Goal: Task Accomplishment & Management: Manage account settings

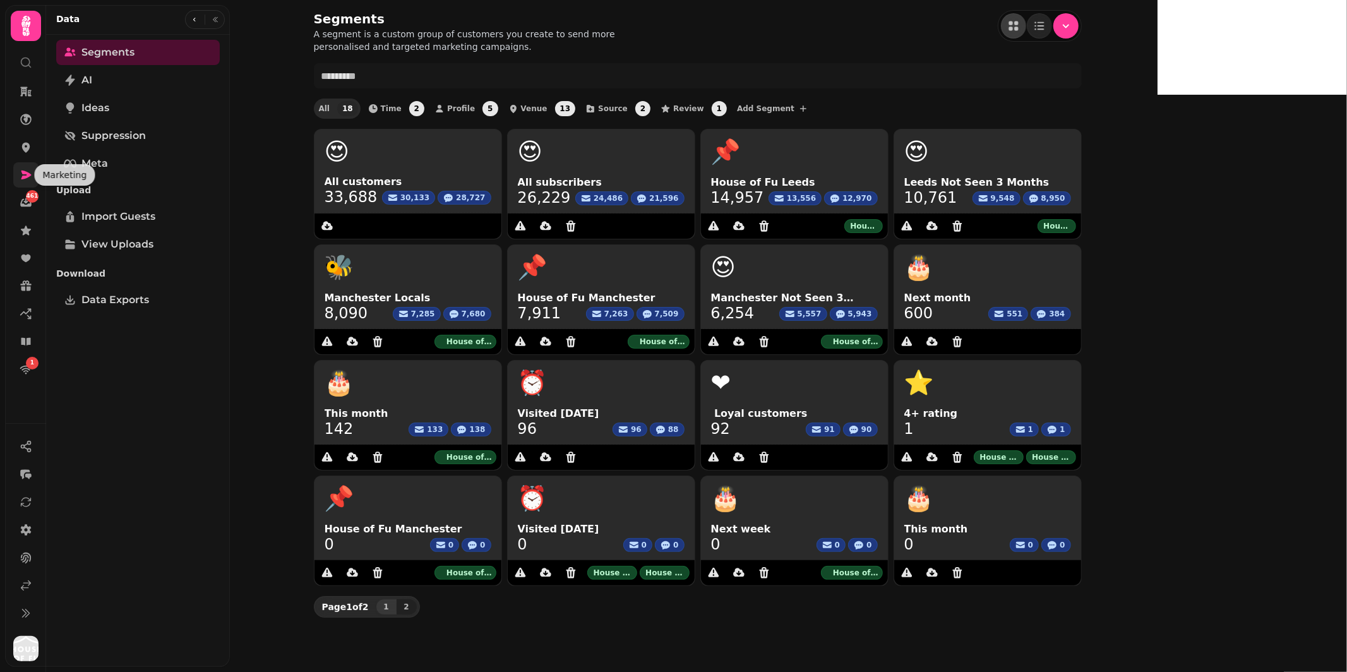
click at [22, 174] on icon at bounding box center [26, 175] width 13 height 13
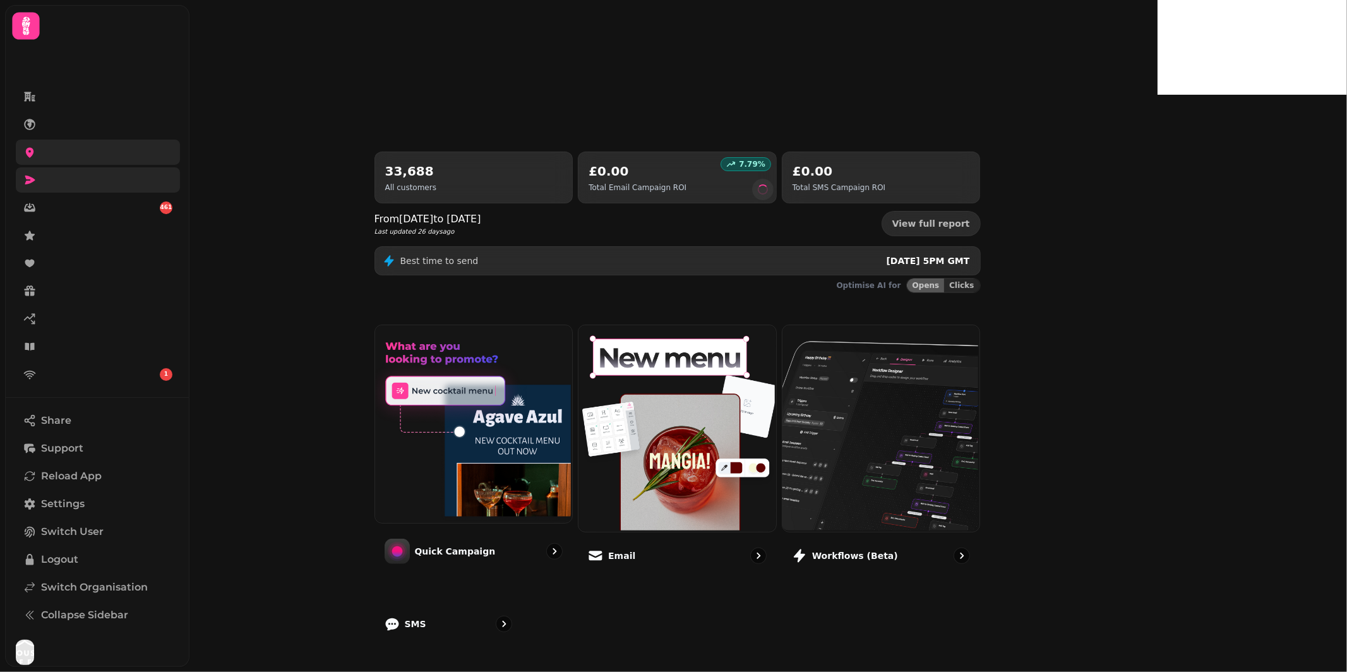
click at [32, 148] on icon at bounding box center [30, 153] width 8 height 10
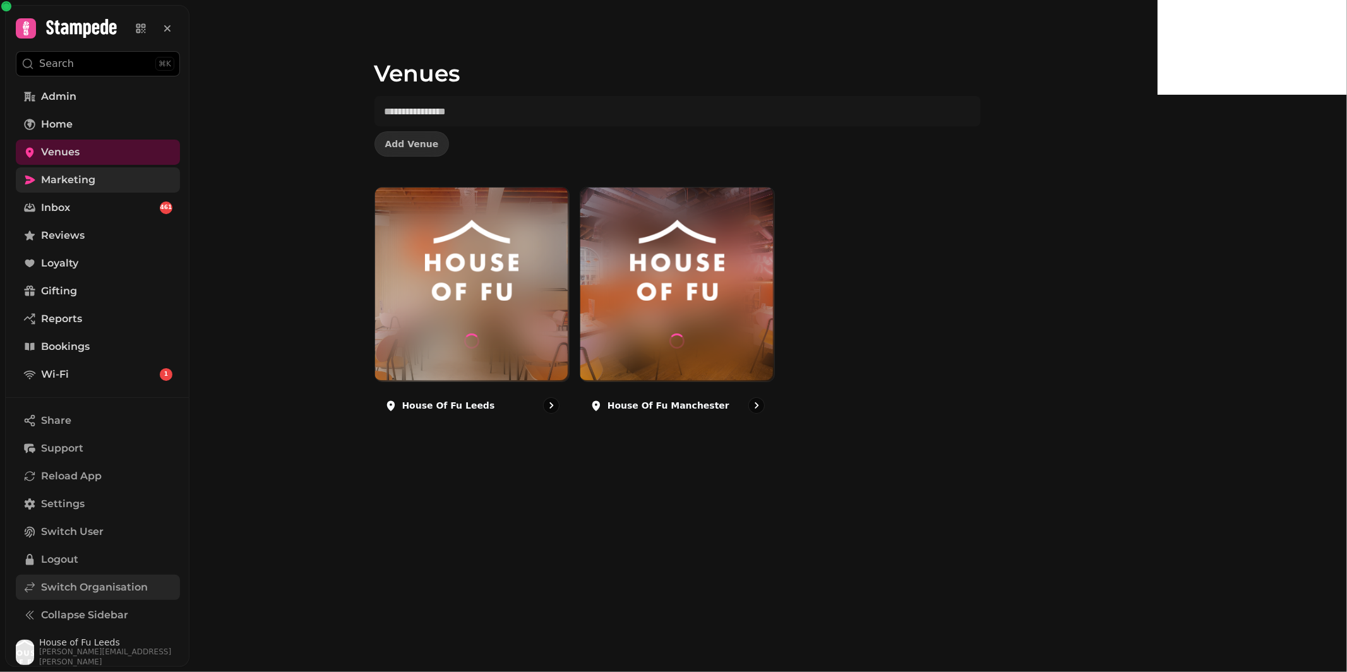
scroll to position [1, 0]
click at [59, 587] on span "Switch Organisation" at bounding box center [94, 586] width 107 height 15
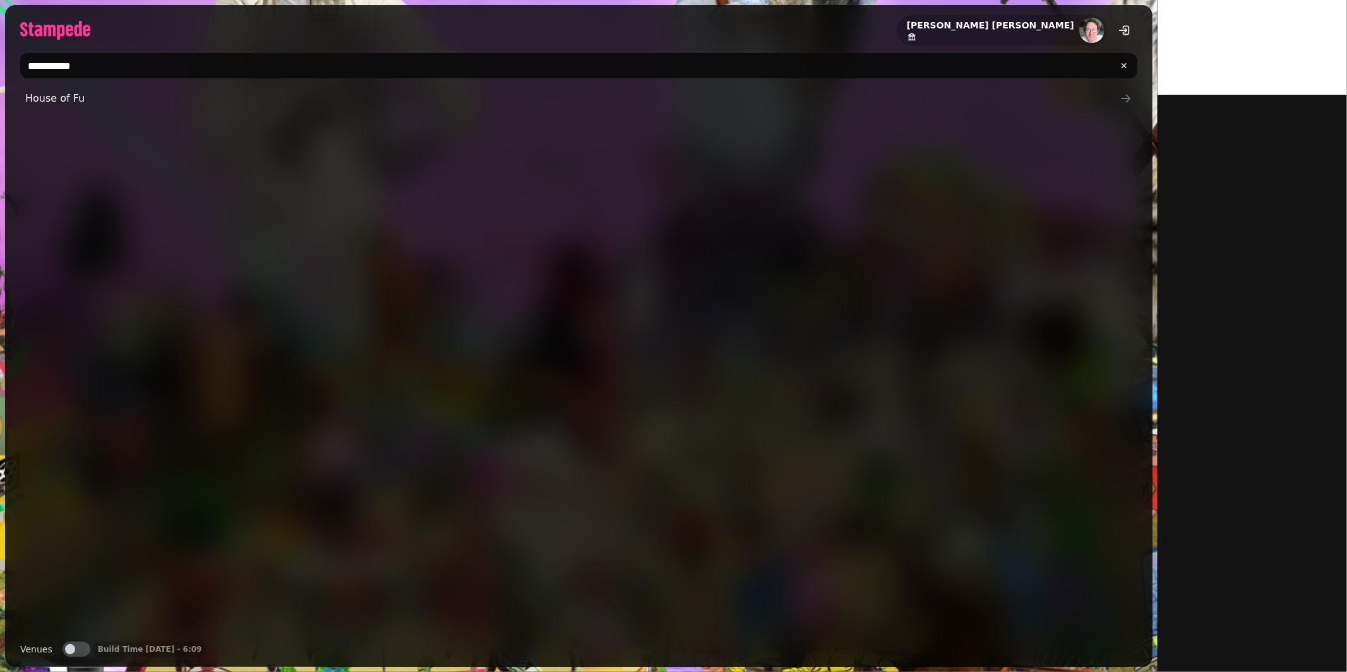
click at [111, 59] on input "**********" at bounding box center [578, 65] width 1117 height 25
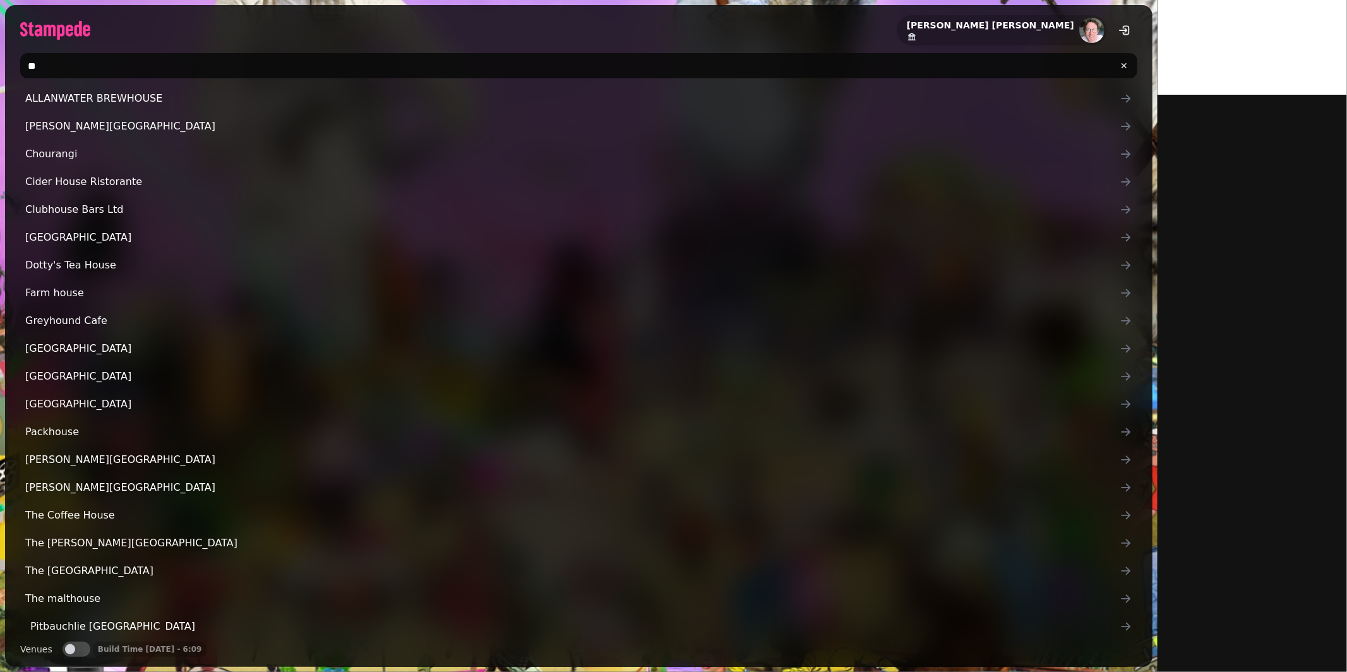
type input "*"
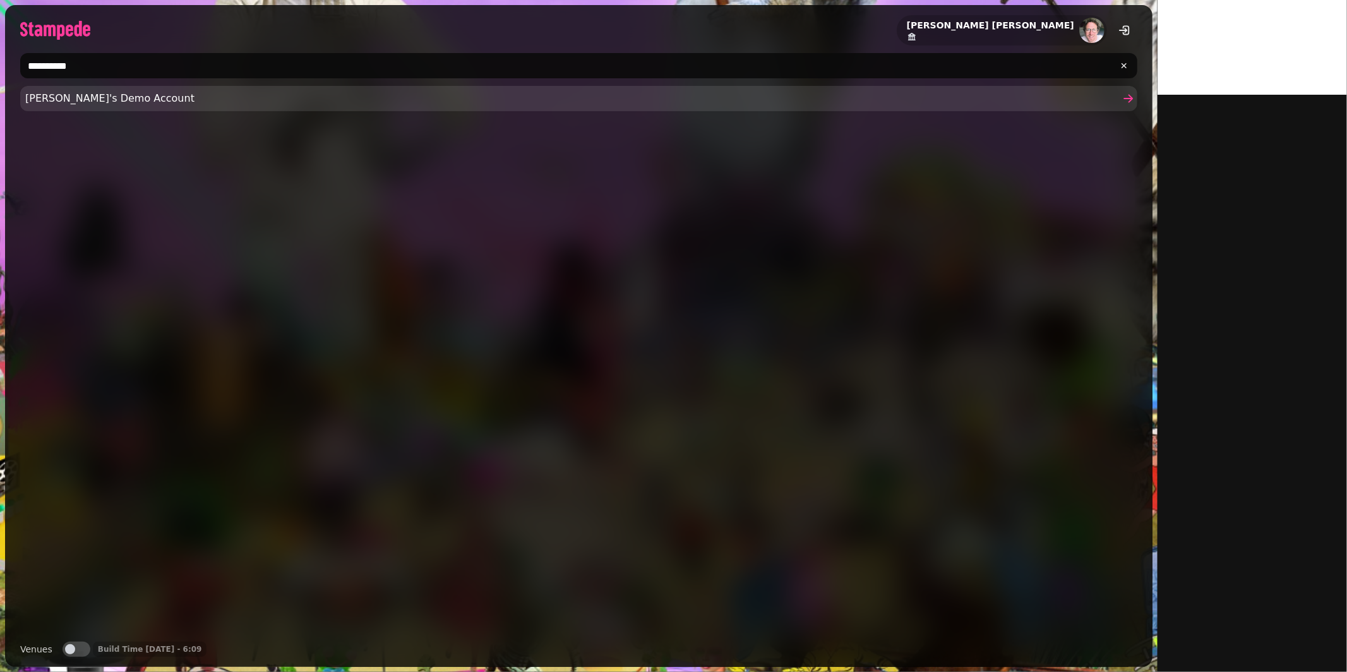
type input "**********"
click at [40, 95] on span "Joe's Demo Account" at bounding box center [572, 98] width 1094 height 15
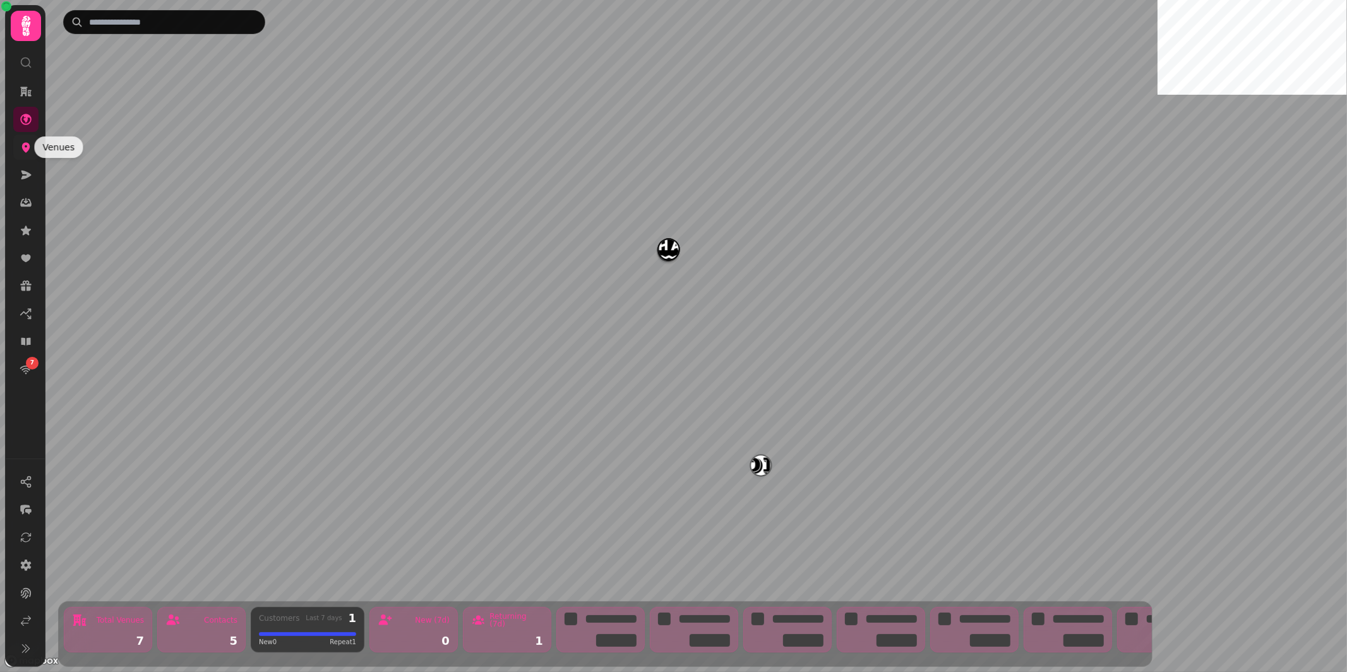
click at [22, 143] on icon at bounding box center [26, 147] width 13 height 13
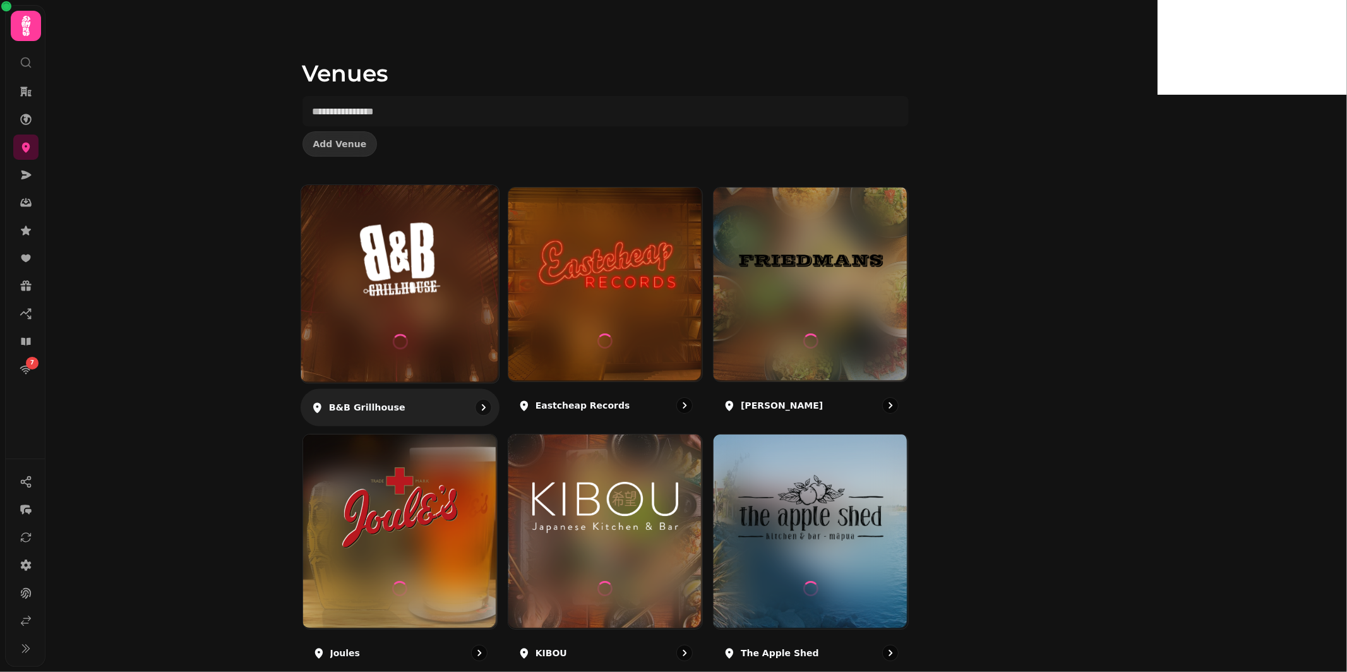
click at [474, 266] on img at bounding box center [400, 260] width 148 height 83
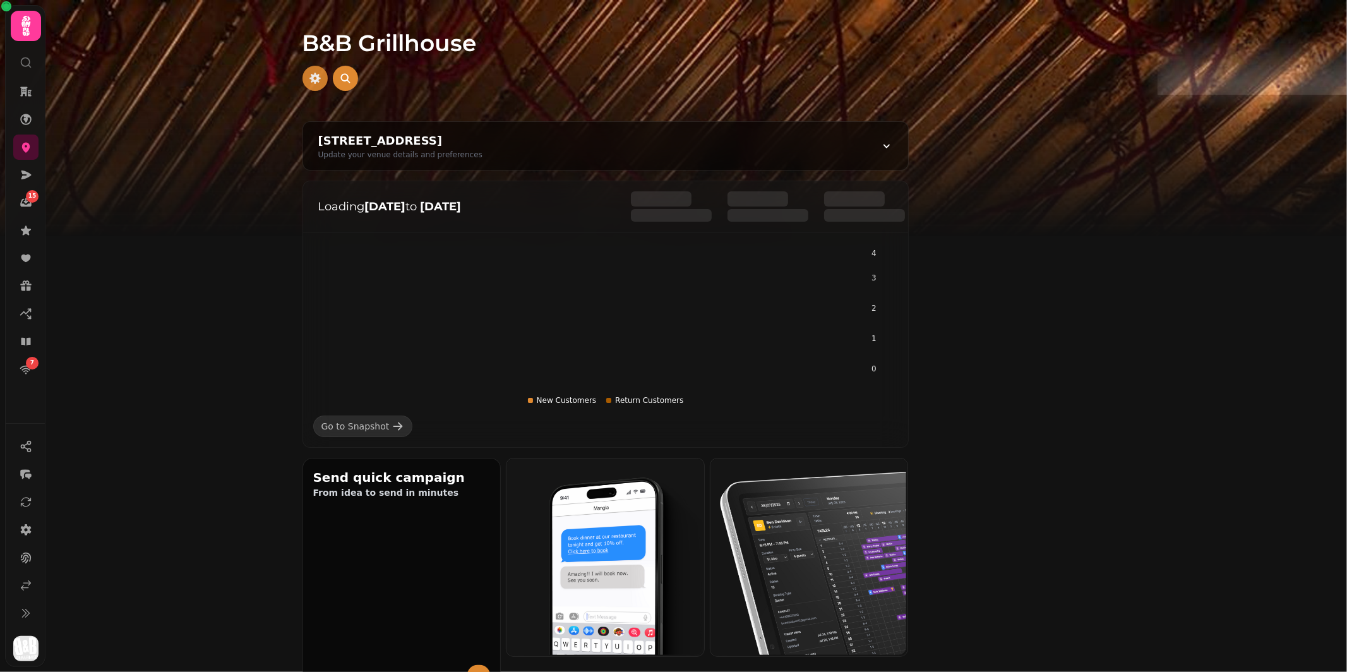
click at [328, 74] on button "button" at bounding box center [314, 78] width 25 height 25
select select "**********"
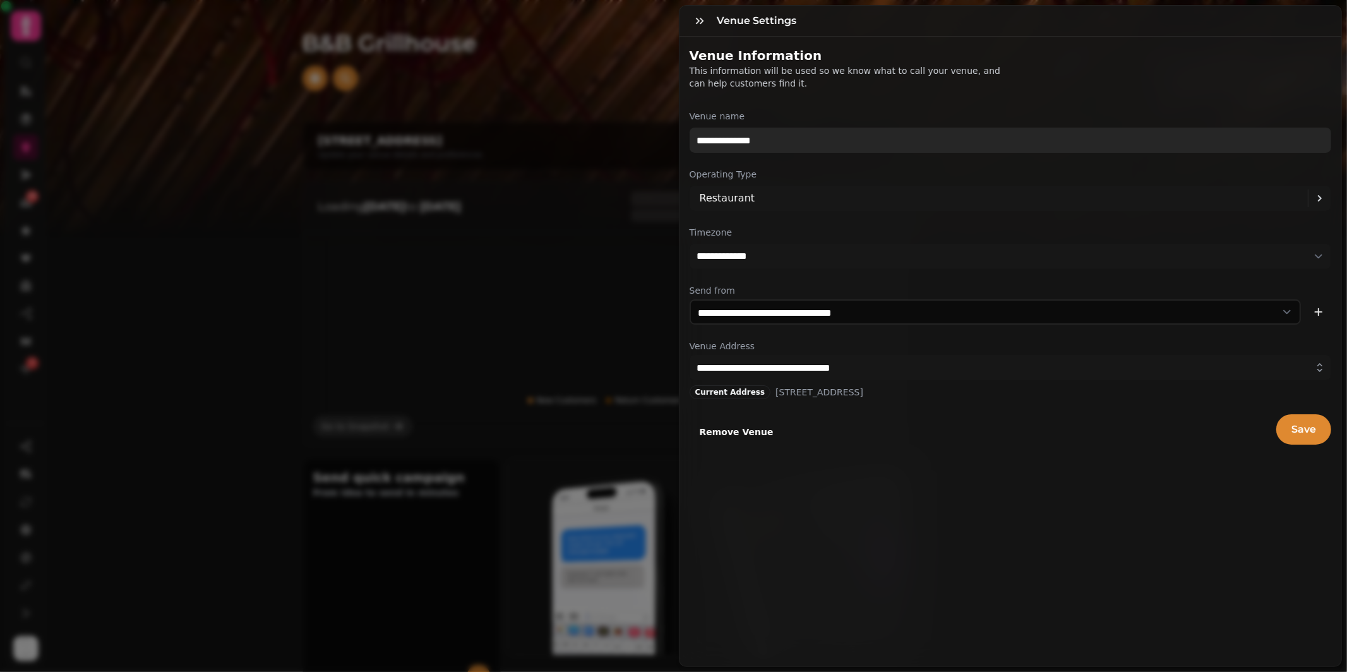
click at [786, 137] on input "**********" at bounding box center [1011, 140] width 642 height 25
click at [716, 139] on input "**********" at bounding box center [1011, 140] width 642 height 25
click at [901, 138] on input "**********" at bounding box center [1011, 140] width 642 height 25
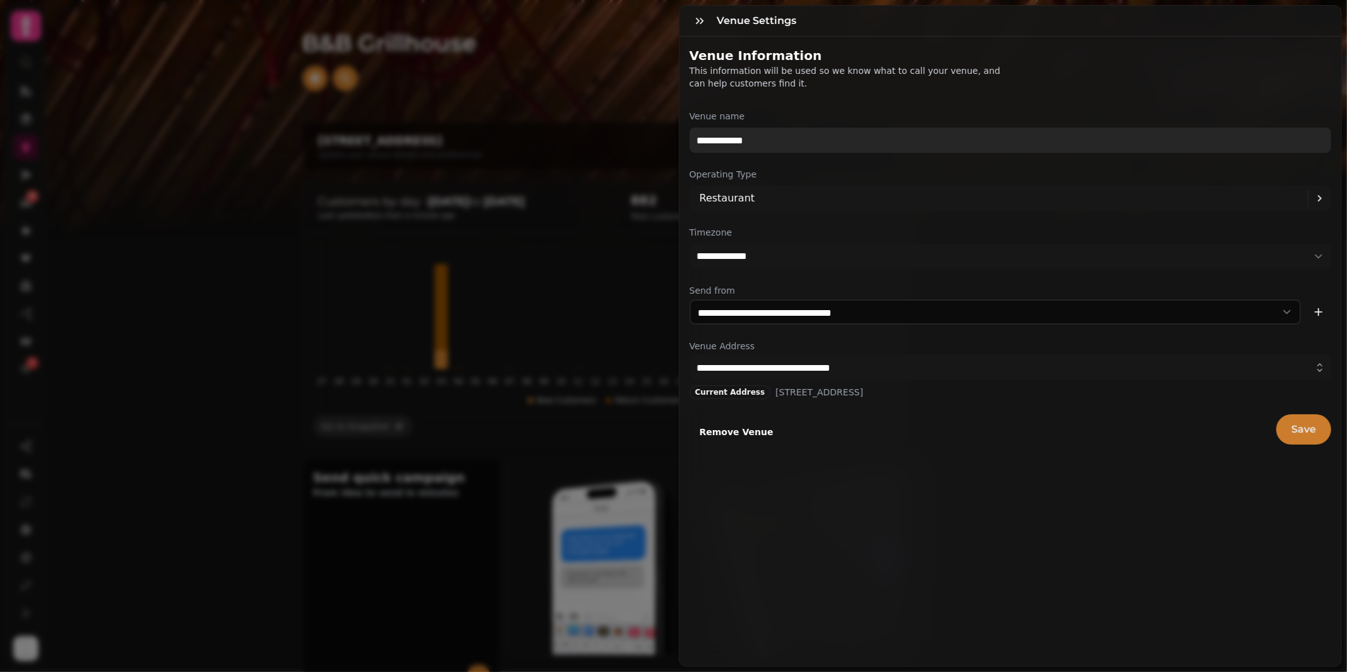
type input "**********"
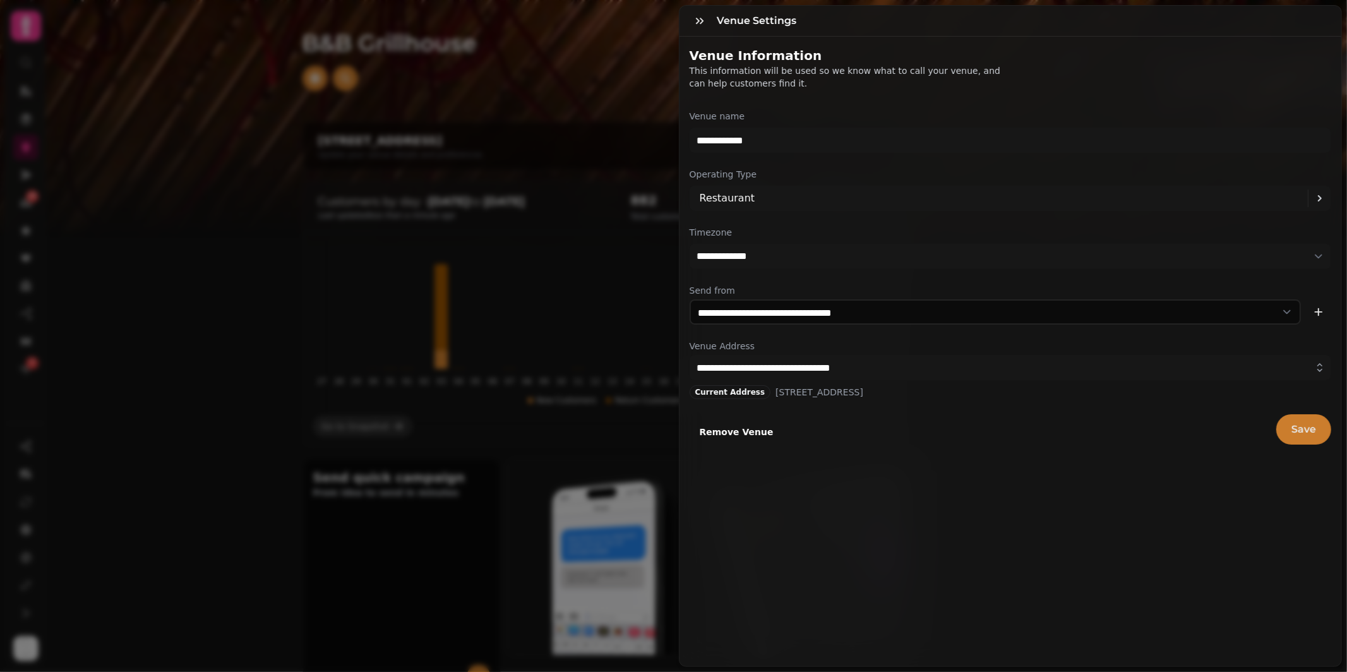
click at [1307, 432] on span "Save" at bounding box center [1303, 429] width 25 height 10
click at [701, 21] on icon "button" at bounding box center [700, 21] width 8 height 6
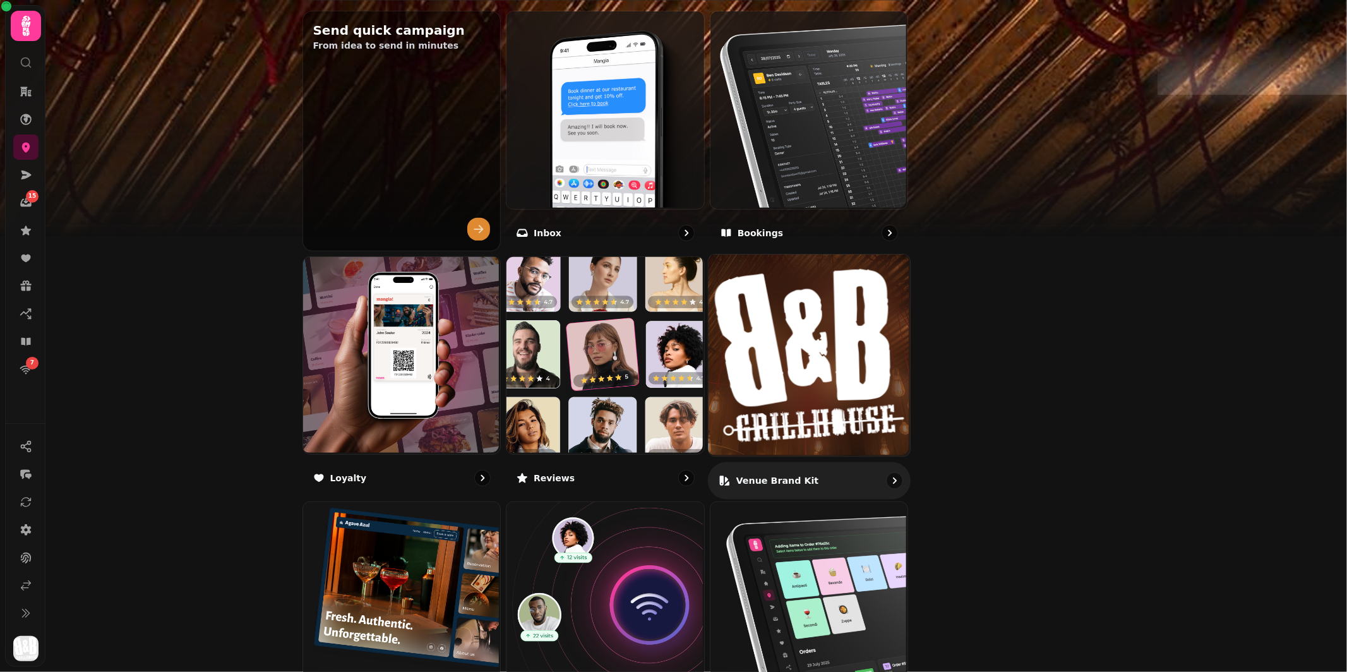
scroll to position [448, 0]
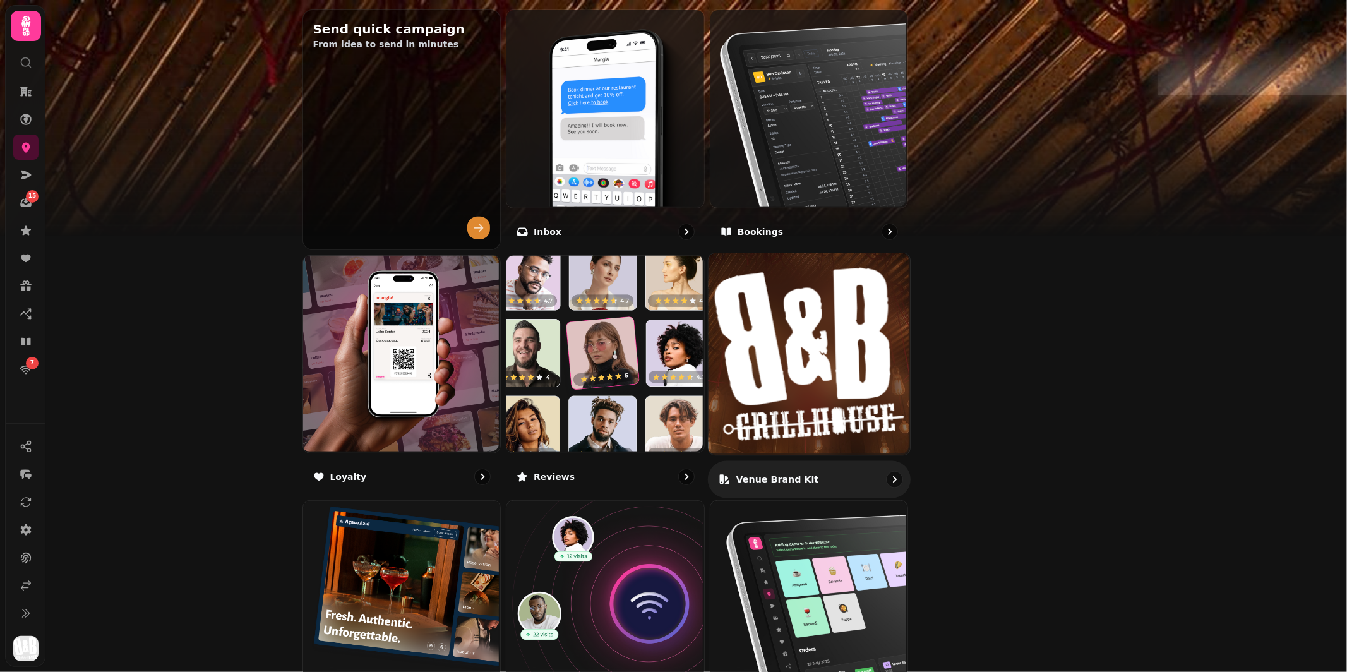
click at [901, 315] on img at bounding box center [809, 353] width 201 height 201
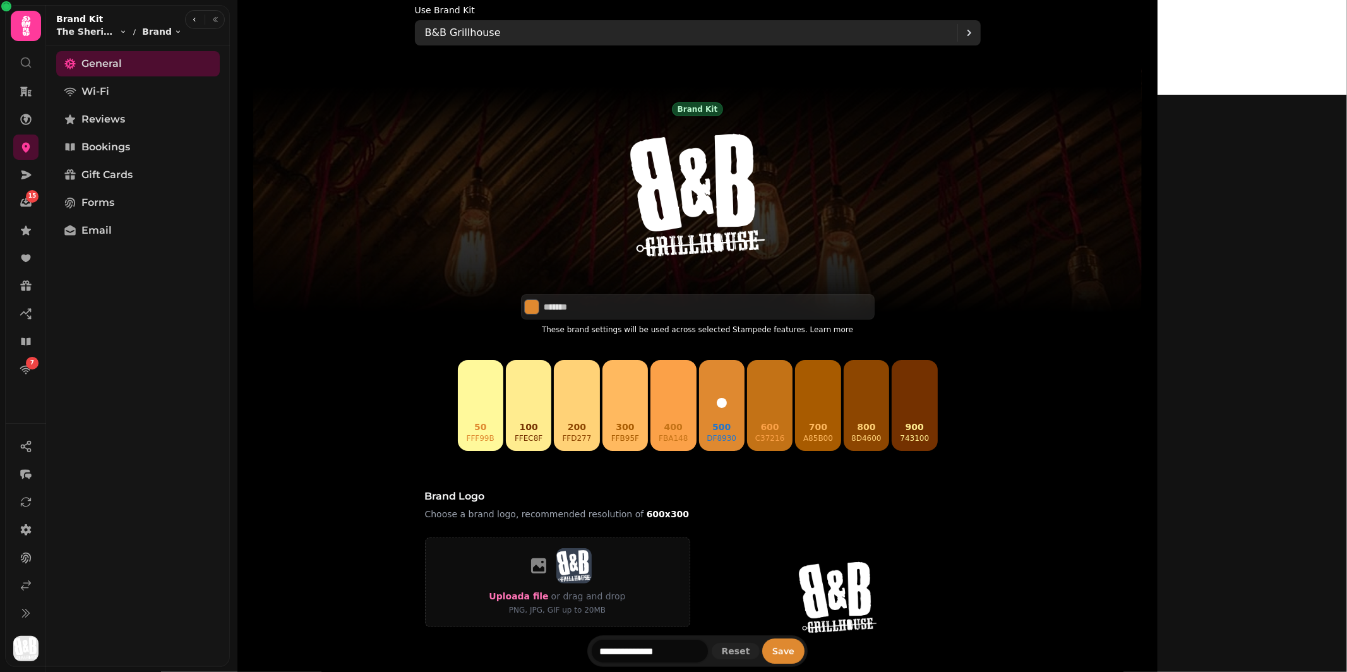
click at [501, 39] on p "B&B Grillhouse" at bounding box center [463, 32] width 76 height 15
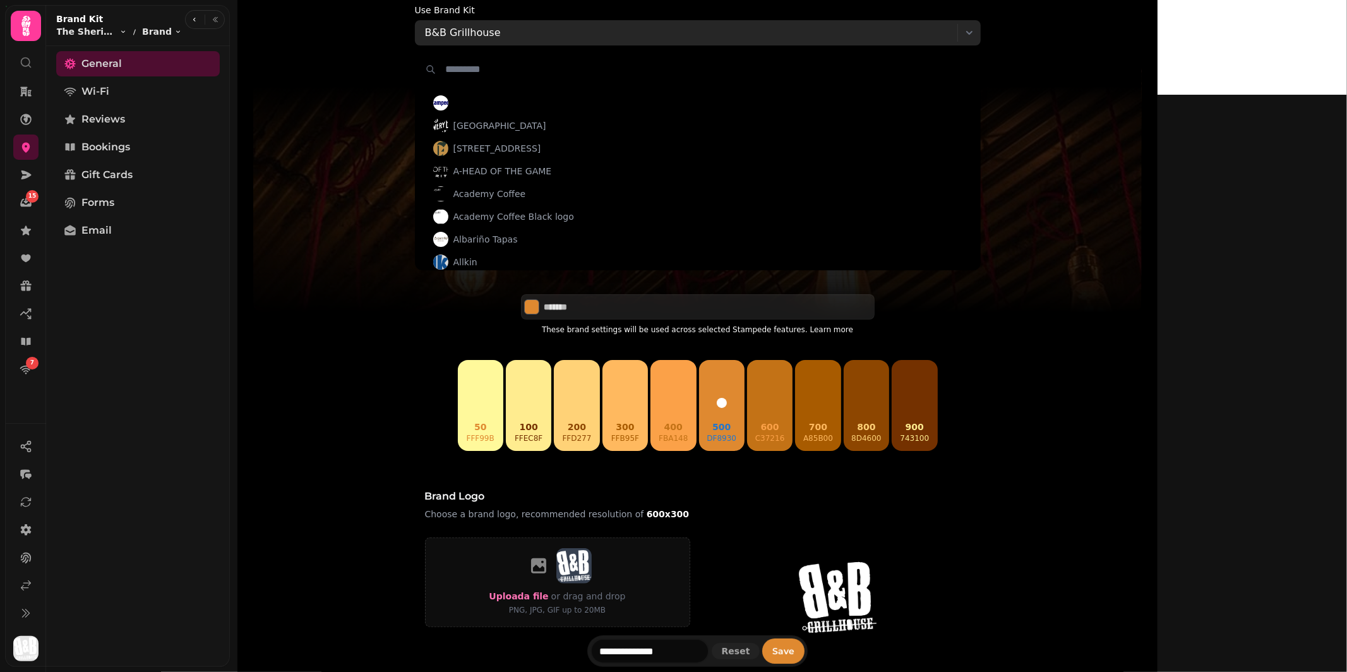
click at [501, 39] on p "B&B Grillhouse" at bounding box center [463, 32] width 76 height 15
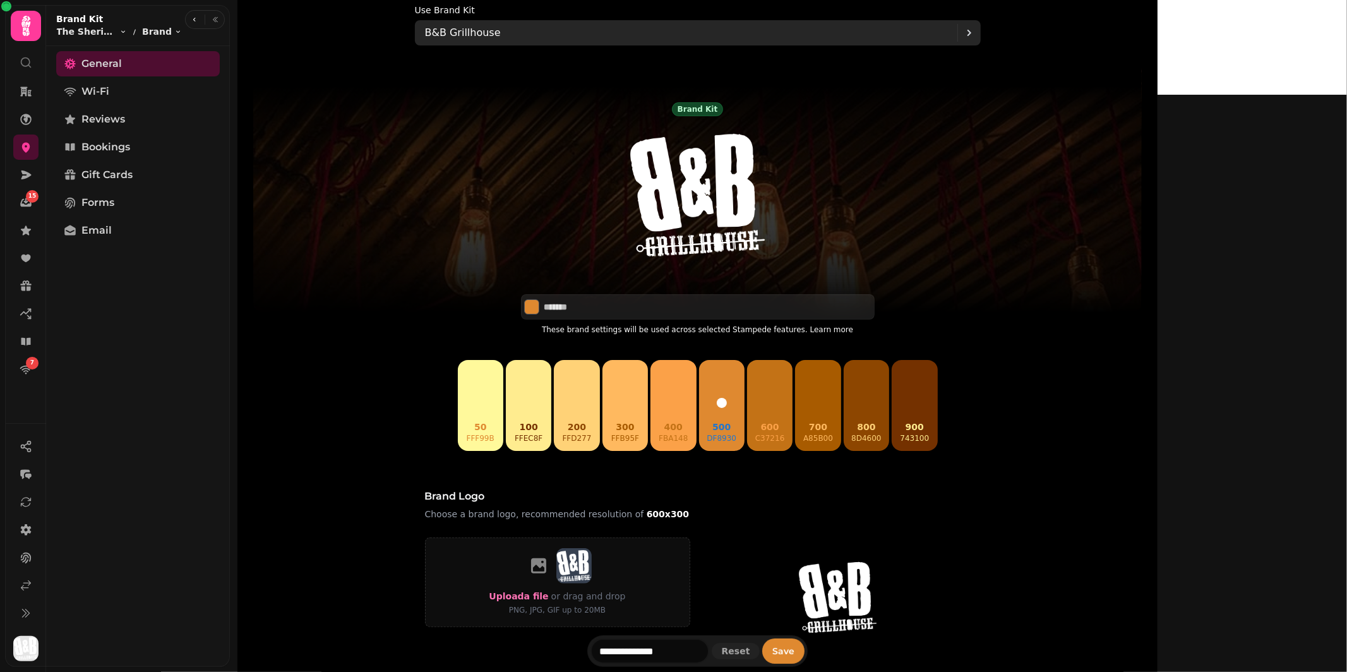
click at [501, 39] on p "B&B Grillhouse" at bounding box center [463, 32] width 76 height 15
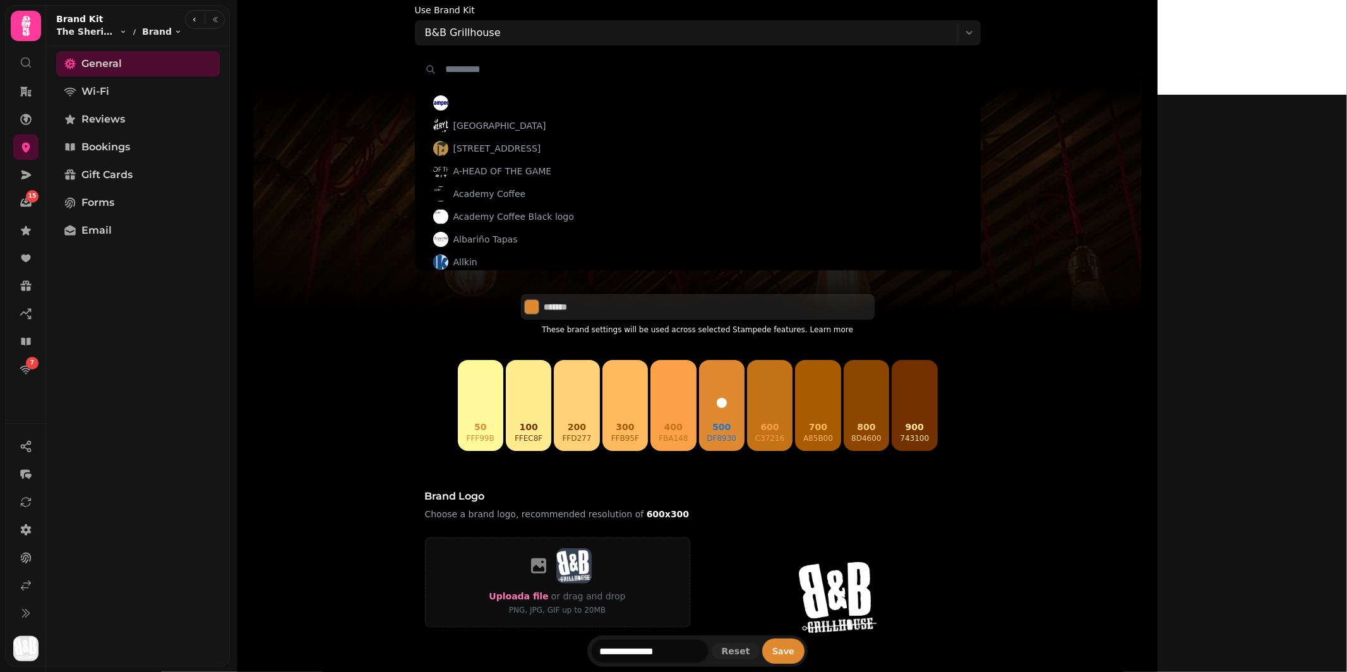
click at [556, 60] on input "text" at bounding box center [698, 69] width 565 height 37
click at [613, 64] on input "text" at bounding box center [698, 69] width 565 height 37
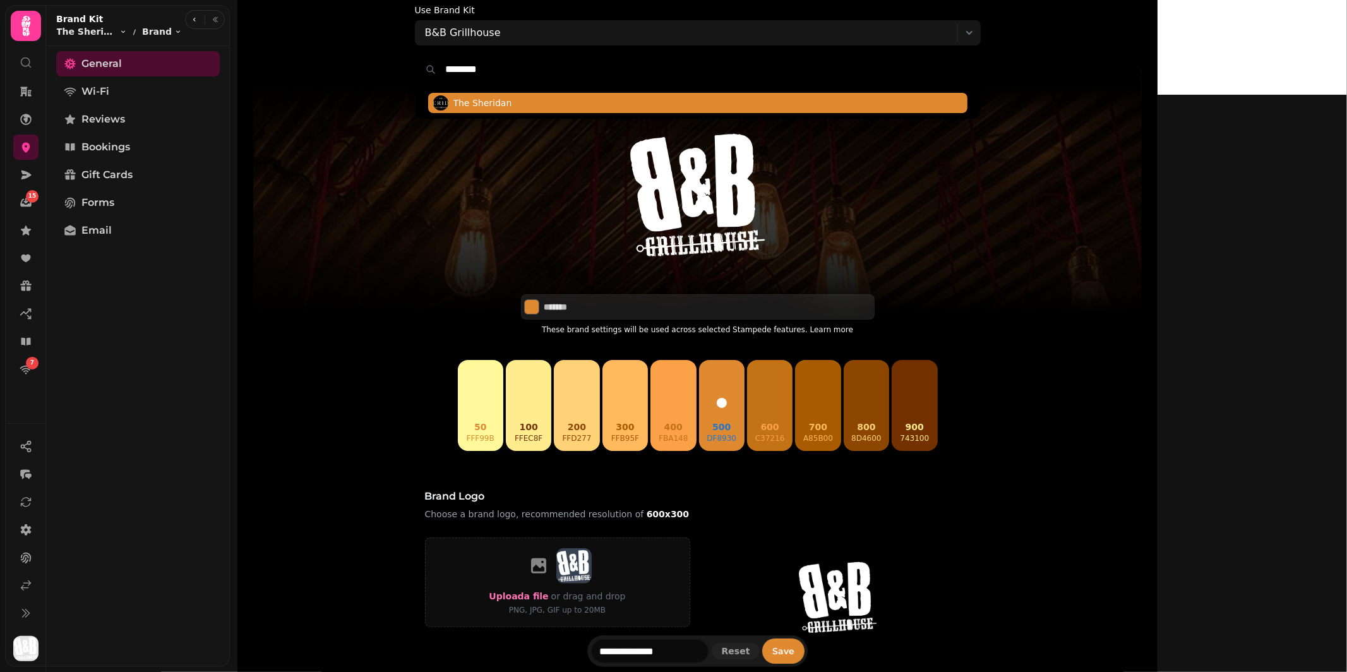
type input "********"
click at [611, 100] on span "The Sheridan" at bounding box center [697, 103] width 539 height 20
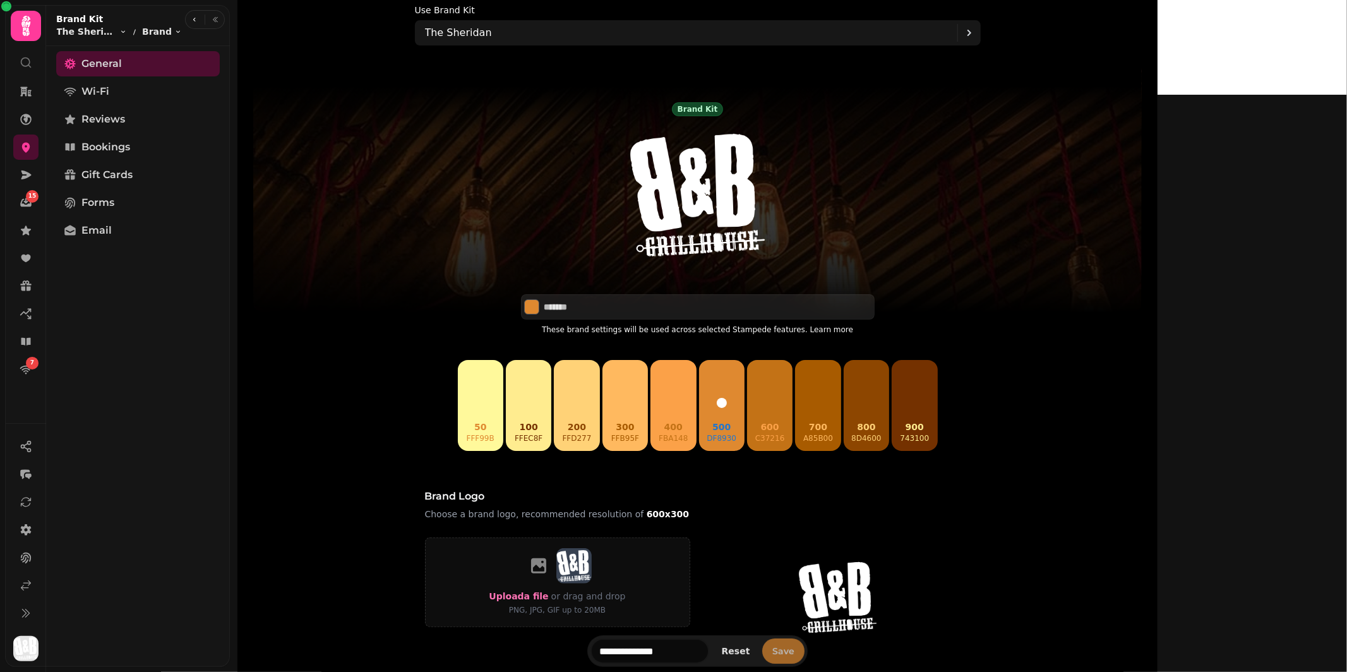
type input "*******"
type input "**********"
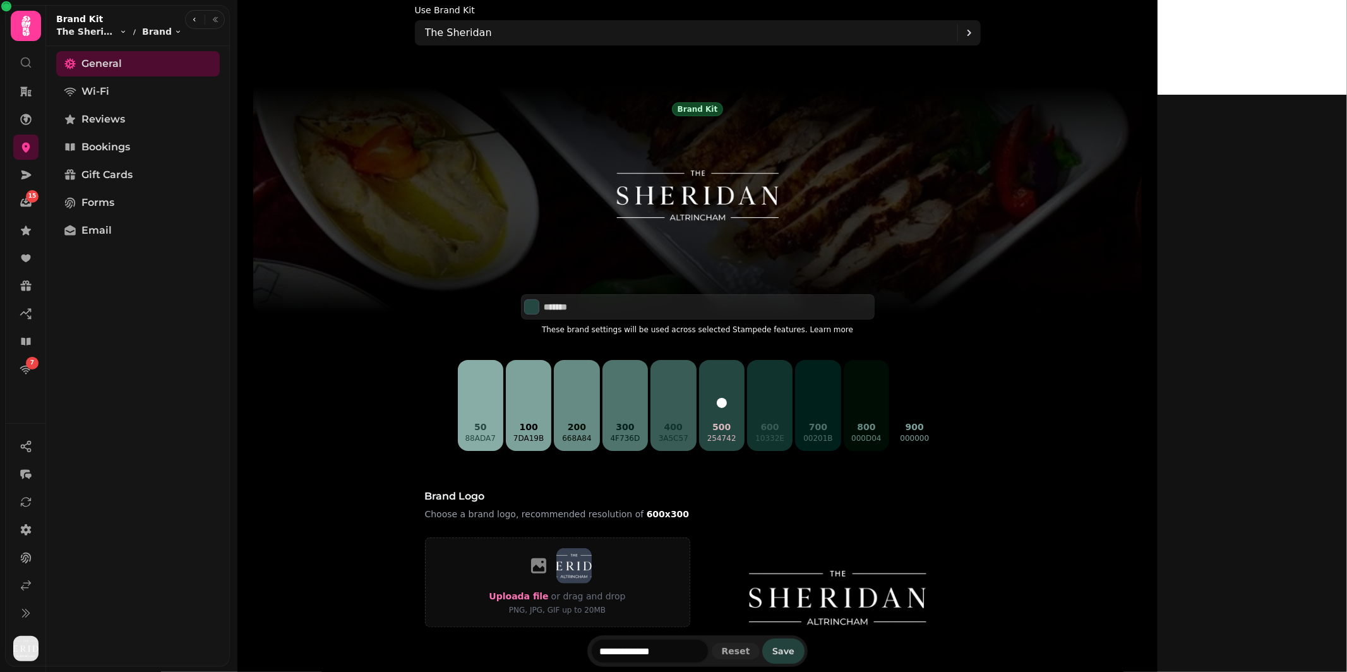
click at [805, 659] on button "Save" at bounding box center [783, 650] width 42 height 25
click at [94, 86] on span "Wi-Fi" at bounding box center [95, 91] width 28 height 15
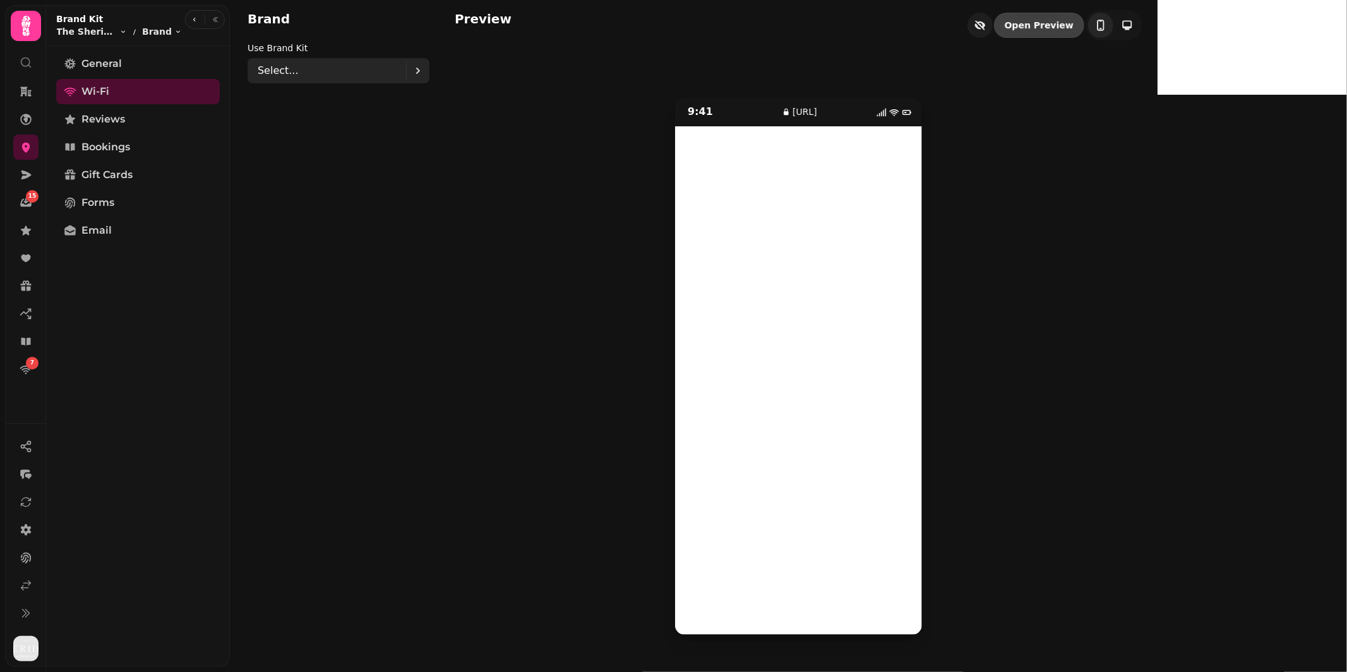
click at [368, 72] on div "Select..." at bounding box center [332, 70] width 148 height 25
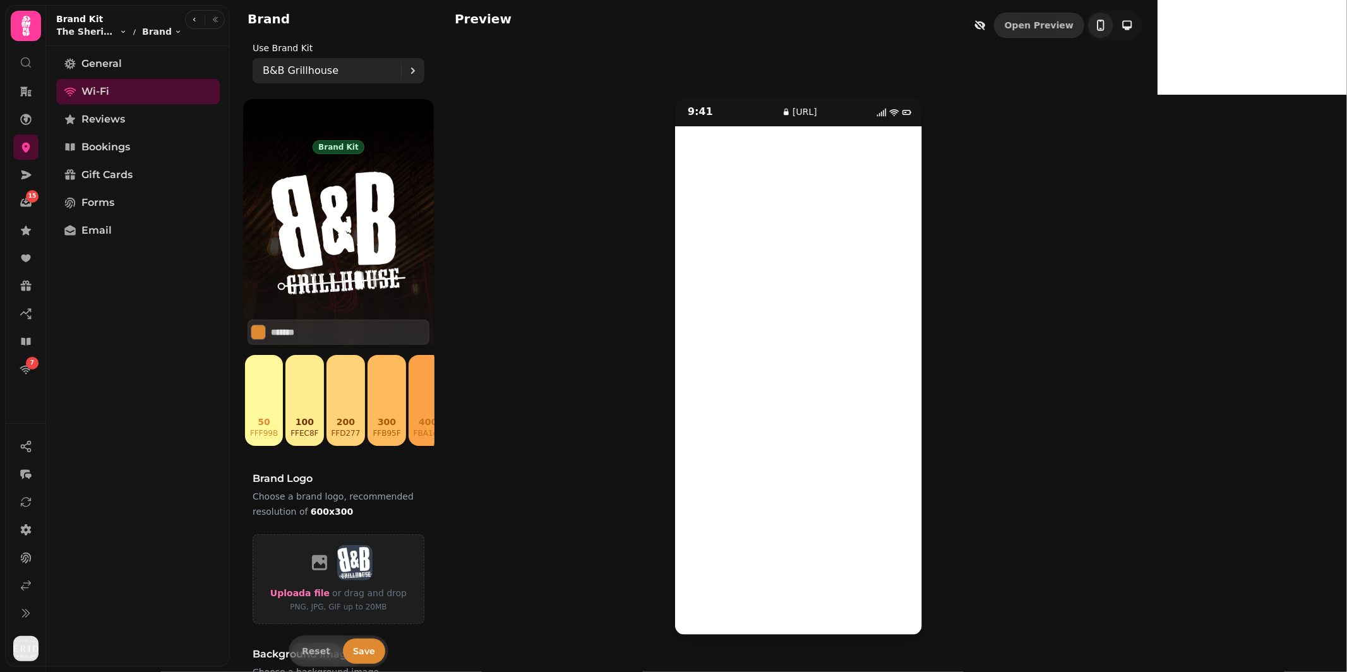
click at [294, 66] on p "B&B Grillhouse" at bounding box center [301, 70] width 76 height 15
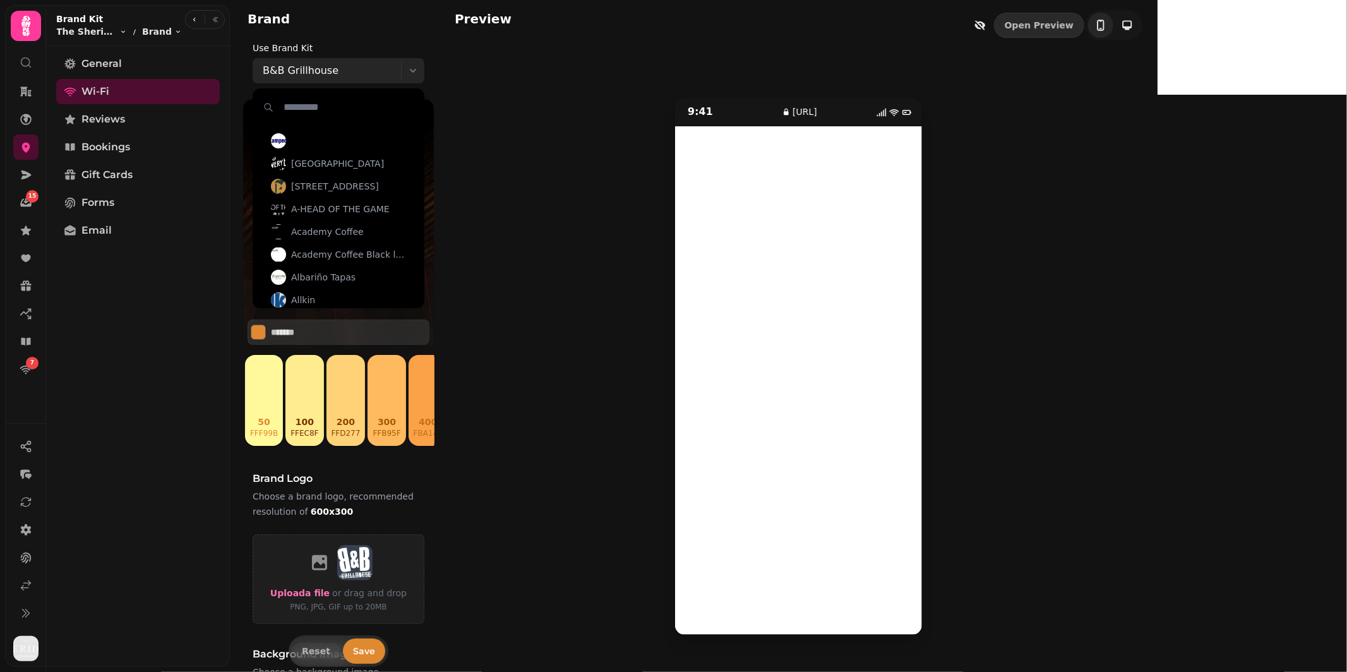
click at [339, 74] on div "B&B Grillhouse" at bounding box center [332, 70] width 138 height 25
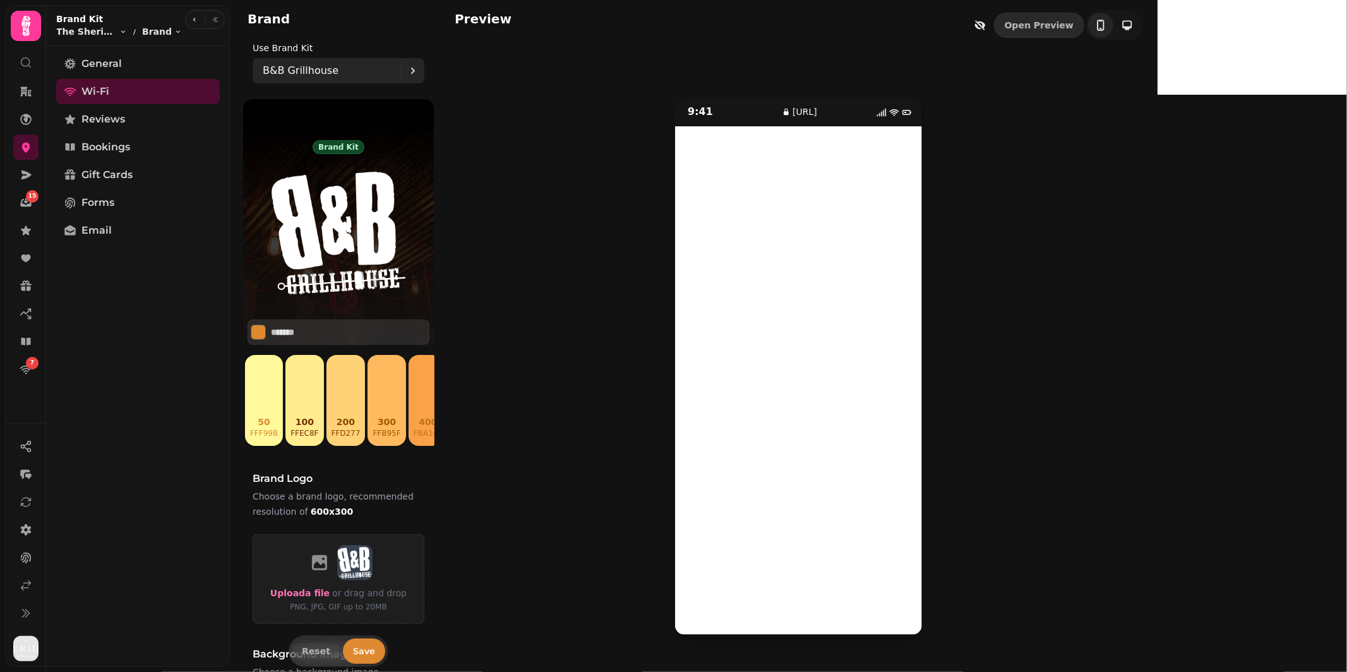
click at [339, 74] on div "B&B Grillhouse" at bounding box center [332, 70] width 138 height 25
type input "**********"
click at [311, 150] on div "The Sheridan" at bounding box center [338, 141] width 171 height 30
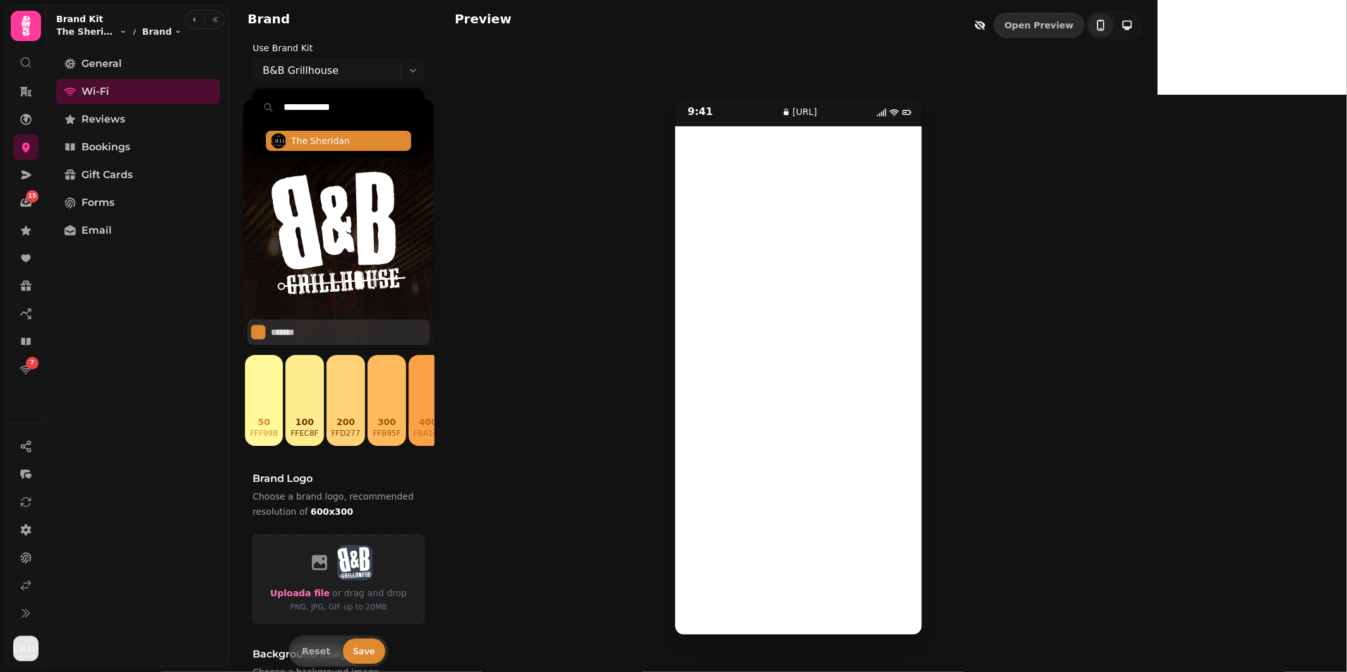
click at [314, 144] on span "The Sheridan" at bounding box center [320, 141] width 59 height 13
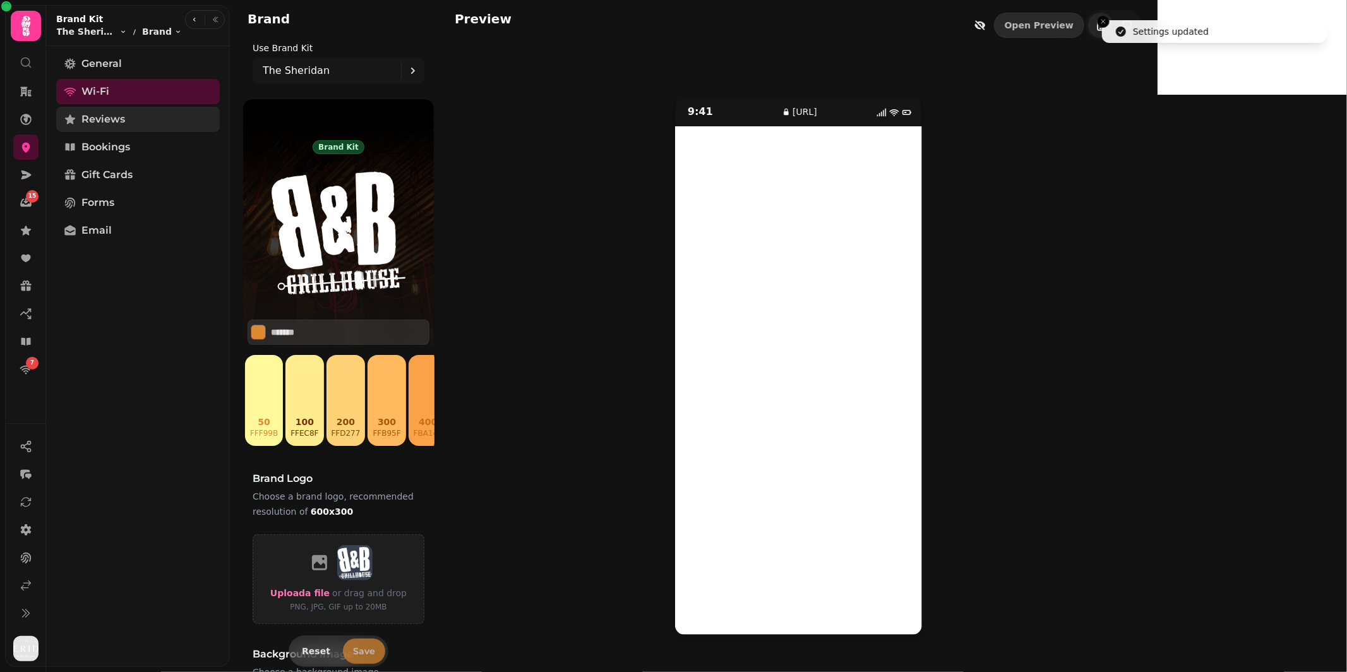
click at [118, 121] on span "Reviews" at bounding box center [103, 119] width 44 height 15
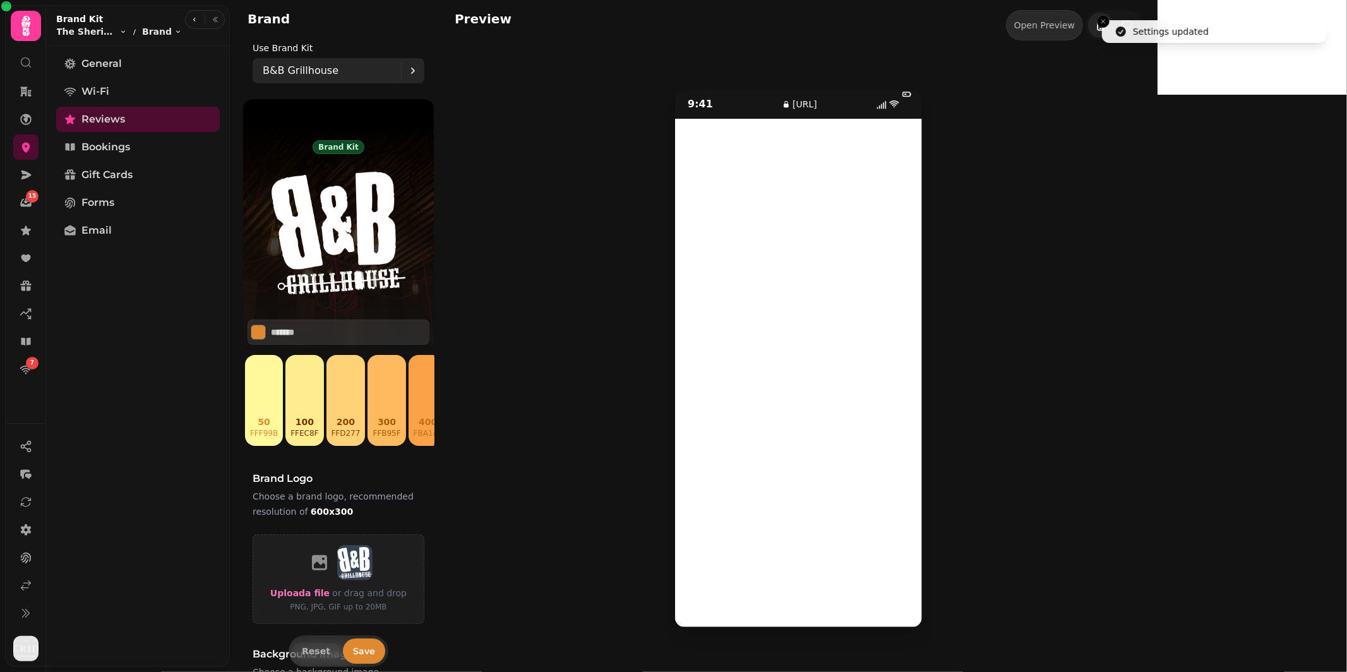
click at [313, 73] on p "B&B Grillhouse" at bounding box center [301, 70] width 76 height 15
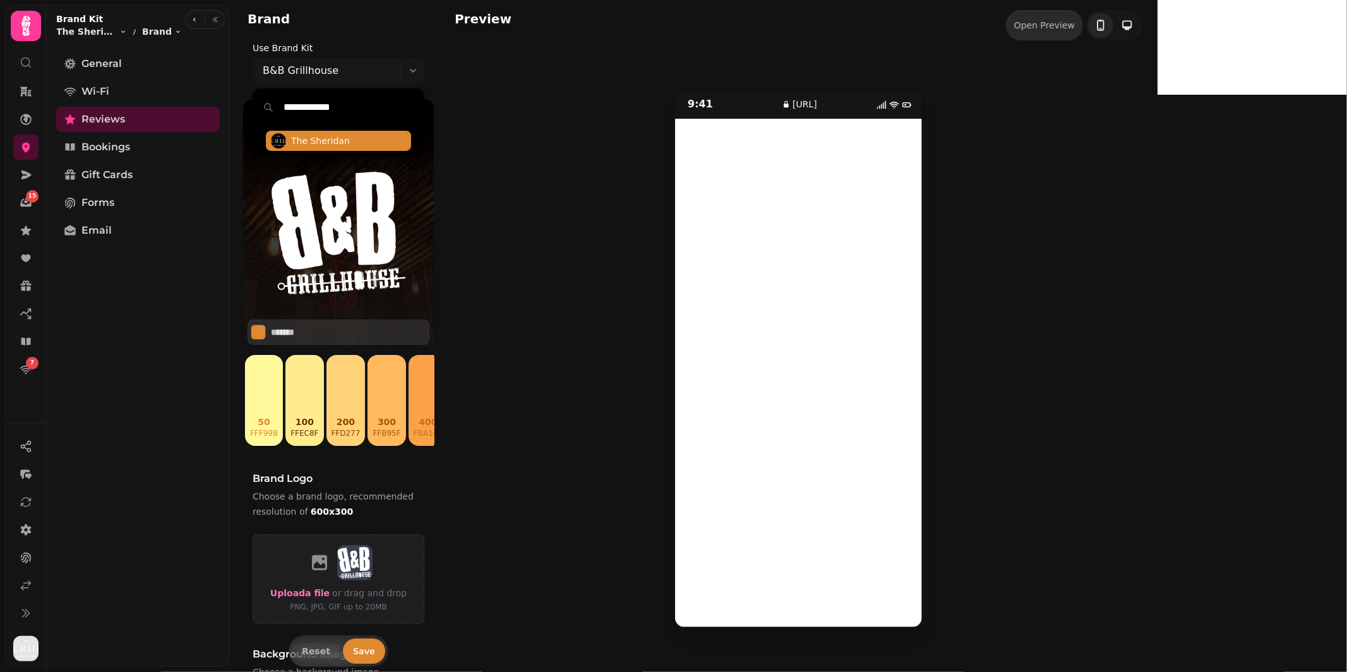
type input "**********"
click at [311, 142] on span "The Sheridan" at bounding box center [320, 141] width 59 height 13
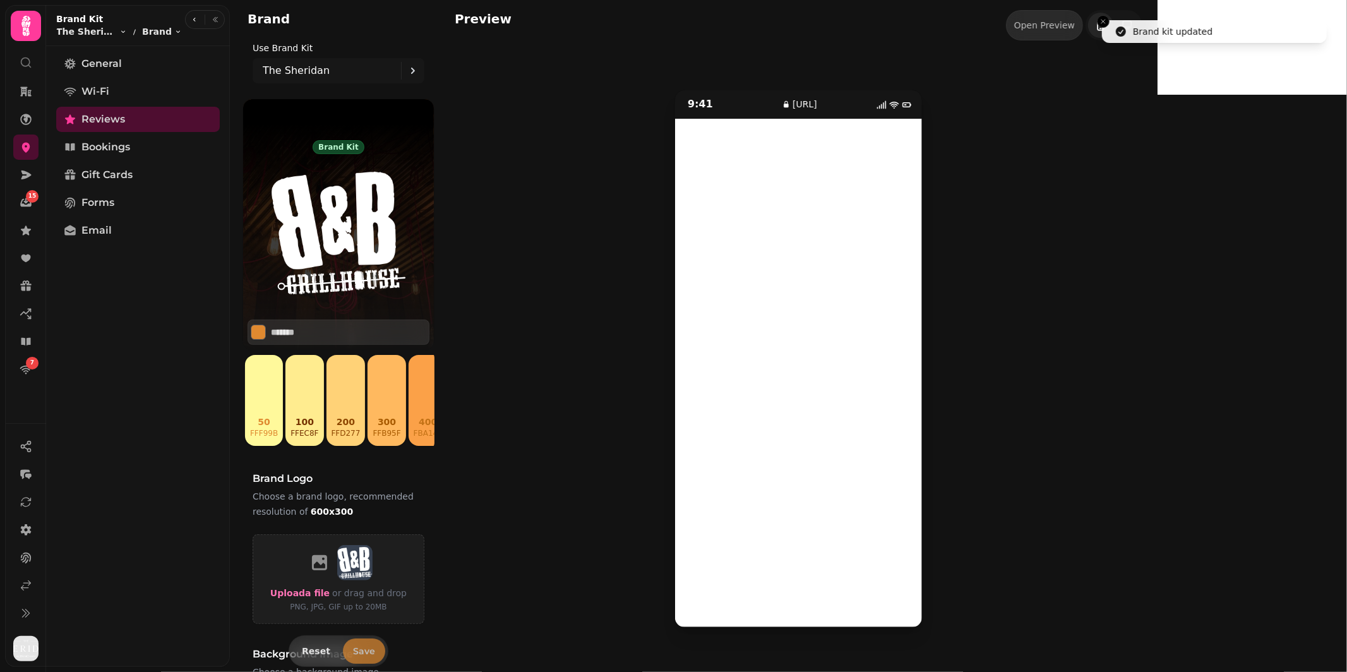
type input "*******"
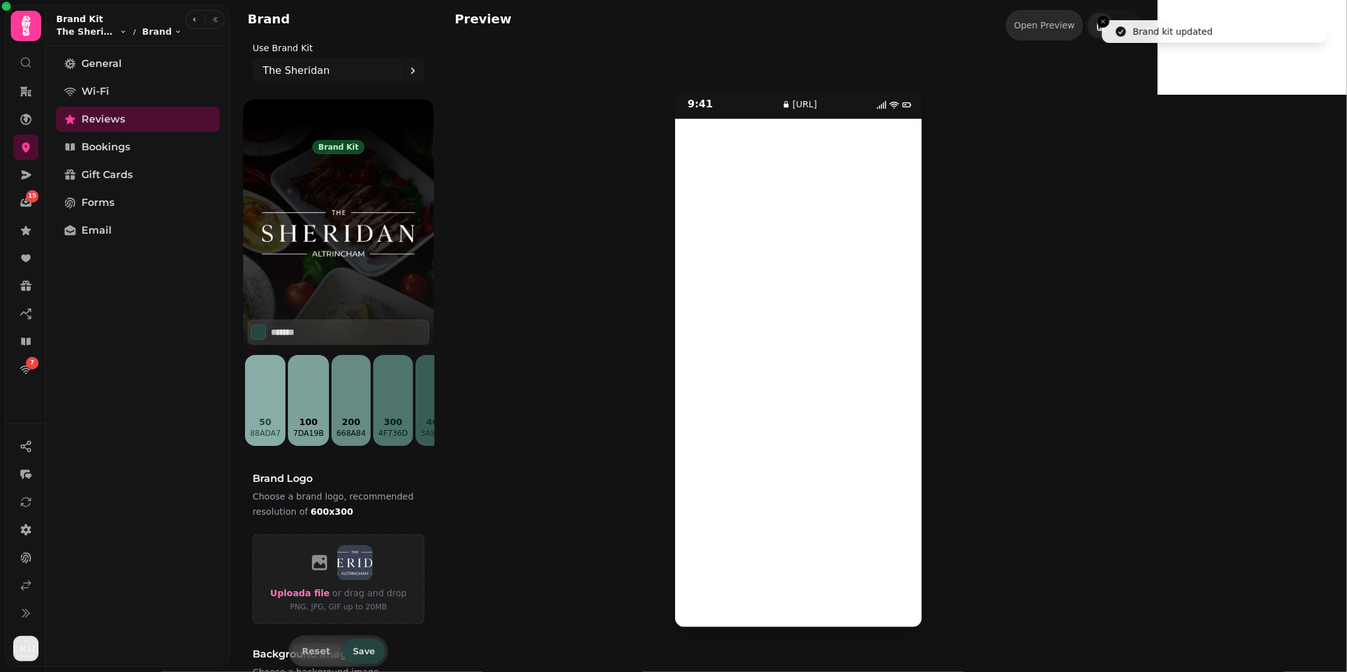
click at [363, 651] on span "Save" at bounding box center [364, 651] width 22 height 9
click at [107, 150] on span "Bookings" at bounding box center [105, 147] width 49 height 15
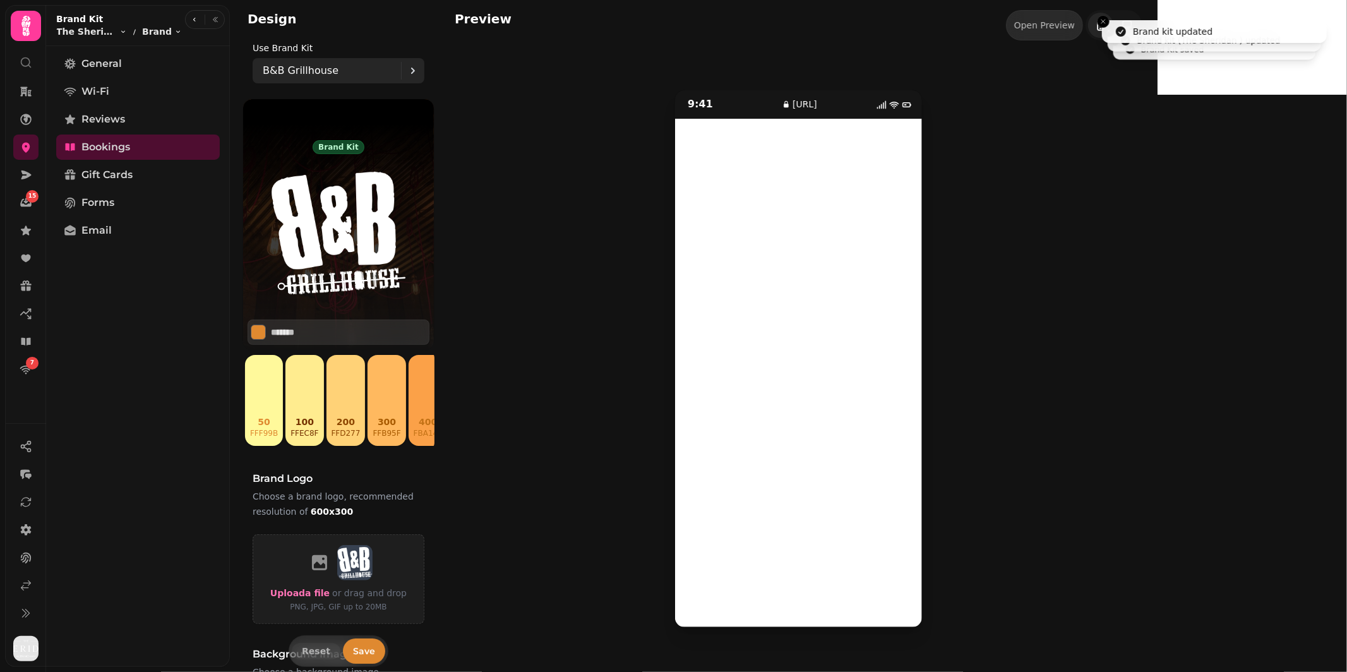
click at [297, 72] on p "B&B Grillhouse" at bounding box center [301, 70] width 76 height 15
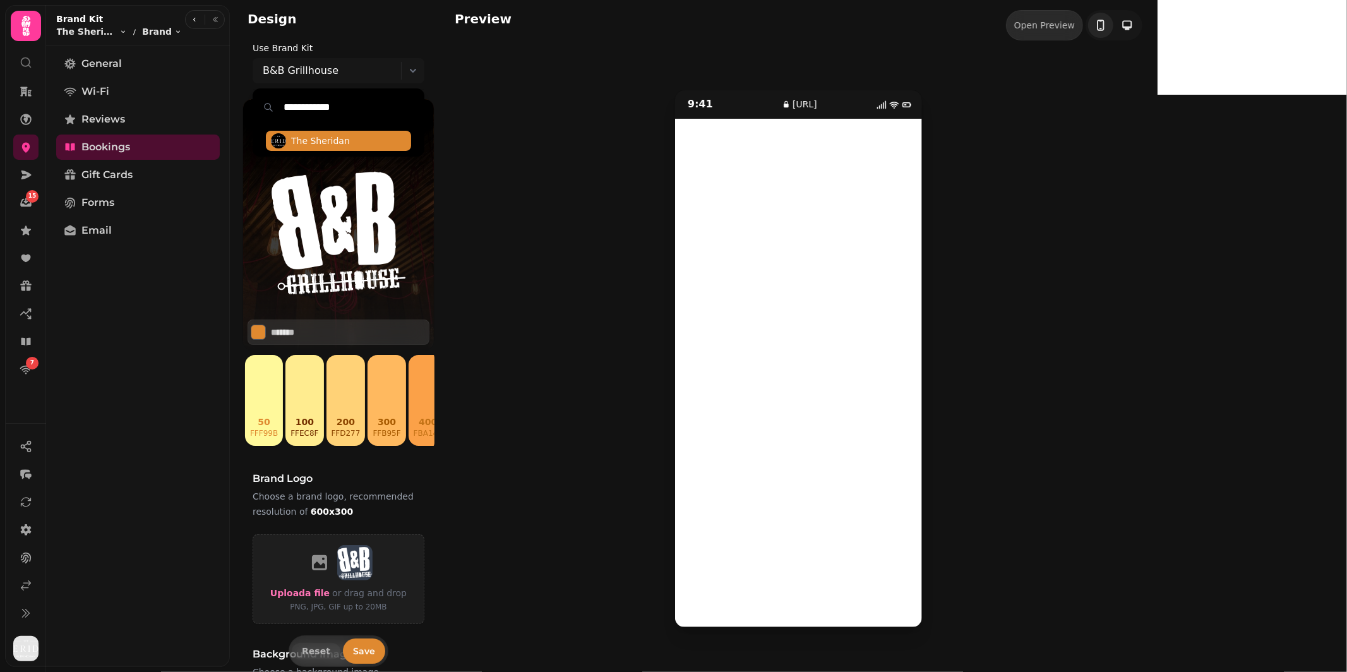
type input "**********"
click at [322, 146] on span "The Sheridan" at bounding box center [320, 141] width 59 height 13
type input "*******"
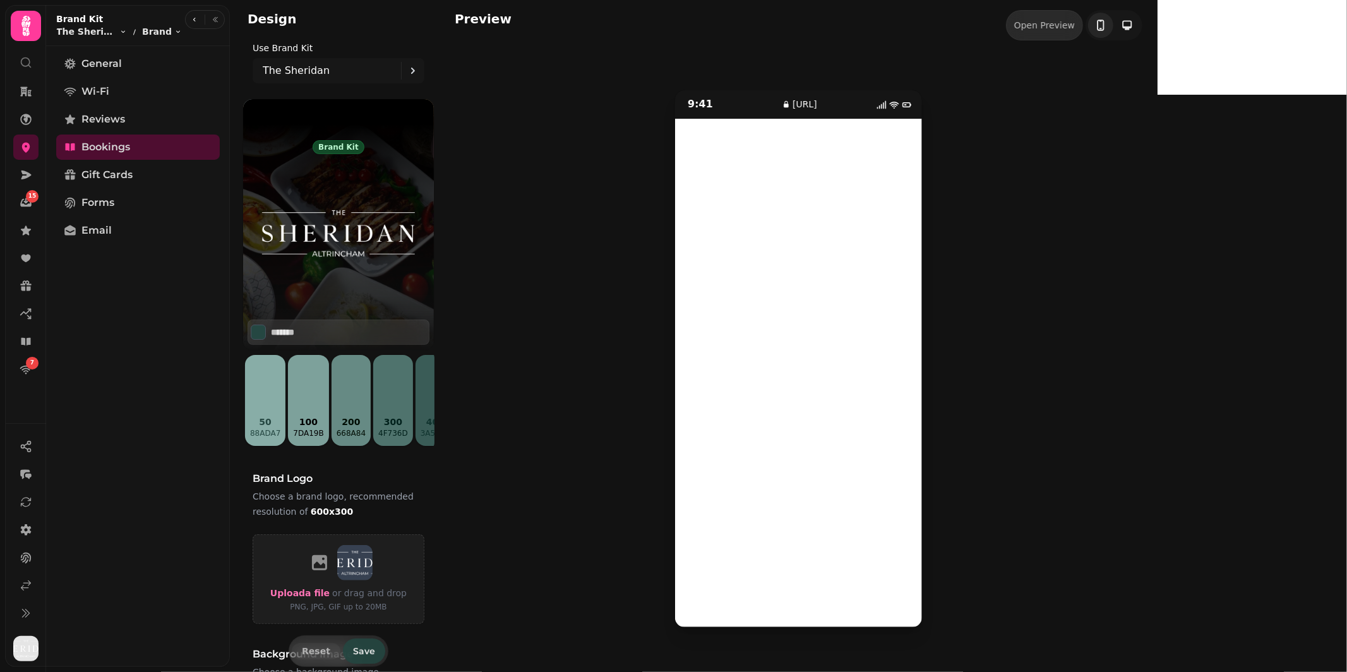
click at [366, 650] on span "Save" at bounding box center [364, 651] width 22 height 9
click at [112, 171] on span "Gift Cards" at bounding box center [106, 174] width 51 height 15
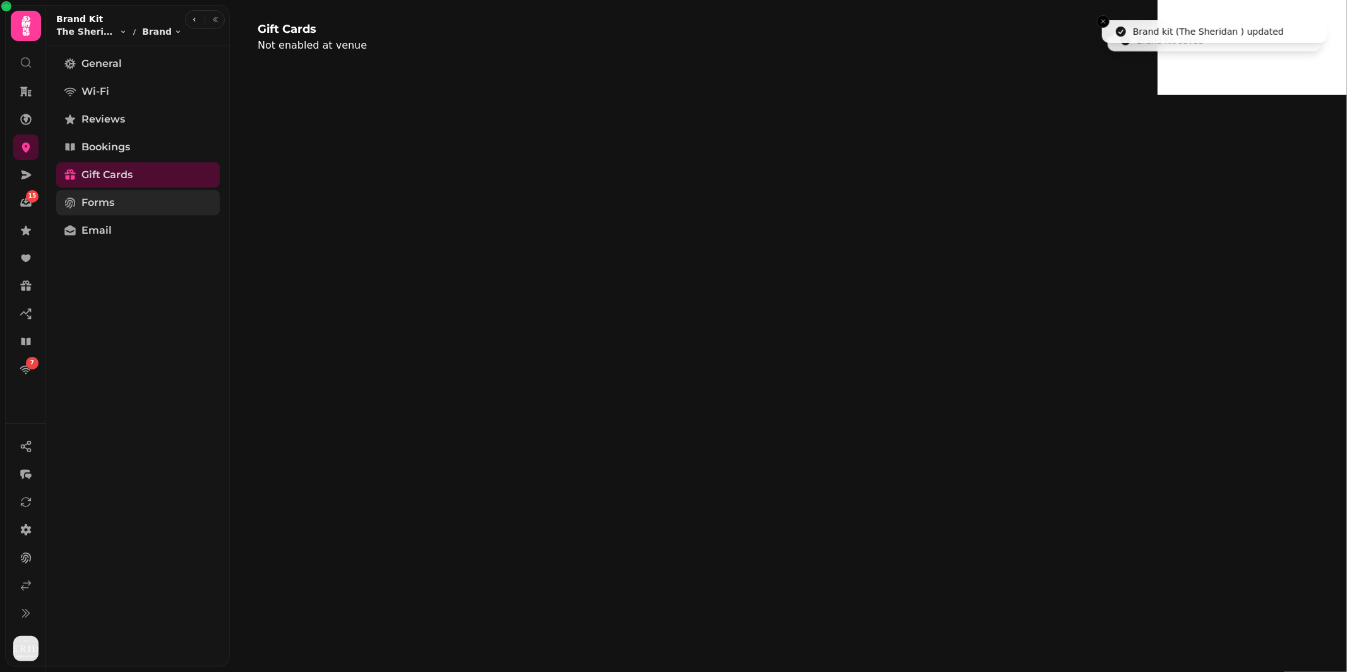
click at [96, 203] on span "Forms" at bounding box center [97, 202] width 33 height 15
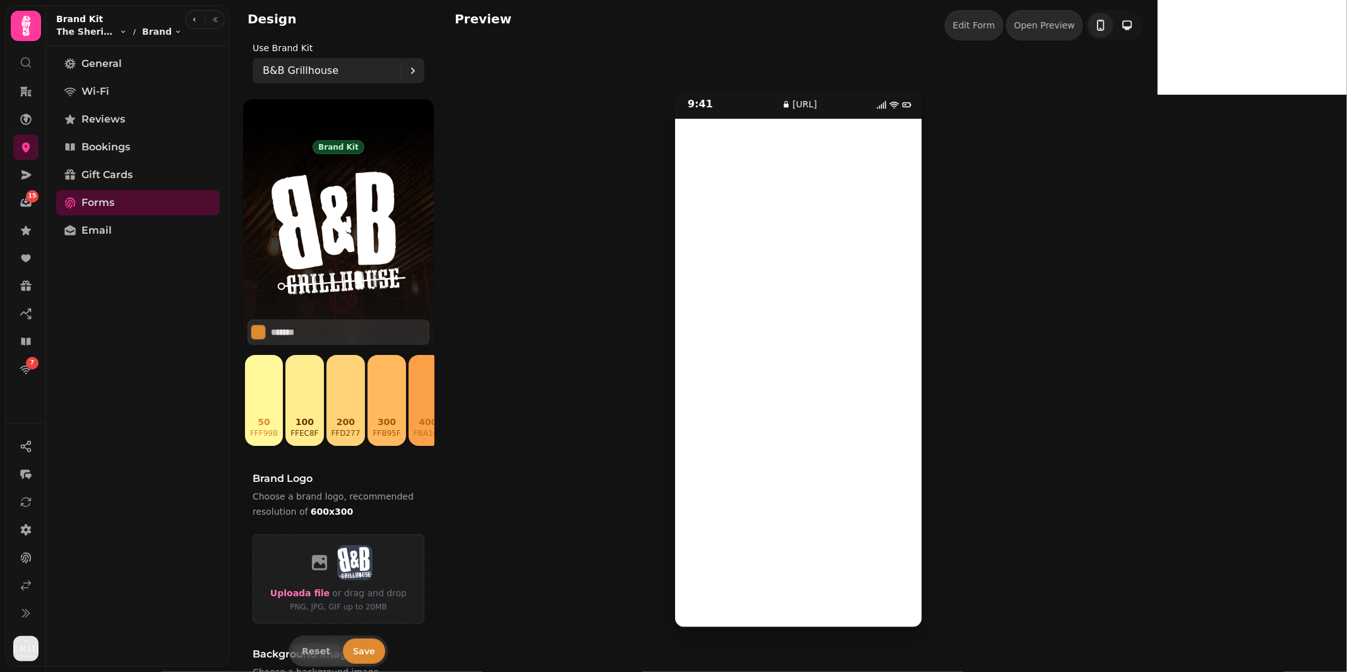
click at [312, 78] on div "B&B Grillhouse" at bounding box center [332, 70] width 138 height 25
type input "**********"
click at [311, 79] on div "B&B Grillhouse" at bounding box center [332, 70] width 138 height 25
click at [294, 68] on p "B&B Grillhouse" at bounding box center [301, 70] width 76 height 15
type input "********"
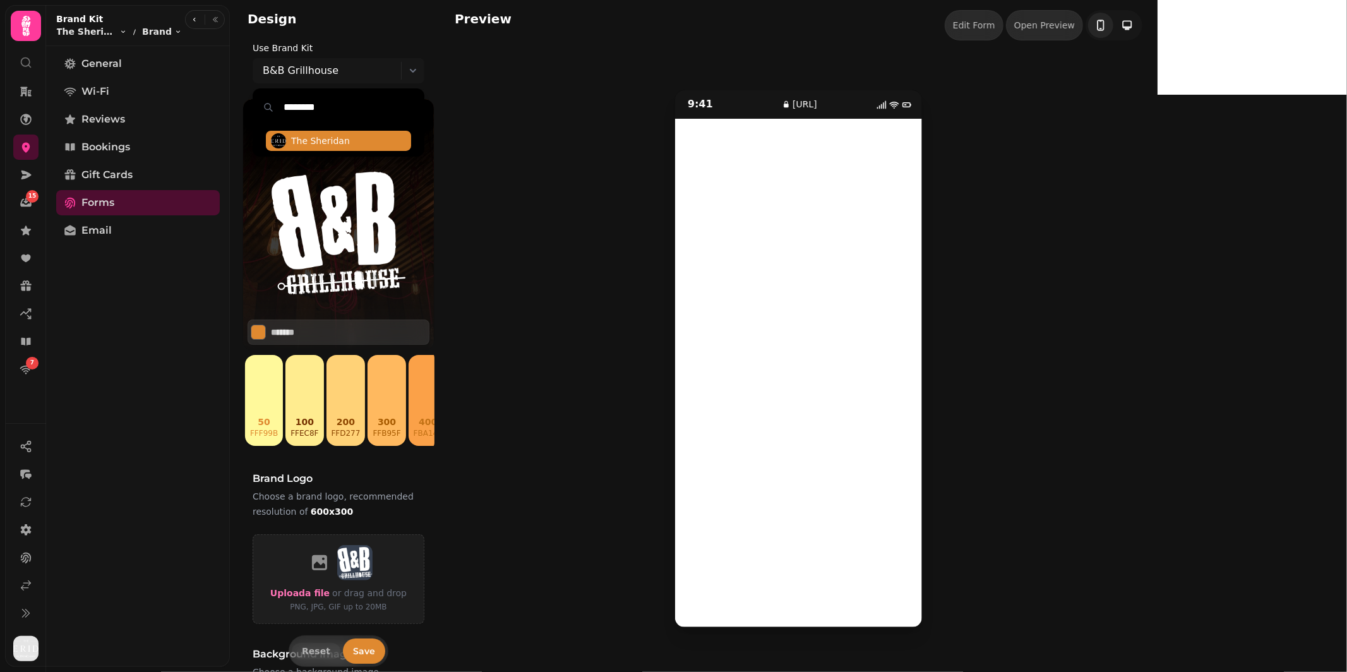
click at [313, 138] on span "The Sheridan" at bounding box center [320, 141] width 59 height 13
type input "*******"
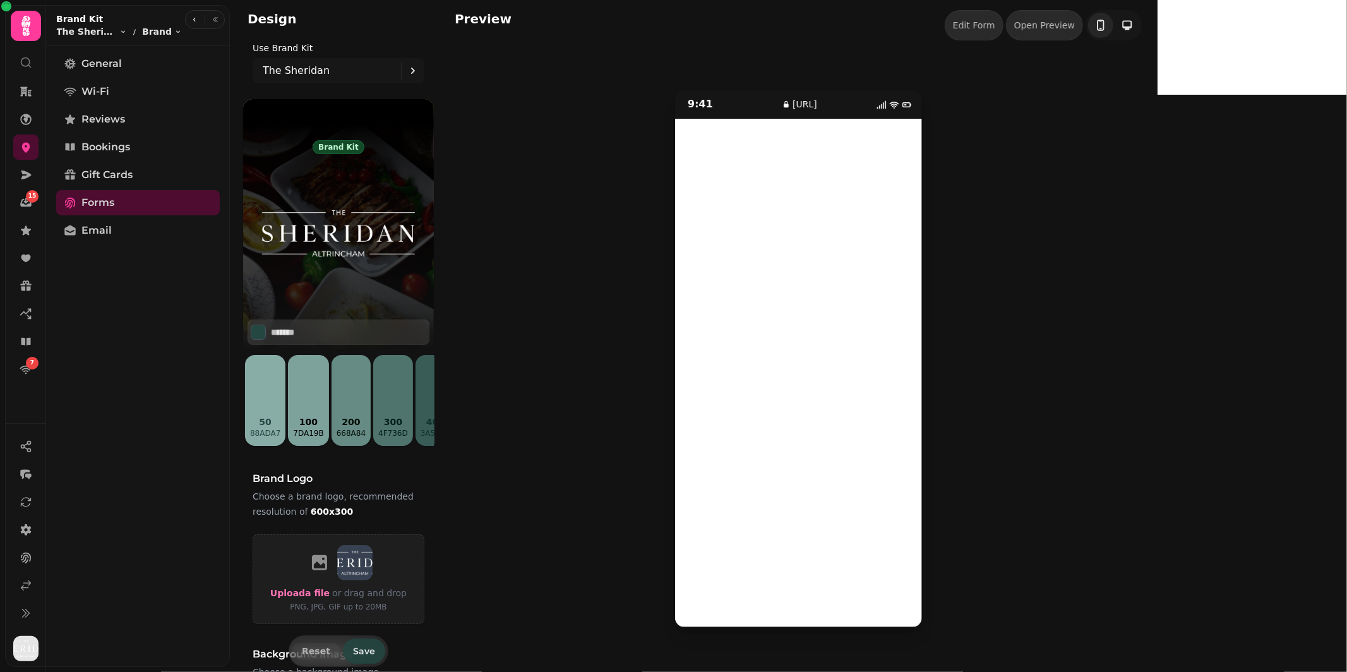
click at [364, 648] on span "Save" at bounding box center [364, 651] width 22 height 9
click at [121, 220] on link "Email" at bounding box center [138, 230] width 164 height 25
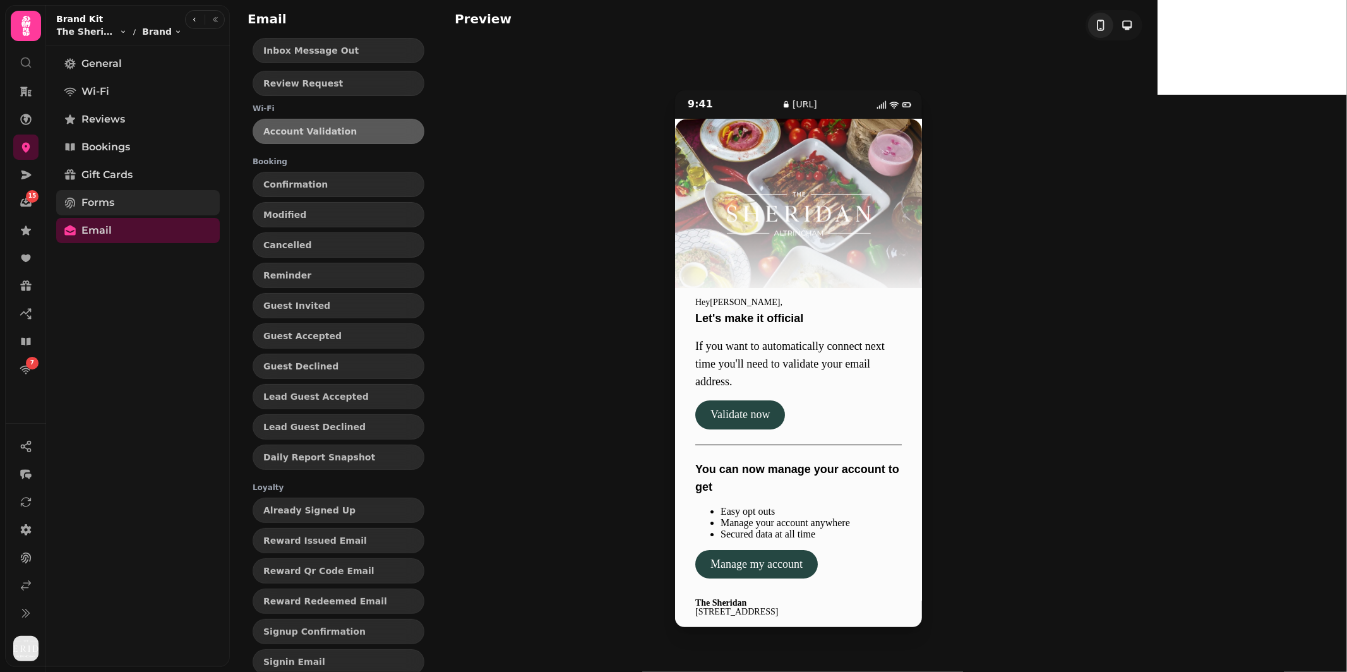
click at [114, 201] on link "Forms" at bounding box center [138, 202] width 164 height 25
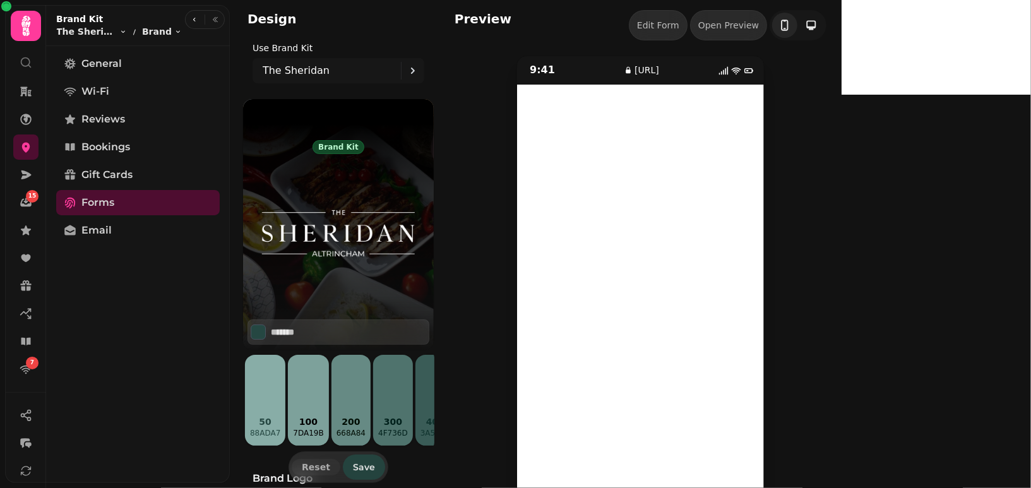
click at [369, 469] on span "Save" at bounding box center [364, 467] width 22 height 9
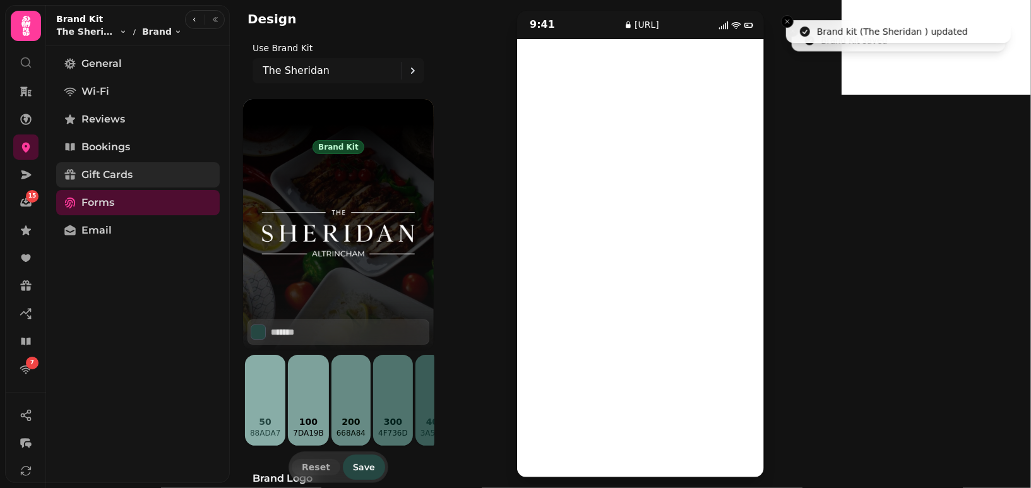
scroll to position [43, 0]
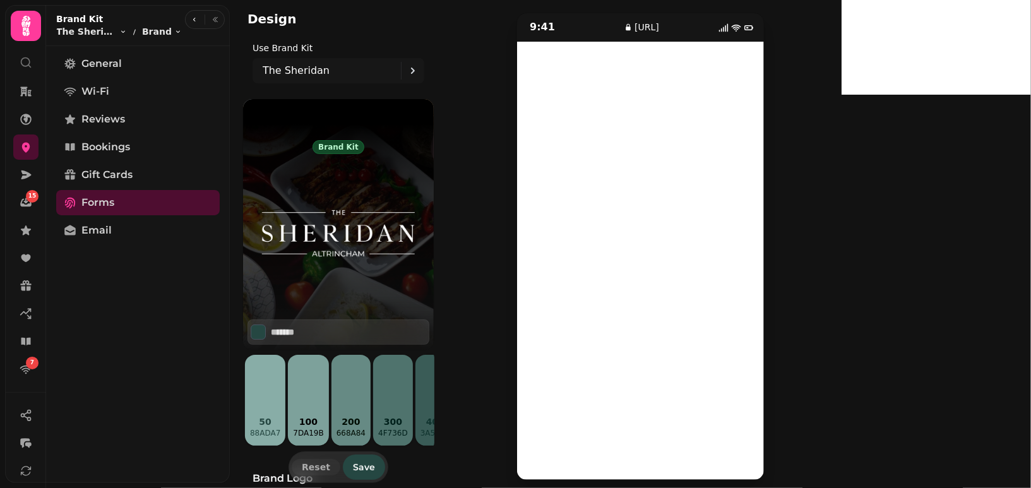
click at [123, 161] on div "General Wi-Fi Reviews Bookings Gift Cards Forms Email" at bounding box center [138, 269] width 184 height 437
click at [120, 184] on link "Gift Cards" at bounding box center [138, 174] width 164 height 25
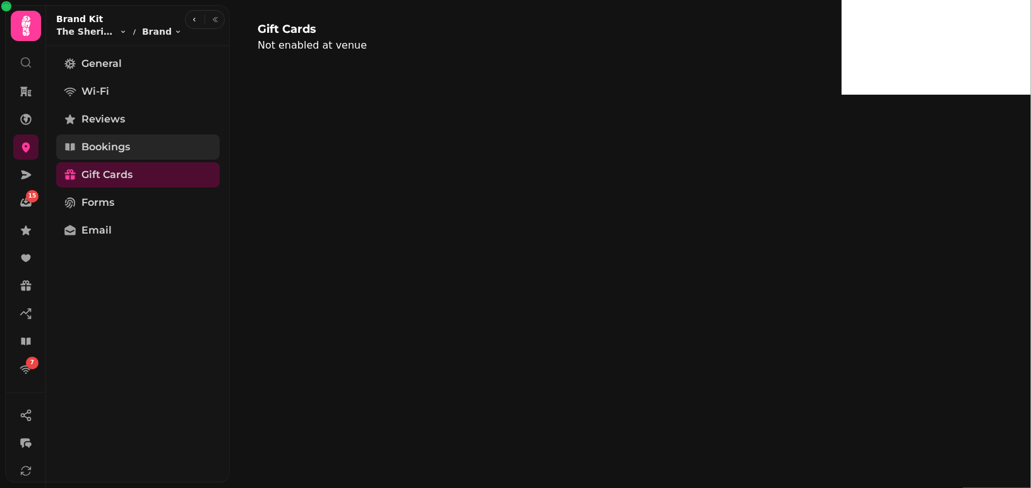
click at [110, 138] on link "Bookings" at bounding box center [138, 147] width 164 height 25
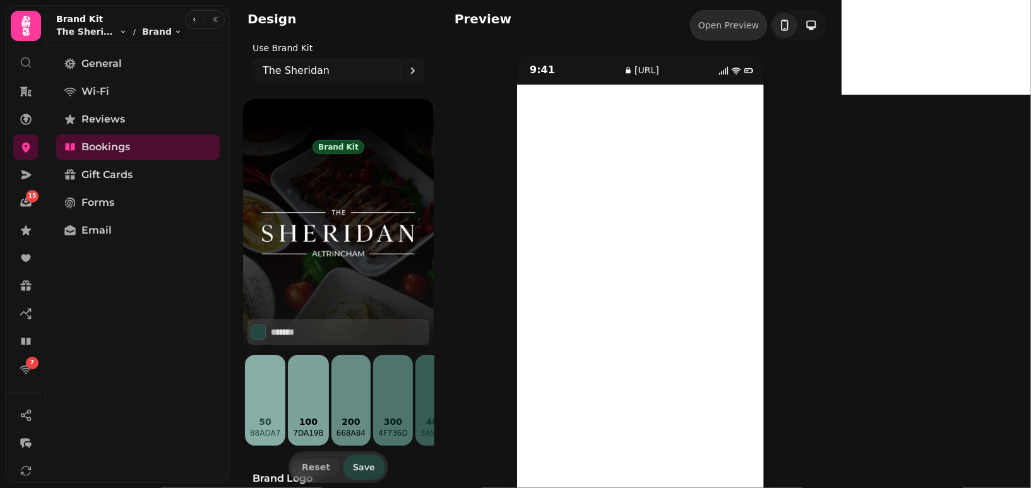
click at [360, 463] on span "Save" at bounding box center [364, 467] width 22 height 9
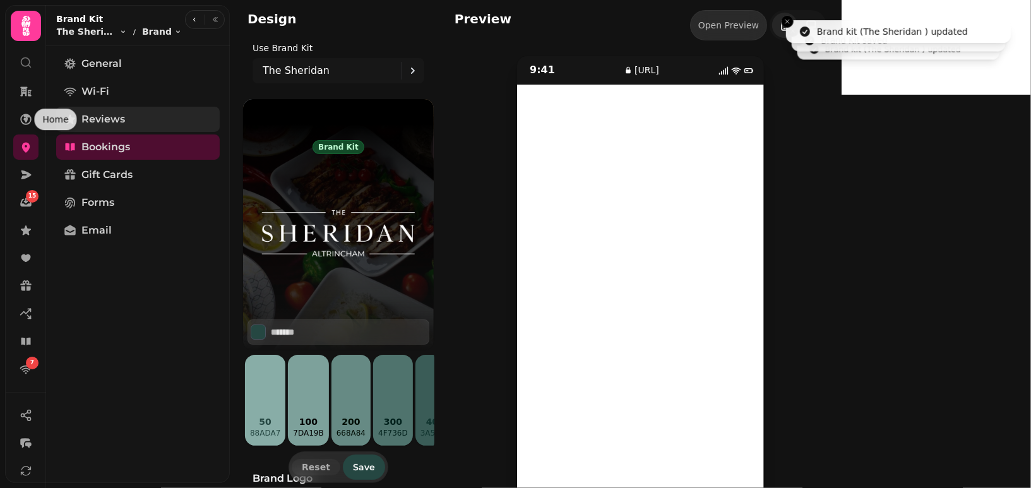
click at [106, 121] on span "Reviews" at bounding box center [103, 119] width 44 height 15
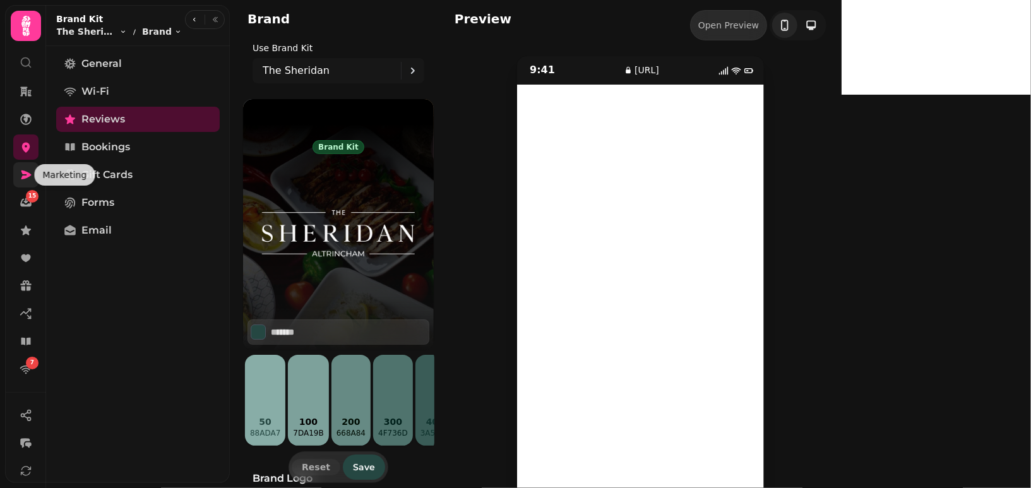
click at [22, 178] on icon at bounding box center [26, 175] width 10 height 9
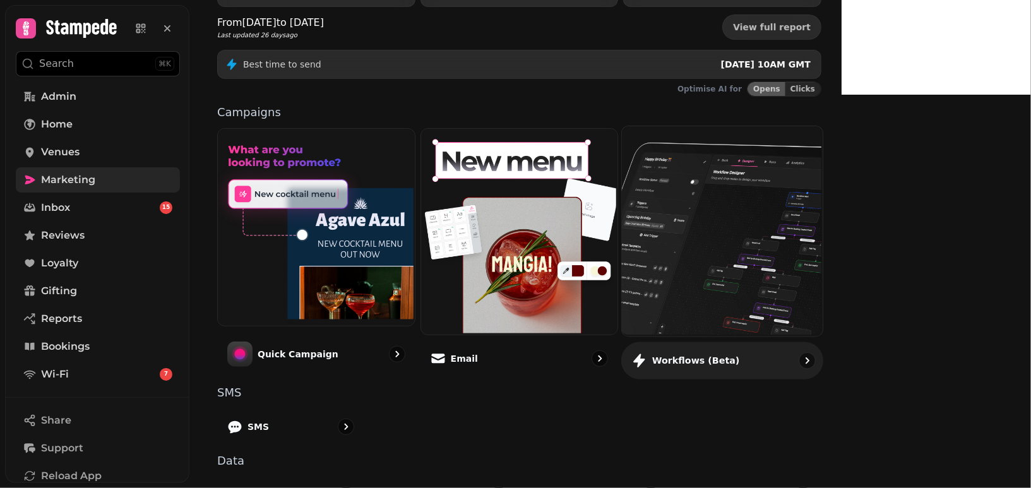
scroll to position [204, 0]
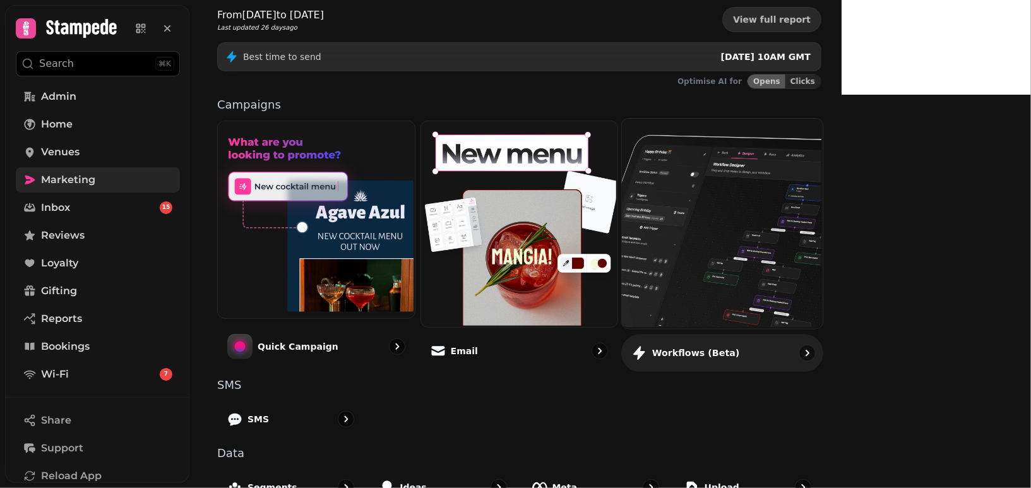
click at [776, 277] on img at bounding box center [721, 222] width 201 height 210
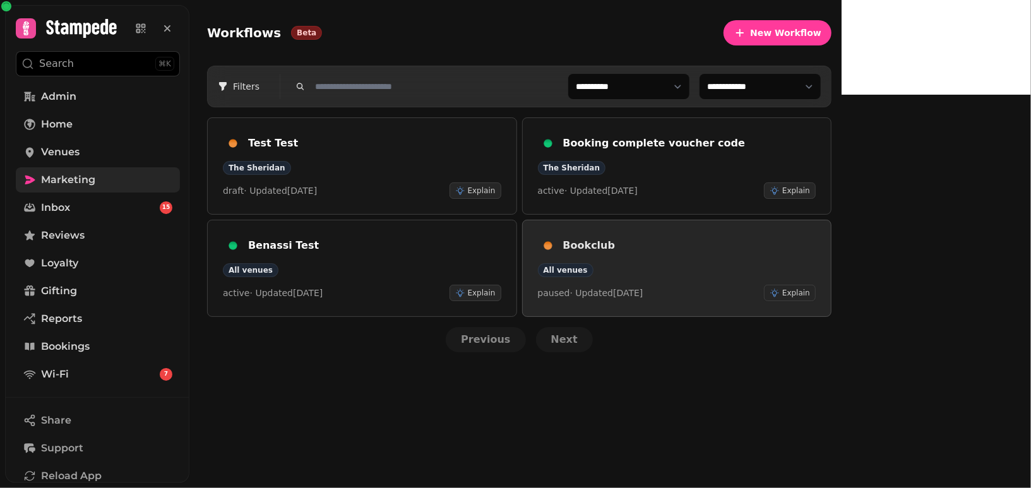
click at [742, 302] on link "Bookclub All venues paused · Updated 26 Aug 2025 Explain" at bounding box center [677, 268] width 310 height 97
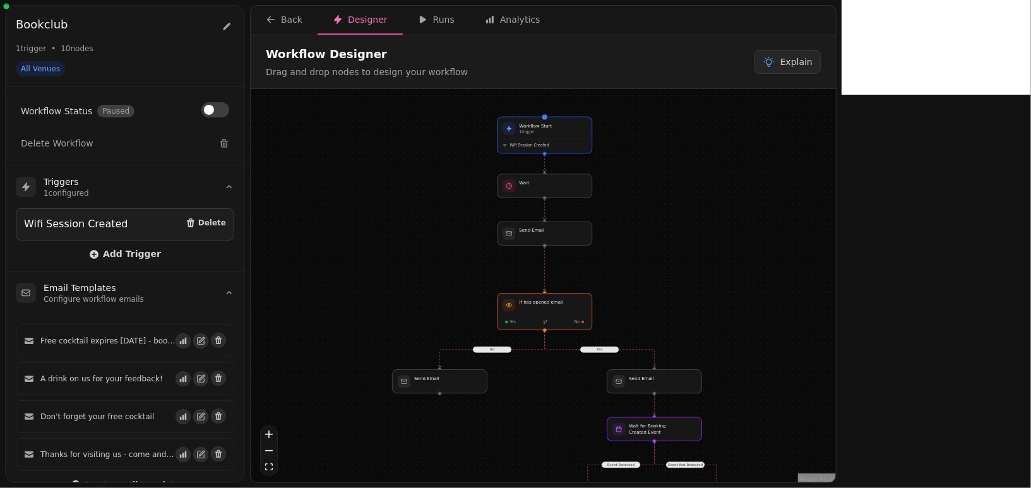
drag, startPoint x: 742, startPoint y: 302, endPoint x: 686, endPoint y: 400, distance: 112.9
click at [686, 400] on div "Yes No Event Not Detected Event Detected Event Not Detected Workflow Start 1 tr…" at bounding box center [543, 287] width 585 height 397
click at [719, 265] on div "Yes No Event Not Detected Event Detected Event Not Detected Workflow Start 1 tr…" at bounding box center [543, 287] width 585 height 397
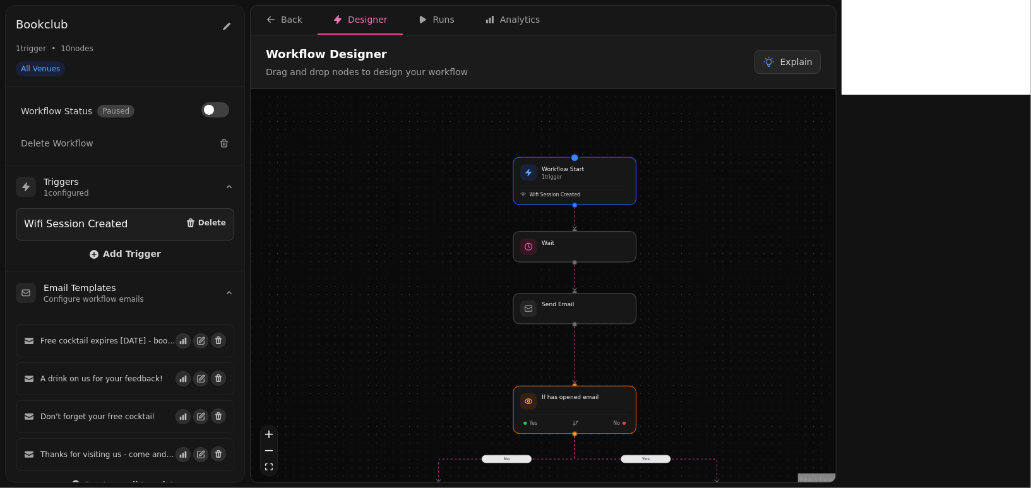
drag, startPoint x: 719, startPoint y: 265, endPoint x: 795, endPoint y: 347, distance: 111.7
click at [795, 347] on div "Yes No Event Not Detected Event Detected Event Not Detected Workflow Start 1 tr…" at bounding box center [543, 287] width 585 height 397
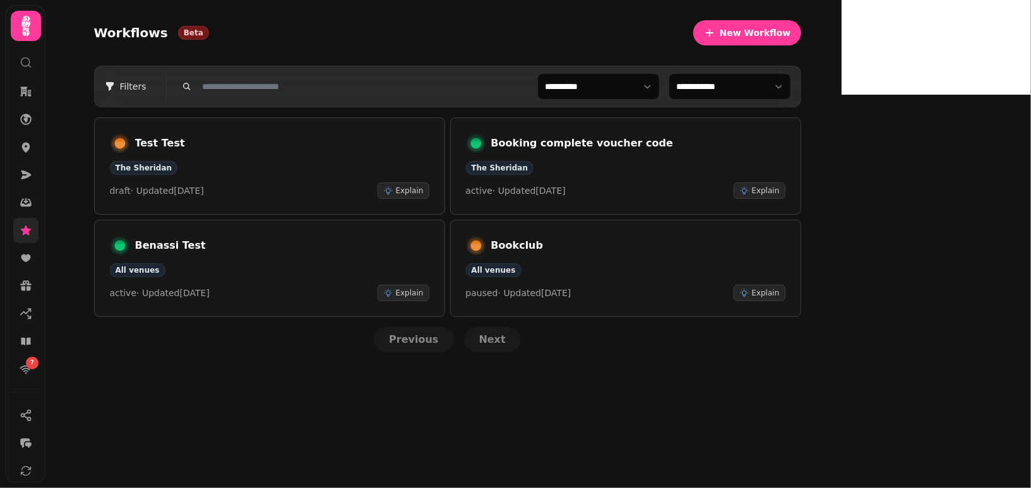
click at [18, 230] on link at bounding box center [25, 230] width 25 height 25
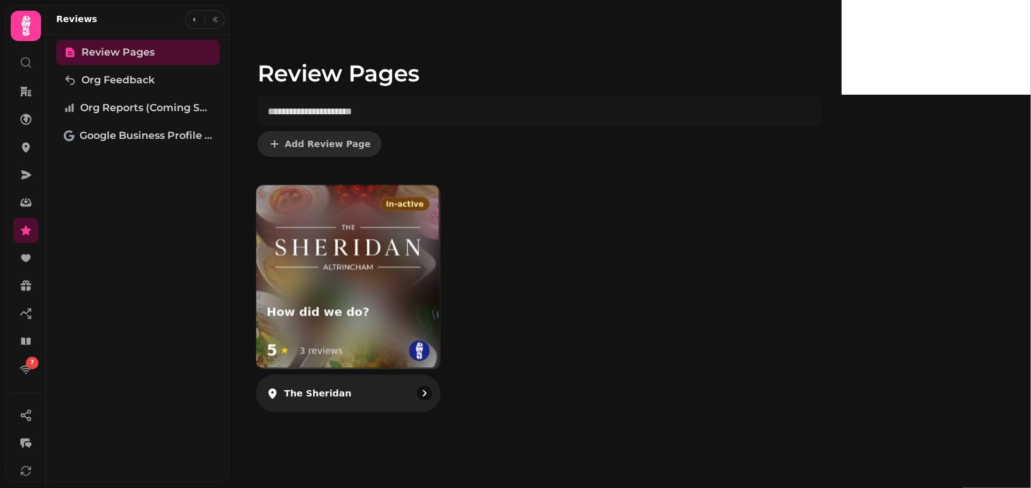
click at [377, 253] on img at bounding box center [347, 247] width 163 height 65
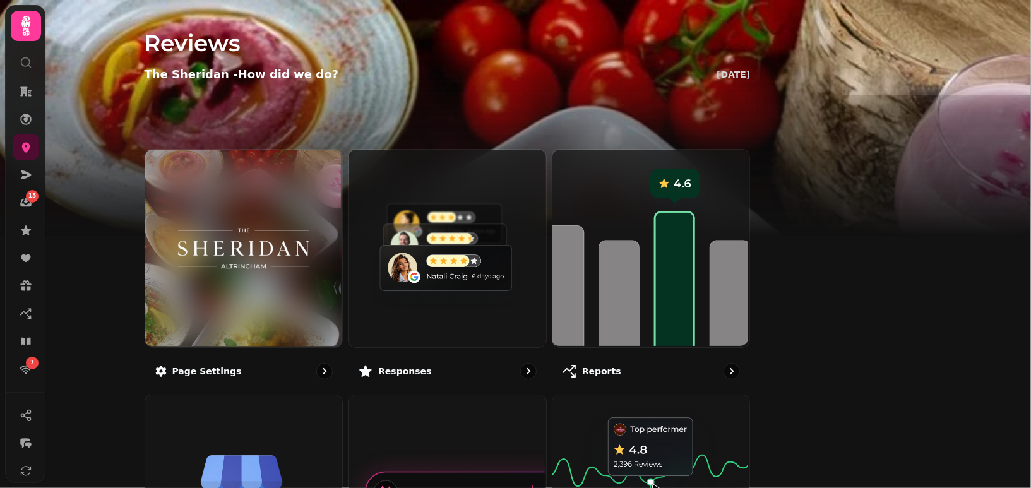
click at [318, 253] on img at bounding box center [244, 248] width 148 height 81
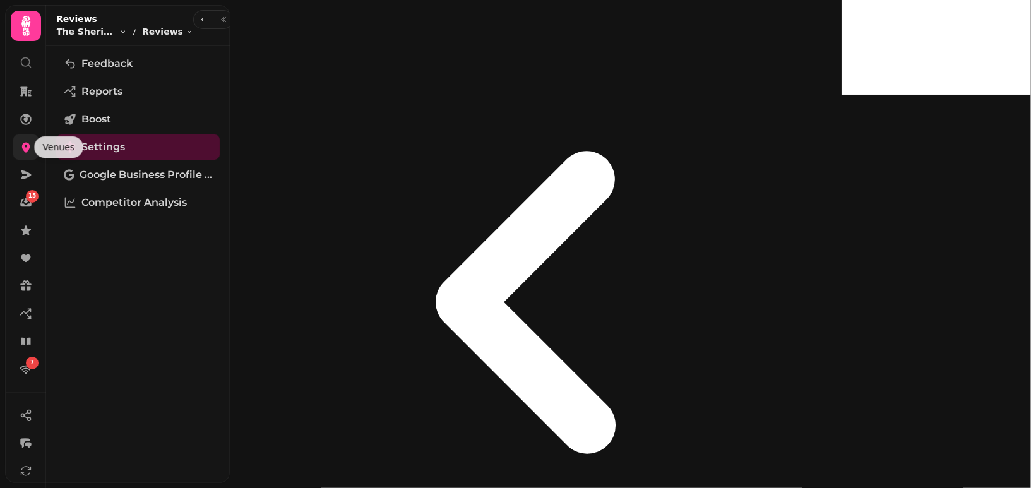
click at [21, 150] on icon at bounding box center [26, 147] width 13 height 13
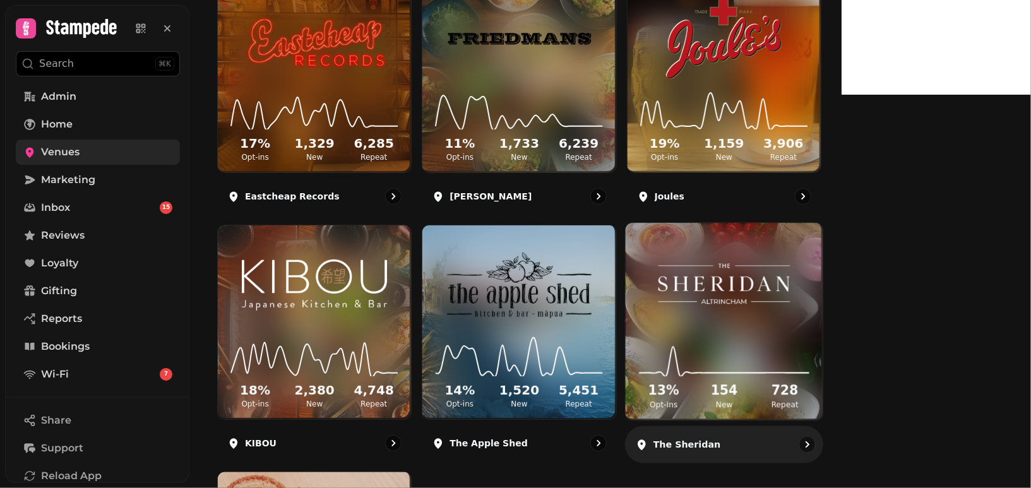
scroll to position [203, 0]
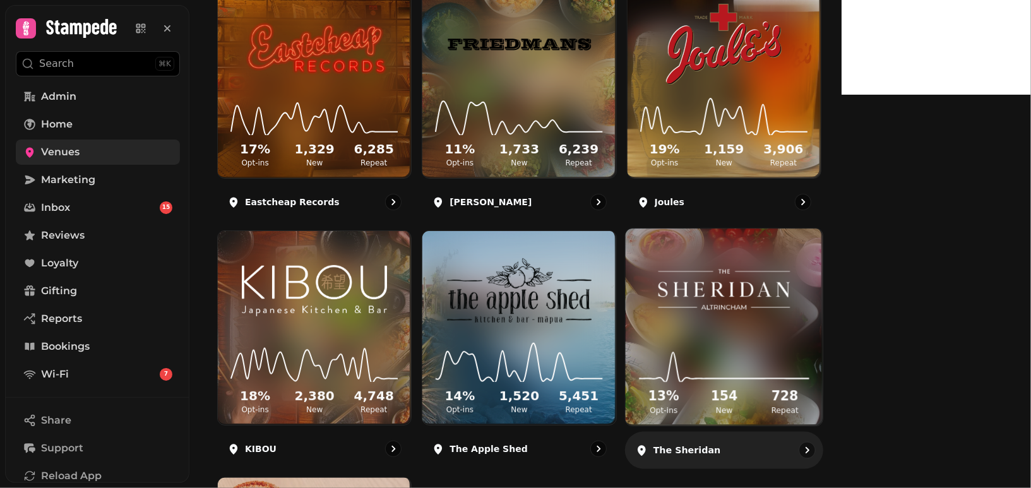
click at [785, 258] on img at bounding box center [724, 290] width 148 height 83
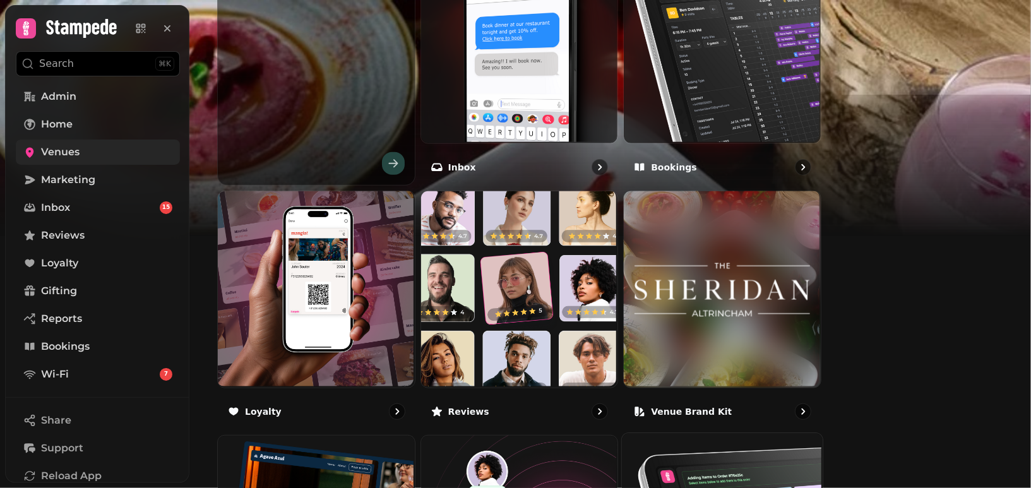
scroll to position [488, 0]
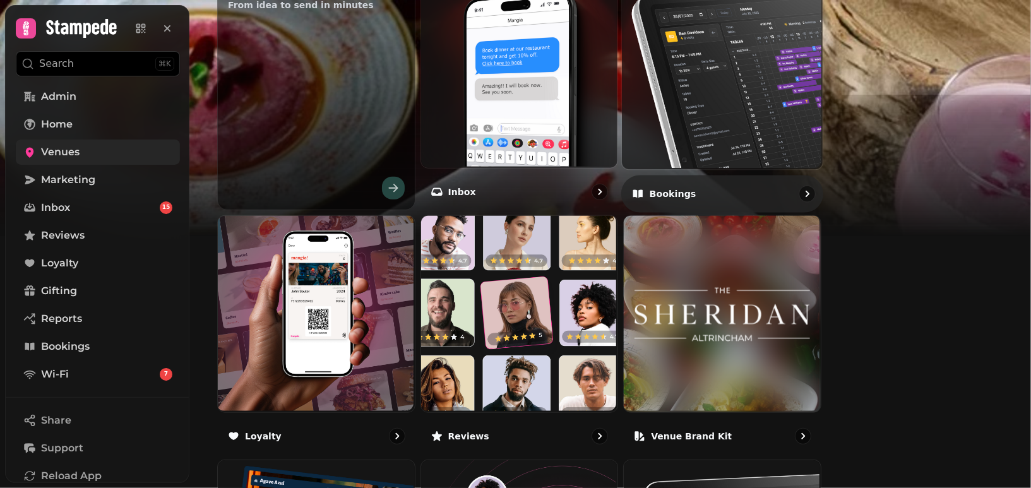
click at [786, 121] on img at bounding box center [721, 67] width 201 height 201
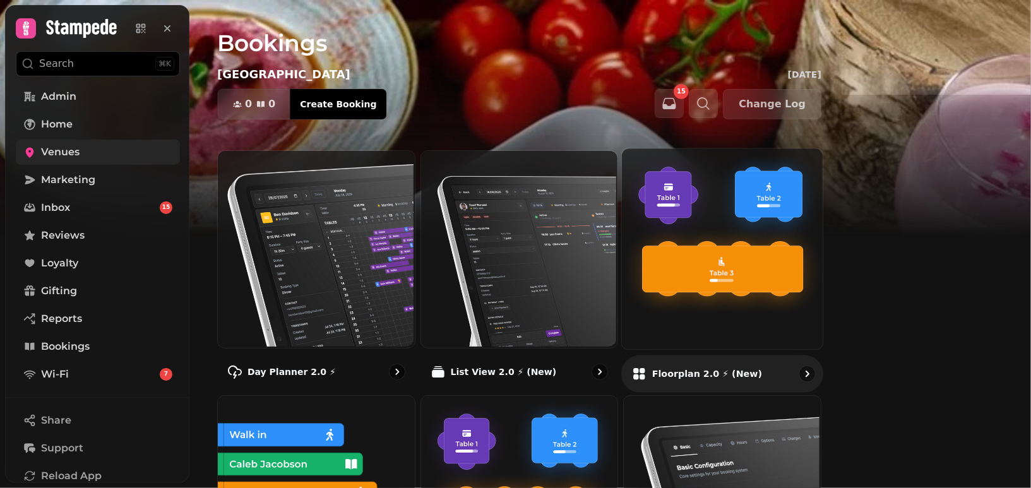
click at [776, 282] on img at bounding box center [721, 247] width 201 height 201
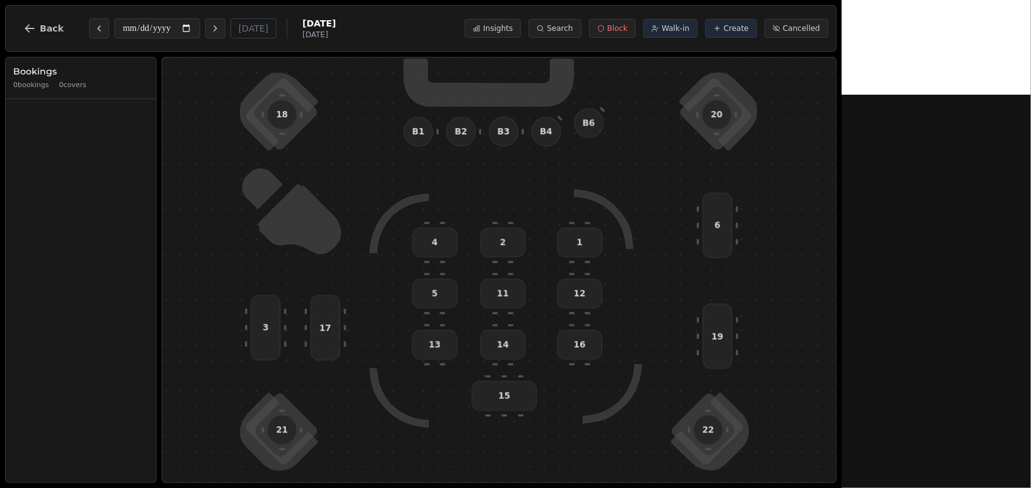
click at [12, 29] on div "**********" at bounding box center [421, 28] width 832 height 47
click at [44, 32] on span "Back" at bounding box center [52, 28] width 24 height 9
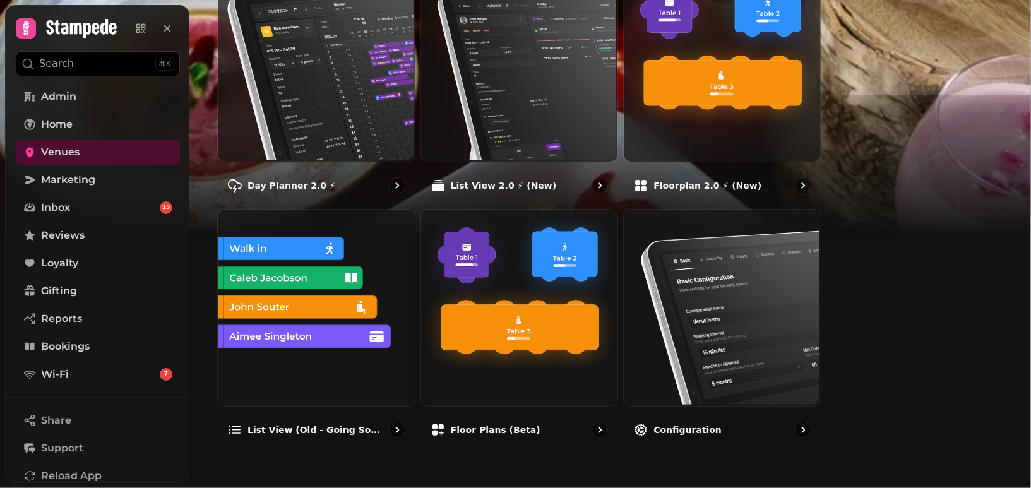
scroll to position [186, 0]
click at [111, 181] on link "Marketing" at bounding box center [98, 179] width 164 height 25
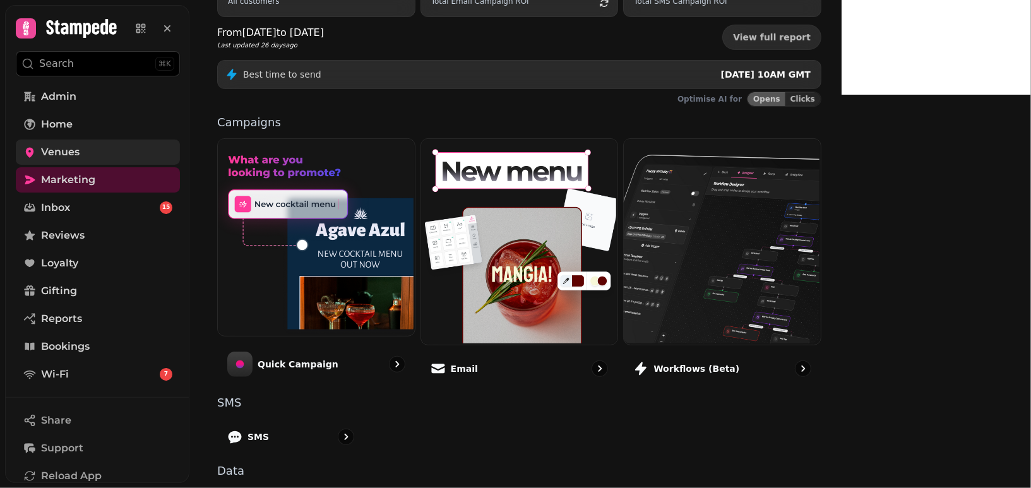
click at [63, 141] on link "Venues" at bounding box center [98, 152] width 164 height 25
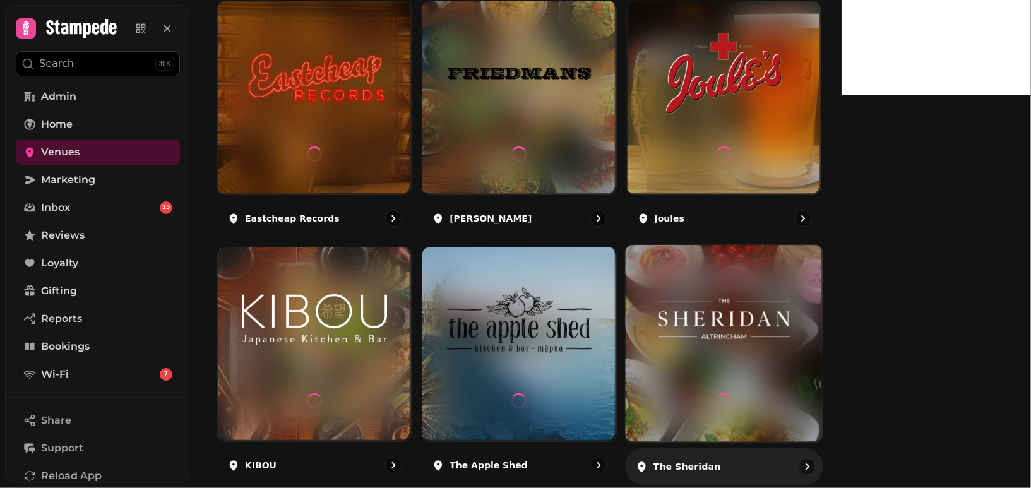
click at [746, 327] on img at bounding box center [724, 319] width 148 height 83
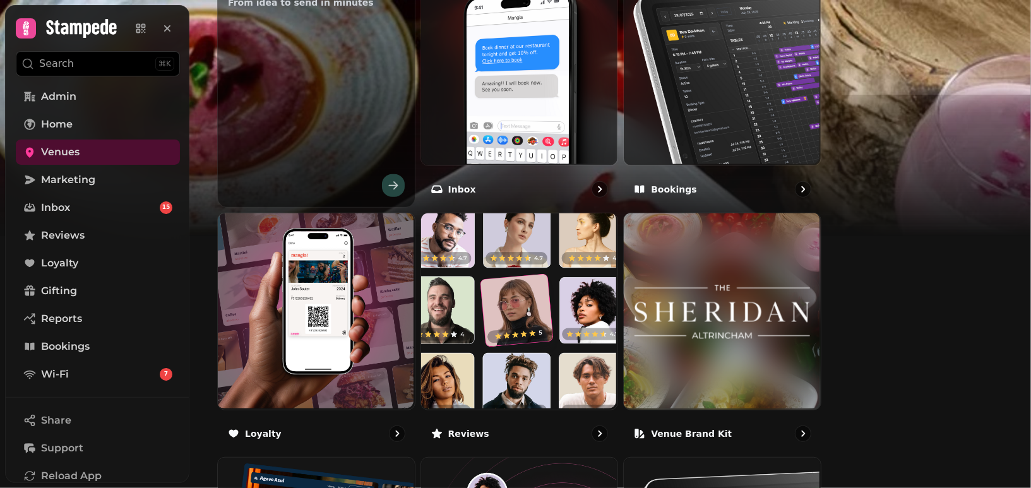
scroll to position [673, 0]
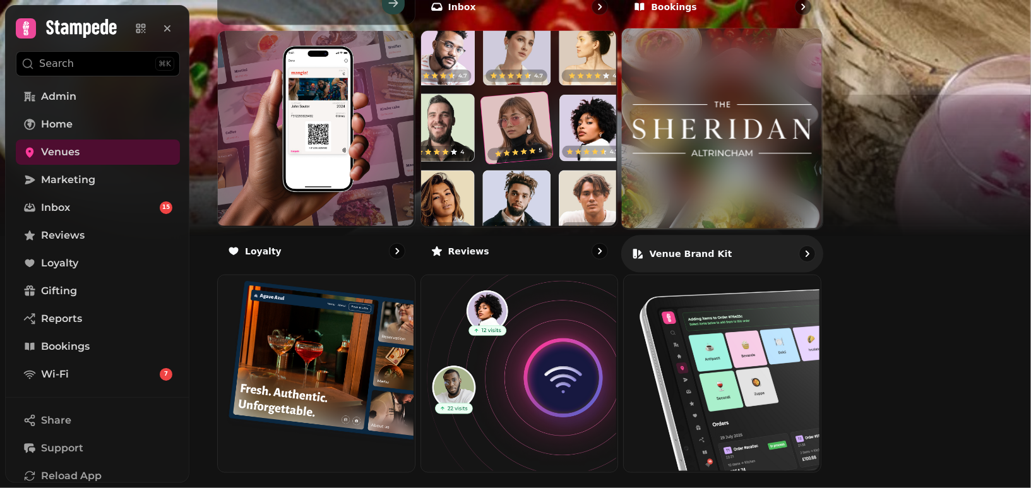
click at [761, 136] on img at bounding box center [722, 128] width 201 height 201
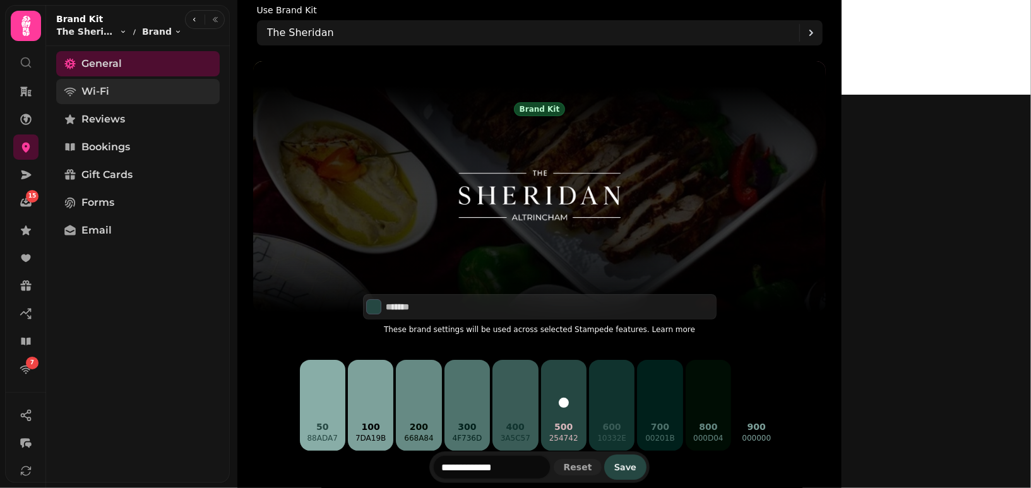
click at [115, 91] on link "Wi-Fi" at bounding box center [138, 91] width 164 height 25
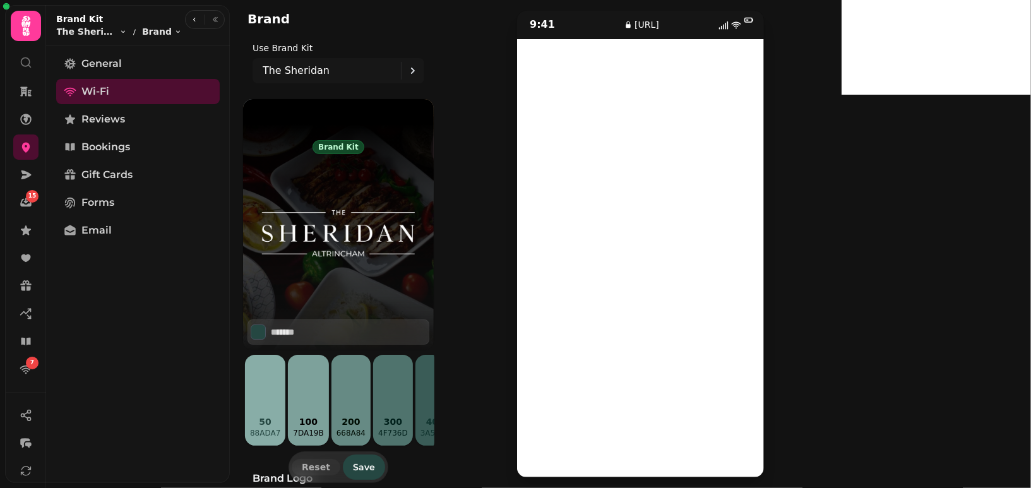
scroll to position [60, 0]
click at [100, 126] on span "Reviews" at bounding box center [103, 119] width 44 height 15
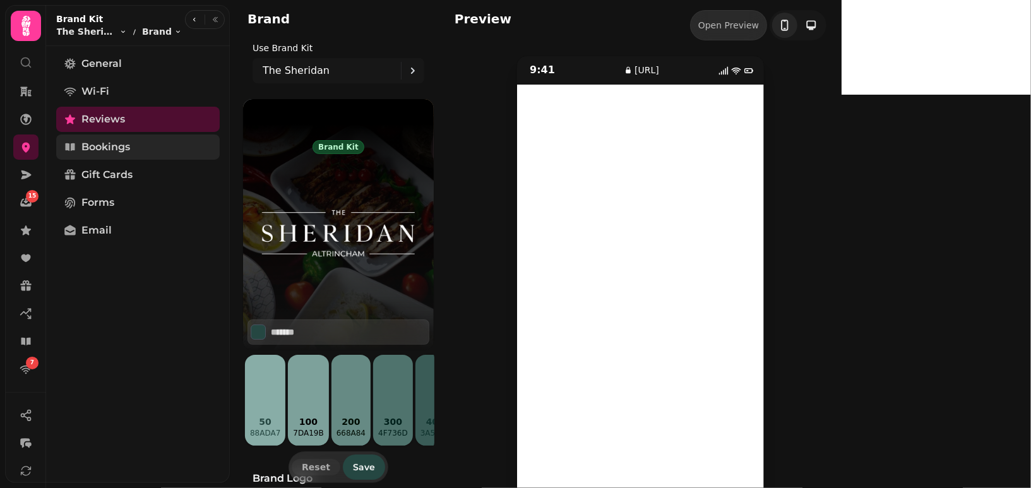
click at [132, 143] on link "Bookings" at bounding box center [138, 147] width 164 height 25
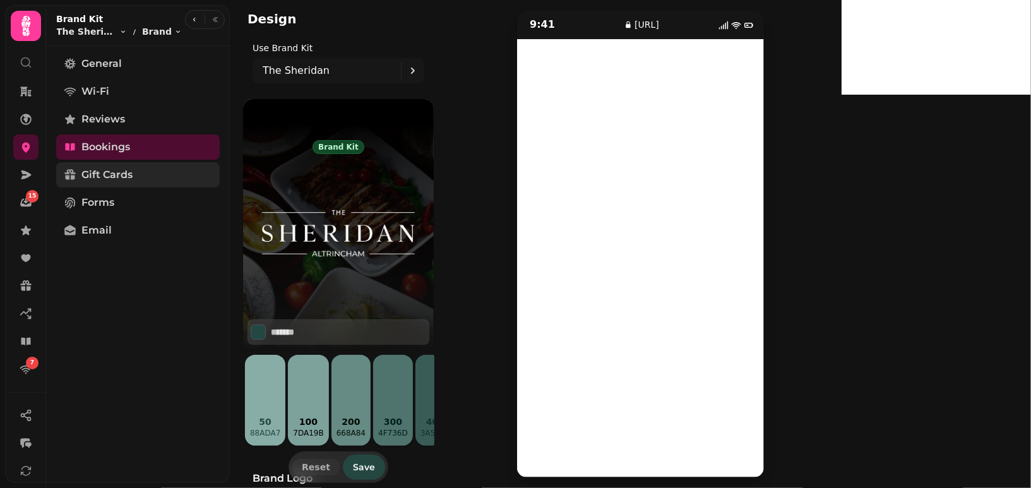
click at [94, 177] on span "Gift Cards" at bounding box center [106, 174] width 51 height 15
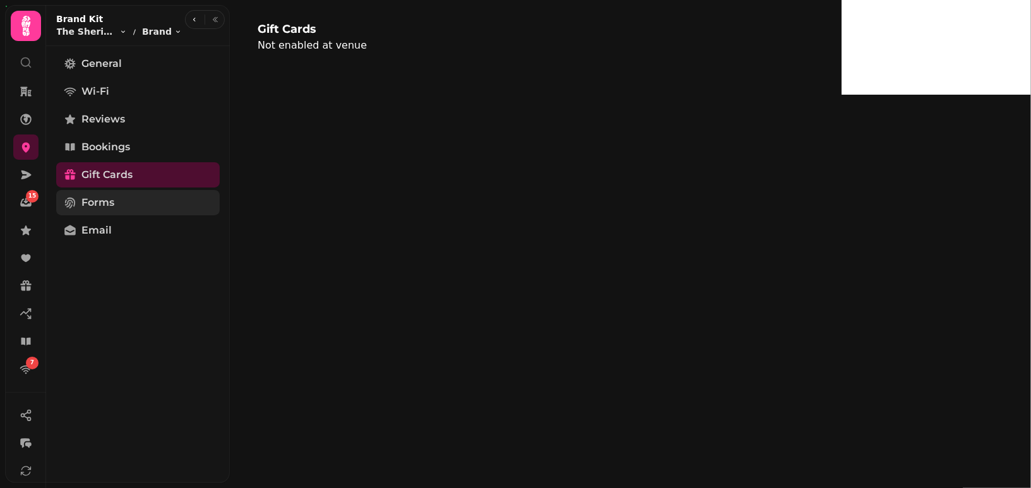
click at [113, 201] on span "Forms" at bounding box center [97, 202] width 33 height 15
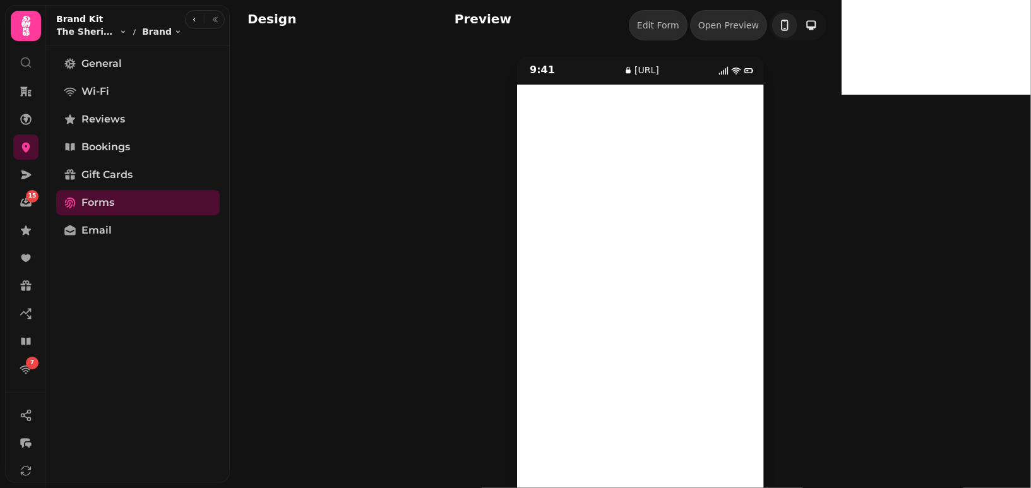
scroll to position [45, 0]
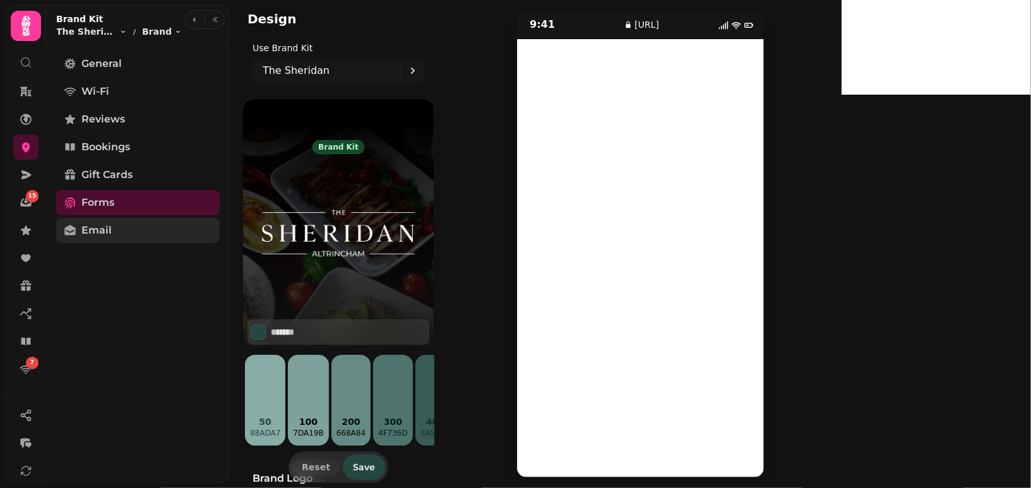
click at [106, 232] on span "Email" at bounding box center [96, 230] width 30 height 15
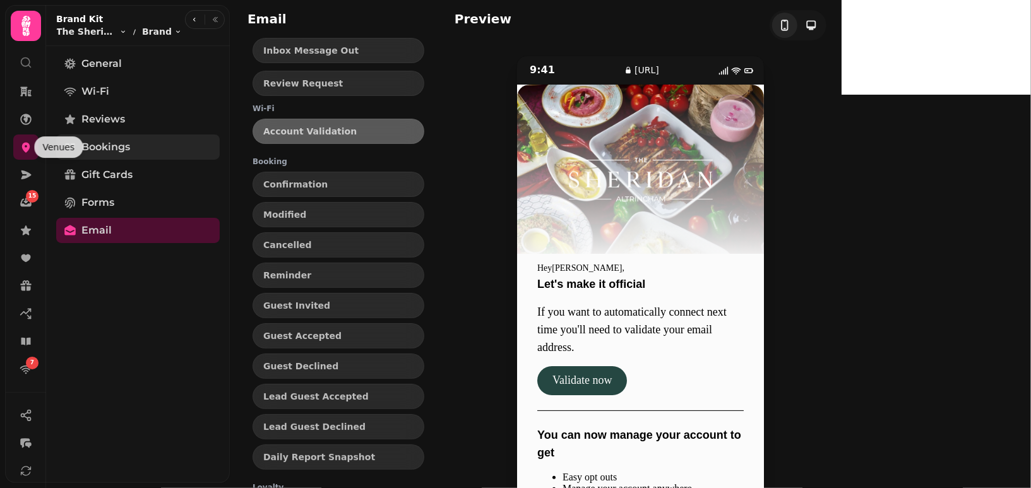
click at [114, 136] on link "Bookings" at bounding box center [138, 147] width 164 height 25
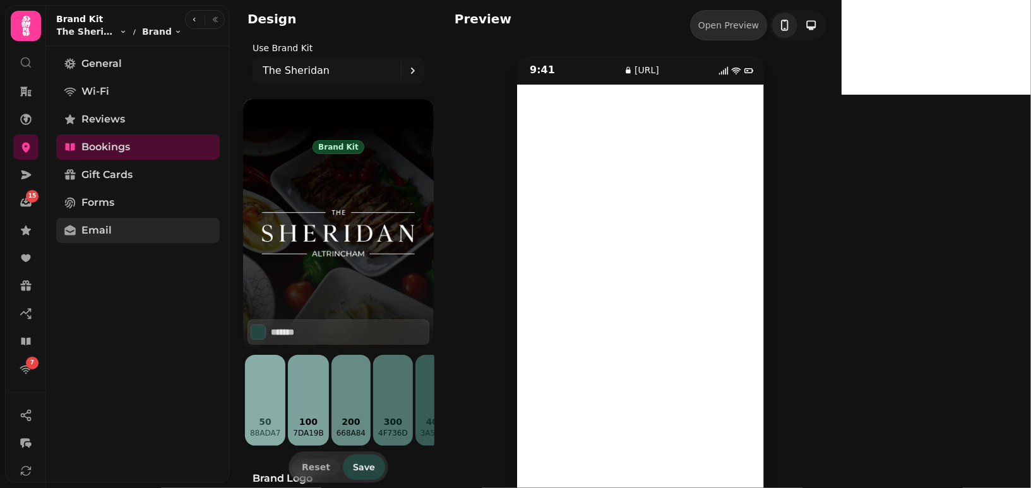
click at [67, 234] on icon at bounding box center [69, 230] width 11 height 10
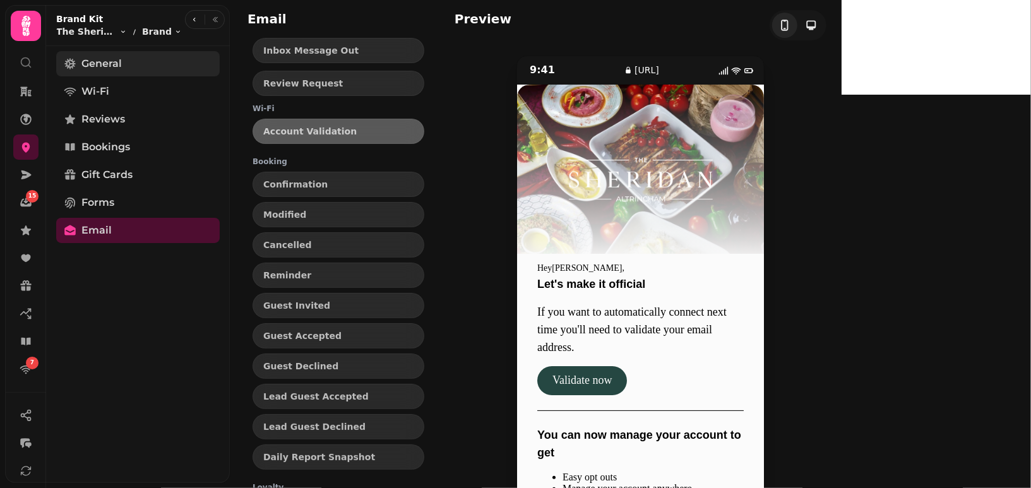
click at [109, 70] on span "General" at bounding box center [101, 63] width 40 height 15
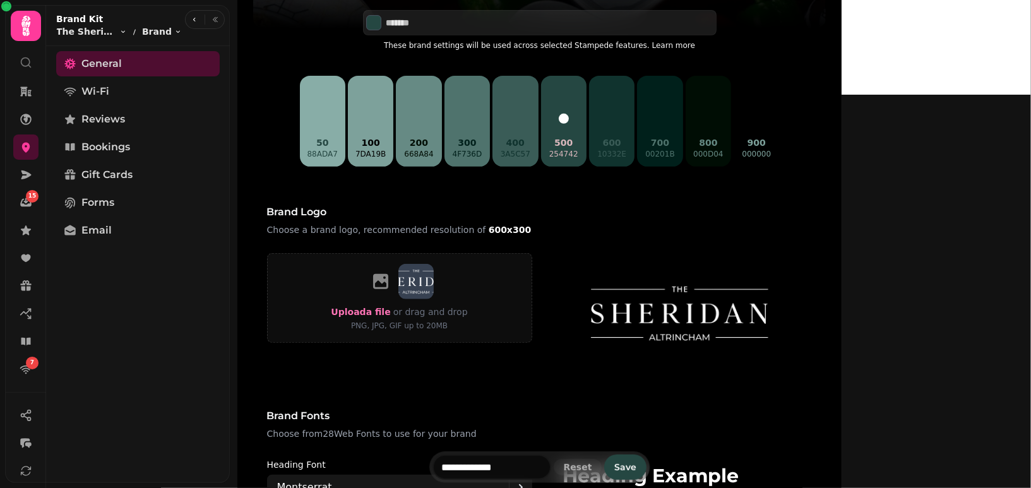
scroll to position [282, 0]
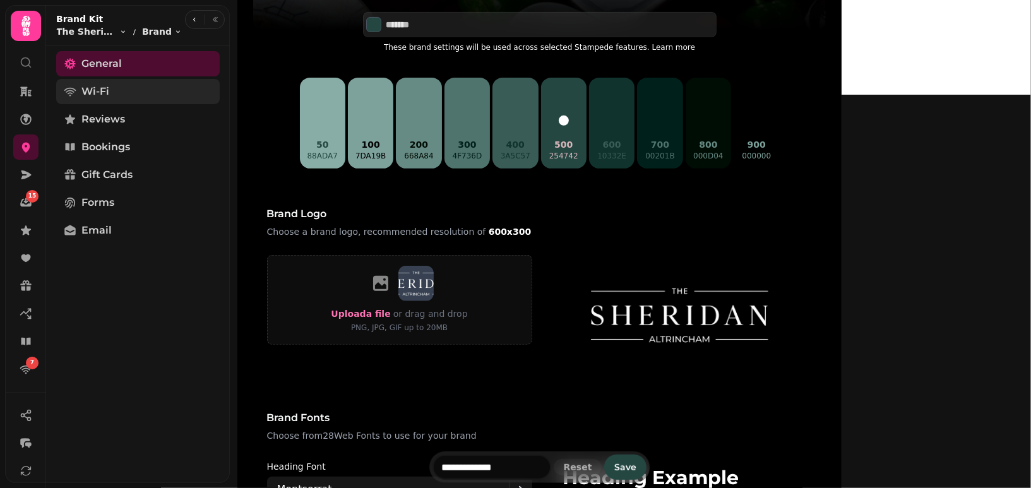
click at [105, 97] on span "Wi-Fi" at bounding box center [95, 91] width 28 height 15
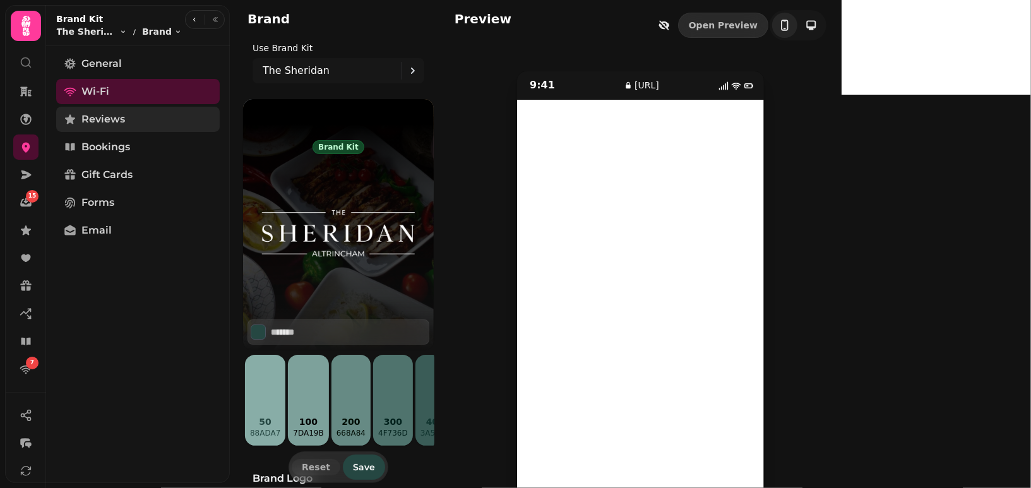
click at [76, 126] on link "Reviews" at bounding box center [138, 119] width 164 height 25
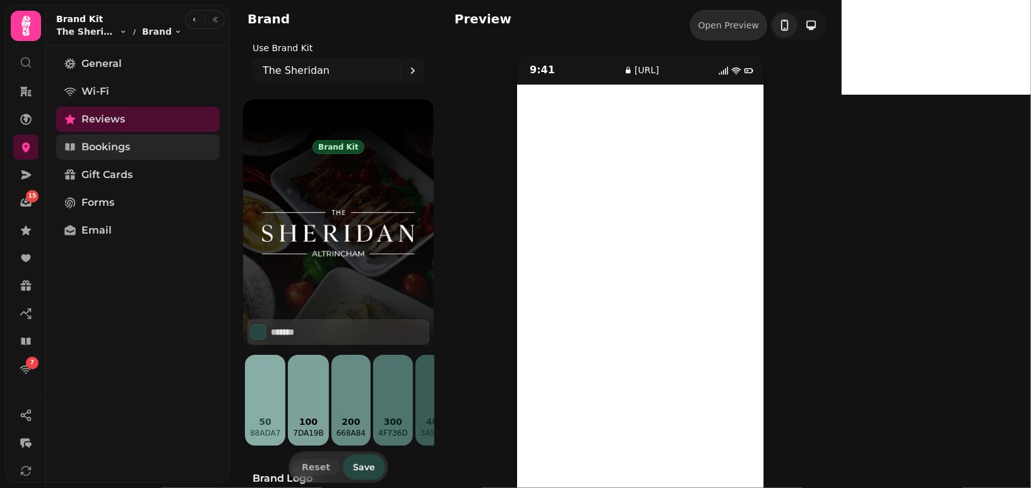
click at [121, 153] on span "Bookings" at bounding box center [105, 147] width 49 height 15
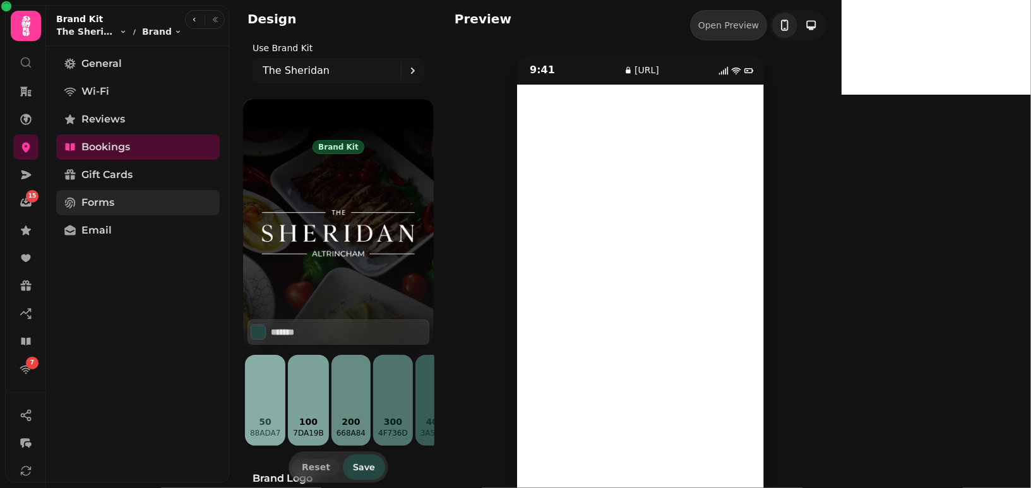
click at [102, 191] on link "Forms" at bounding box center [138, 202] width 164 height 25
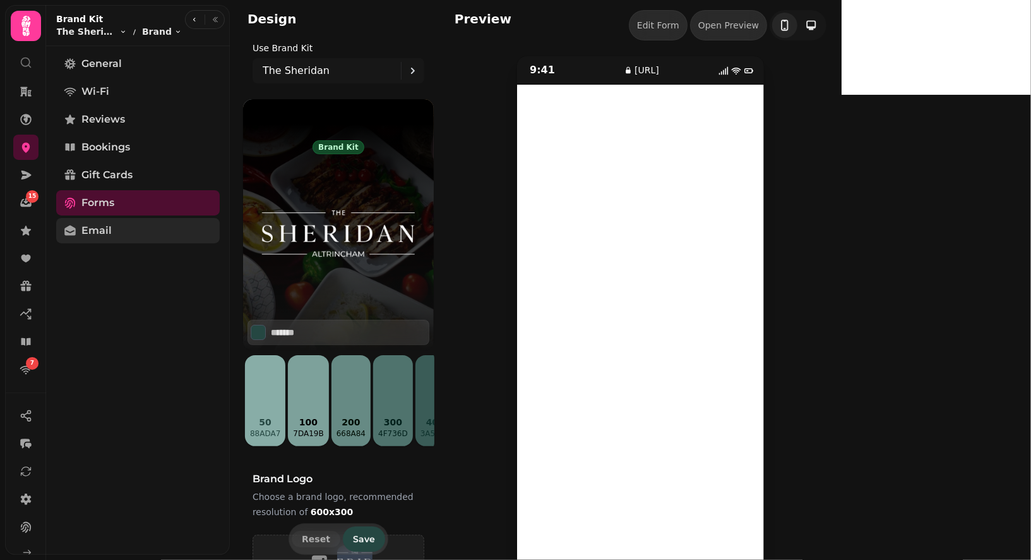
click at [100, 236] on span "Email" at bounding box center [96, 230] width 30 height 15
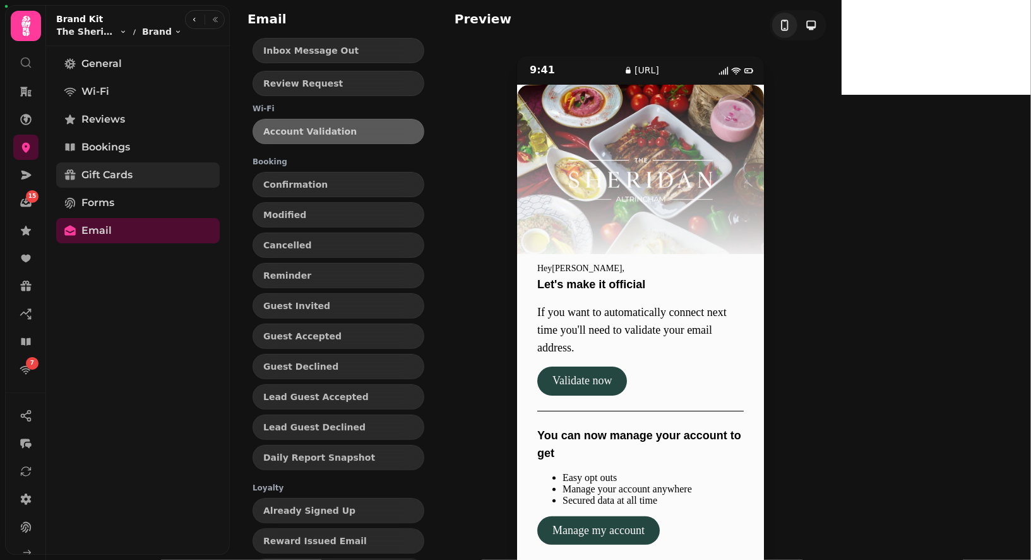
click at [111, 172] on span "Gift Cards" at bounding box center [106, 174] width 51 height 15
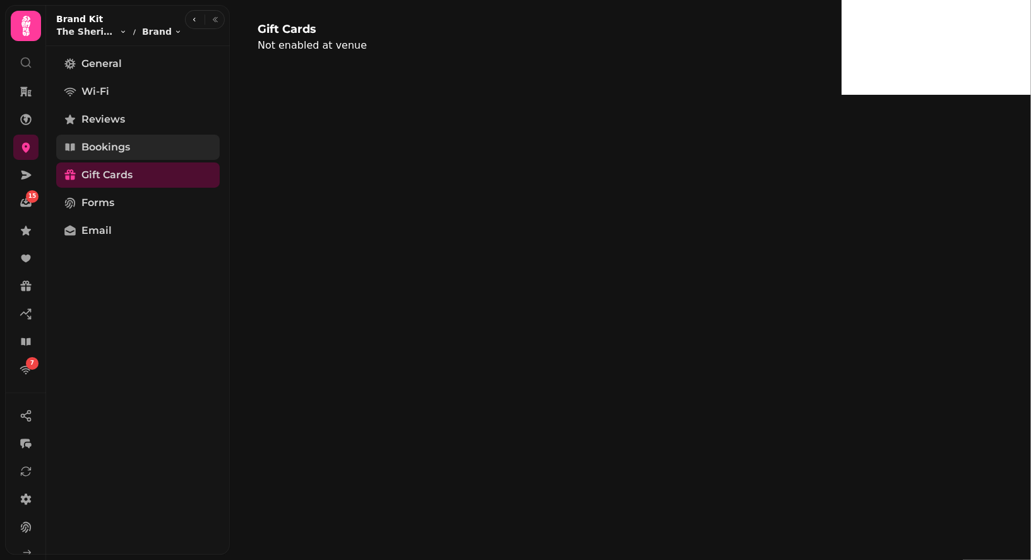
click at [111, 145] on span "Bookings" at bounding box center [105, 147] width 49 height 15
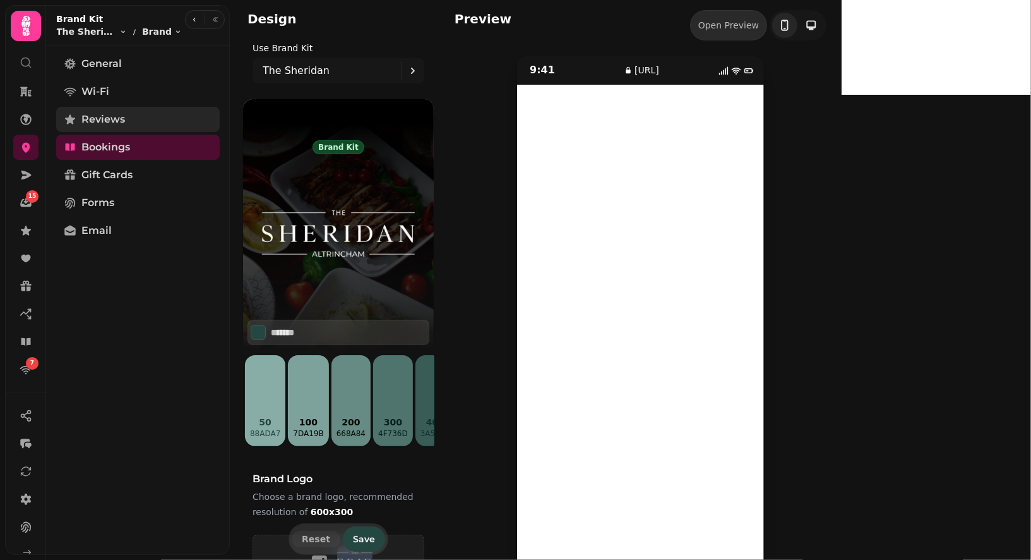
click at [108, 121] on span "Reviews" at bounding box center [103, 119] width 44 height 15
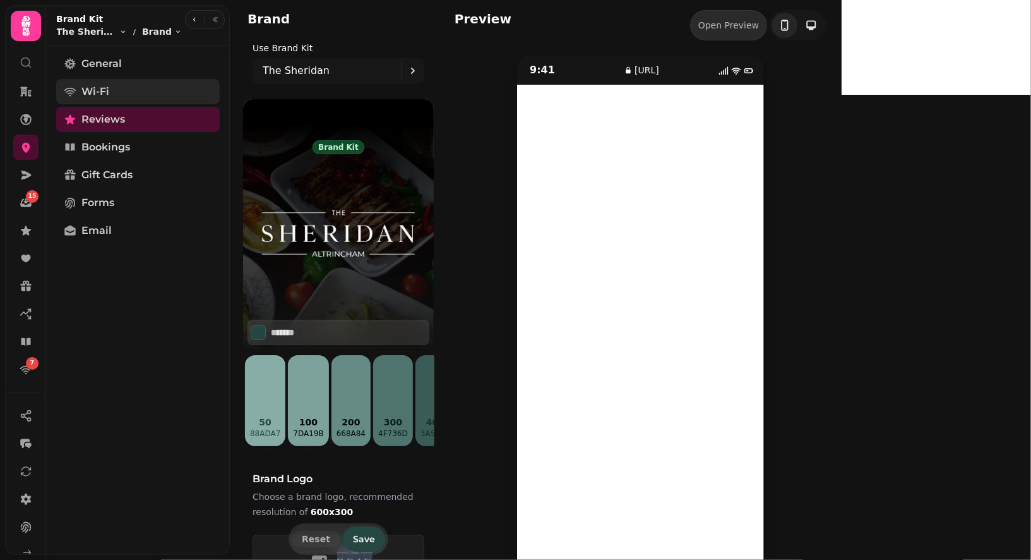
click at [105, 104] on link "Wi-Fi" at bounding box center [138, 91] width 164 height 25
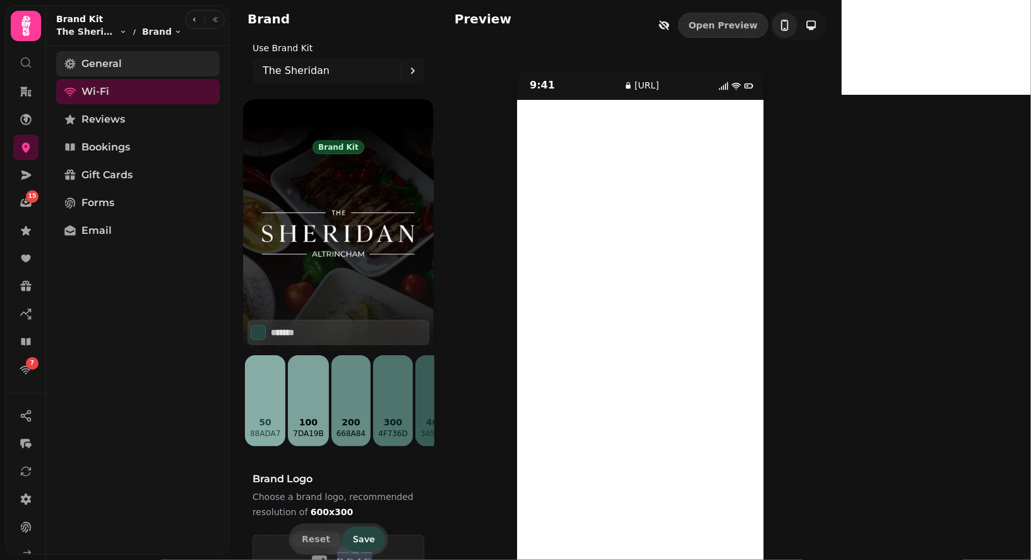
click at [114, 65] on span "General" at bounding box center [101, 63] width 40 height 15
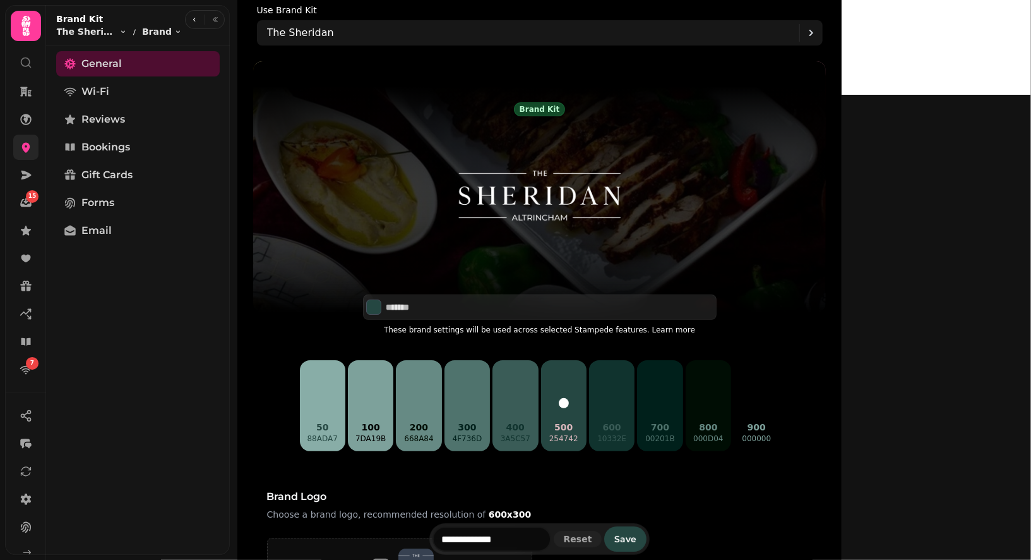
click at [18, 141] on link at bounding box center [25, 147] width 25 height 25
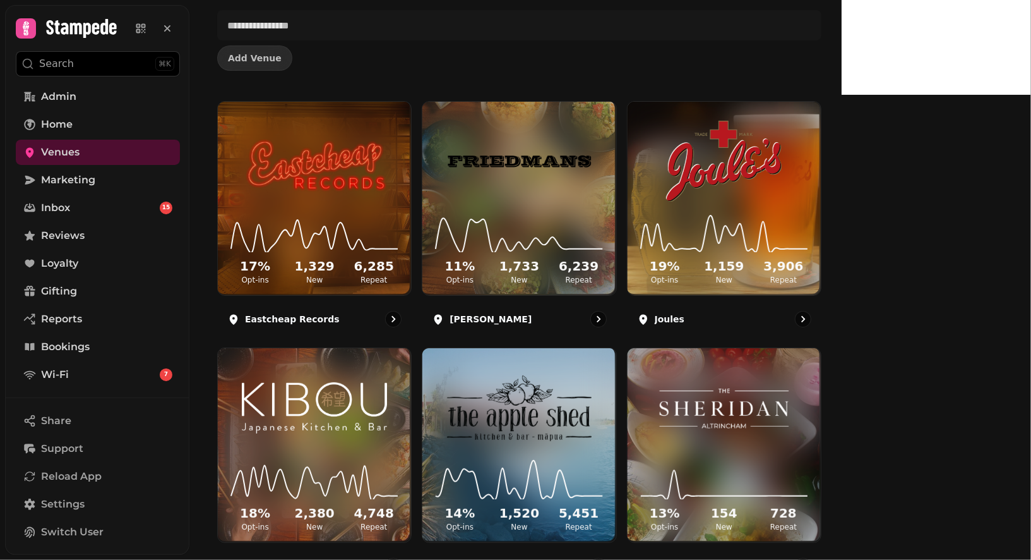
scroll to position [186, 0]
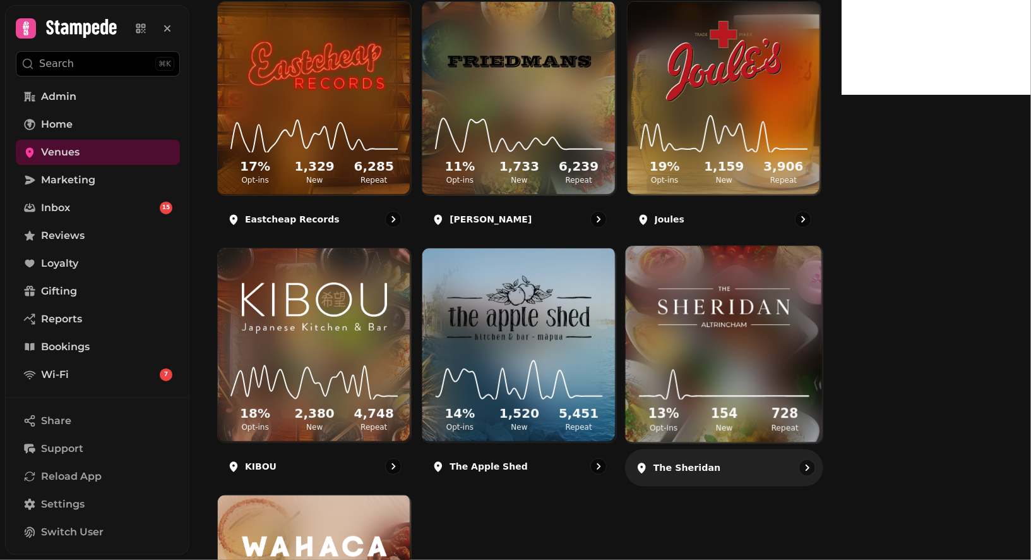
click at [823, 355] on div "13 % Opt-ins 154 New 728 Repeat" at bounding box center [724, 395] width 197 height 95
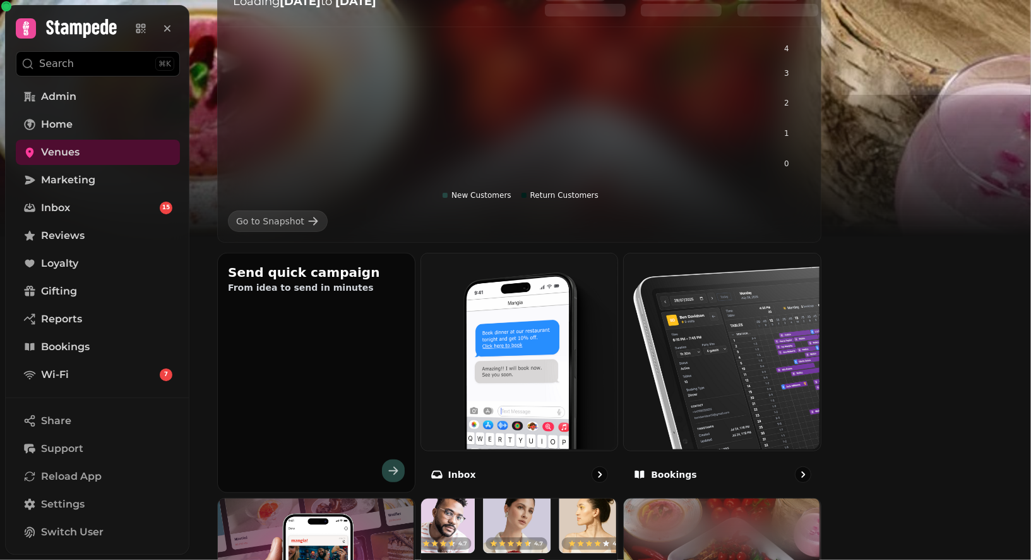
scroll to position [433, 0]
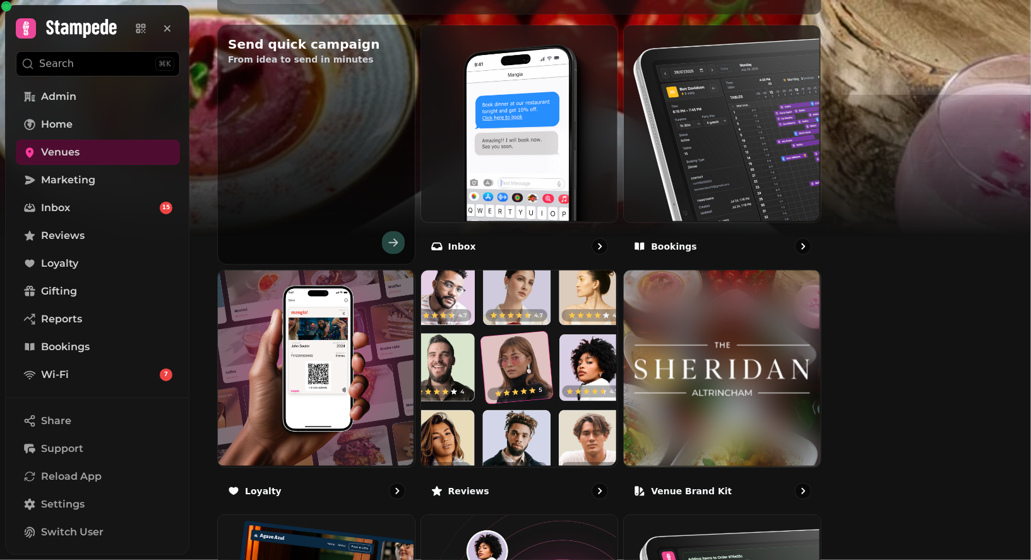
click at [821, 355] on img at bounding box center [722, 368] width 197 height 197
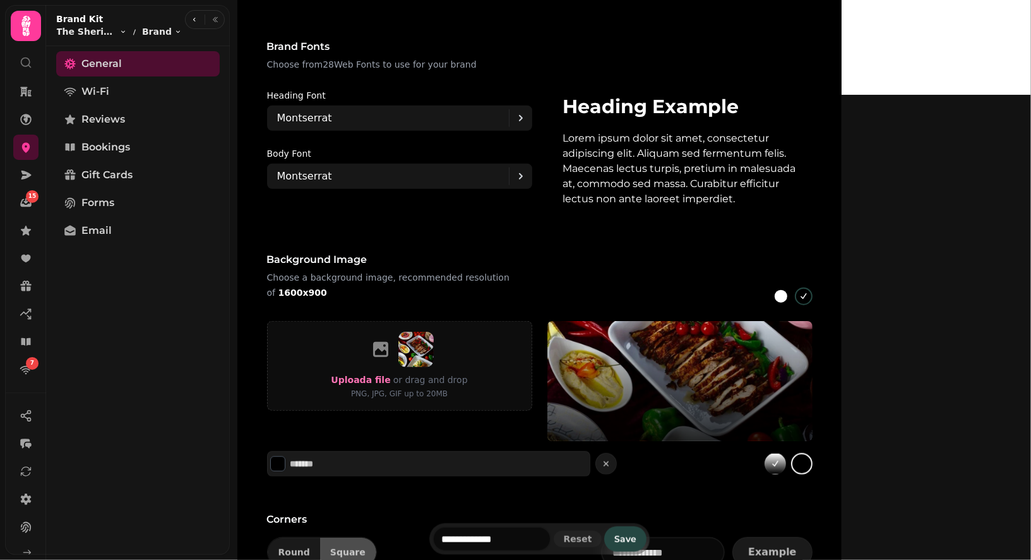
scroll to position [810, 0]
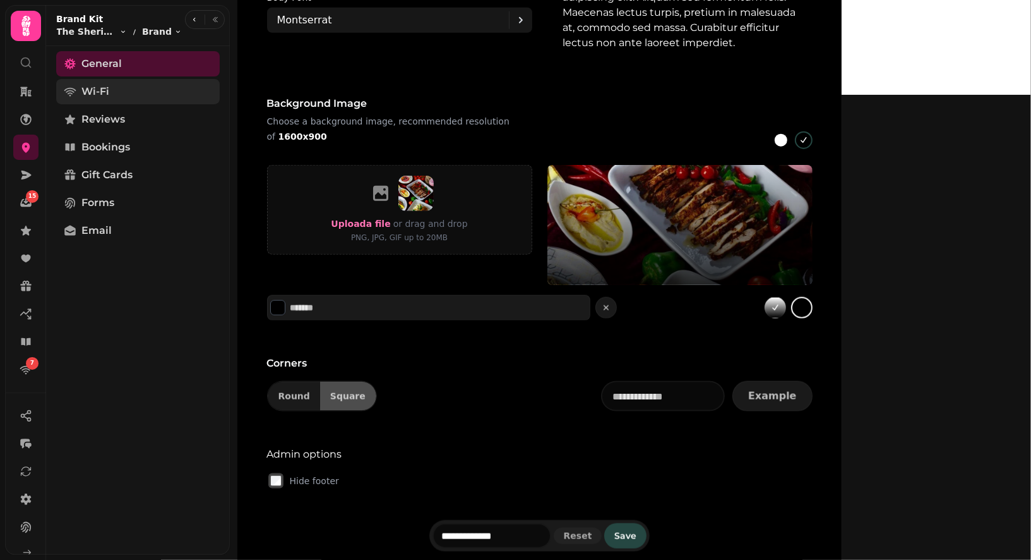
click at [94, 84] on span "Wi-Fi" at bounding box center [95, 91] width 28 height 15
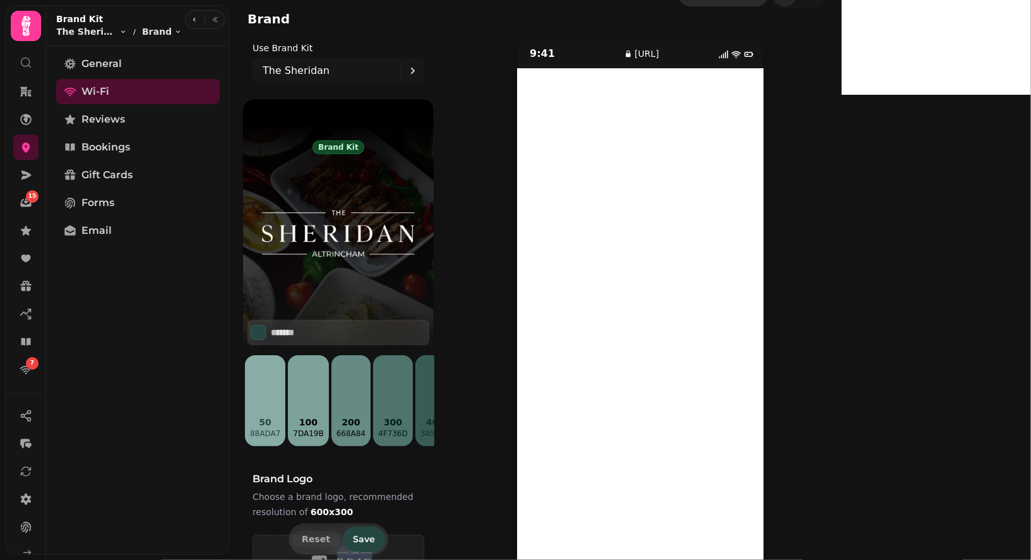
scroll to position [15, 0]
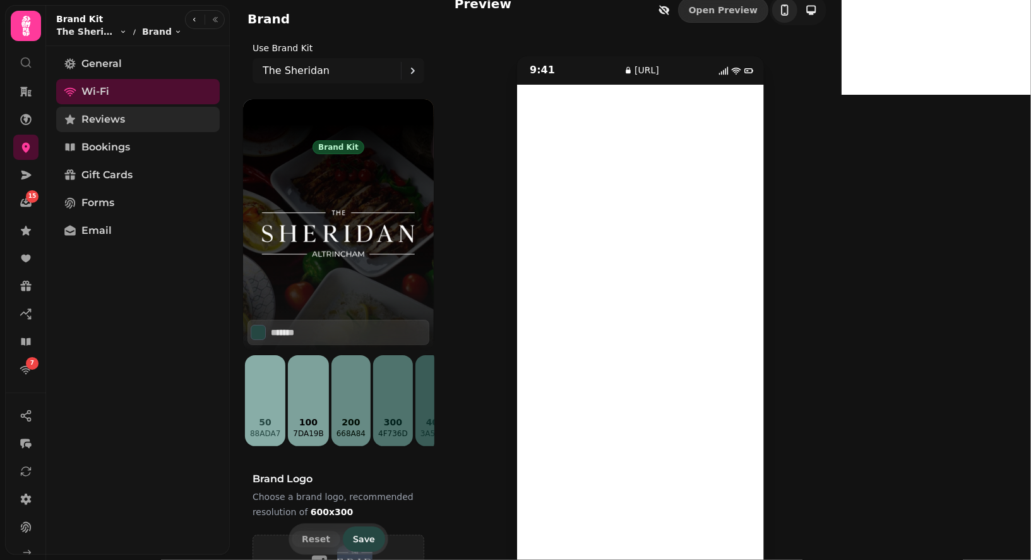
click at [135, 110] on link "Reviews" at bounding box center [138, 119] width 164 height 25
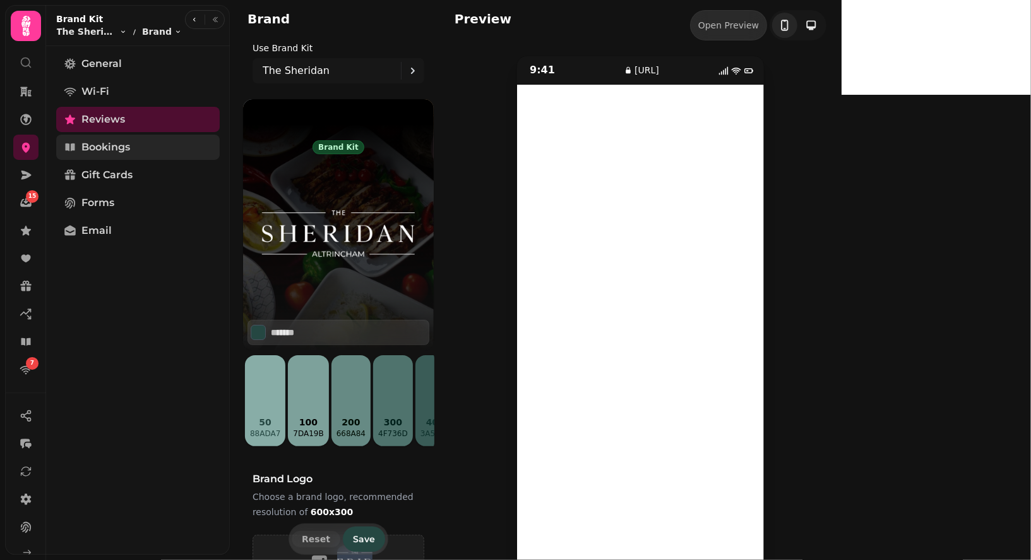
click at [149, 146] on link "Bookings" at bounding box center [138, 147] width 164 height 25
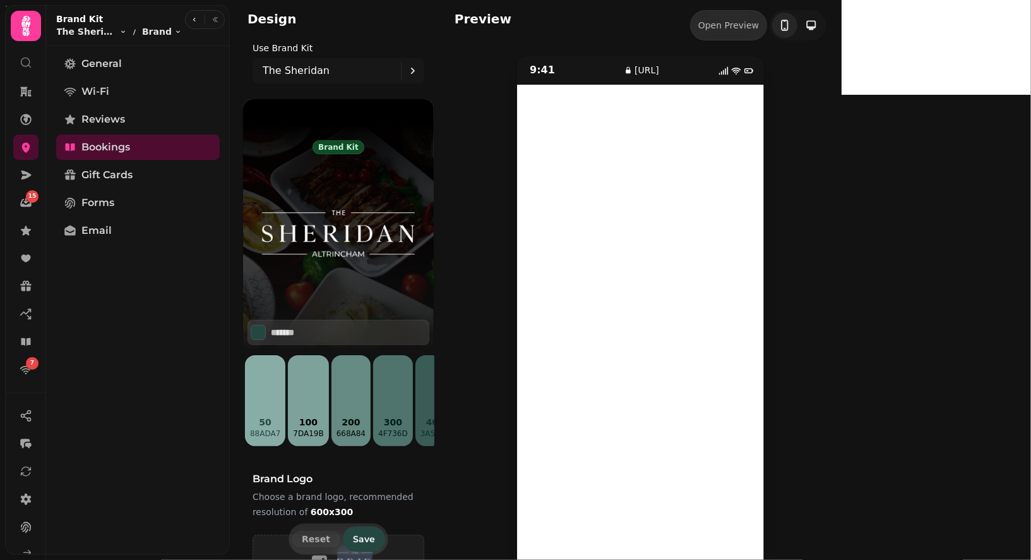
scroll to position [44, 0]
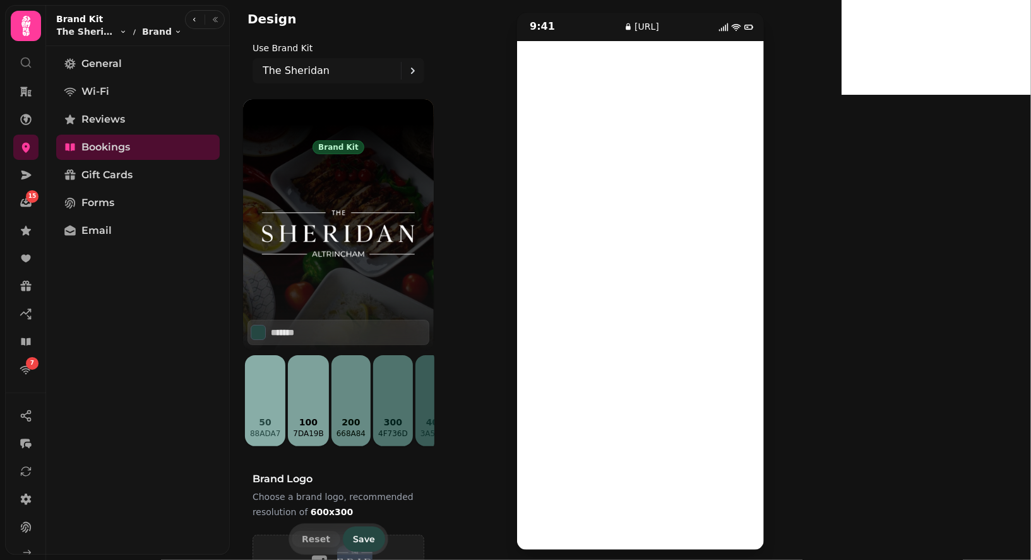
click at [609, 261] on div "9:41 [URL]" at bounding box center [641, 281] width 372 height 538
click at [144, 203] on link "Forms" at bounding box center [138, 202] width 164 height 25
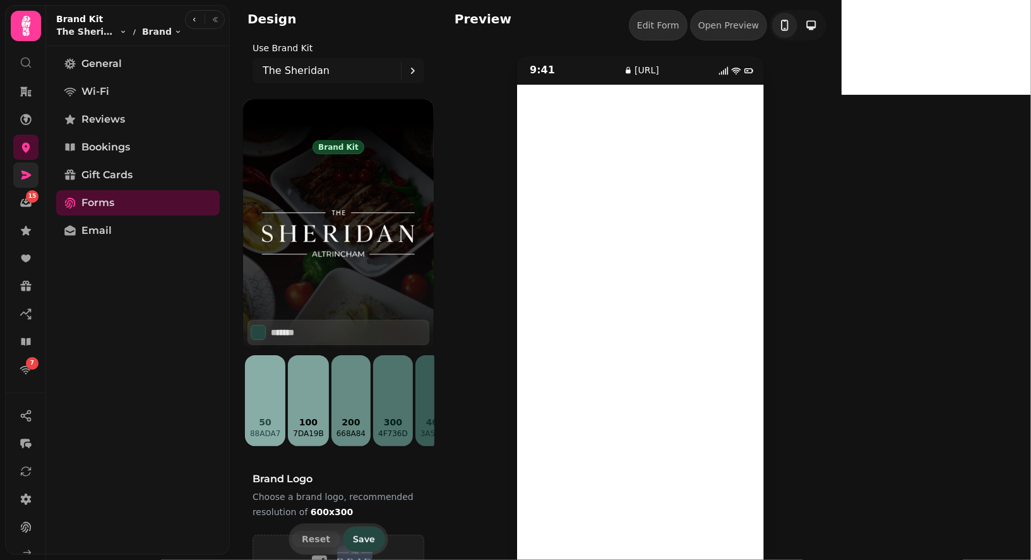
click at [18, 170] on link at bounding box center [25, 174] width 25 height 25
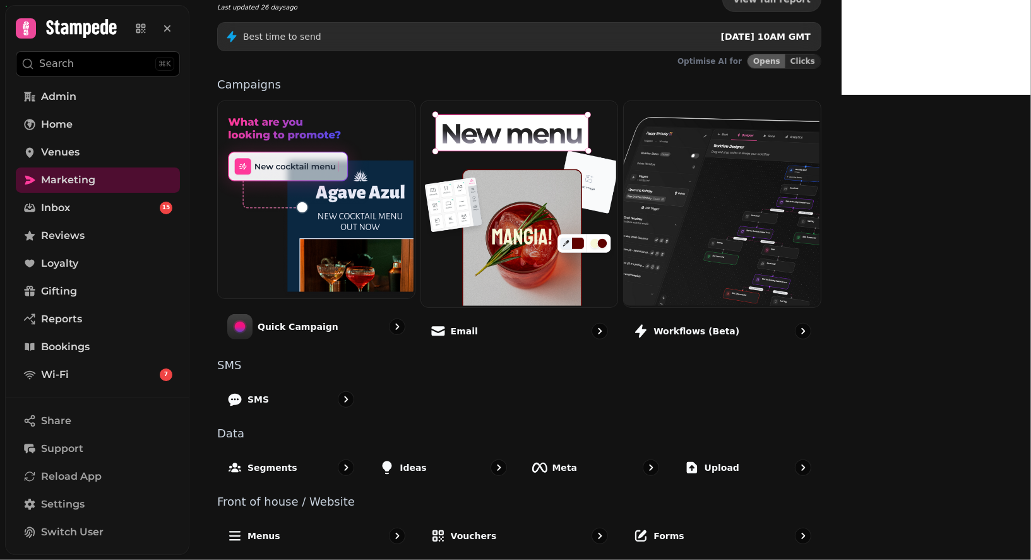
scroll to position [224, 0]
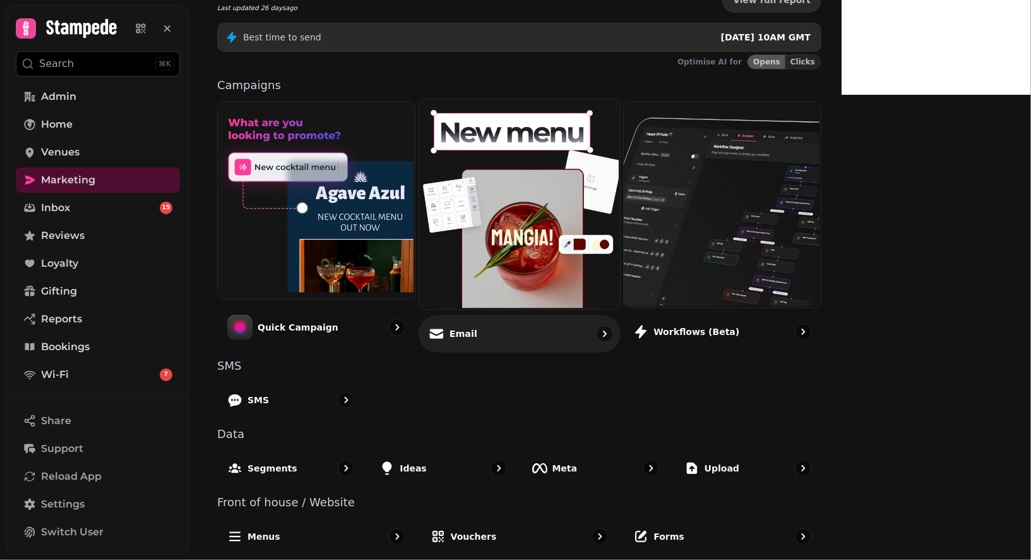
click at [552, 191] on img at bounding box center [517, 203] width 201 height 210
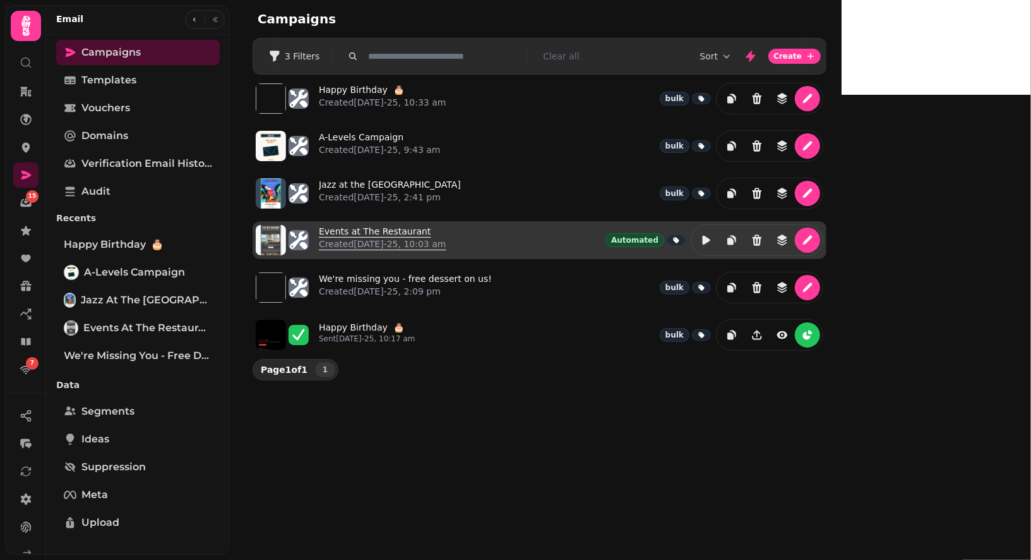
click at [389, 225] on link "Events at The Restaurant Created [DATE]-25, 10:03 am" at bounding box center [383, 240] width 128 height 30
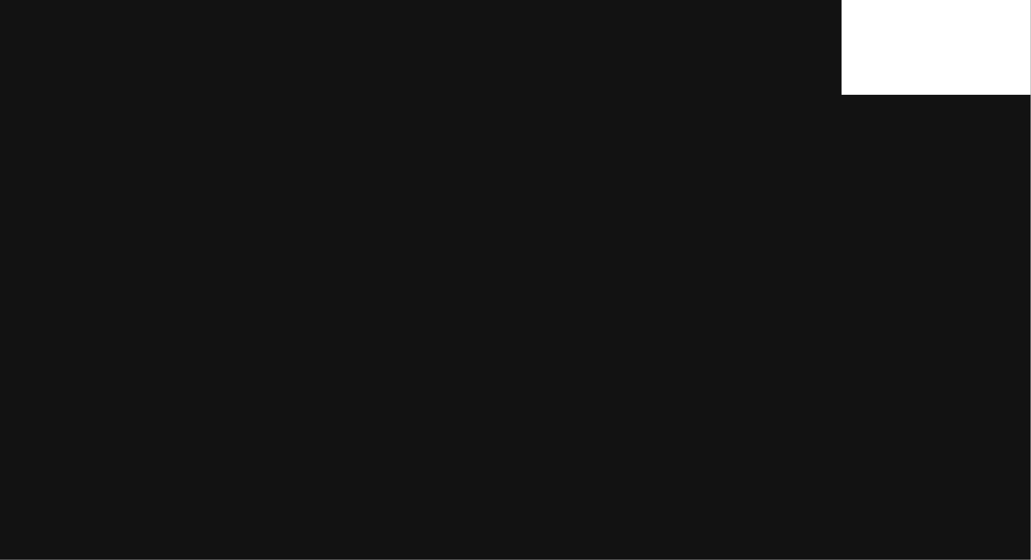
select select "**********"
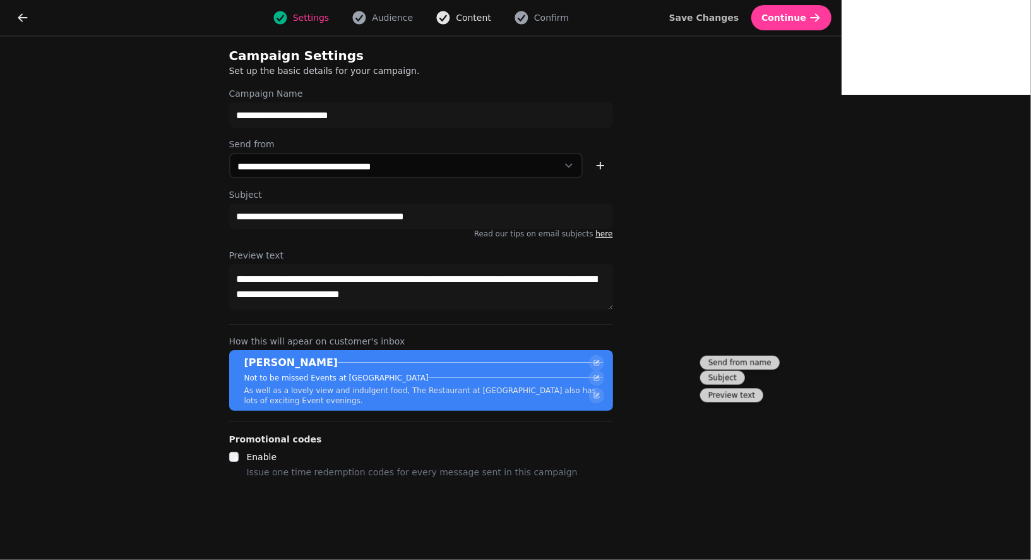
click at [491, 11] on span "Content" at bounding box center [473, 17] width 35 height 13
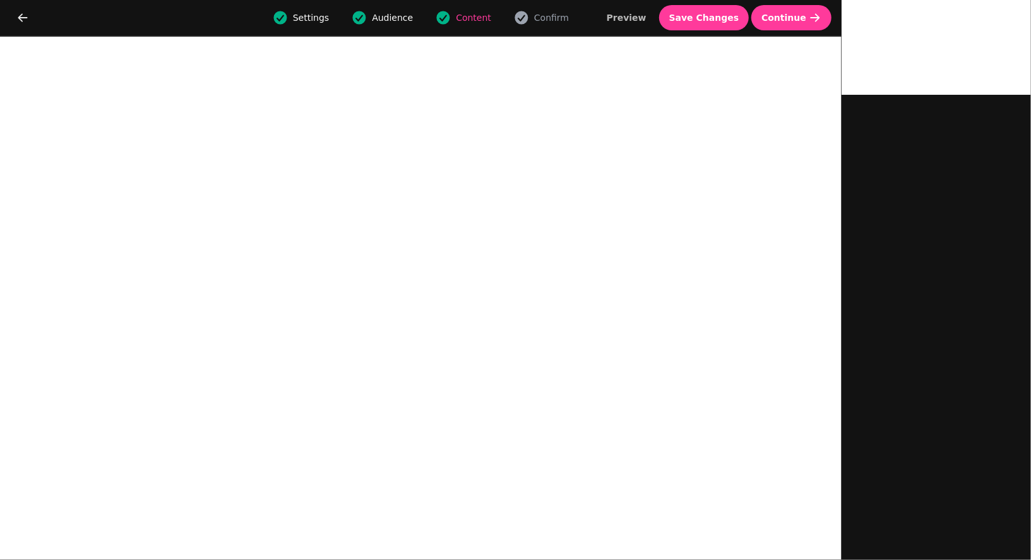
click at [366, 13] on icon "button" at bounding box center [359, 17] width 13 height 13
select select "**********"
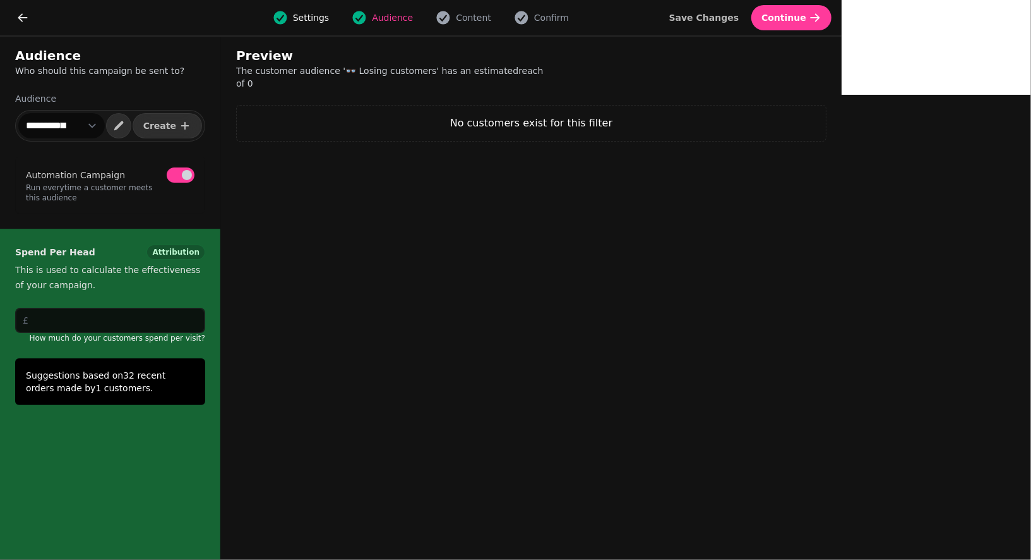
click at [91, 132] on select "**********" at bounding box center [61, 125] width 87 height 25
click at [20, 22] on icon "go back" at bounding box center [22, 17] width 13 height 13
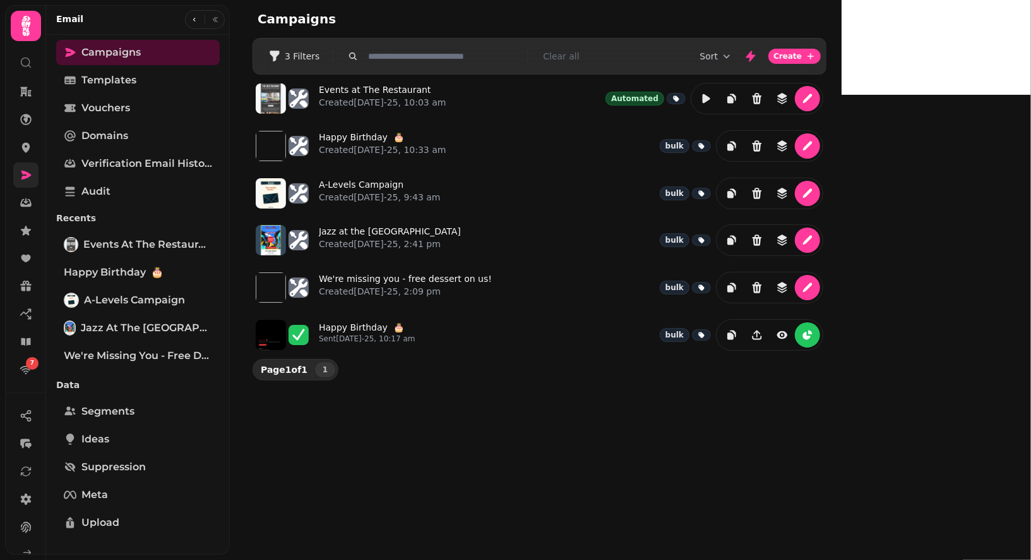
click at [17, 174] on link at bounding box center [25, 174] width 25 height 25
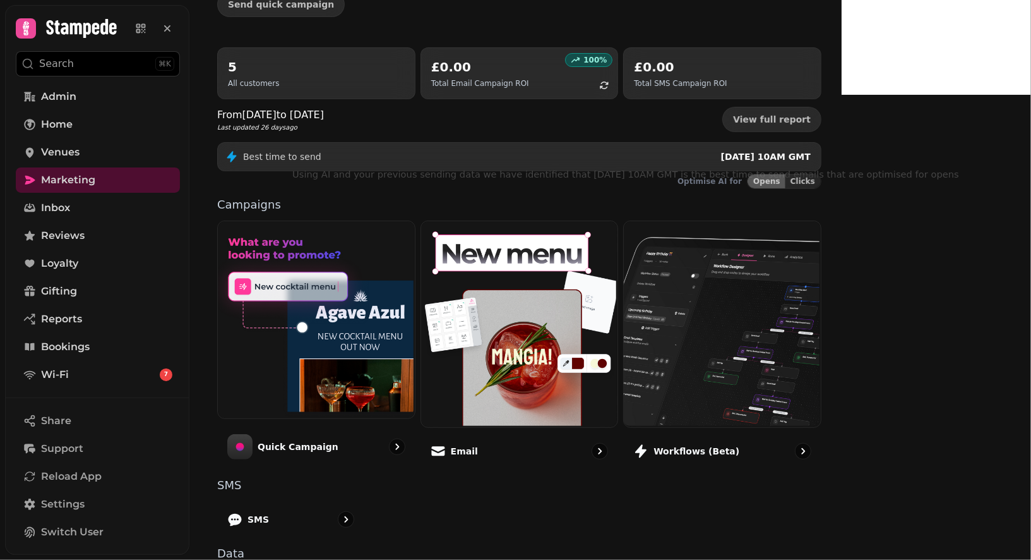
scroll to position [104, 0]
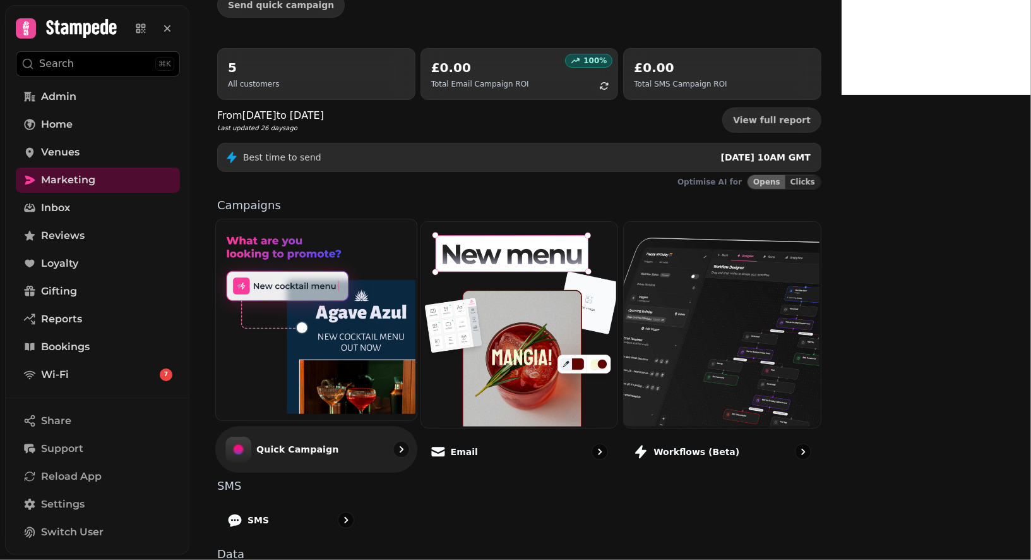
click at [412, 313] on img at bounding box center [315, 318] width 201 height 201
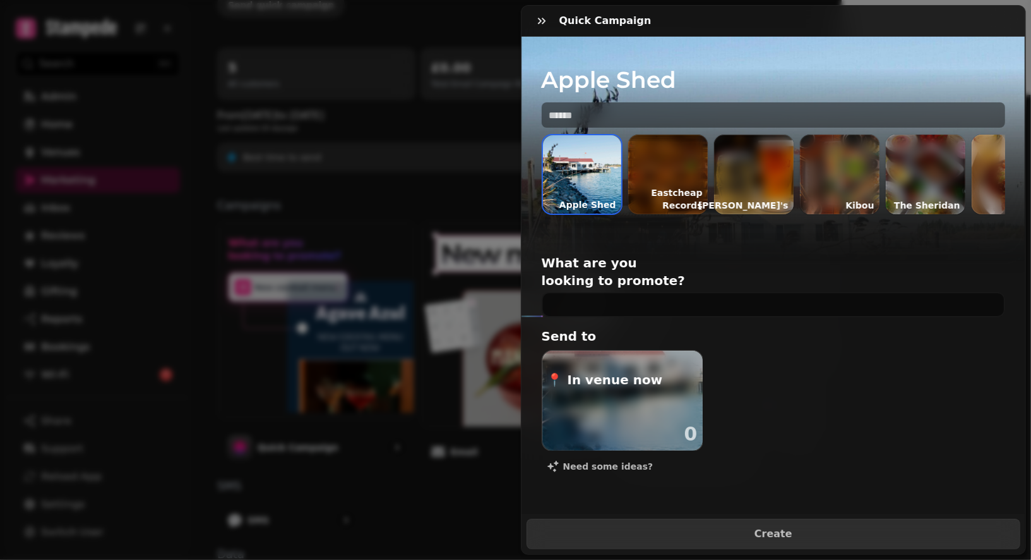
scroll to position [0, 45]
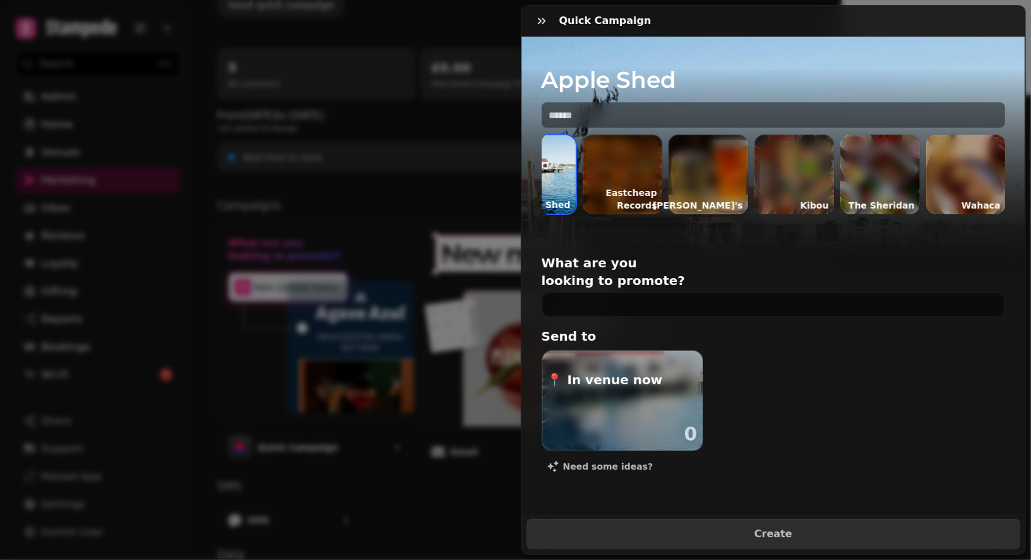
click at [841, 179] on div at bounding box center [881, 175] width 80 height 80
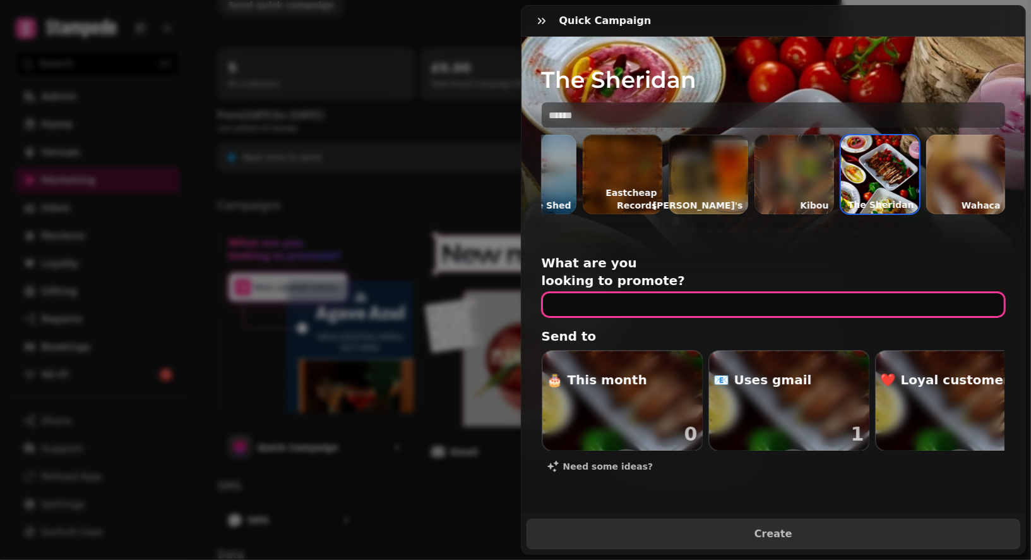
click at [633, 292] on input "text" at bounding box center [774, 304] width 464 height 25
type input "**********"
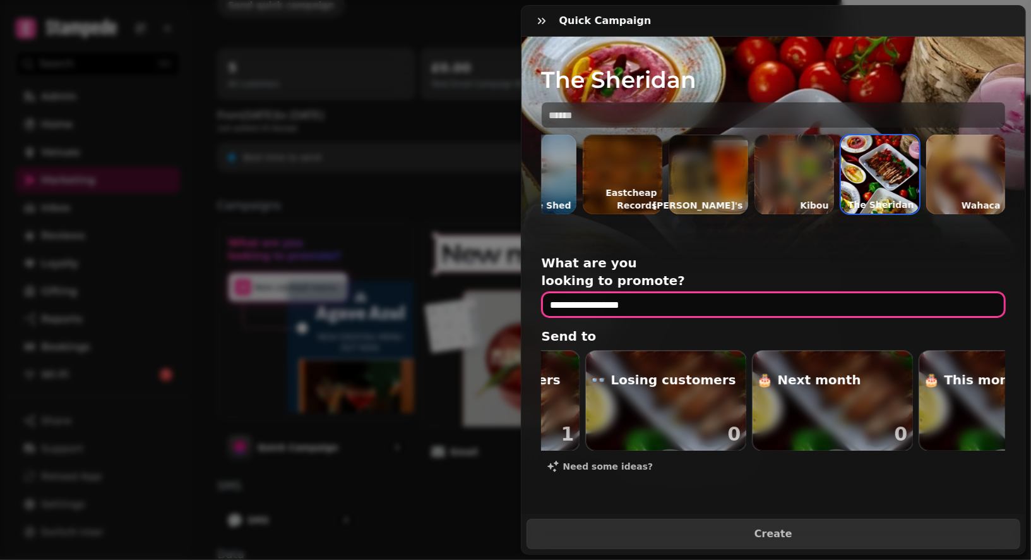
scroll to position [0, 834]
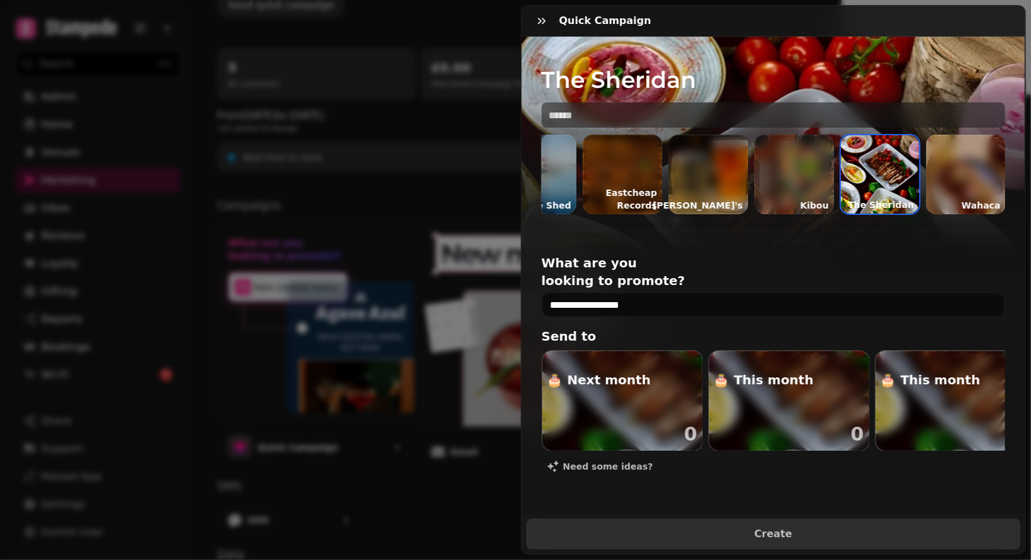
click at [937, 373] on div "button" at bounding box center [956, 400] width 160 height 100
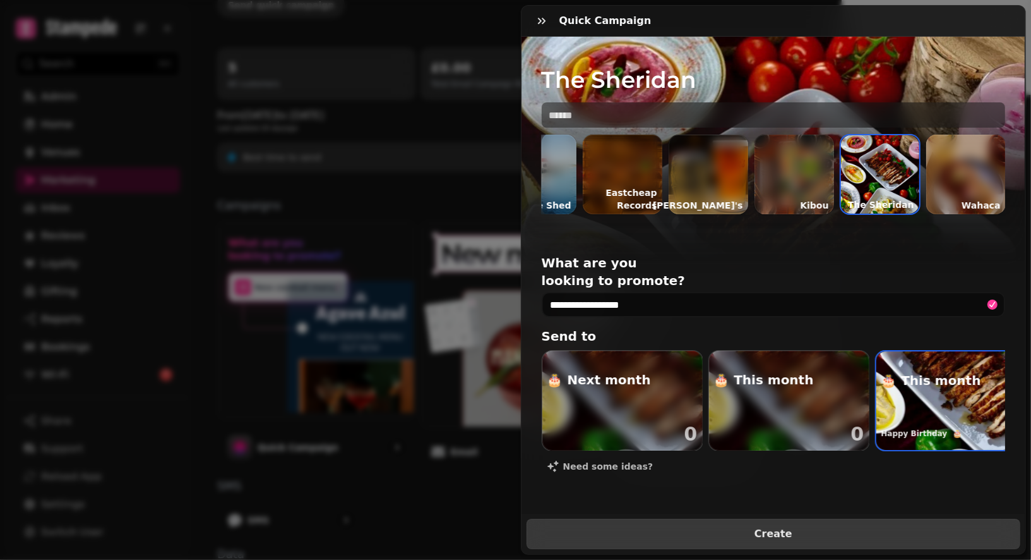
click at [772, 488] on span "Create" at bounding box center [773, 534] width 463 height 10
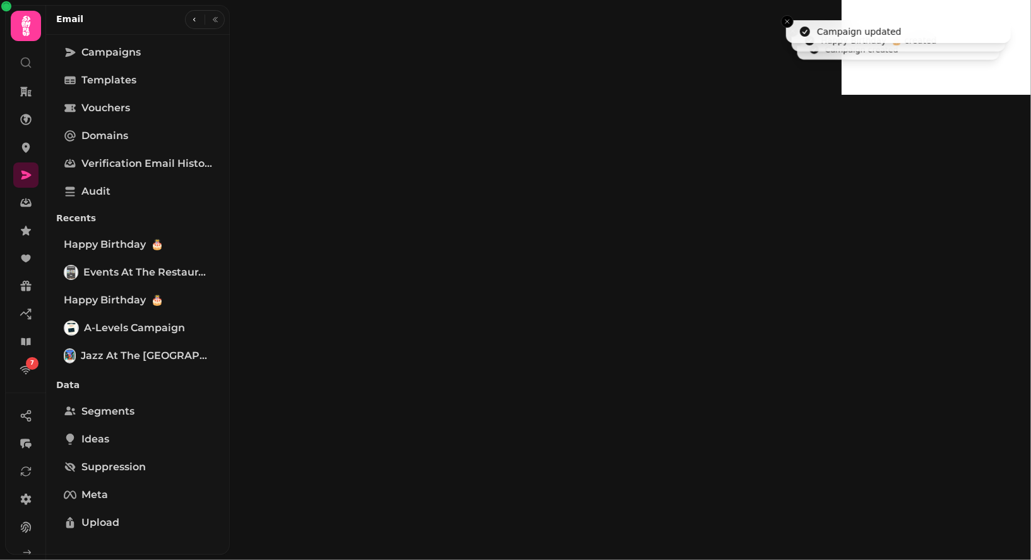
select select "**********"
type input "**********"
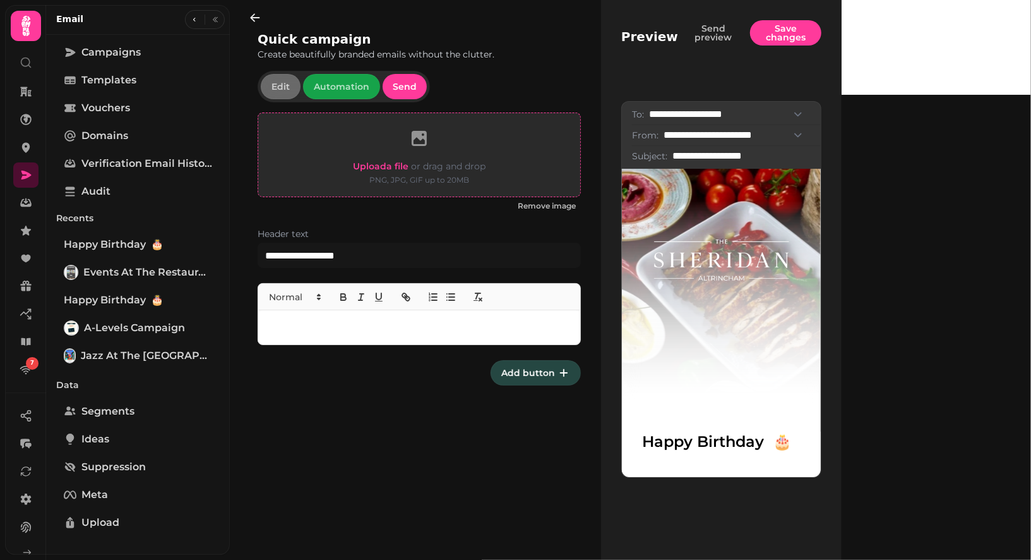
click at [376, 170] on span "Upload a file" at bounding box center [381, 165] width 56 height 11
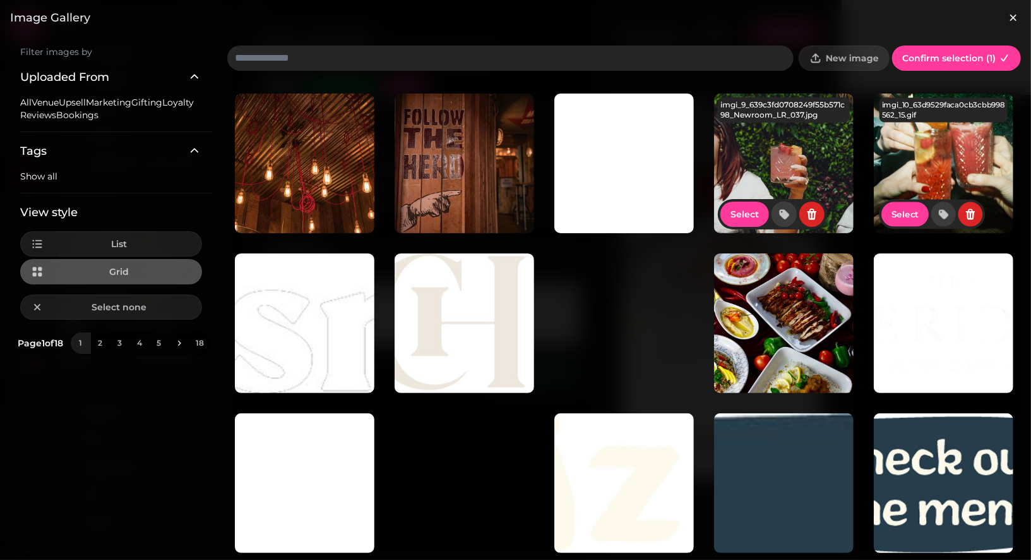
click at [805, 146] on img at bounding box center [784, 163] width 140 height 140
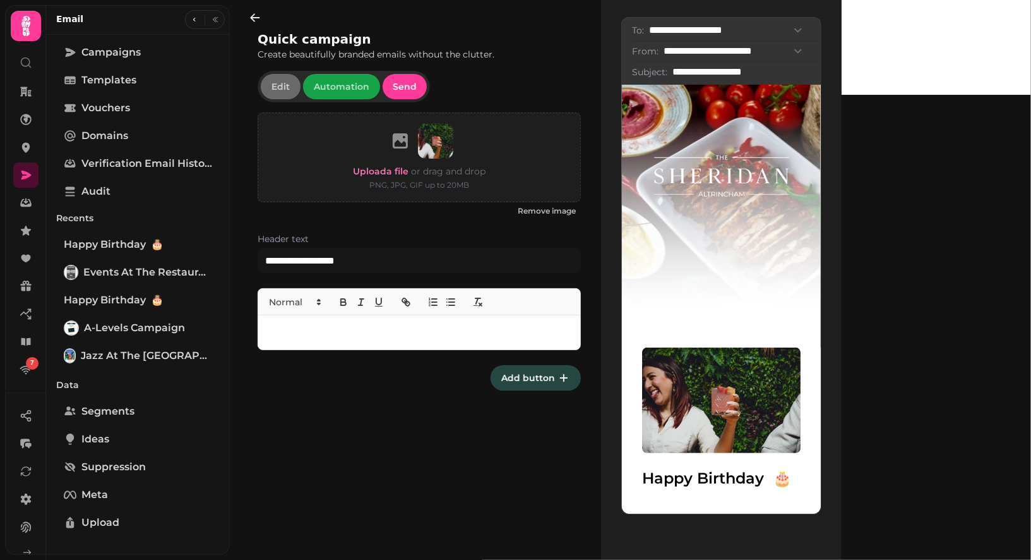
scroll to position [165, 0]
click at [315, 320] on div at bounding box center [419, 332] width 322 height 35
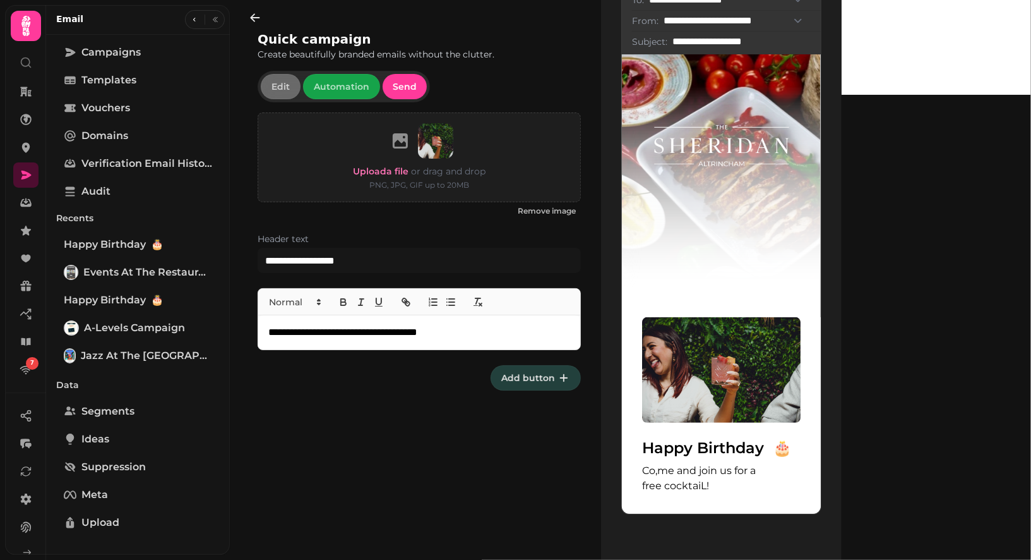
click at [561, 378] on icon "button" at bounding box center [564, 377] width 13 height 13
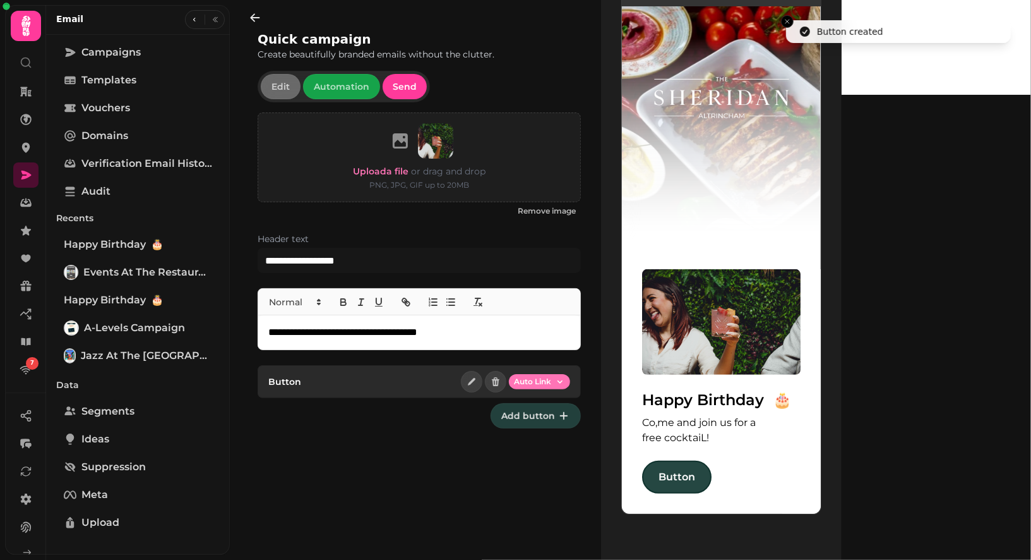
click at [533, 376] on body "**********" at bounding box center [515, 280] width 1031 height 560
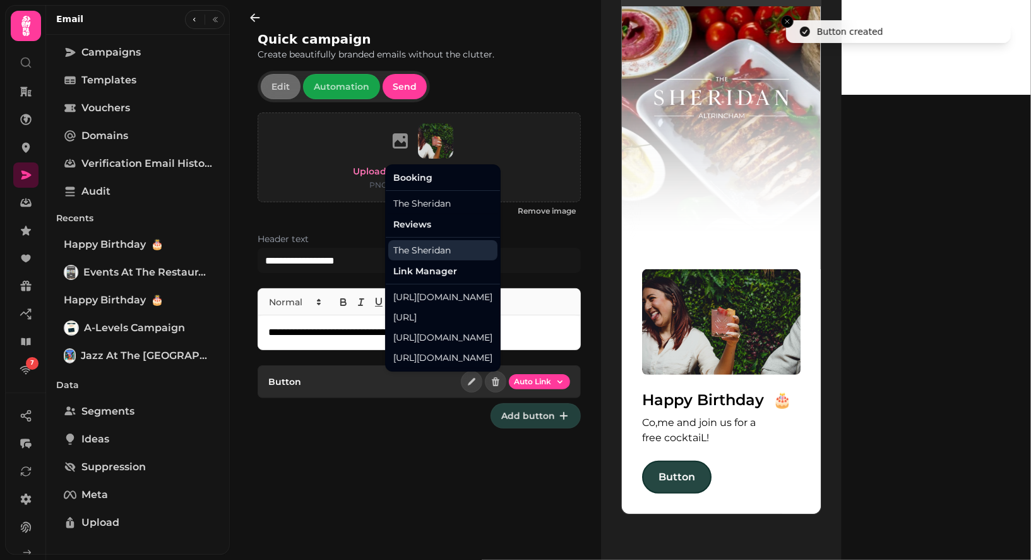
click at [431, 248] on div "The Sheridan" at bounding box center [442, 250] width 109 height 20
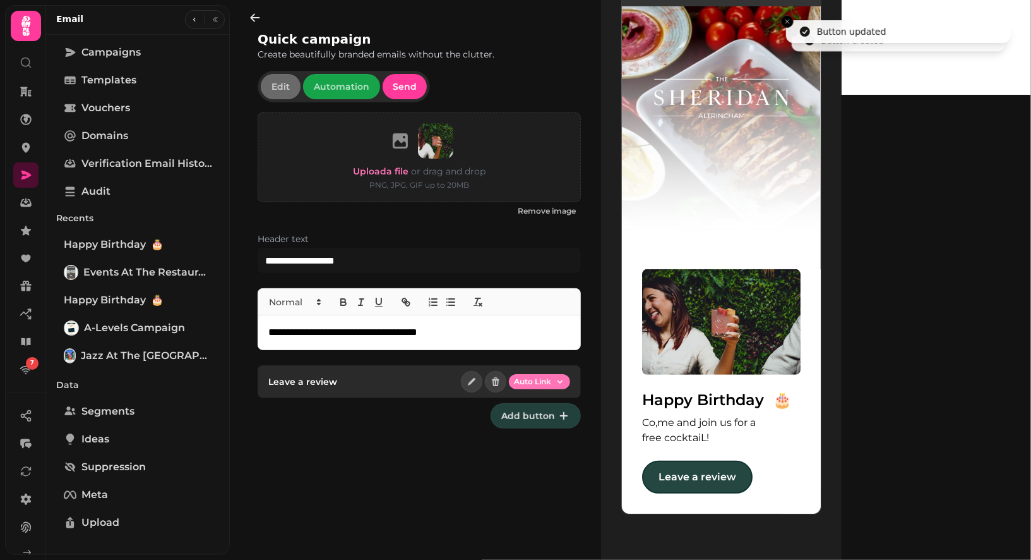
click at [560, 380] on html "**********" at bounding box center [515, 280] width 1031 height 560
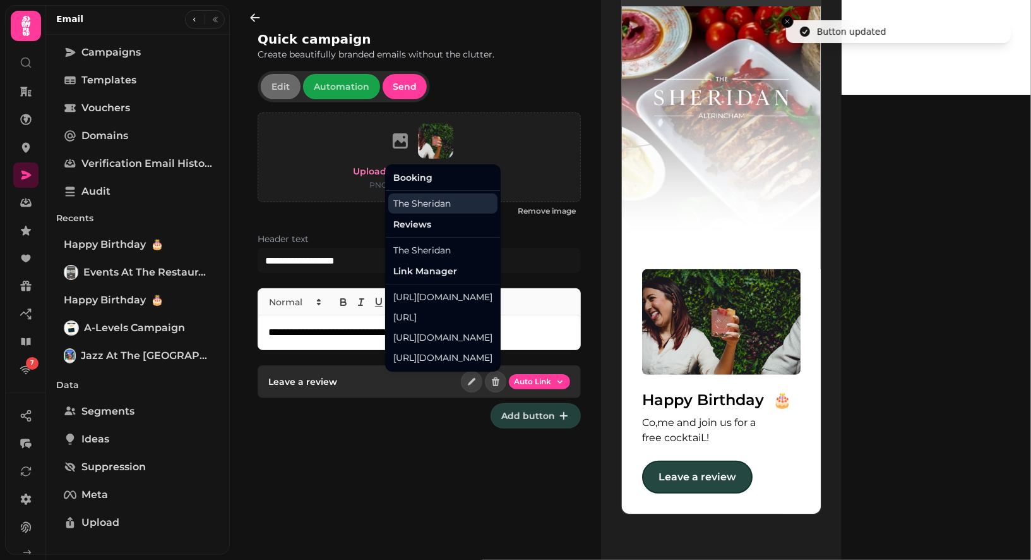
click at [426, 207] on div "The Sheridan" at bounding box center [442, 203] width 109 height 20
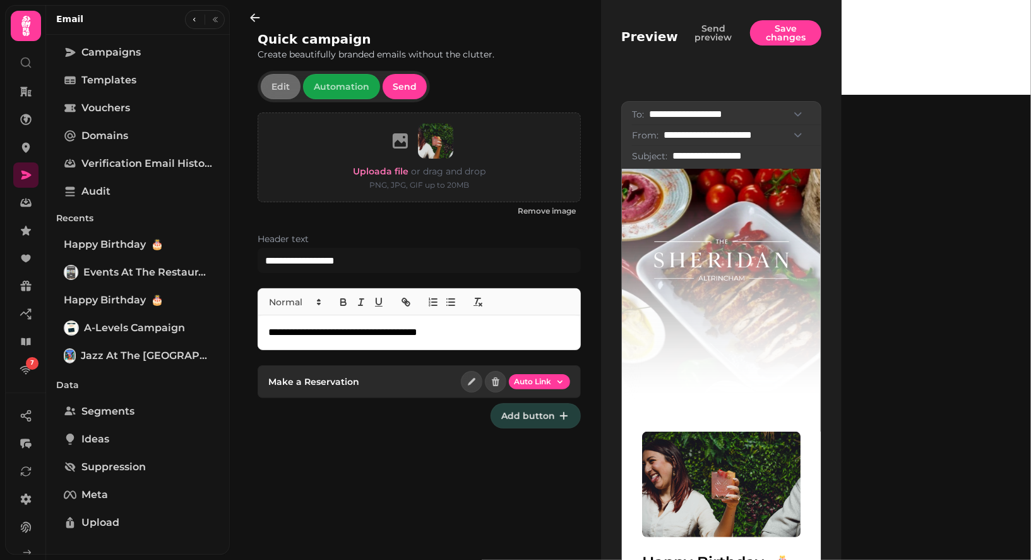
scroll to position [227, 0]
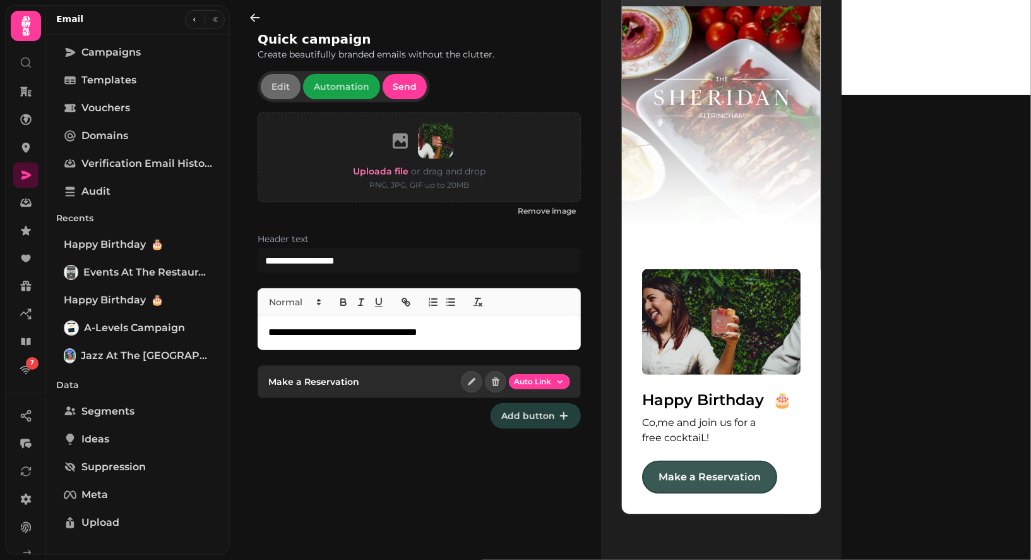
click at [734, 478] on link "Make a Reservation" at bounding box center [709, 476] width 135 height 33
click at [28, 153] on icon at bounding box center [26, 147] width 13 height 13
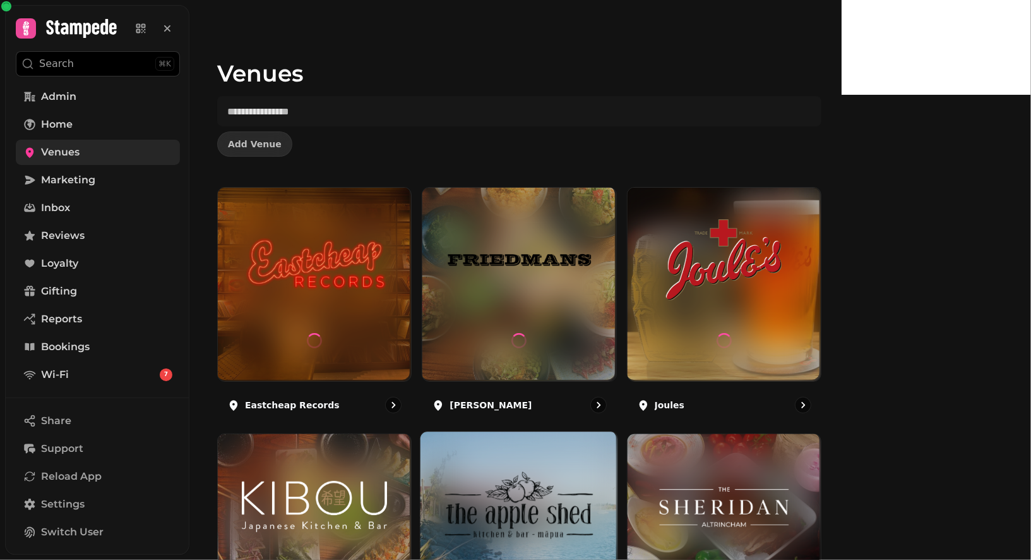
scroll to position [183, 0]
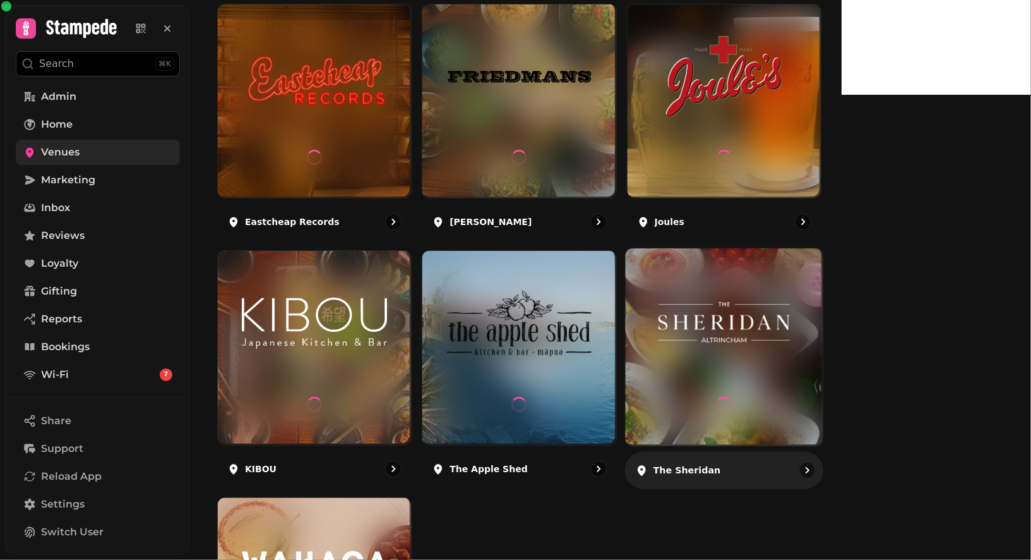
click at [798, 319] on img at bounding box center [724, 322] width 148 height 83
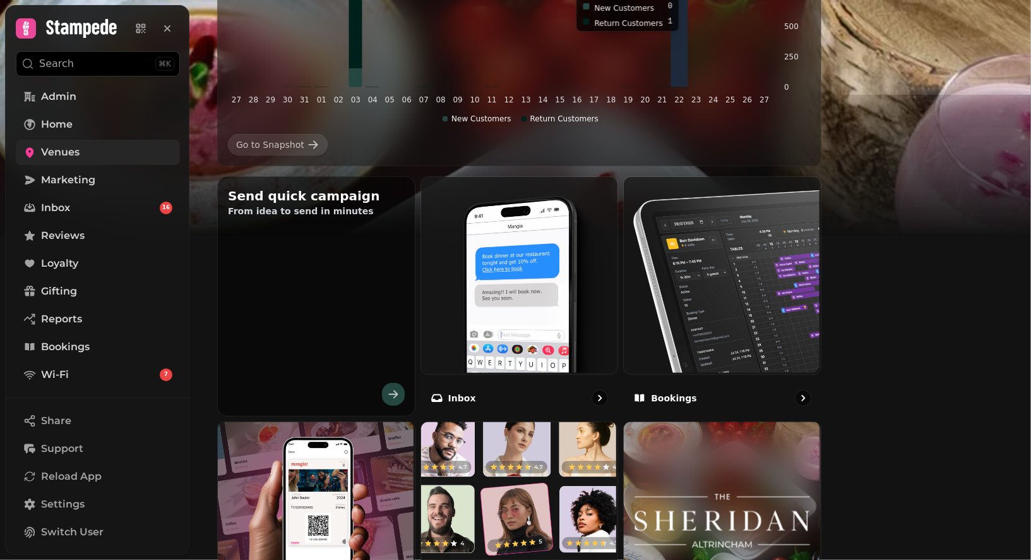
scroll to position [282, 0]
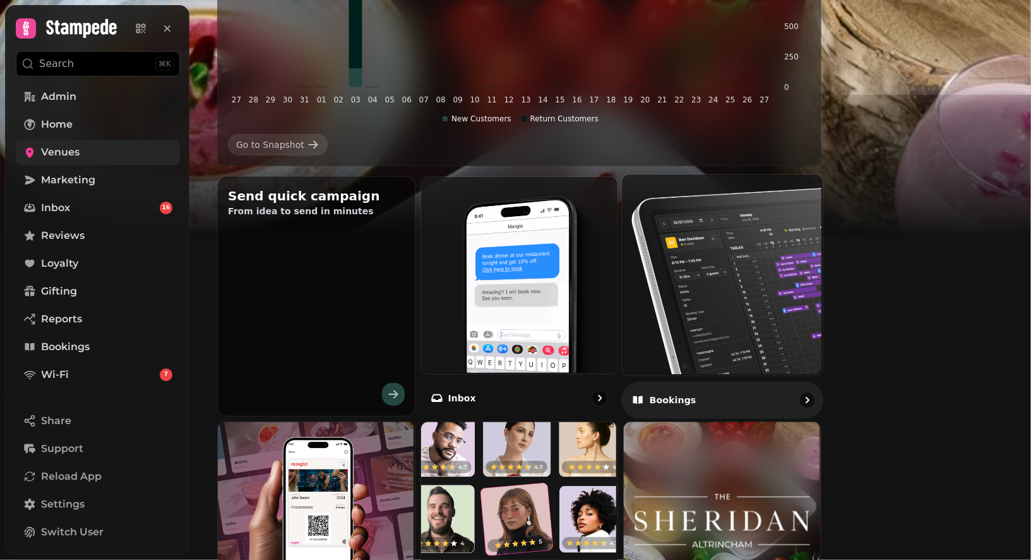
click at [803, 285] on img at bounding box center [721, 273] width 201 height 201
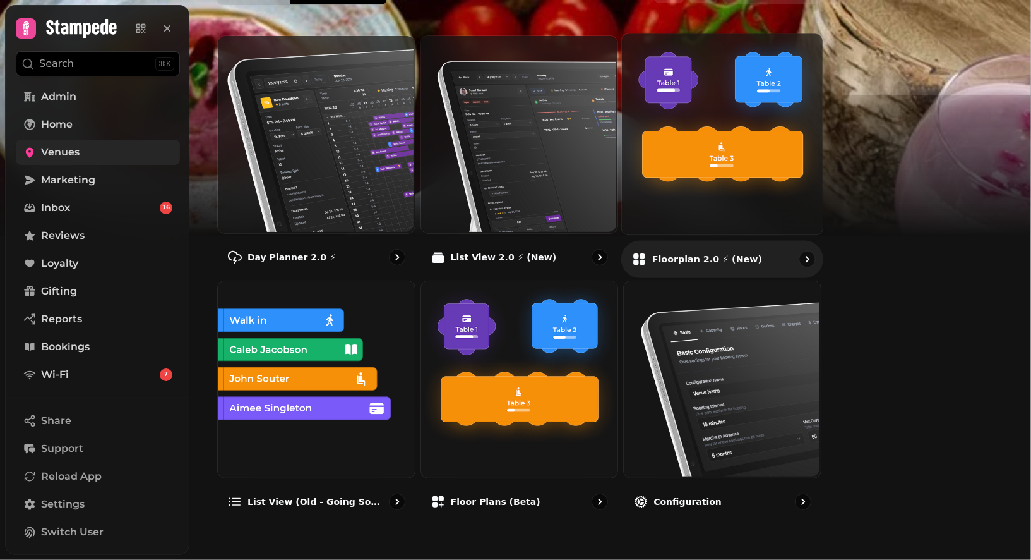
scroll to position [114, 0]
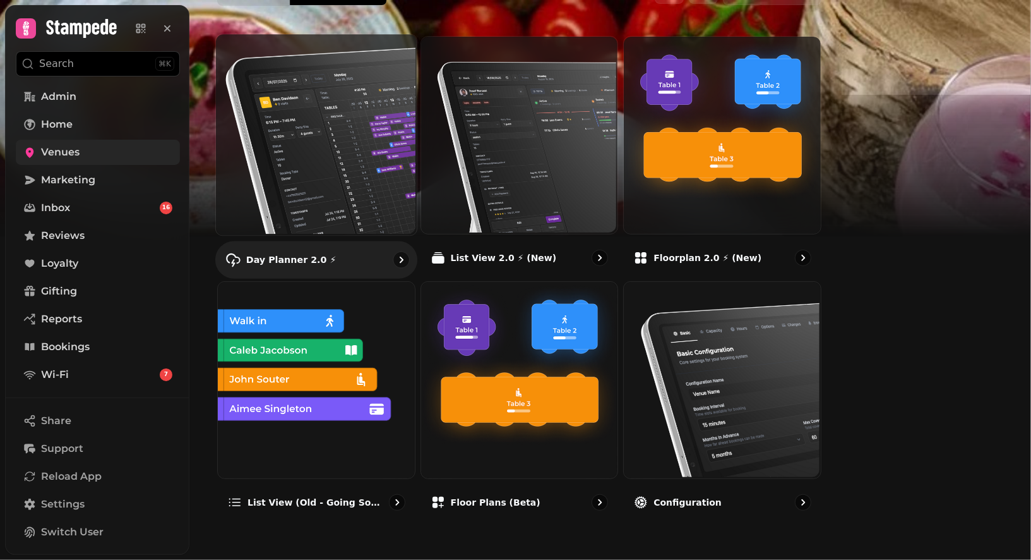
click at [416, 172] on img at bounding box center [315, 133] width 201 height 201
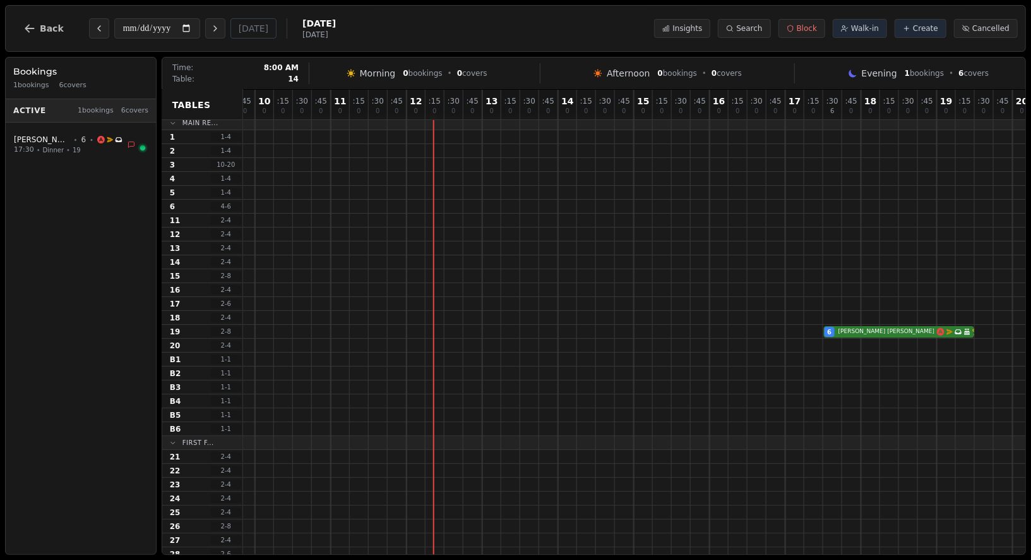
scroll to position [4, 746]
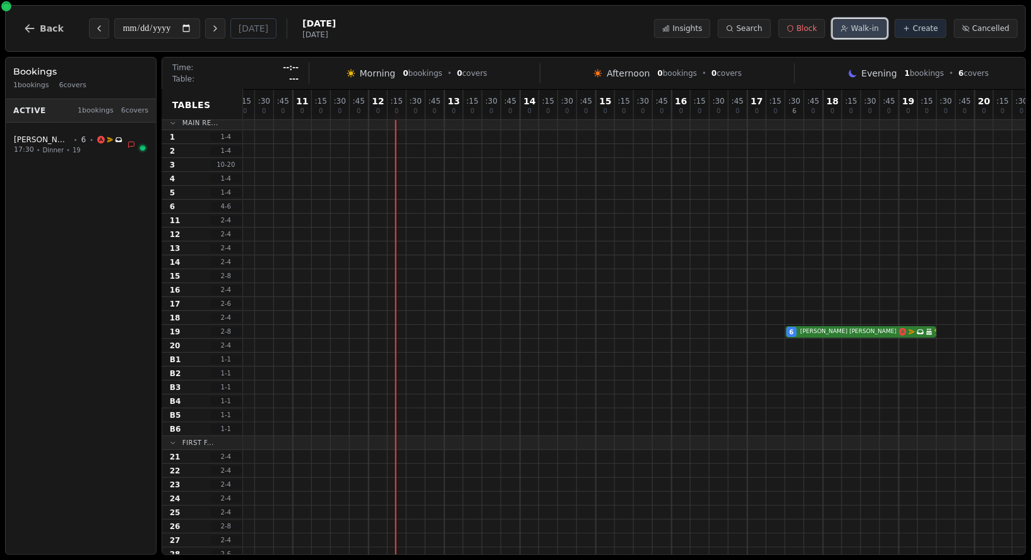
click at [863, 31] on span "Walk-in" at bounding box center [865, 28] width 28 height 10
select select "****"
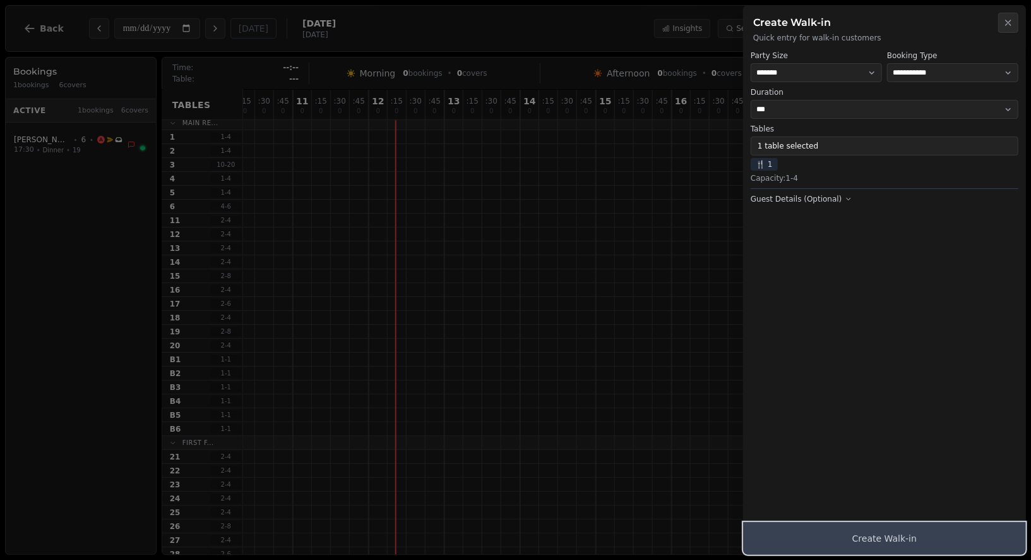
click at [904, 488] on button "Create Walk-in" at bounding box center [884, 538] width 283 height 33
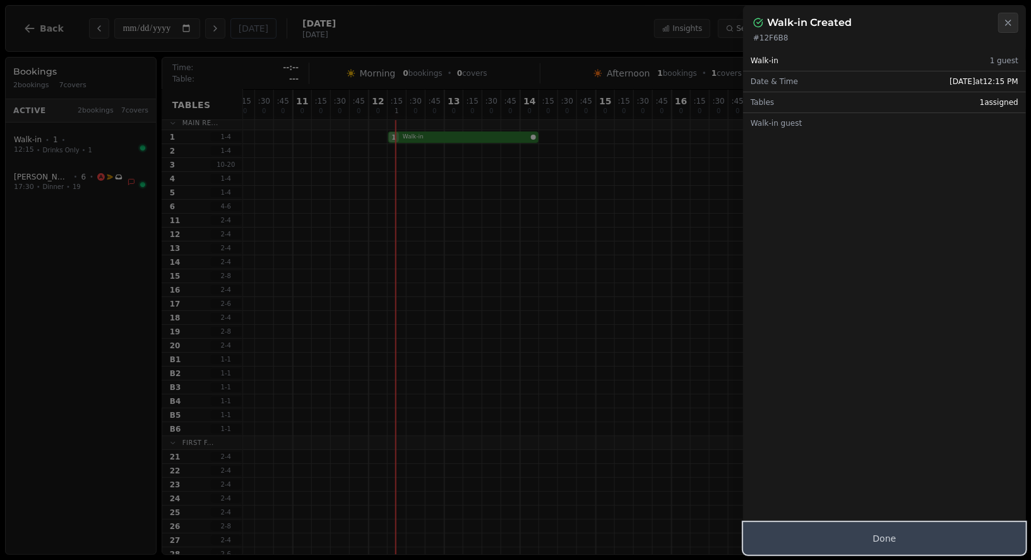
click at [880, 488] on button "Done" at bounding box center [884, 538] width 283 height 33
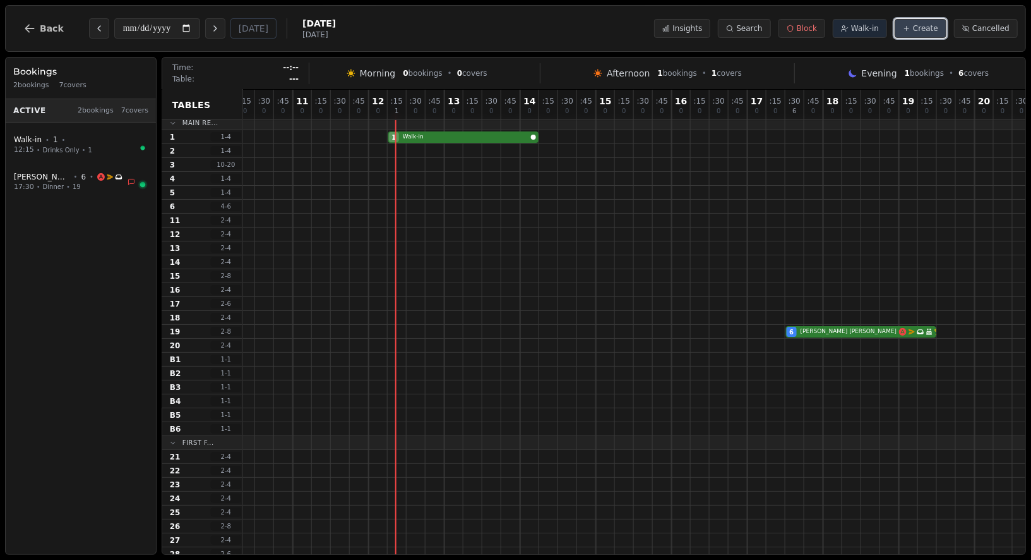
click at [923, 30] on span "Create" at bounding box center [925, 28] width 25 height 10
select select "****"
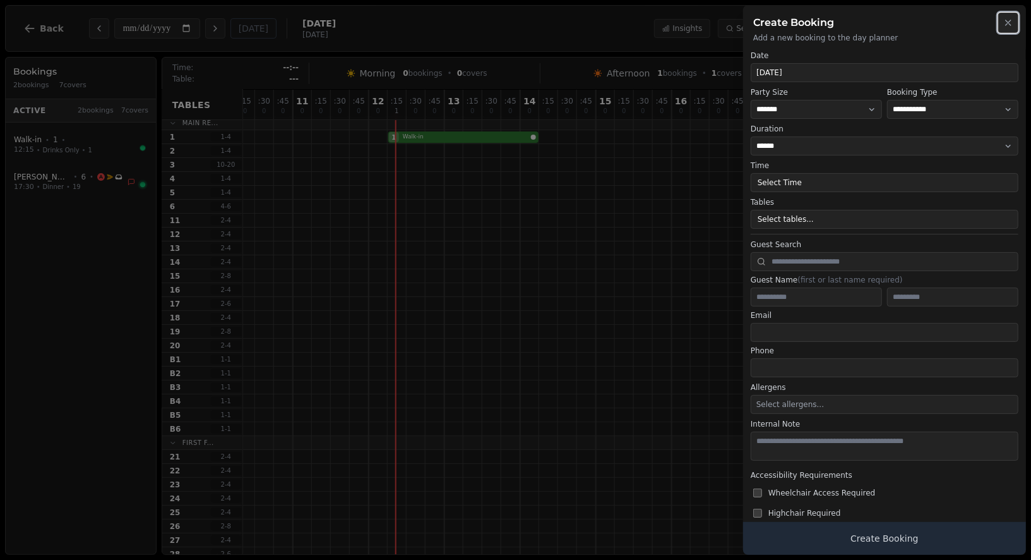
click at [1009, 27] on icon "button" at bounding box center [1008, 23] width 10 height 10
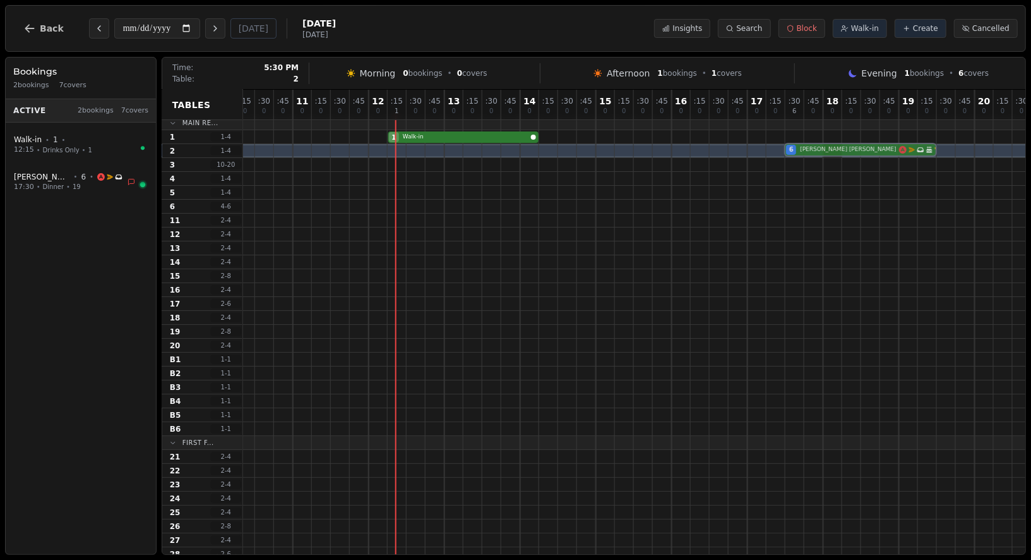
scroll to position [0, 746]
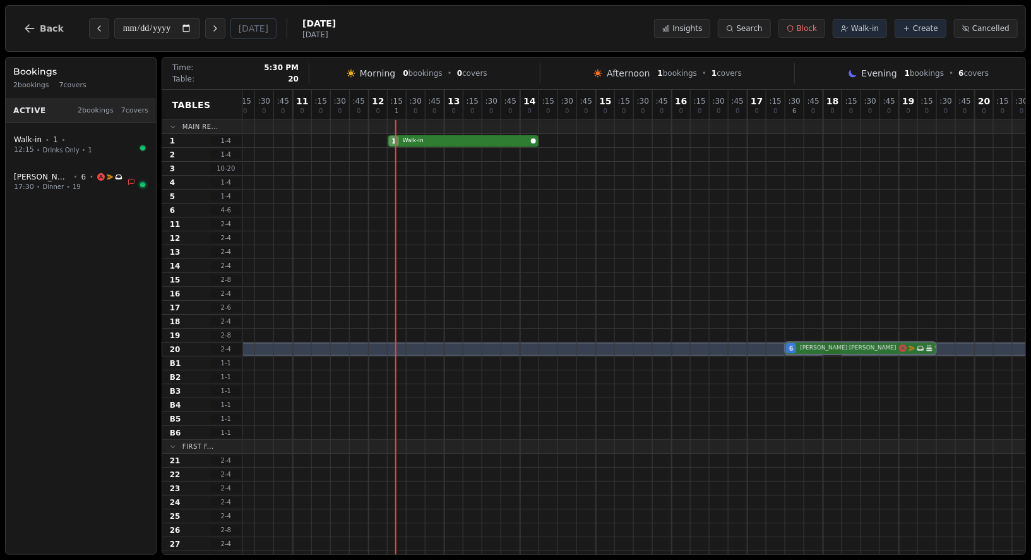
drag, startPoint x: 832, startPoint y: 333, endPoint x: 832, endPoint y: 350, distance: 17.1
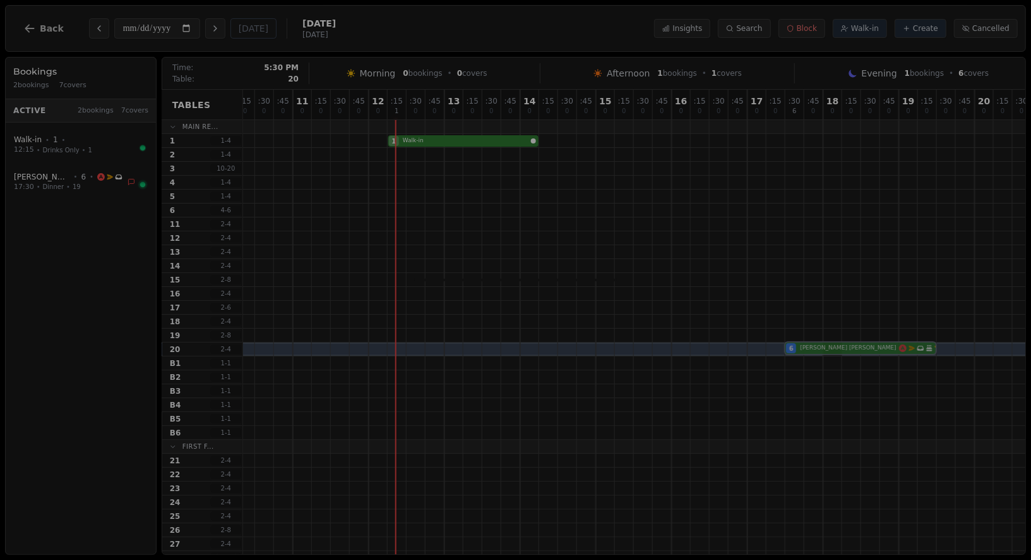
click at [832, 350] on div ": 30 0 : 45 0 01 0 : 15 0 : 30 0 : 45 0 02 0 : 15 0 : 30 0 : 45 0 03 0 : 15 0 :…" at bounding box center [368, 438] width 1743 height 697
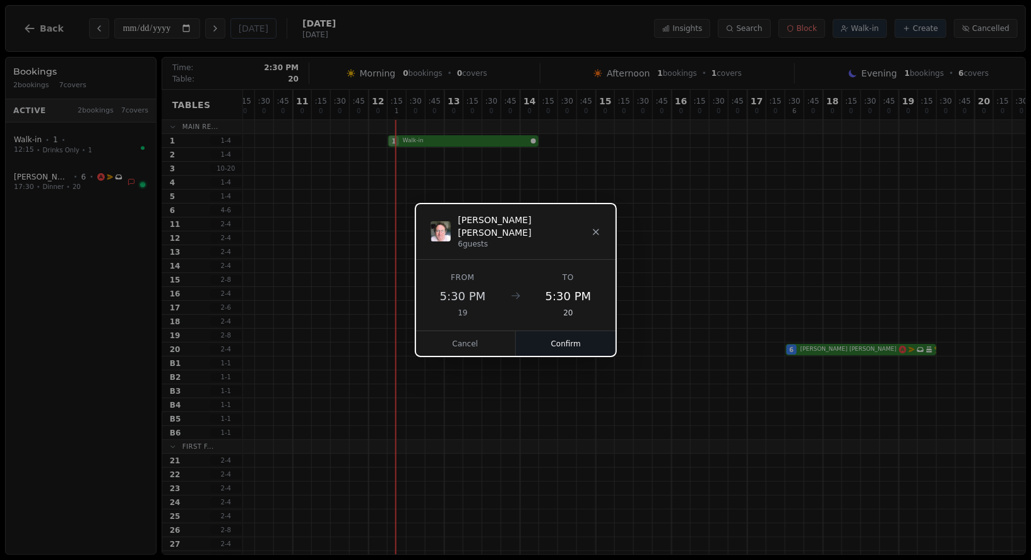
click at [560, 345] on button "Confirm" at bounding box center [566, 343] width 100 height 25
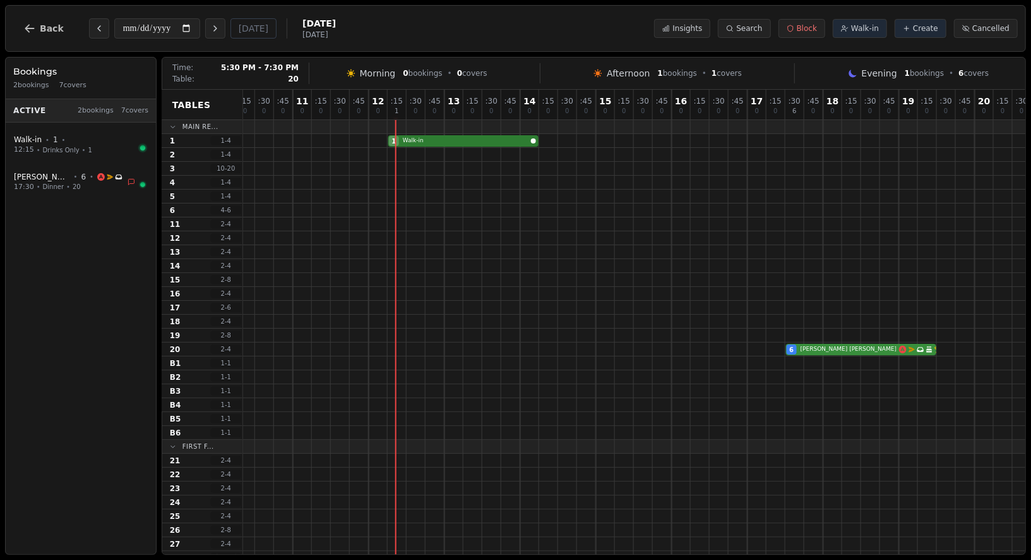
click at [848, 349] on div "6 [PERSON_NAME] Email campaign booking Has conversation thread Birthday celebra…" at bounding box center [368, 349] width 1743 height 14
select select "****"
select select "*"
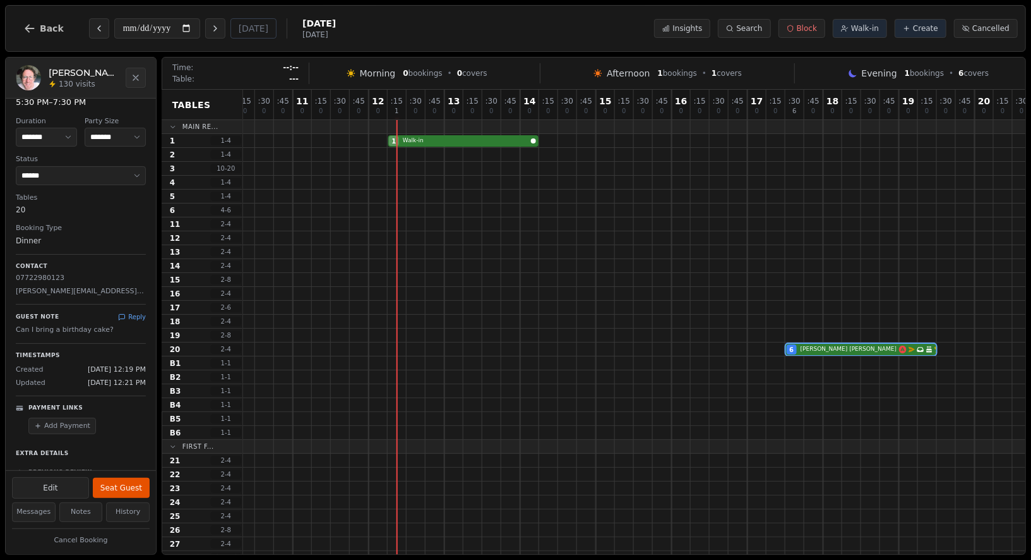
scroll to position [44, 0]
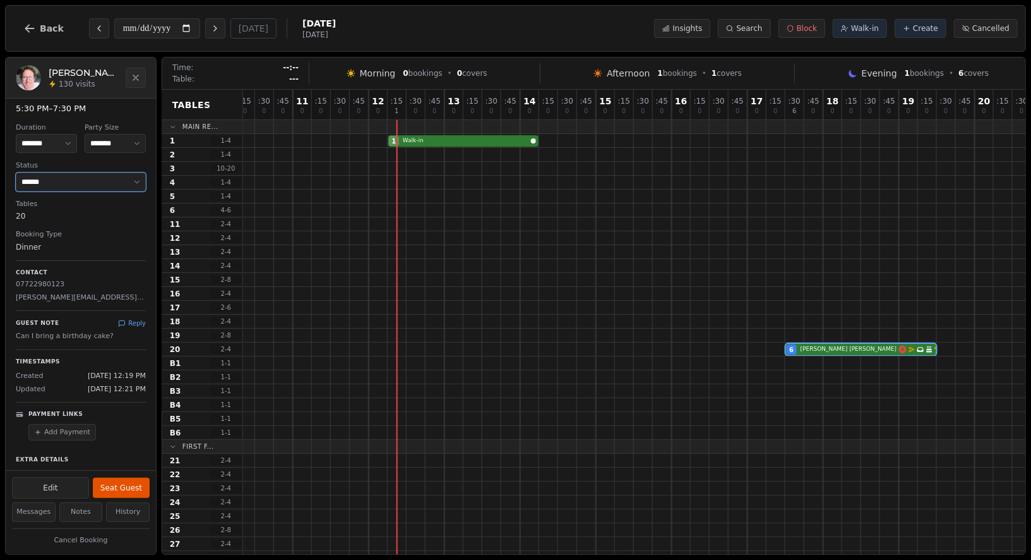
click at [67, 183] on select "**********" at bounding box center [81, 181] width 130 height 19
click at [16, 172] on select "**********" at bounding box center [81, 181] width 130 height 19
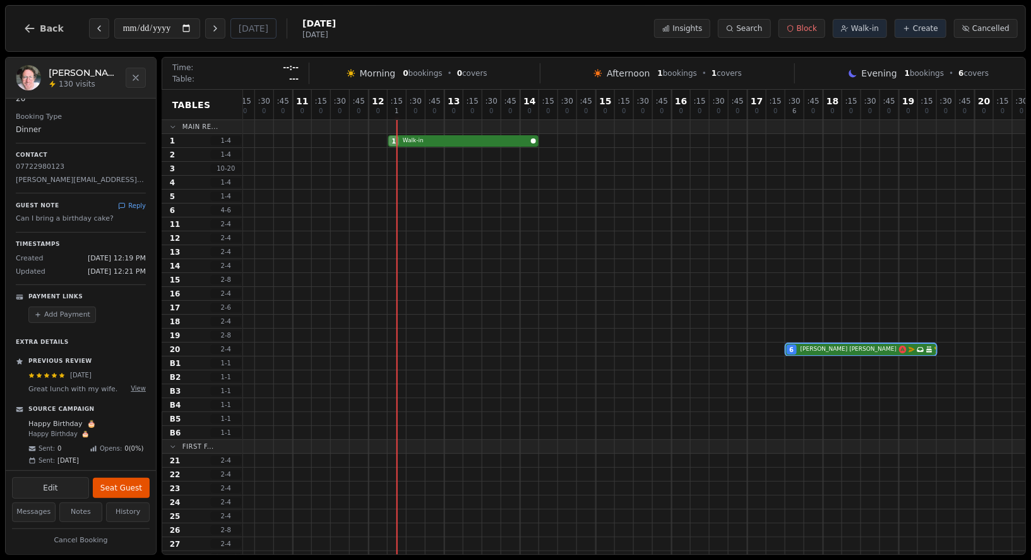
scroll to position [171, 0]
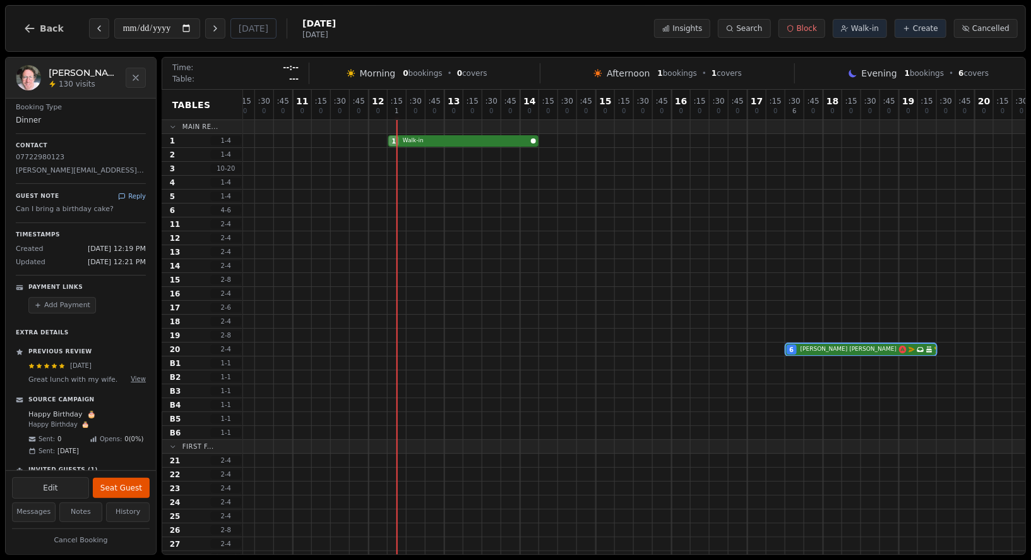
click at [136, 191] on button "Reply" at bounding box center [132, 195] width 28 height 9
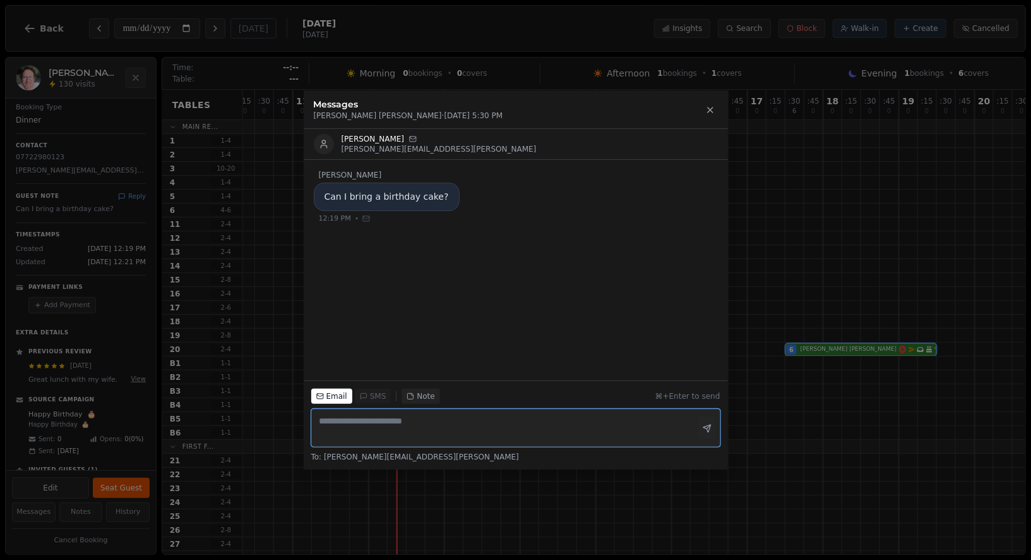
click at [384, 434] on textarea at bounding box center [515, 428] width 409 height 38
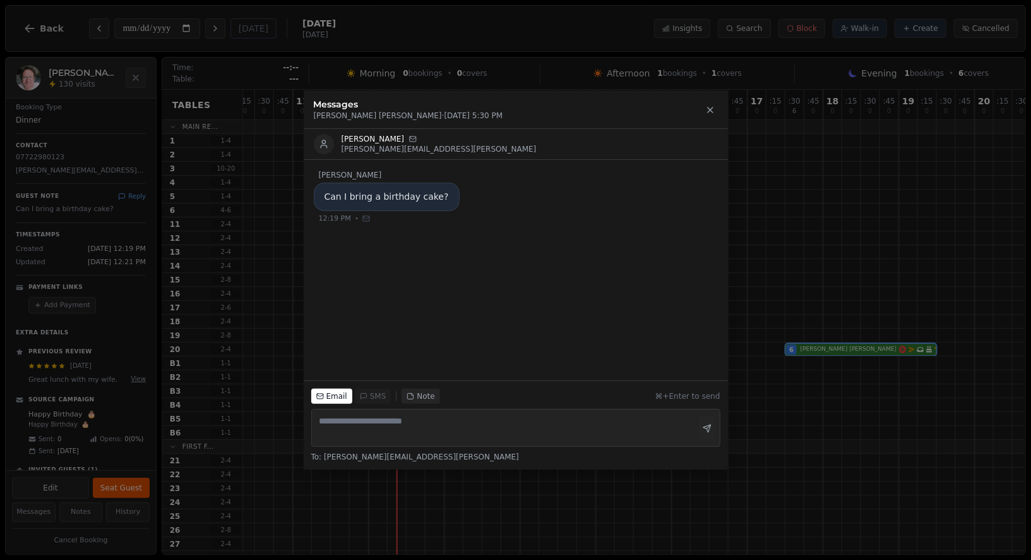
click at [412, 398] on icon "button" at bounding box center [411, 396] width 8 height 8
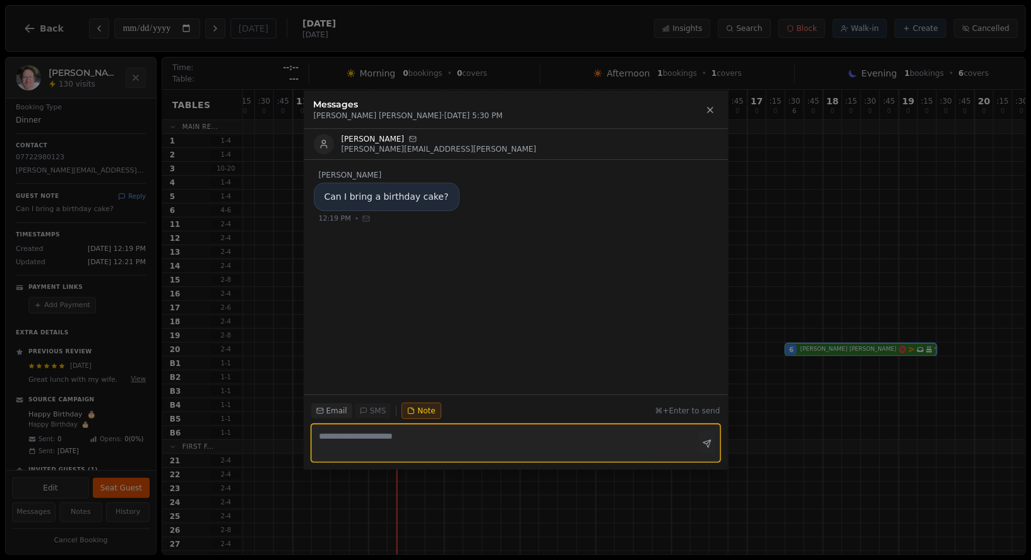
click at [378, 441] on textarea at bounding box center [515, 443] width 409 height 38
type textarea "**********"
click at [704, 441] on icon "button" at bounding box center [707, 444] width 9 height 9
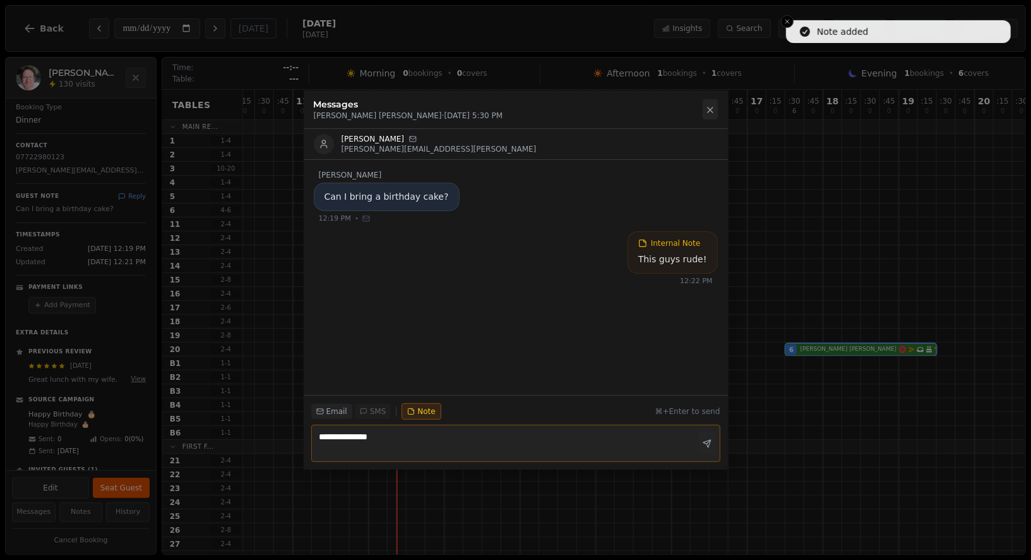
click at [713, 105] on icon at bounding box center [710, 110] width 10 height 10
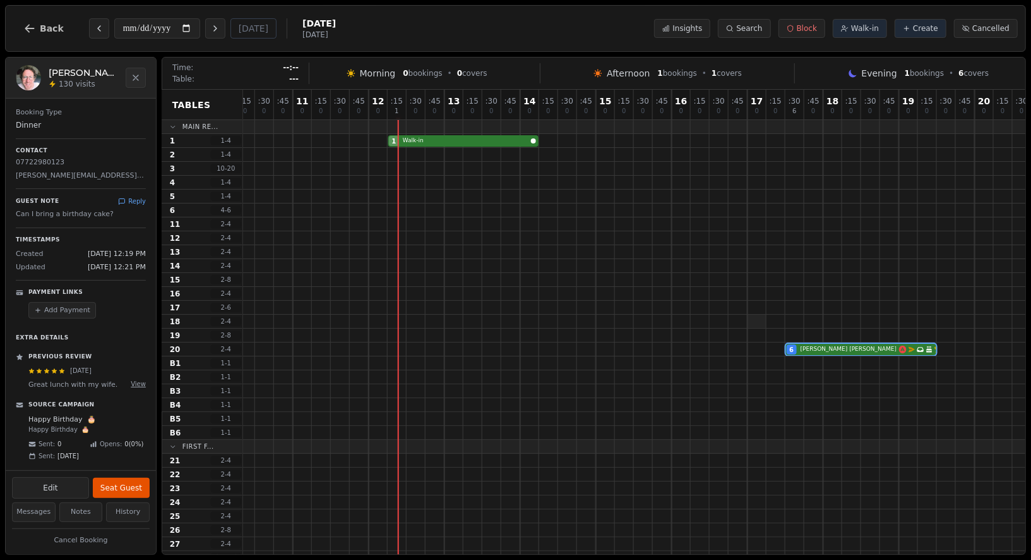
scroll to position [201, 0]
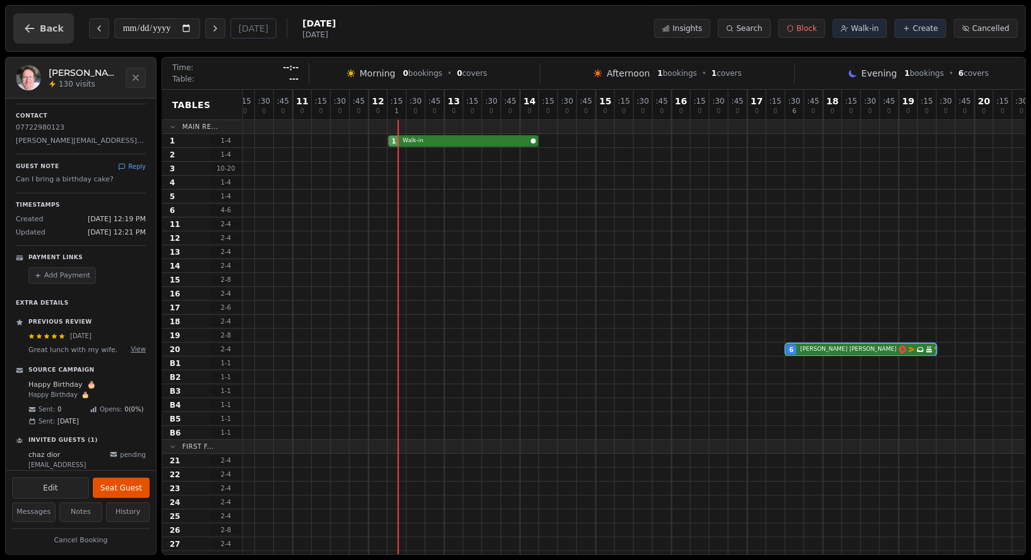
click at [32, 37] on button "Back" at bounding box center [43, 28] width 61 height 30
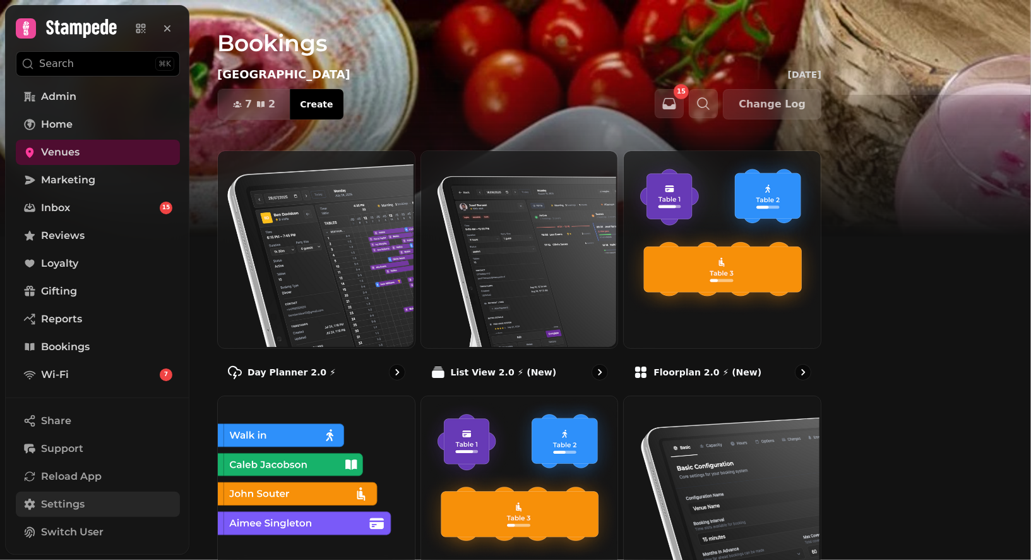
scroll to position [112, 0]
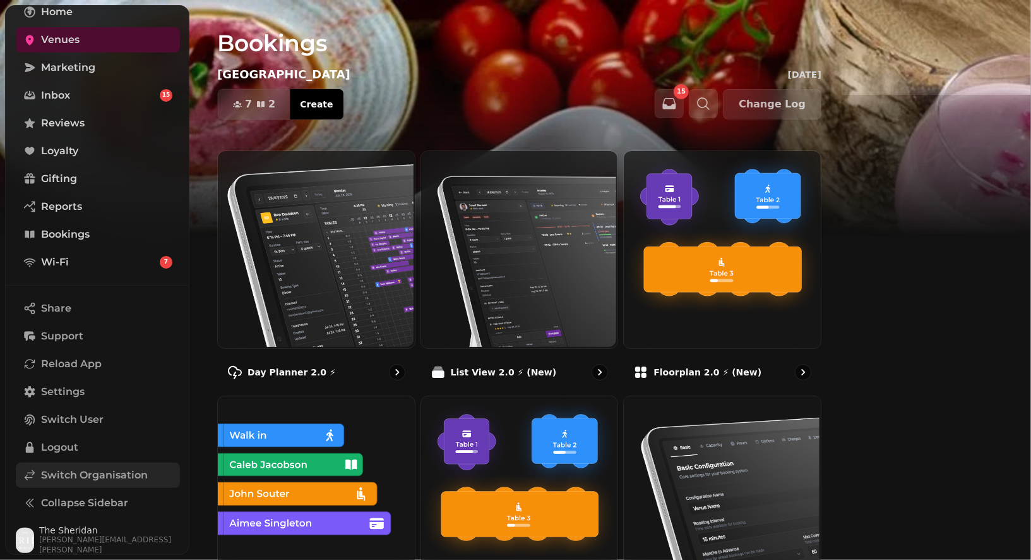
click at [73, 467] on span "Switch Organisation" at bounding box center [94, 474] width 107 height 15
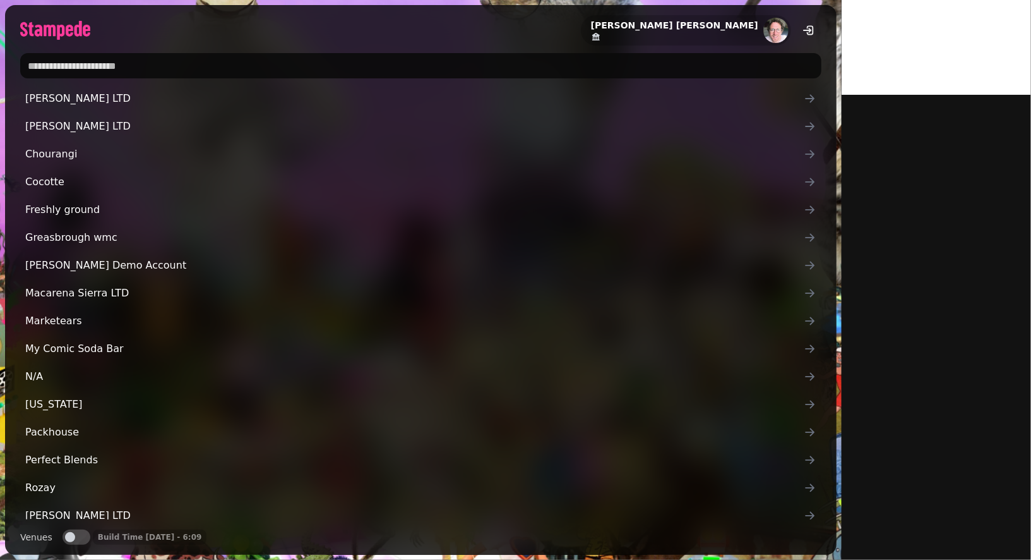
click at [232, 77] on input "text" at bounding box center [420, 65] width 801 height 25
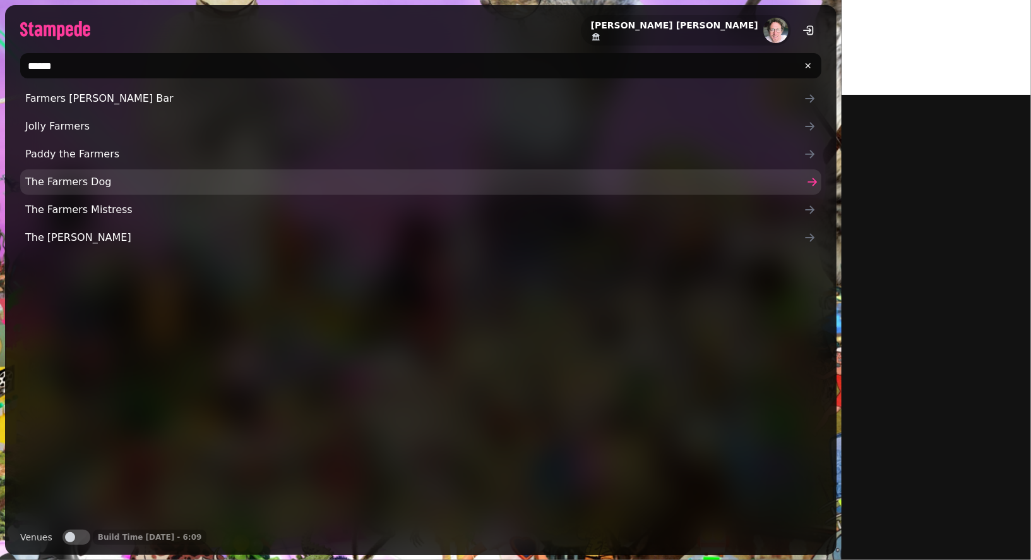
type input "******"
click at [74, 182] on span "The Farmers Dog" at bounding box center [414, 181] width 779 height 15
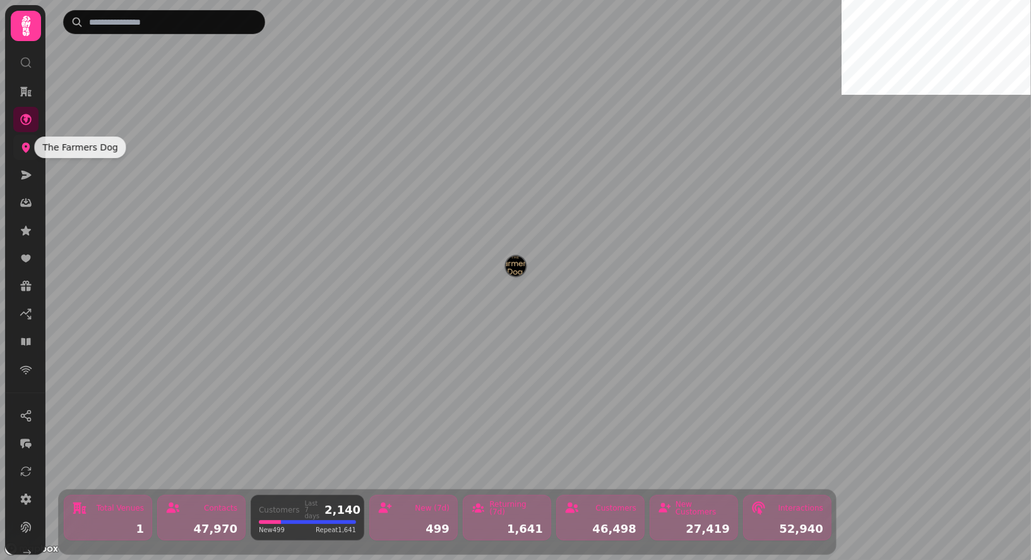
click at [28, 146] on icon at bounding box center [26, 148] width 8 height 10
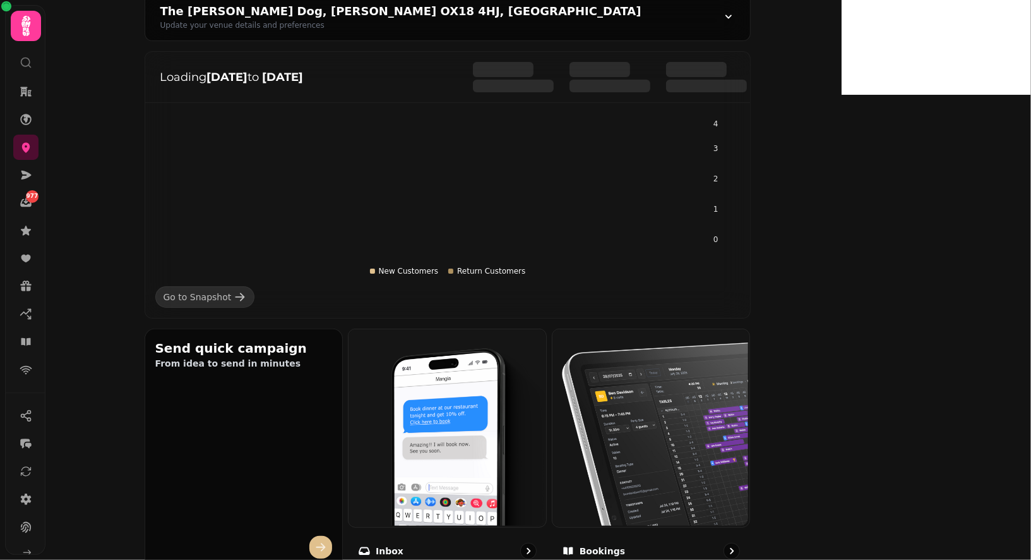
scroll to position [141, 0]
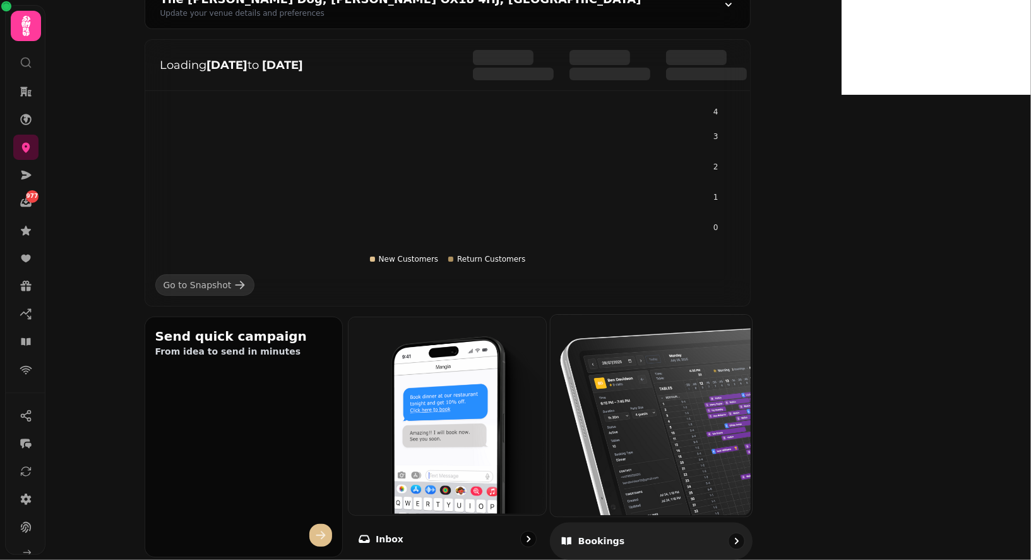
click at [700, 422] on img at bounding box center [649, 413] width 201 height 201
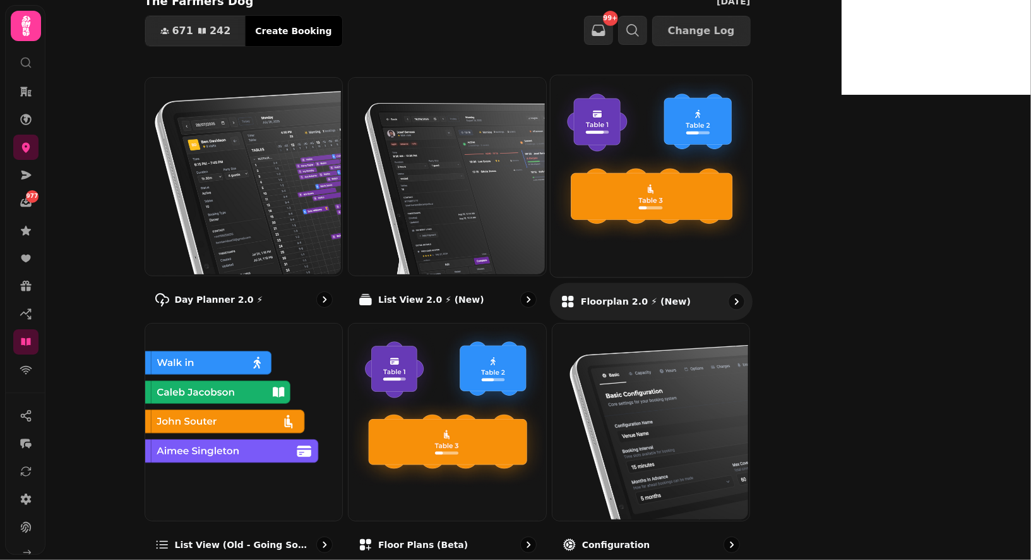
scroll to position [71, 0]
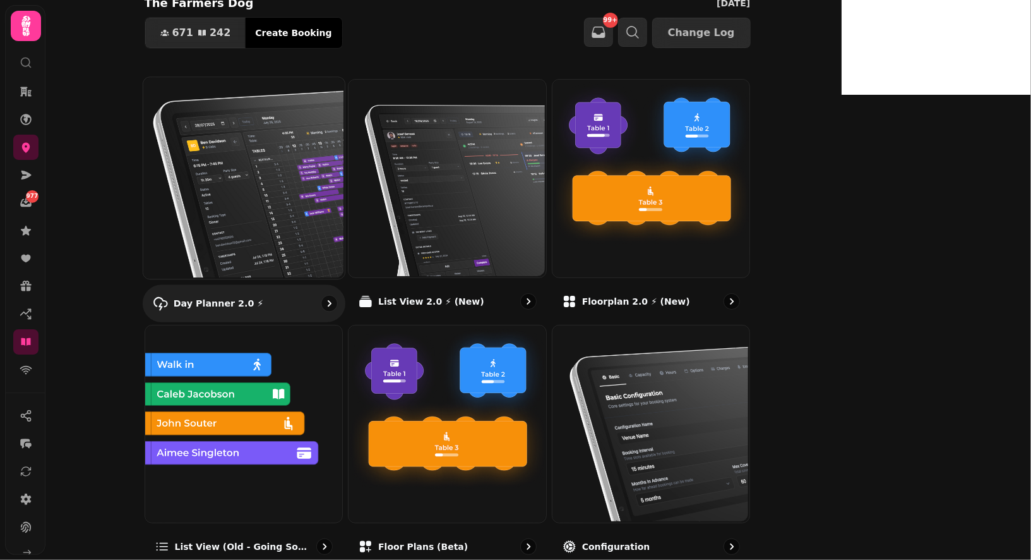
click at [337, 206] on img at bounding box center [241, 176] width 201 height 201
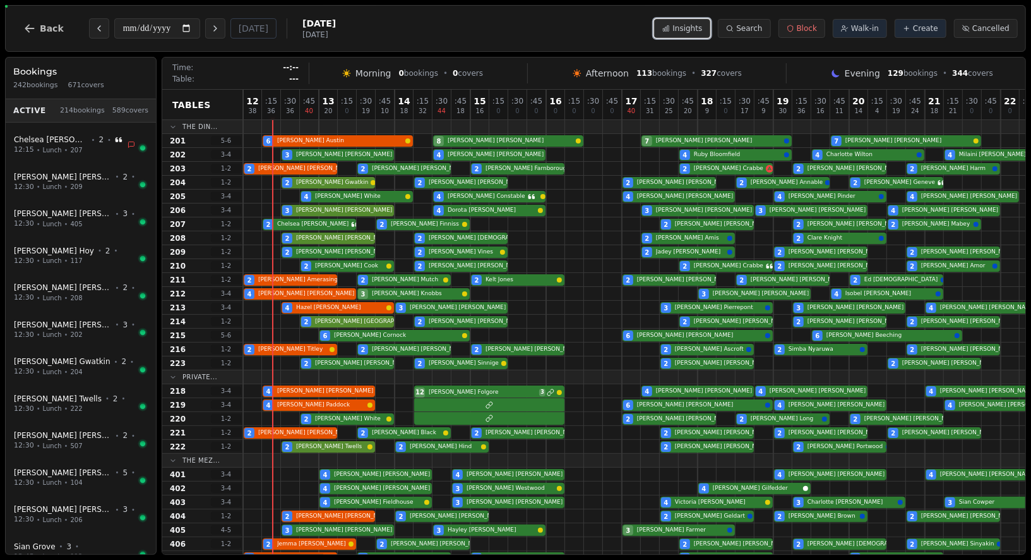
click at [689, 25] on span "Insights" at bounding box center [688, 28] width 30 height 10
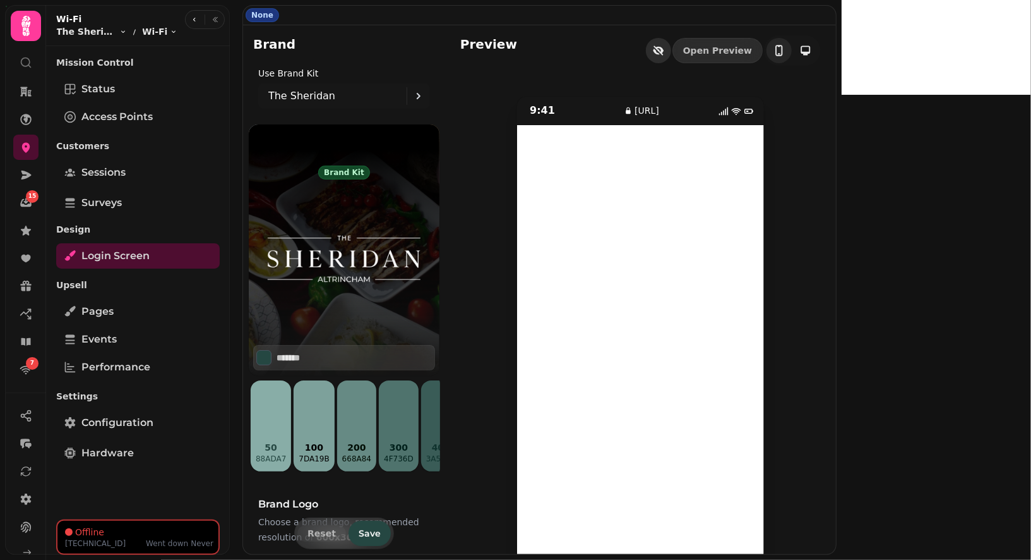
click at [665, 50] on icon "button" at bounding box center [658, 50] width 13 height 13
click at [99, 198] on span "Surveys" at bounding box center [101, 202] width 40 height 15
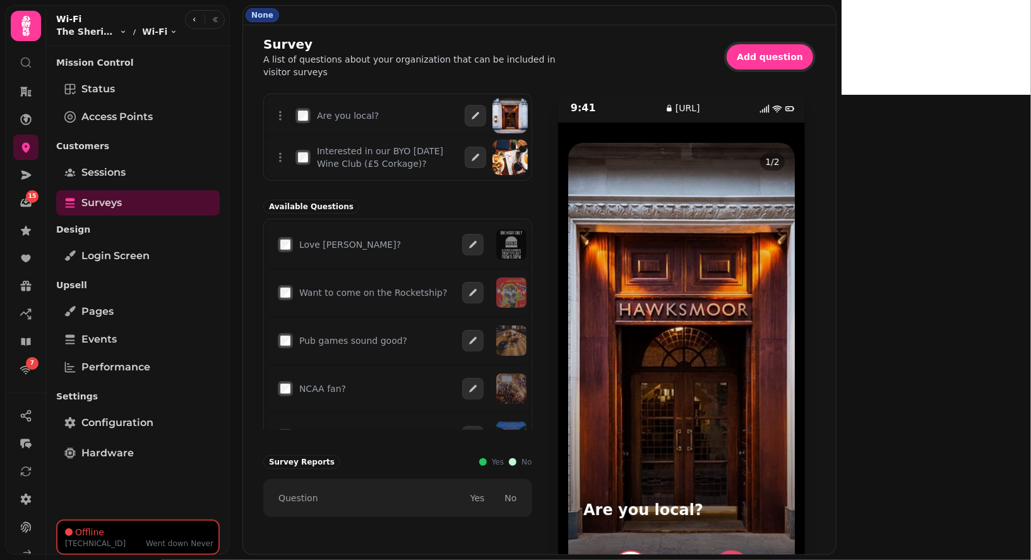
scroll to position [47, 0]
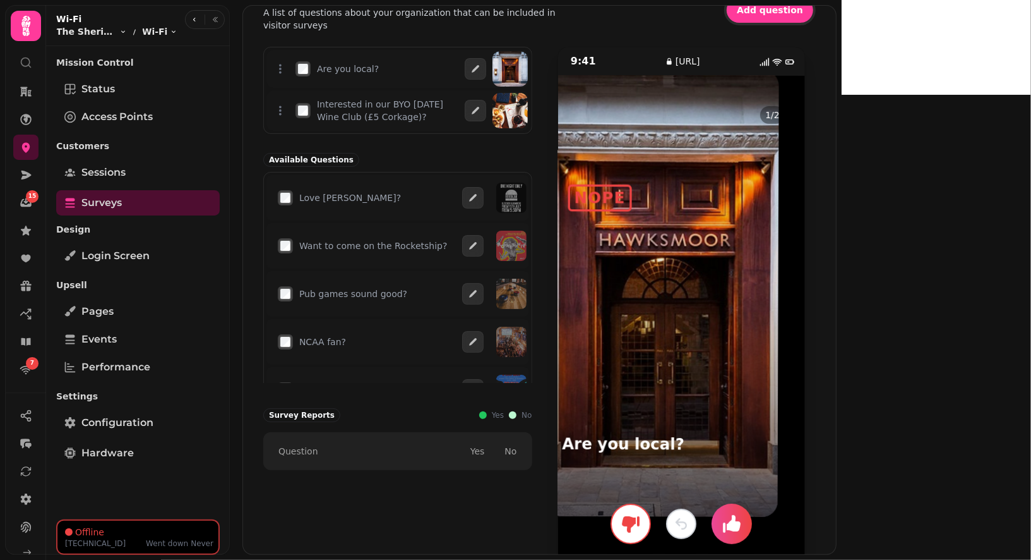
drag, startPoint x: 869, startPoint y: 317, endPoint x: 669, endPoint y: 308, distance: 200.4
click at [669, 308] on div "9:41 survey.wifi.stampede.ai 1 / 2 Are you local? LIKE NOPE" at bounding box center [682, 316] width 269 height 538
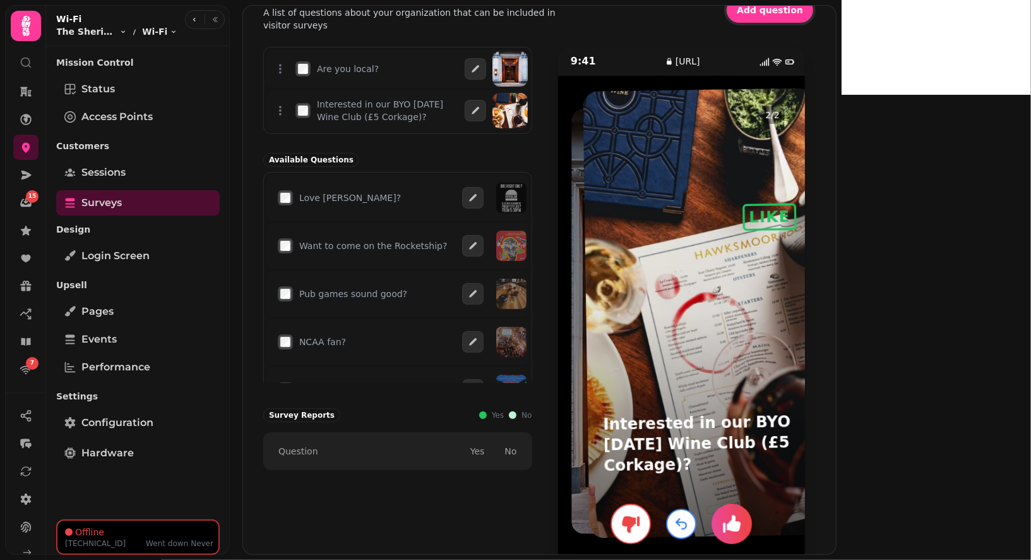
drag, startPoint x: 745, startPoint y: 239, endPoint x: 1031, endPoint y: 137, distance: 304.2
click at [1031, 137] on body "15 7 None Survey A list of questions about your organization that can be includ…" at bounding box center [515, 280] width 1031 height 560
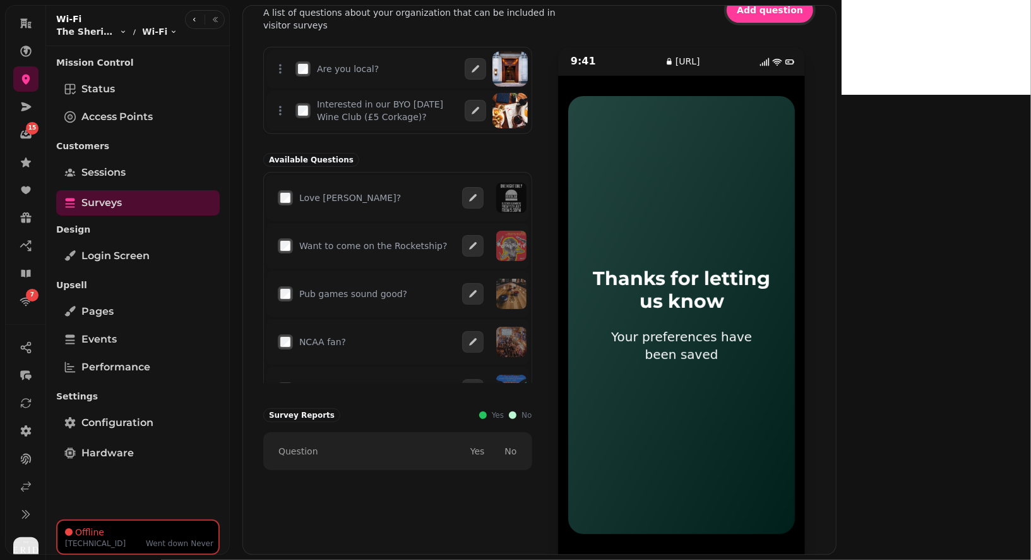
scroll to position [80, 0]
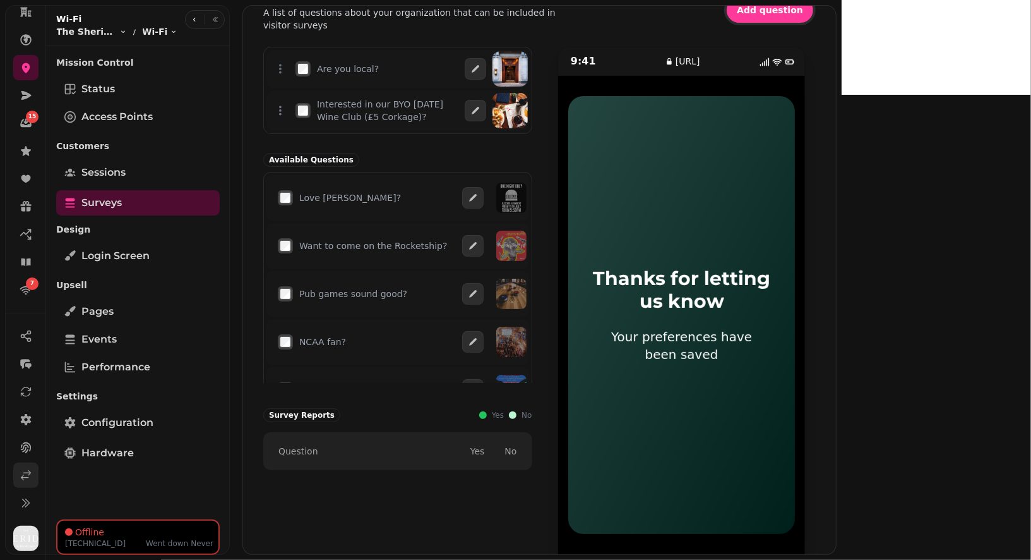
click at [21, 472] on icon at bounding box center [26, 475] width 13 height 13
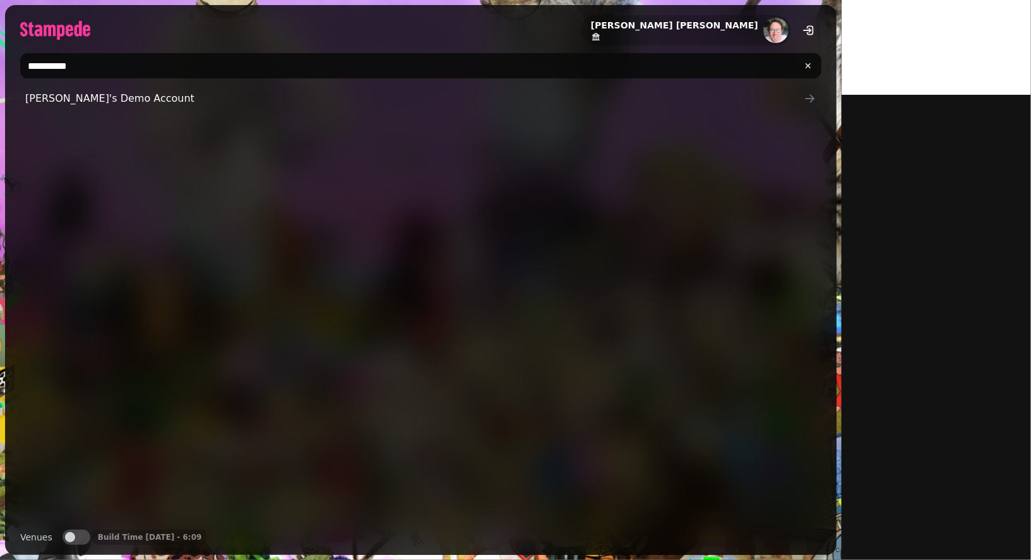
click at [73, 76] on input "**********" at bounding box center [420, 65] width 801 height 25
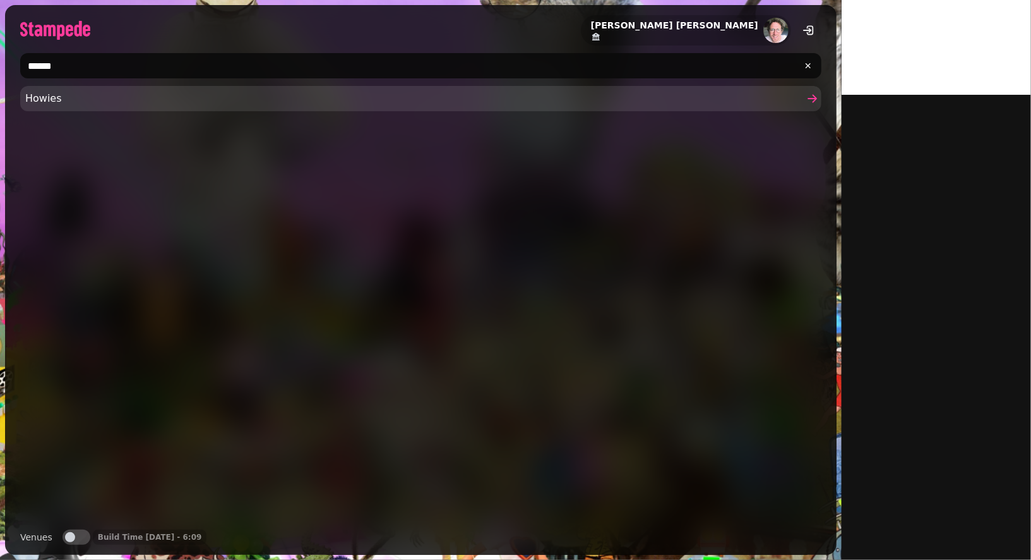
type input "******"
click at [57, 95] on span "Howies" at bounding box center [414, 98] width 779 height 15
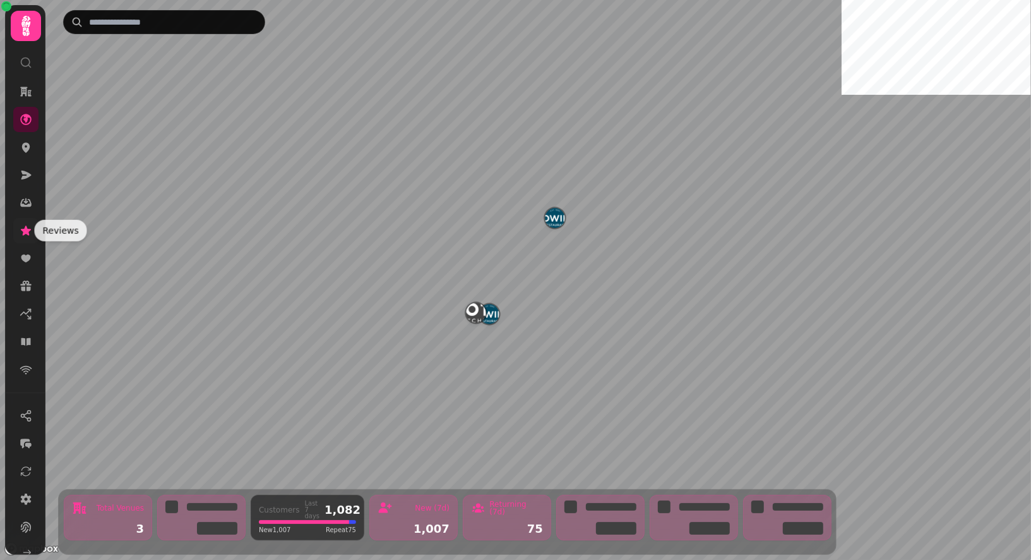
click at [23, 229] on icon at bounding box center [26, 229] width 10 height 9
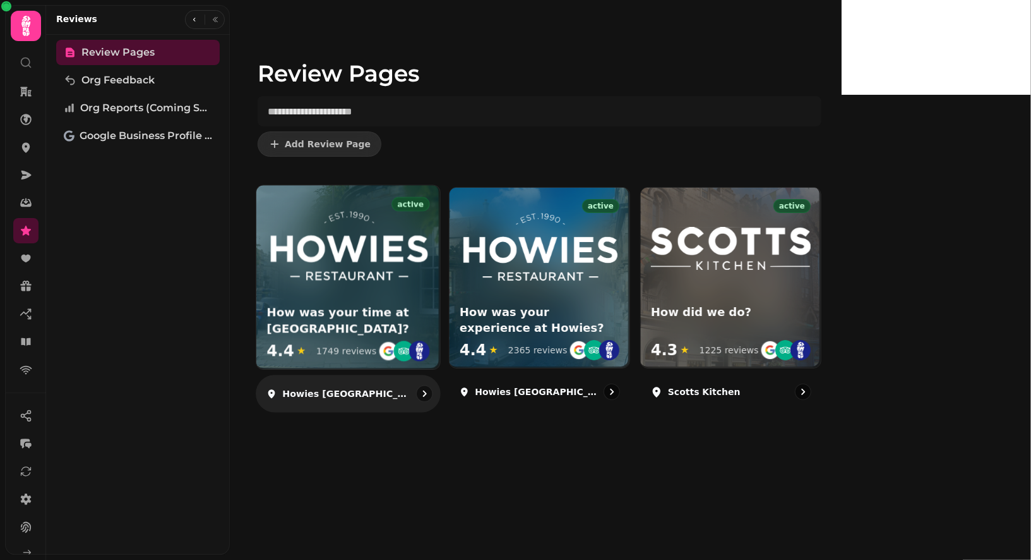
click at [385, 268] on img at bounding box center [347, 247] width 163 height 81
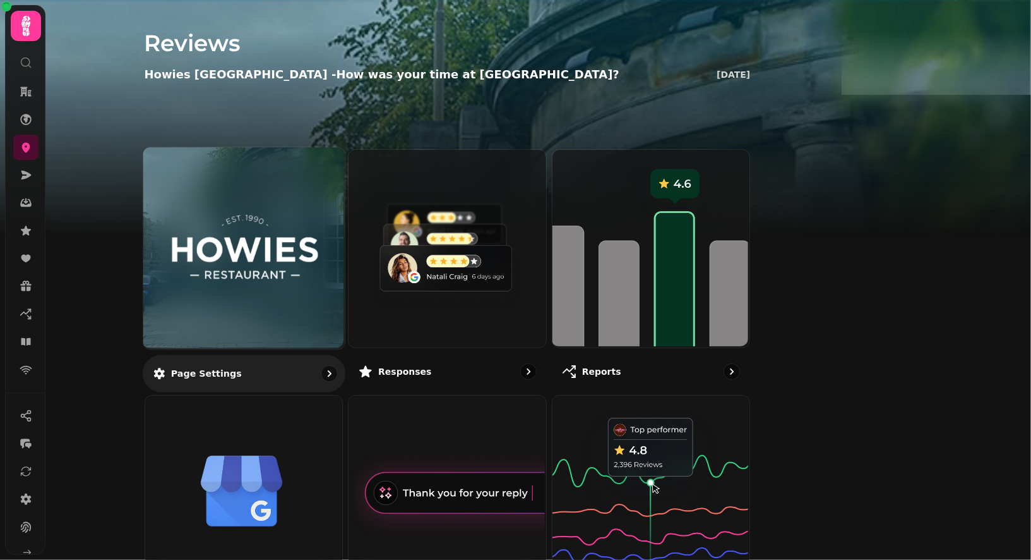
click at [249, 174] on div at bounding box center [243, 247] width 201 height 201
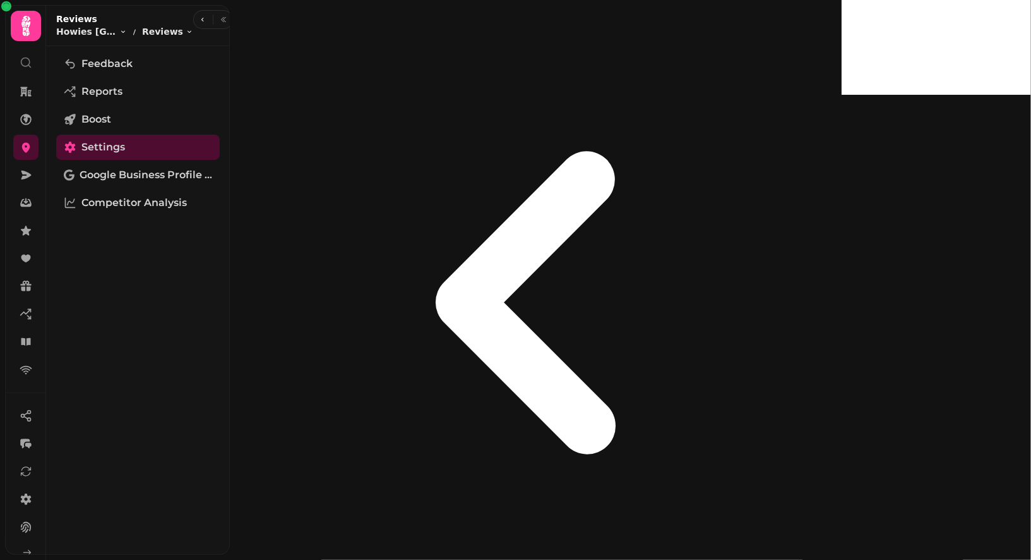
select select "**********"
click at [112, 67] on span "Feedback" at bounding box center [106, 63] width 51 height 15
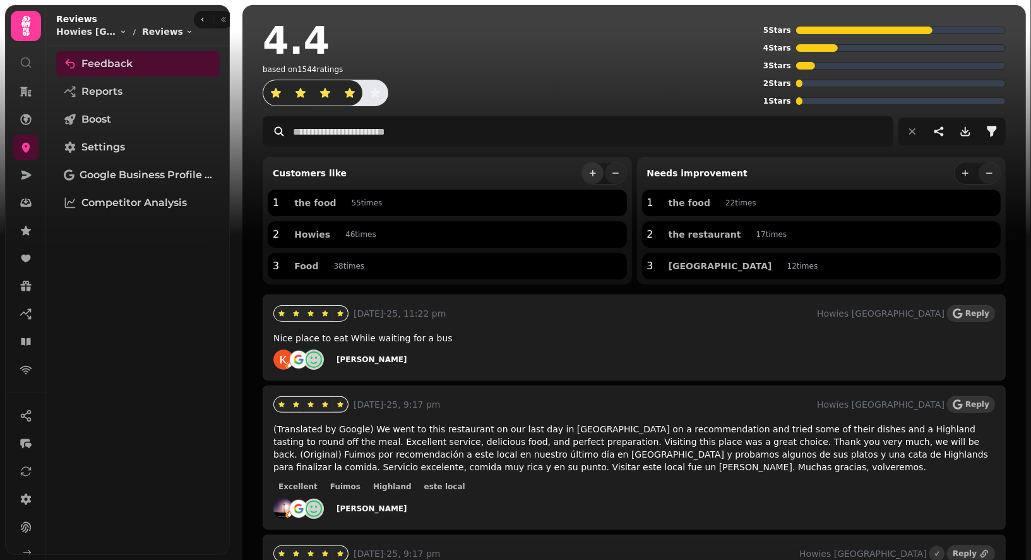
click at [594, 173] on icon "more" at bounding box center [593, 173] width 10 height 10
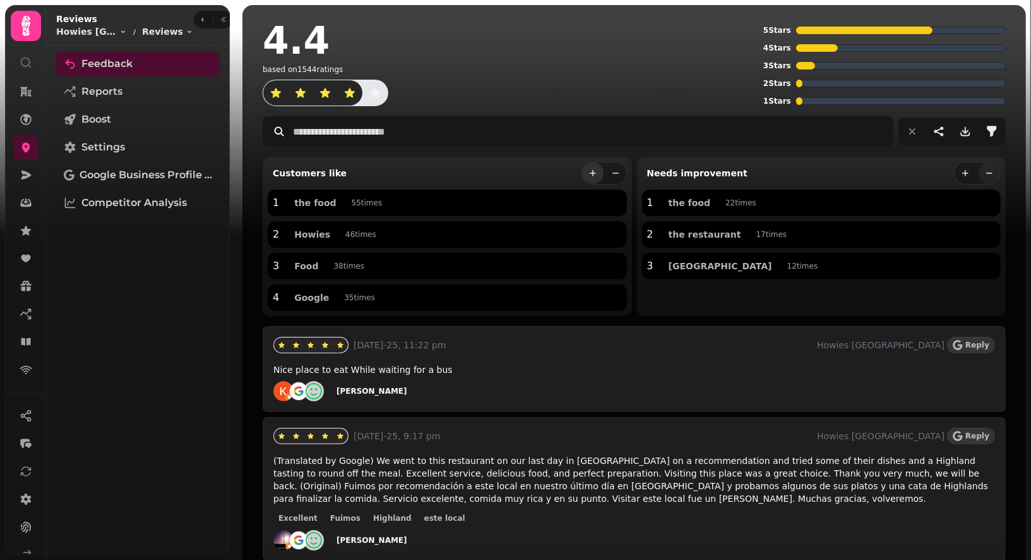
click at [594, 173] on icon "more" at bounding box center [593, 173] width 10 height 10
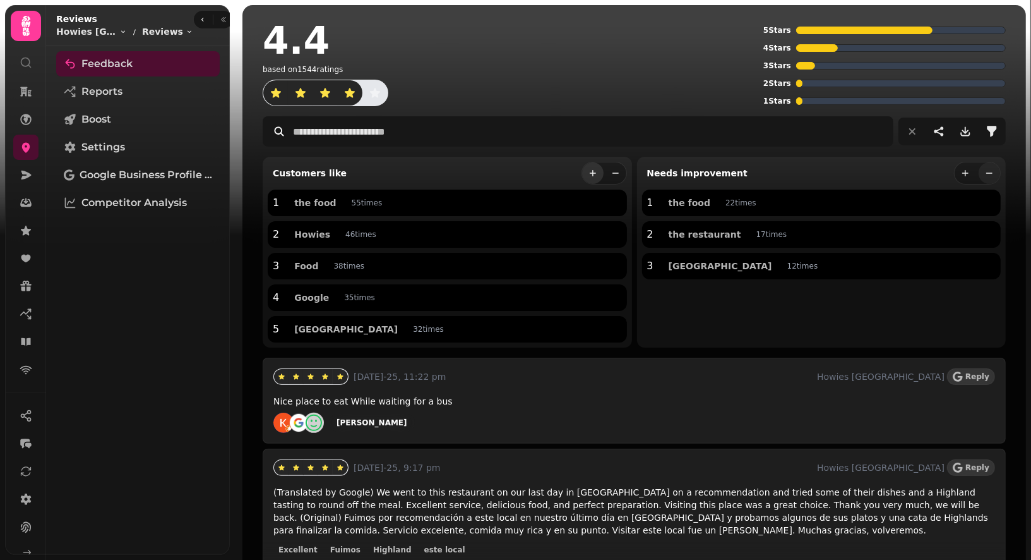
click at [594, 173] on icon "more" at bounding box center [593, 173] width 10 height 10
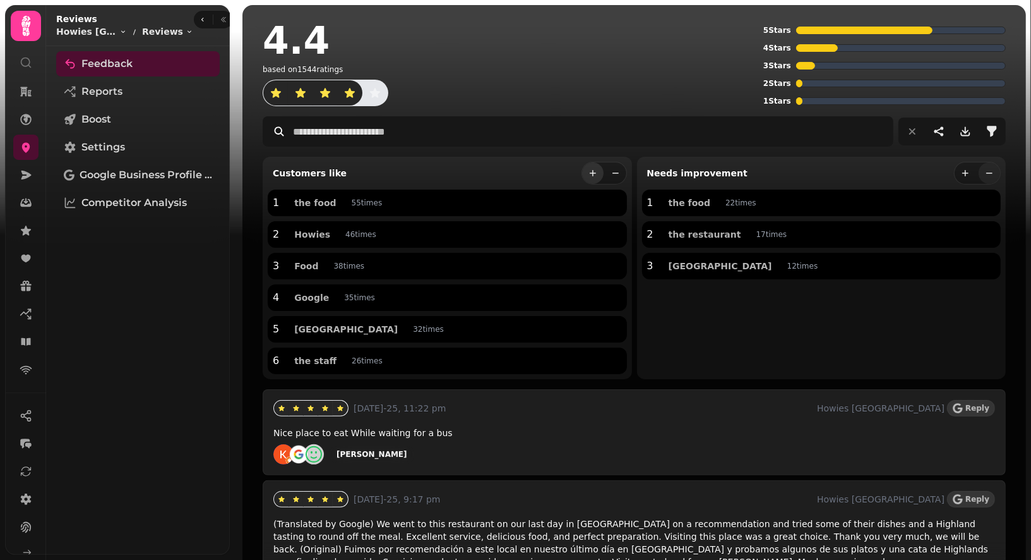
click at [594, 173] on icon "more" at bounding box center [593, 173] width 10 height 10
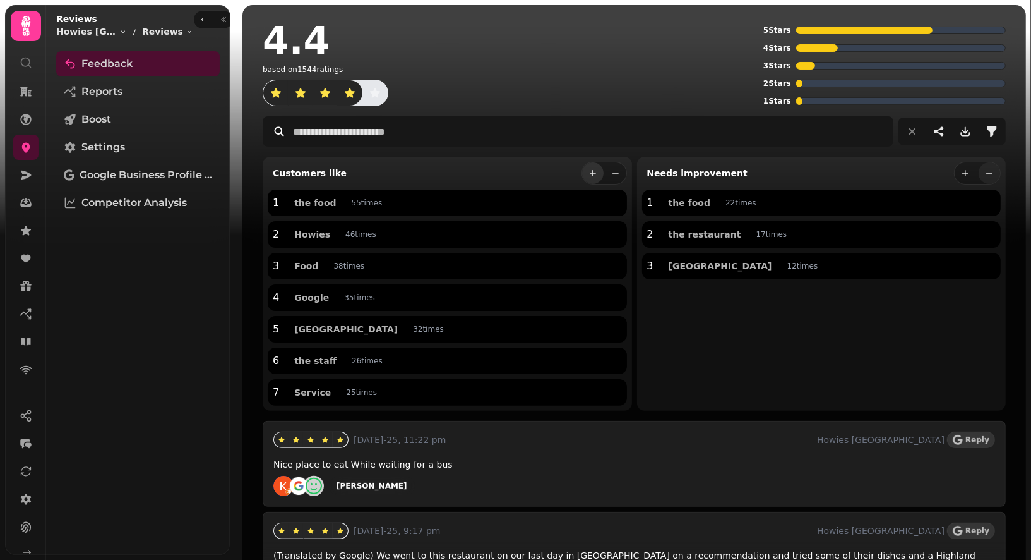
click at [594, 173] on icon "more" at bounding box center [593, 173] width 10 height 10
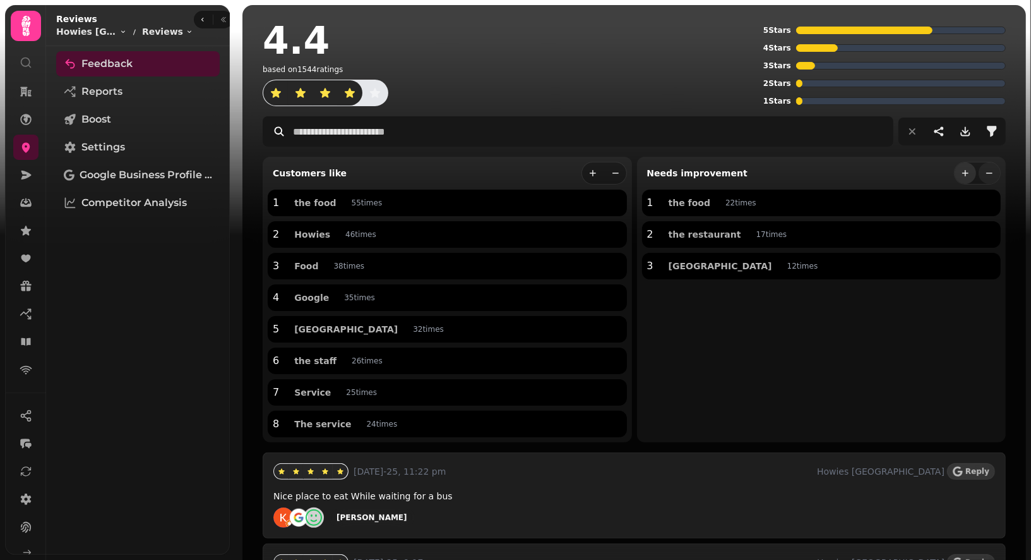
click at [967, 169] on icon "more" at bounding box center [966, 173] width 10 height 10
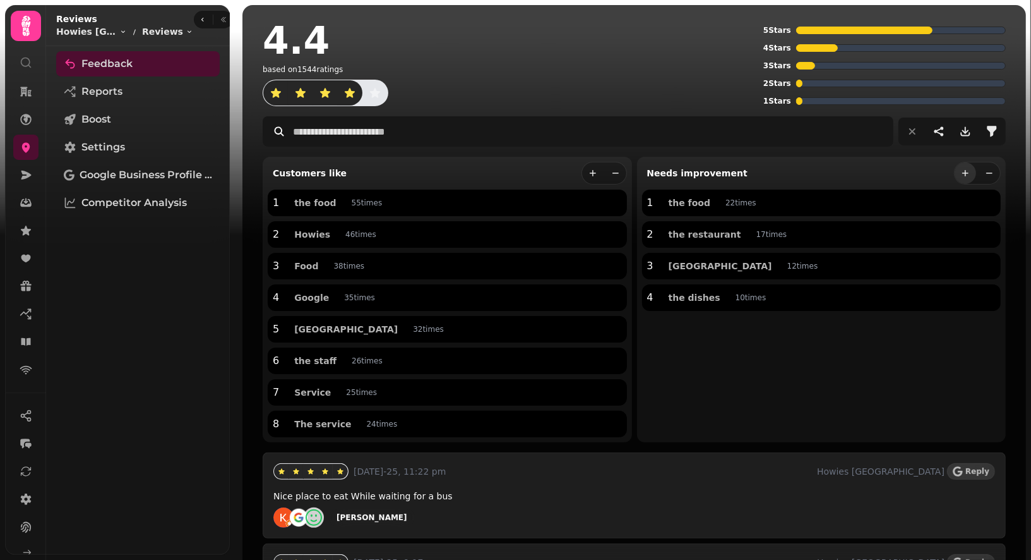
click at [967, 169] on icon "more" at bounding box center [966, 173] width 10 height 10
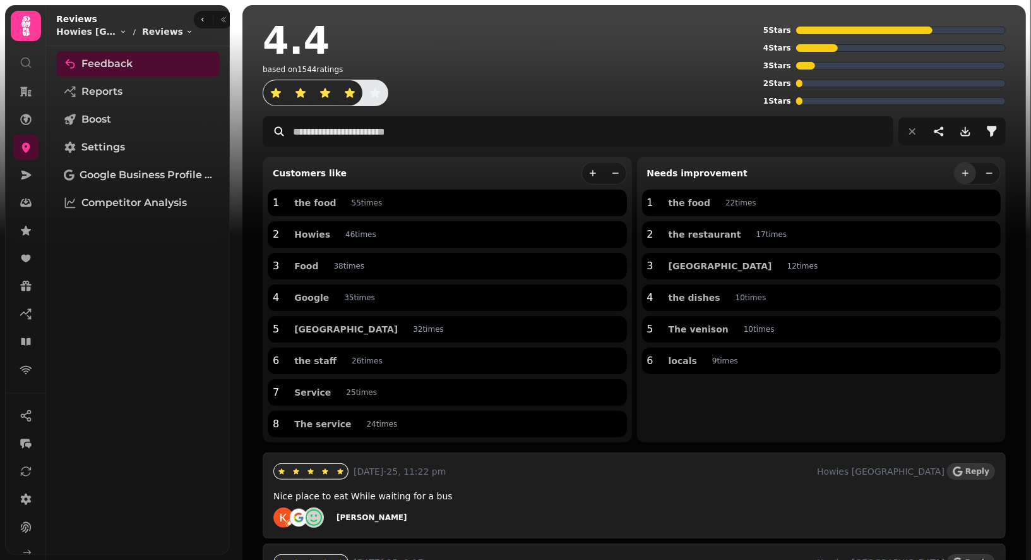
click at [967, 169] on icon "more" at bounding box center [966, 173] width 10 height 10
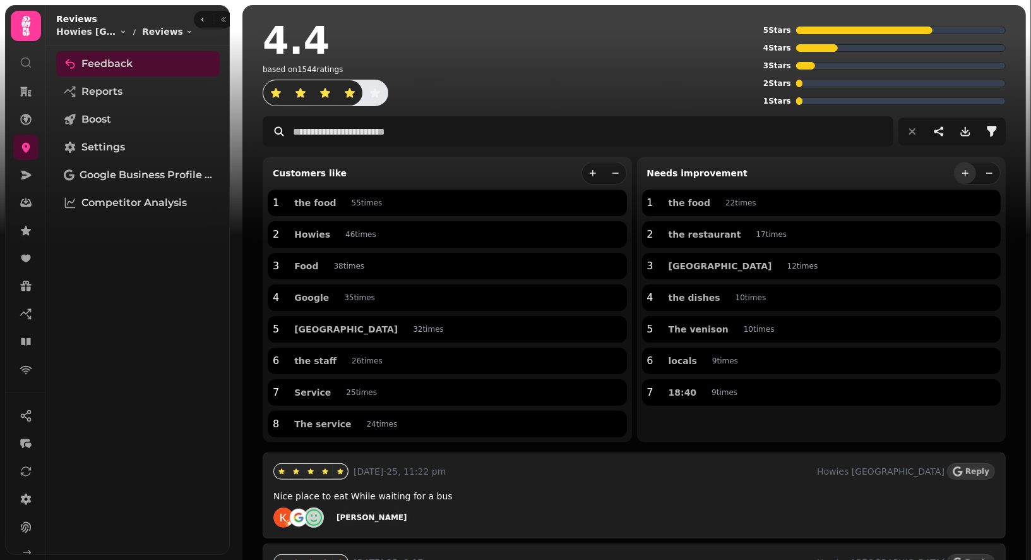
click at [967, 169] on icon "more" at bounding box center [966, 173] width 10 height 10
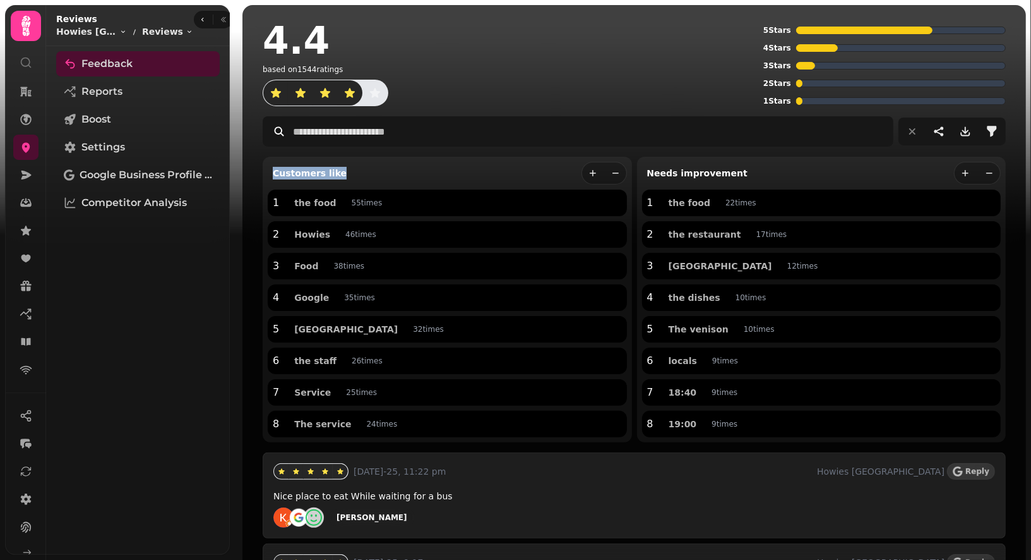
drag, startPoint x: 269, startPoint y: 172, endPoint x: 355, endPoint y: 172, distance: 85.9
click at [355, 172] on div "Customers like" at bounding box center [447, 173] width 359 height 23
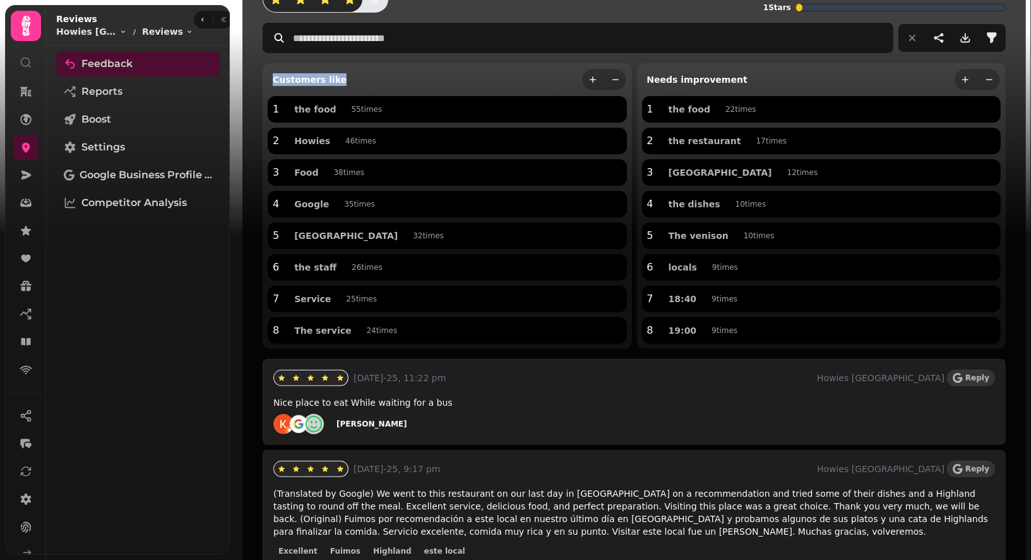
scroll to position [95, 0]
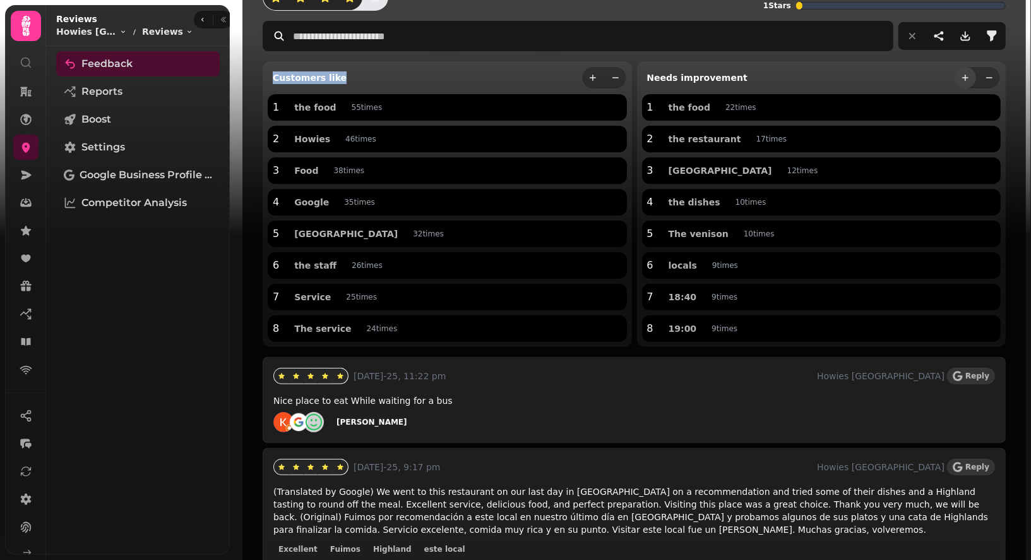
click at [965, 81] on icon "more" at bounding box center [966, 78] width 10 height 10
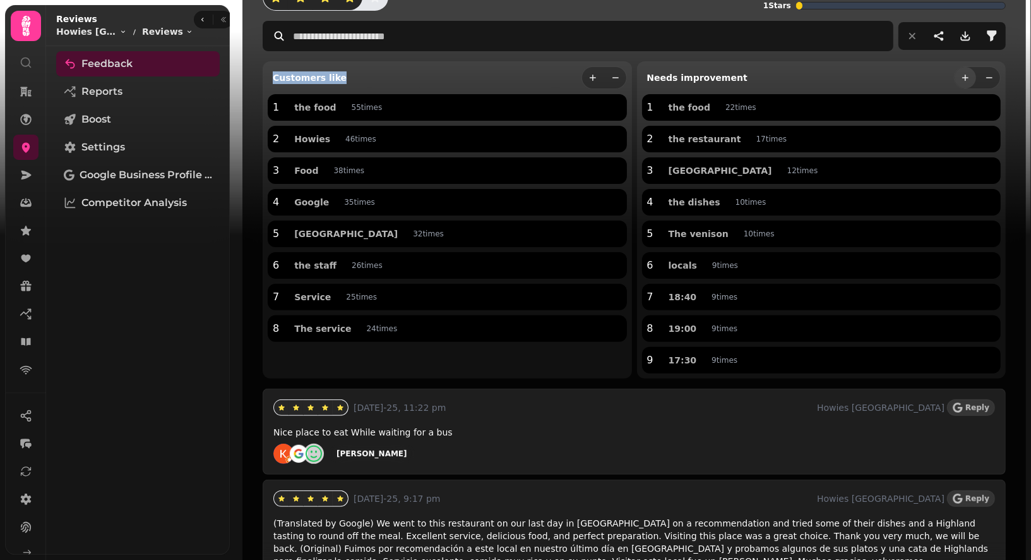
click at [965, 81] on icon "more" at bounding box center [966, 78] width 10 height 10
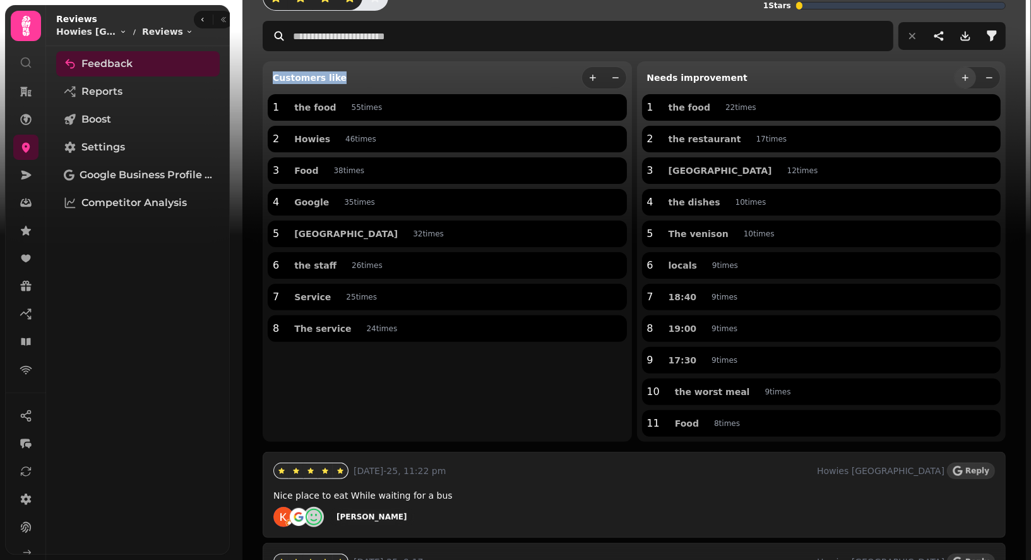
click at [965, 81] on icon "more" at bounding box center [966, 78] width 10 height 10
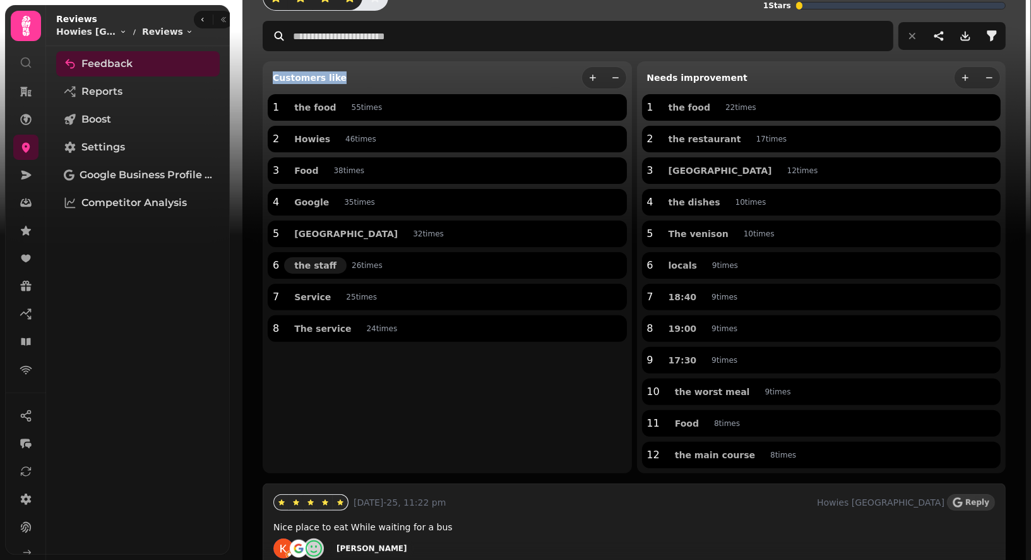
click at [311, 267] on span "the staff" at bounding box center [315, 265] width 42 height 9
type input "*********"
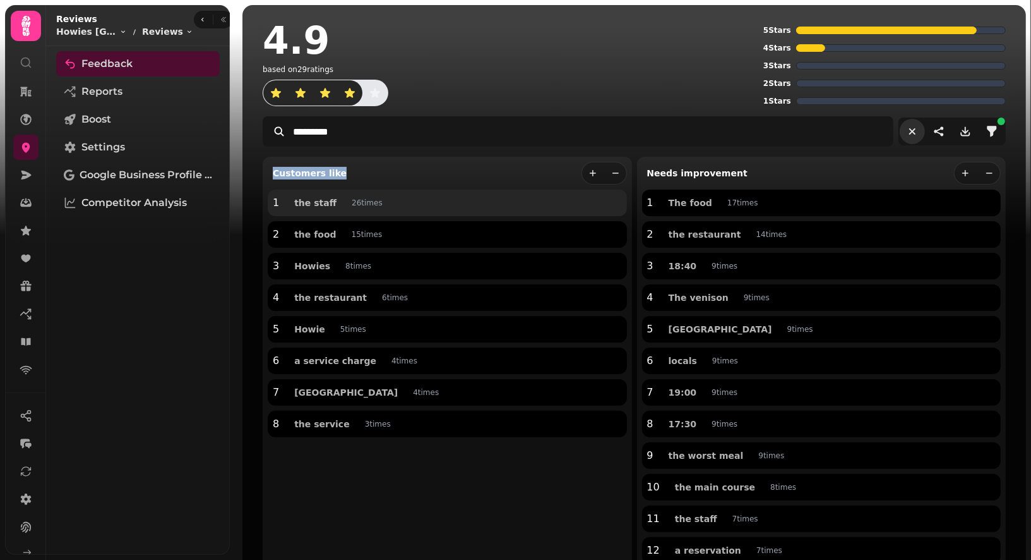
click at [905, 138] on button "reset filters" at bounding box center [912, 131] width 25 height 25
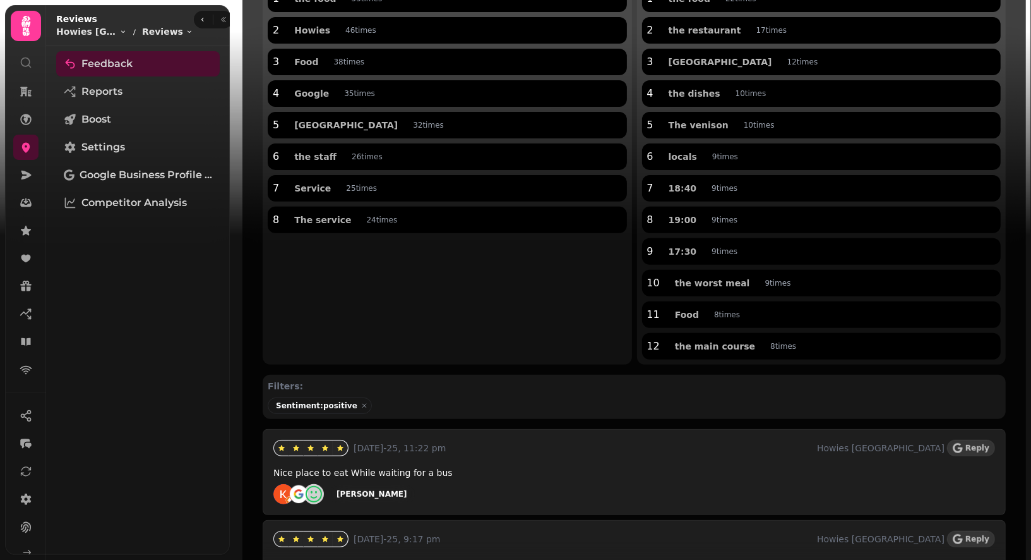
scroll to position [251, 0]
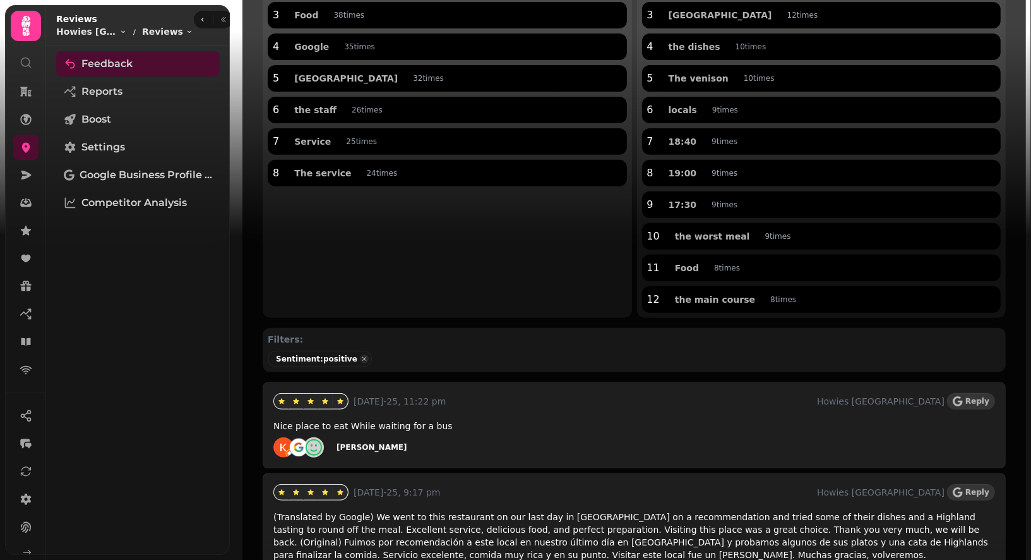
click at [357, 357] on span "button" at bounding box center [364, 359] width 14 height 14
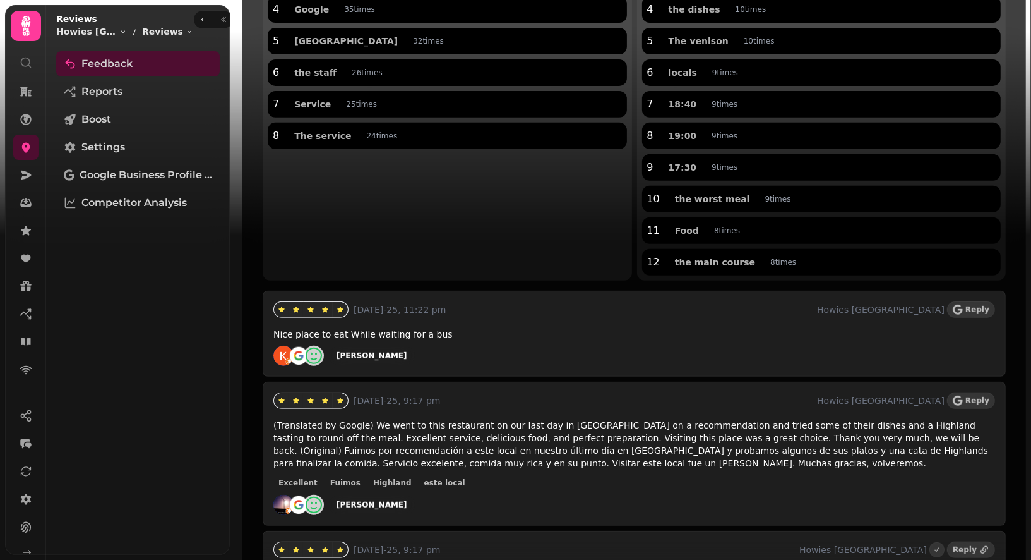
scroll to position [289, 0]
click at [969, 308] on button "Reply" at bounding box center [971, 308] width 48 height 16
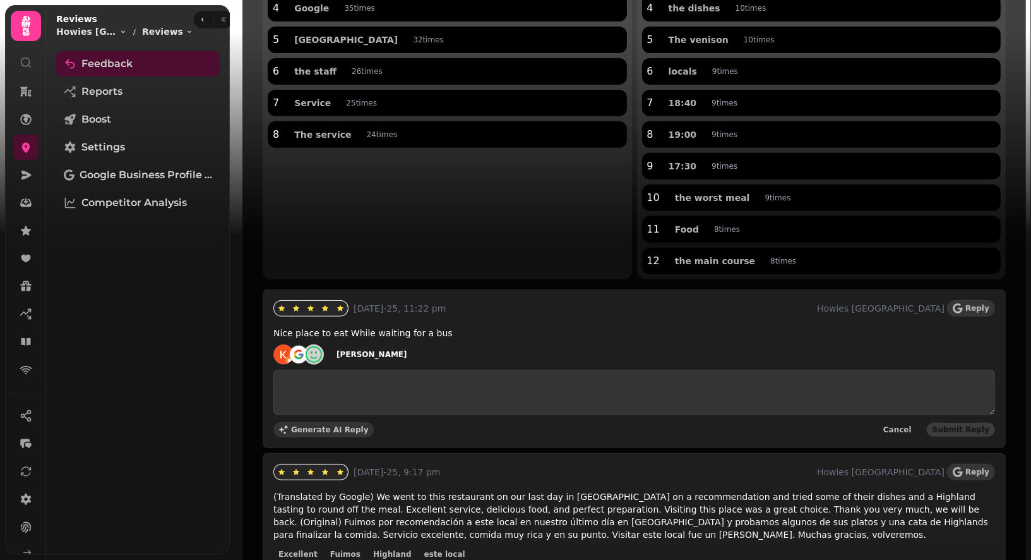
click at [299, 429] on span "Generate AI Reply" at bounding box center [330, 430] width 78 height 8
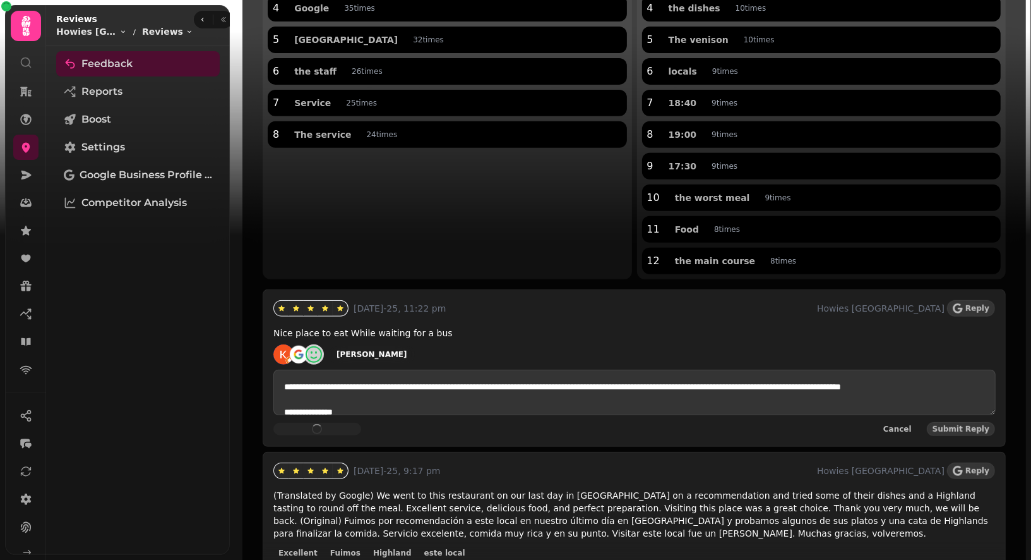
type textarea "**********"
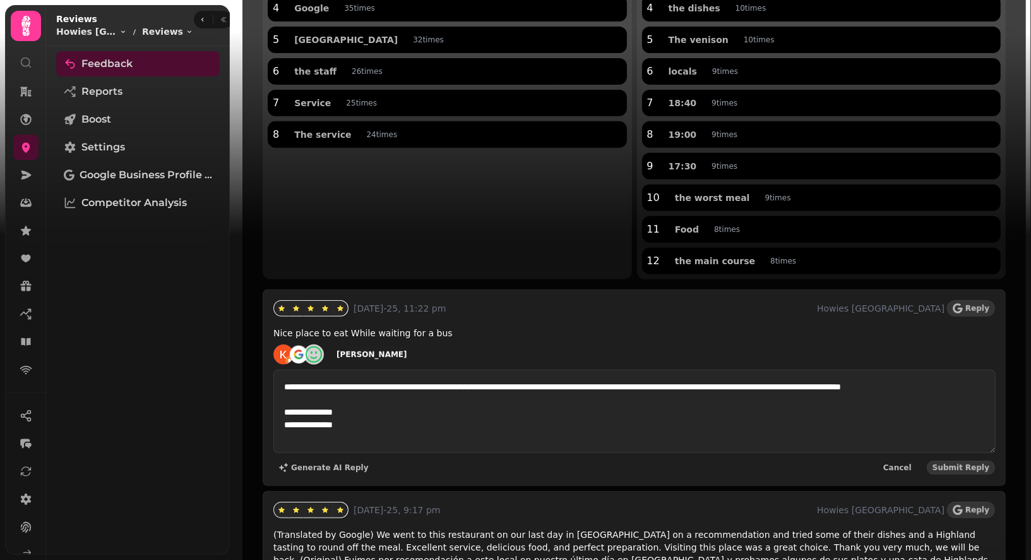
click at [402, 439] on textarea "**********" at bounding box center [634, 410] width 722 height 83
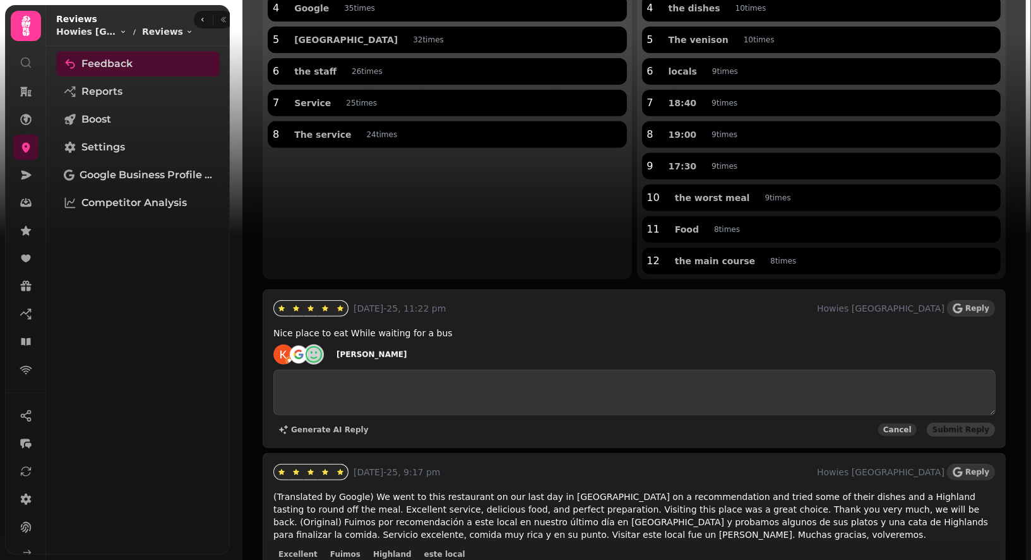
click at [907, 426] on span "Cancel" at bounding box center [897, 430] width 28 height 8
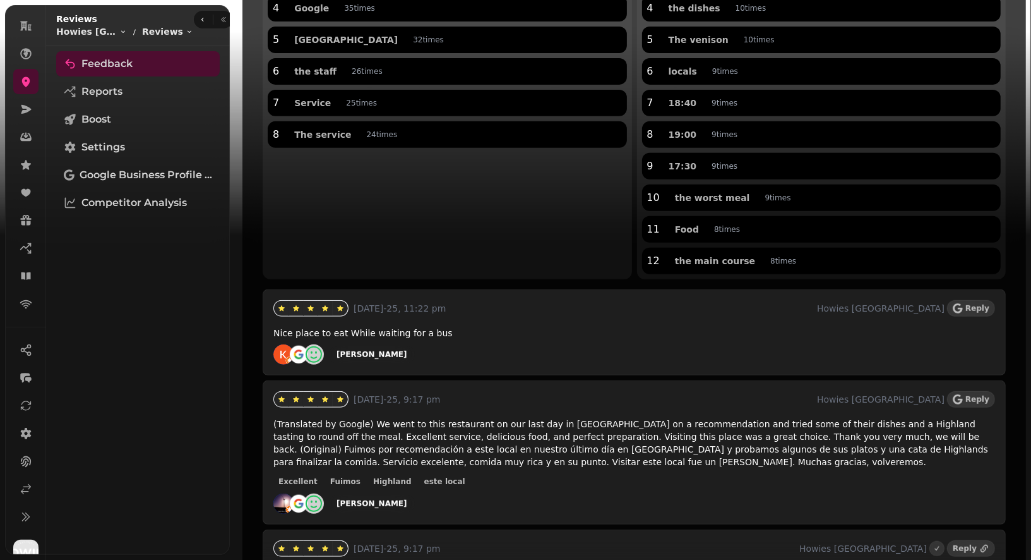
scroll to position [73, 0]
click at [25, 480] on icon at bounding box center [26, 482] width 13 height 13
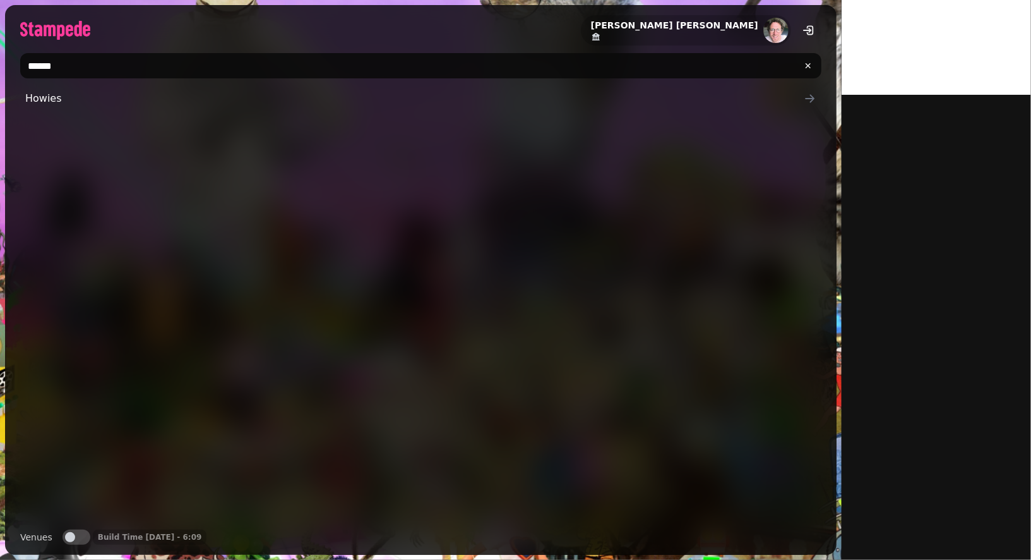
click at [107, 58] on input "******" at bounding box center [420, 65] width 801 height 25
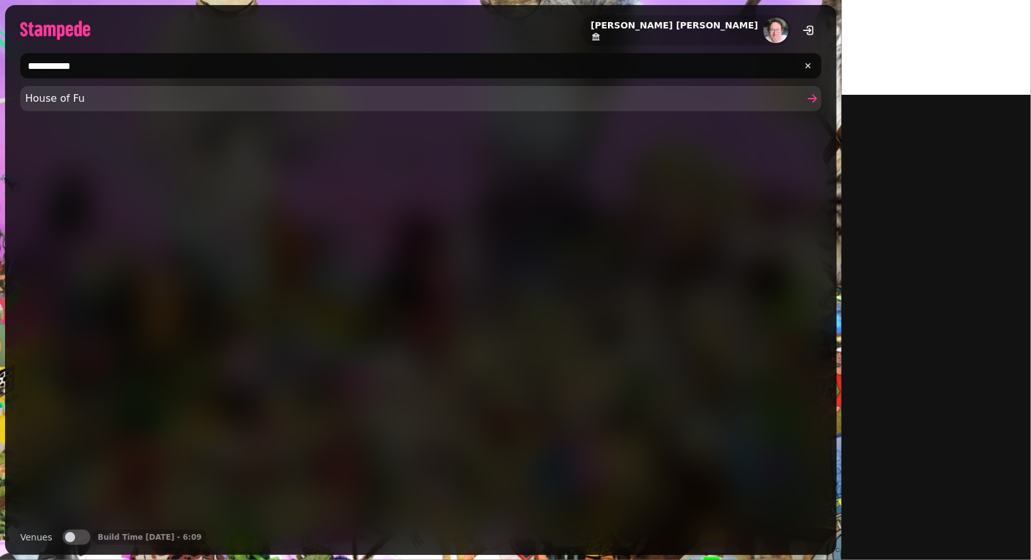
type input "**********"
click at [56, 100] on span "House of Fu" at bounding box center [414, 98] width 779 height 15
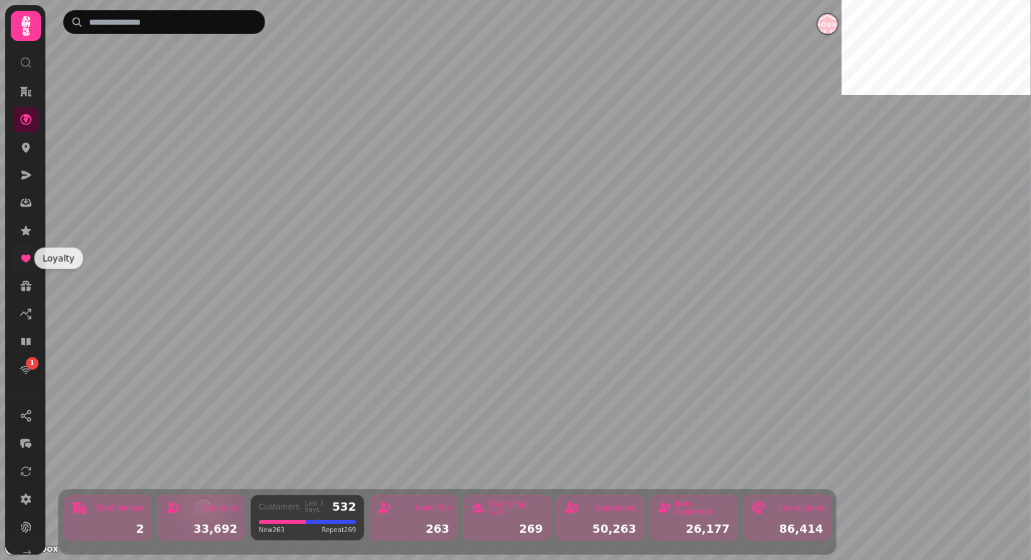
click at [23, 259] on icon at bounding box center [25, 259] width 9 height 8
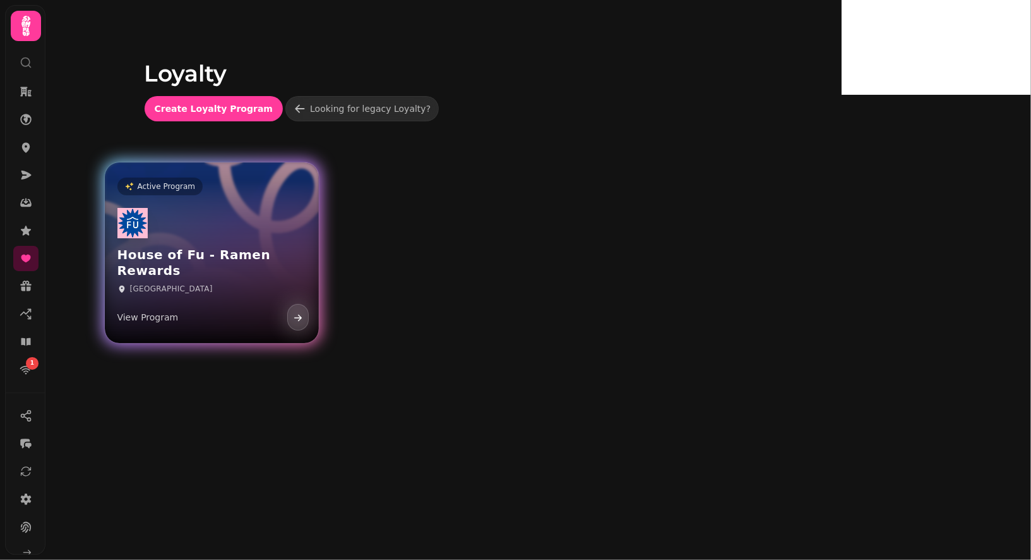
click at [280, 274] on h3 "House of Fu - Ramen Rewards" at bounding box center [211, 263] width 189 height 32
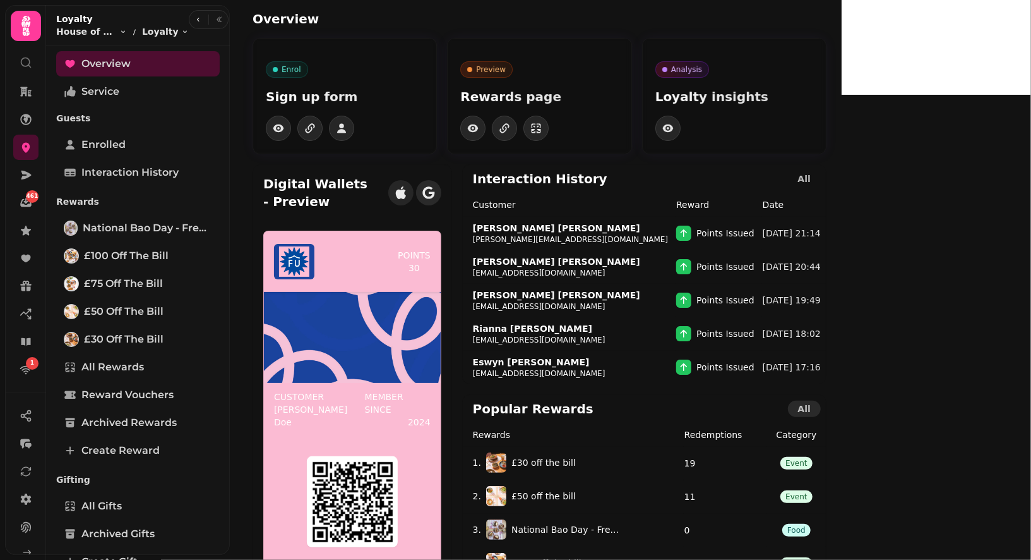
click at [435, 186] on icon "button" at bounding box center [428, 192] width 13 height 13
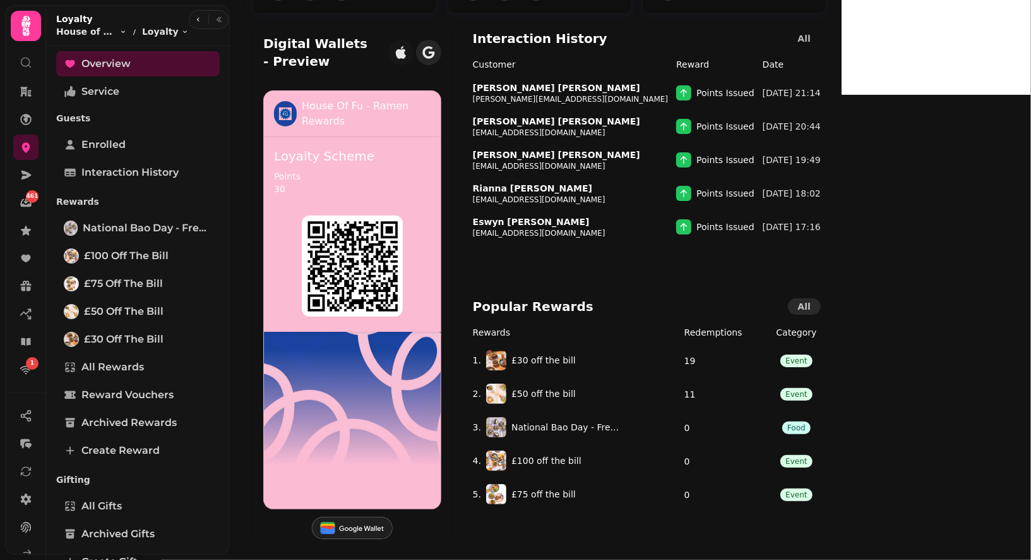
scroll to position [84, 0]
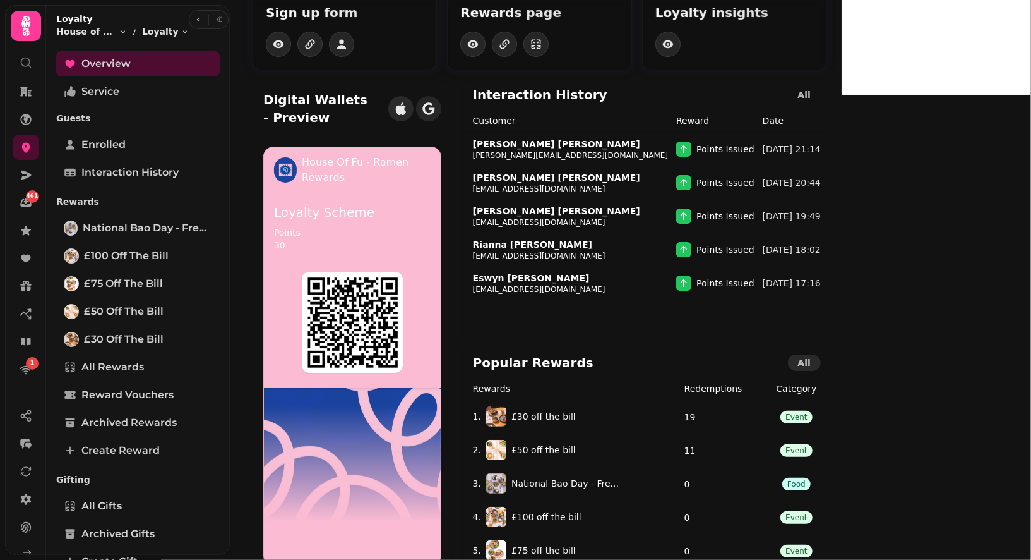
click at [406, 102] on icon "button" at bounding box center [401, 108] width 10 height 13
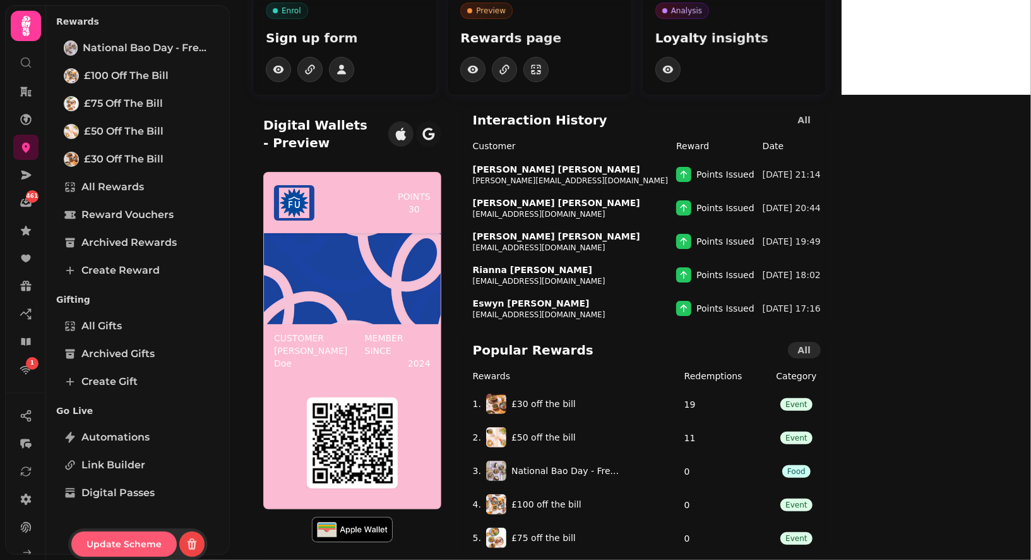
scroll to position [183, 0]
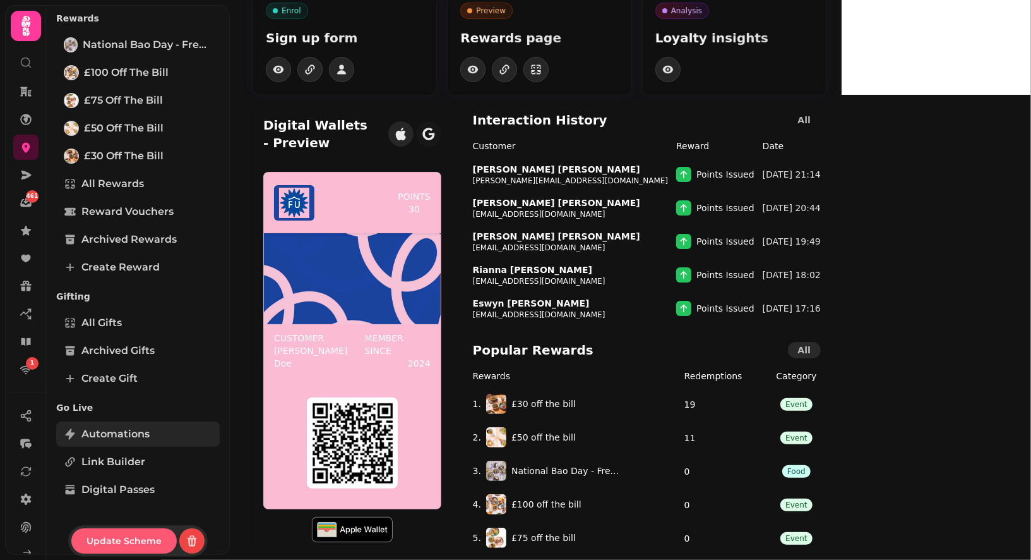
click at [129, 429] on span "Automations" at bounding box center [115, 433] width 68 height 15
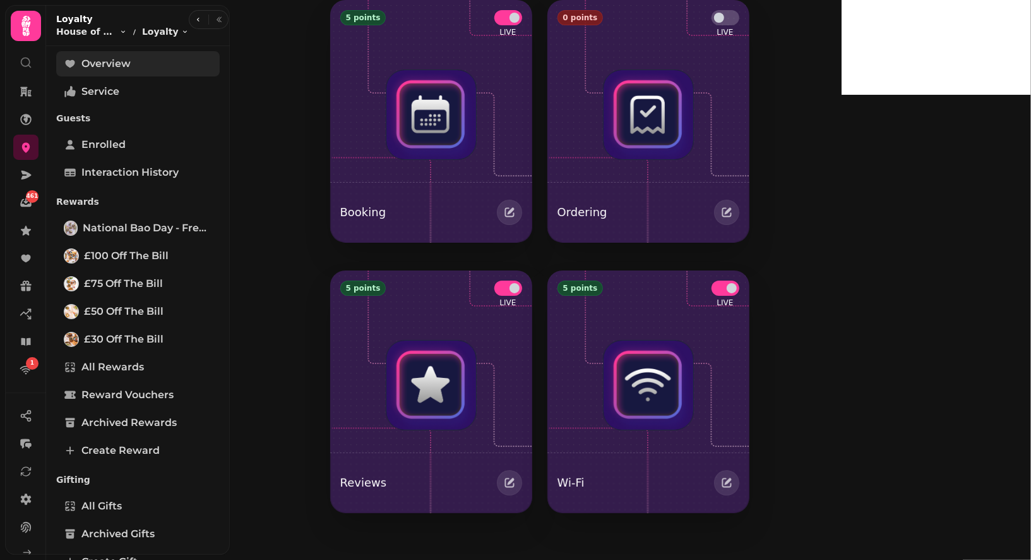
click at [109, 59] on span "Overview" at bounding box center [105, 63] width 49 height 15
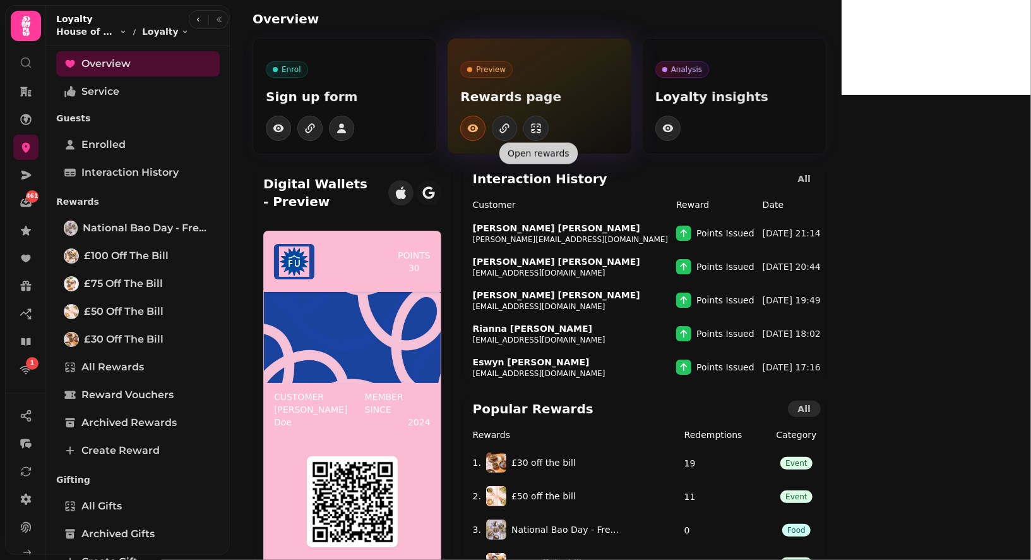
click at [486, 135] on button "button" at bounding box center [472, 128] width 25 height 25
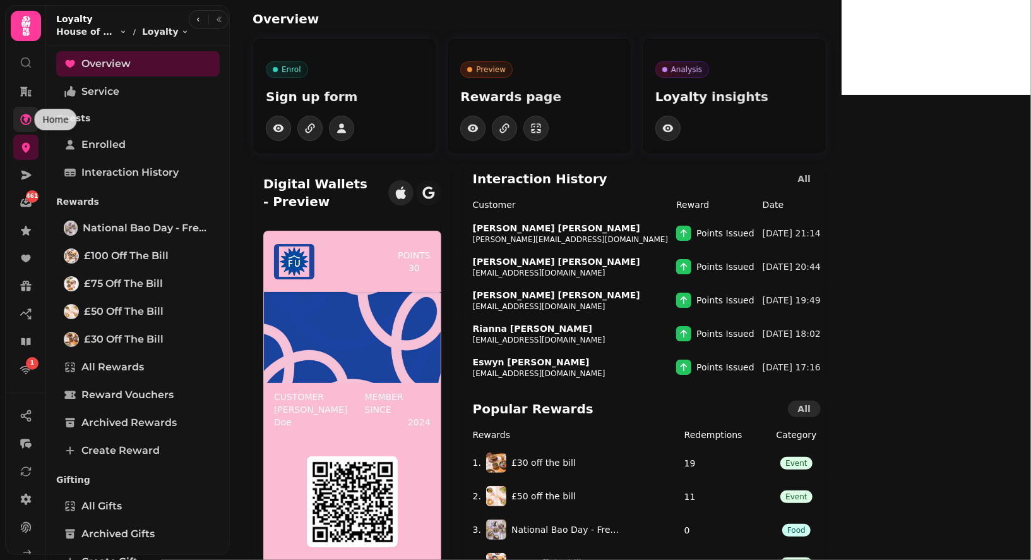
click at [25, 119] on icon at bounding box center [25, 119] width 11 height 11
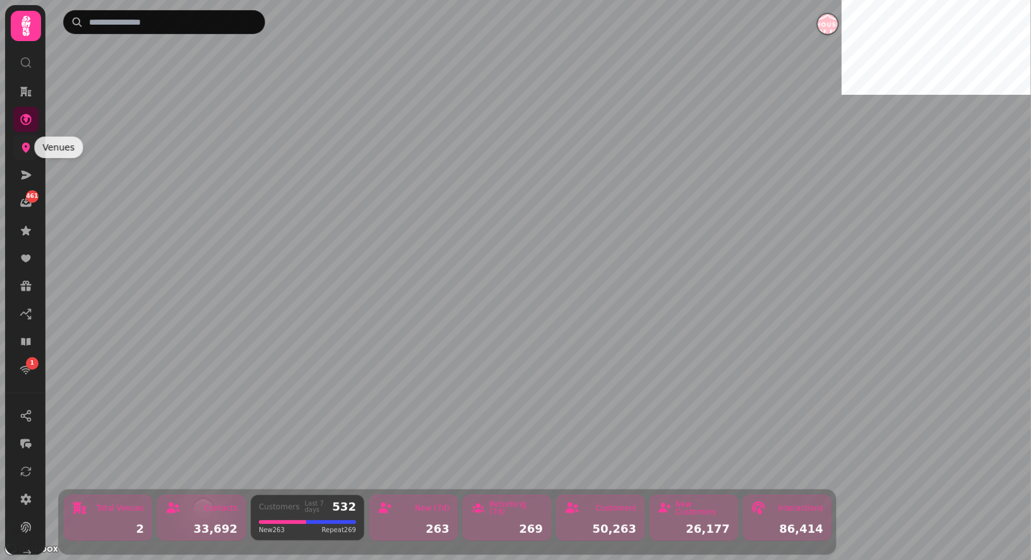
click at [25, 148] on icon at bounding box center [26, 148] width 8 height 10
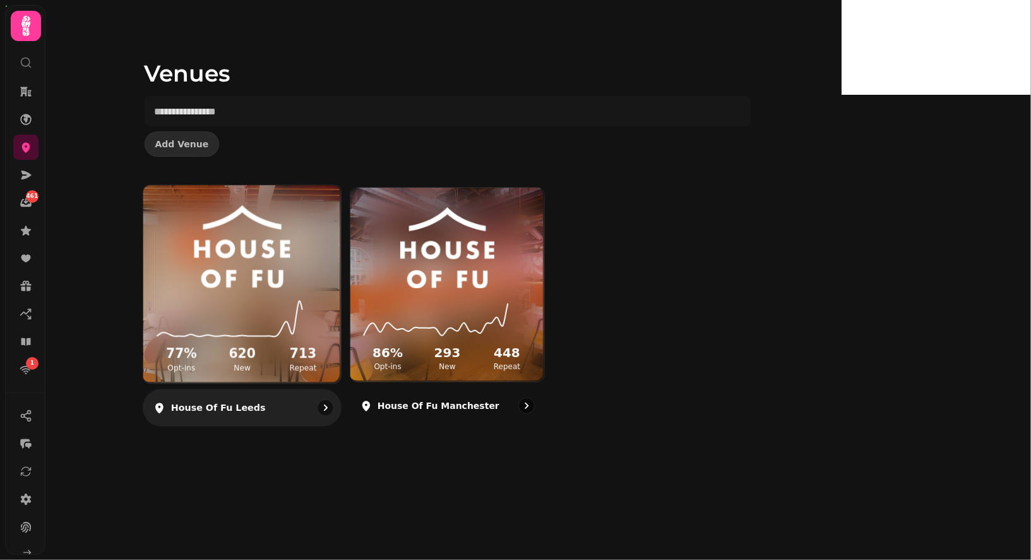
click at [316, 278] on img at bounding box center [242, 246] width 148 height 83
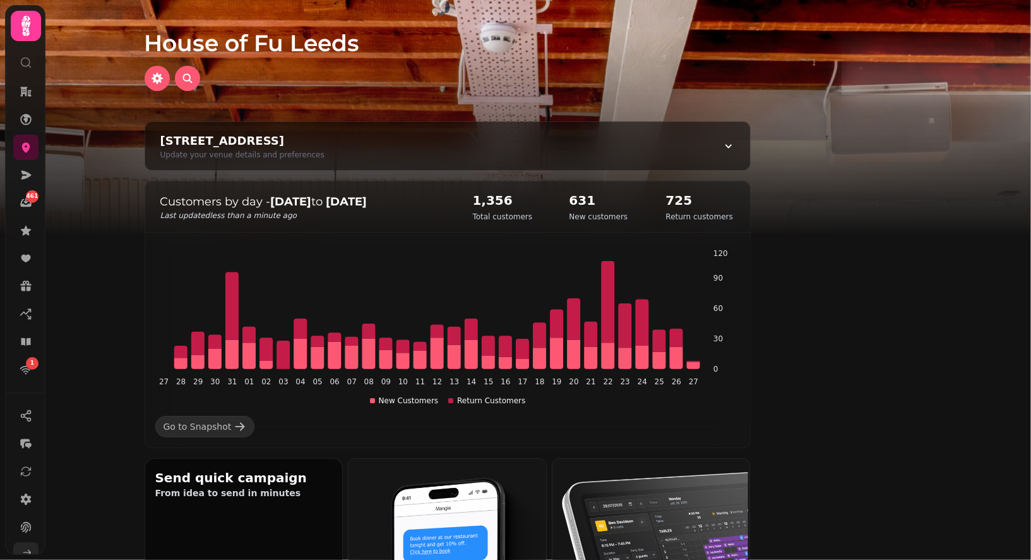
click at [20, 553] on icon at bounding box center [26, 554] width 13 height 13
click at [27, 26] on icon at bounding box center [25, 25] width 25 height 25
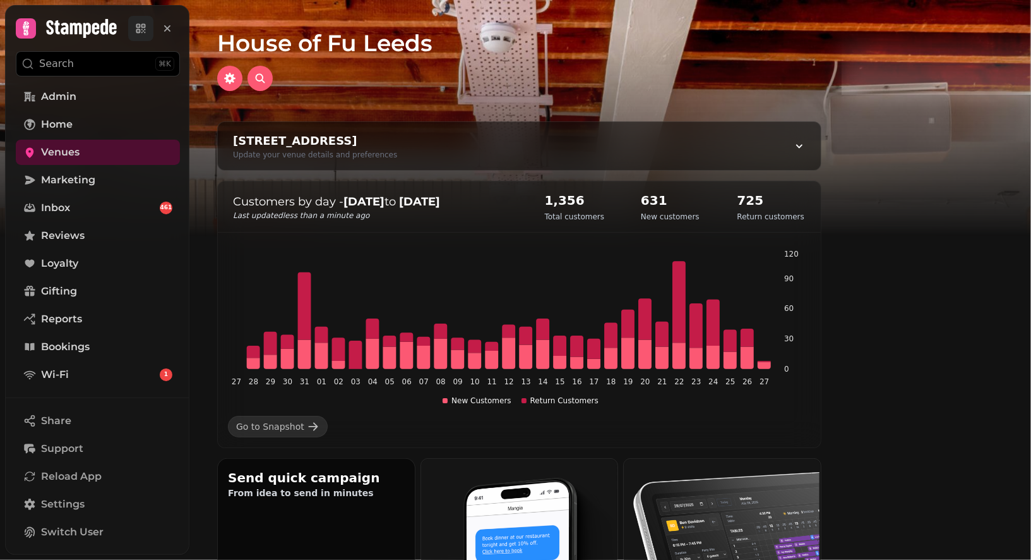
click at [143, 24] on icon at bounding box center [143, 26] width 4 height 4
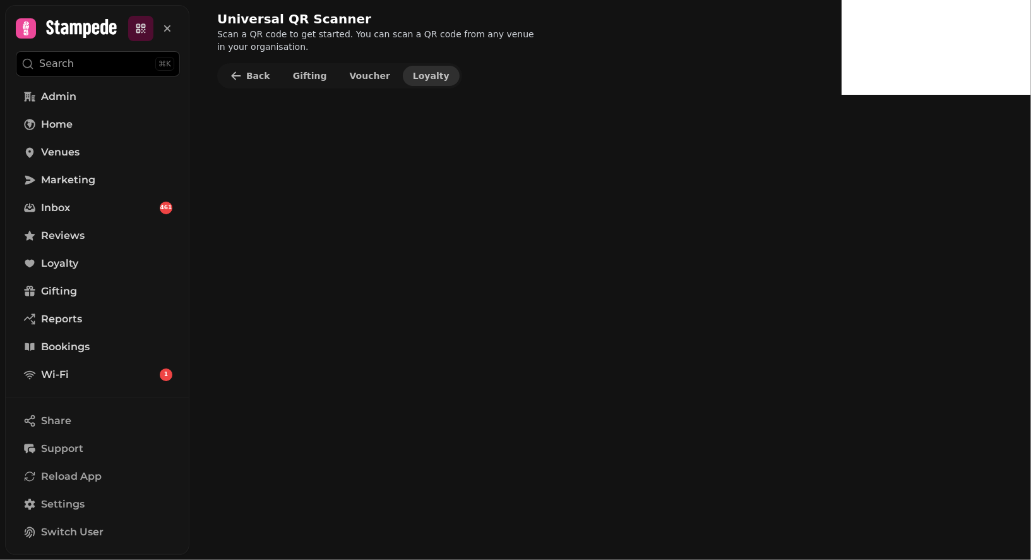
click at [424, 72] on span "Loyalty" at bounding box center [431, 75] width 37 height 9
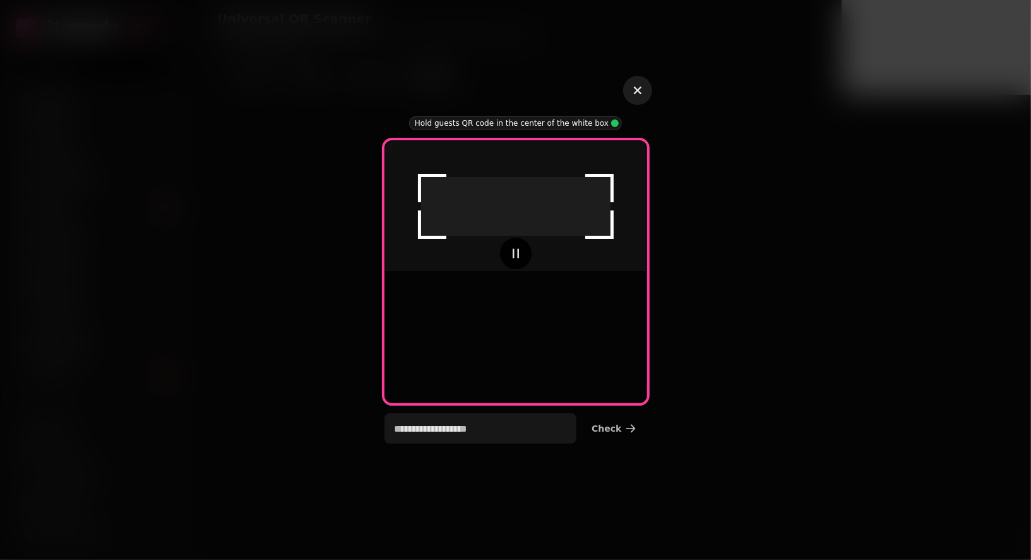
click at [644, 85] on icon "button" at bounding box center [637, 90] width 15 height 15
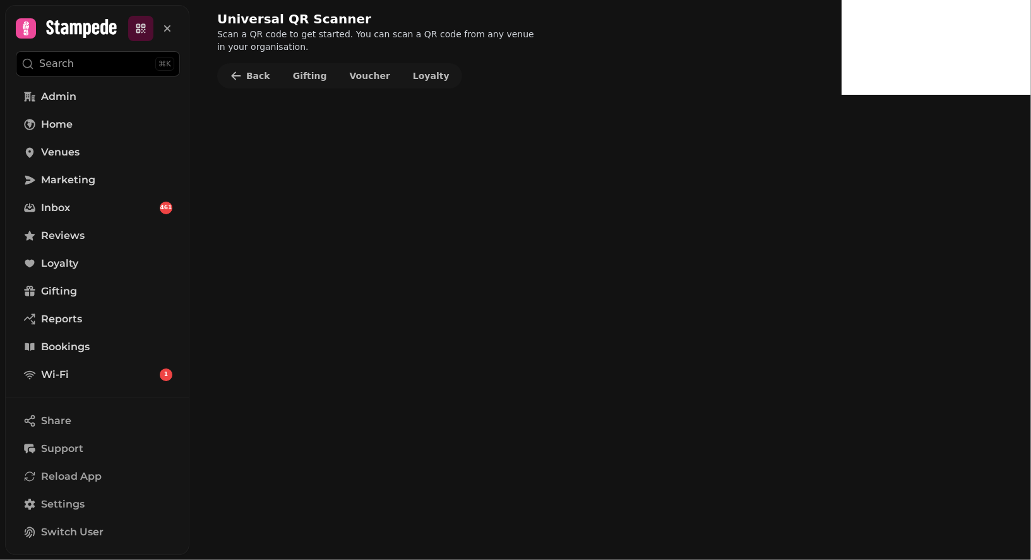
click at [547, 55] on div "Universal QR Scanner Scan a QR code to get started. You can scan a QR code from…" at bounding box center [519, 49] width 645 height 99
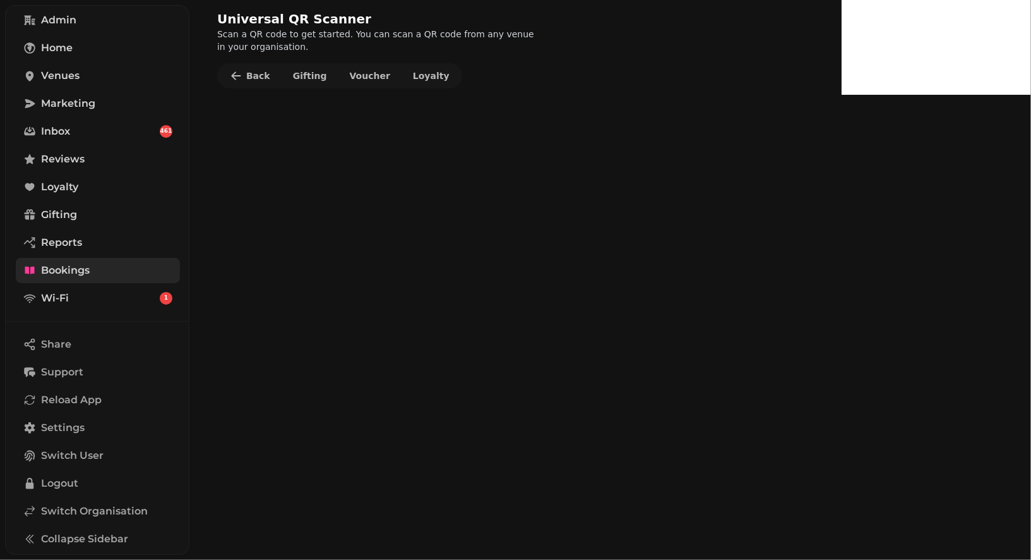
scroll to position [61, 0]
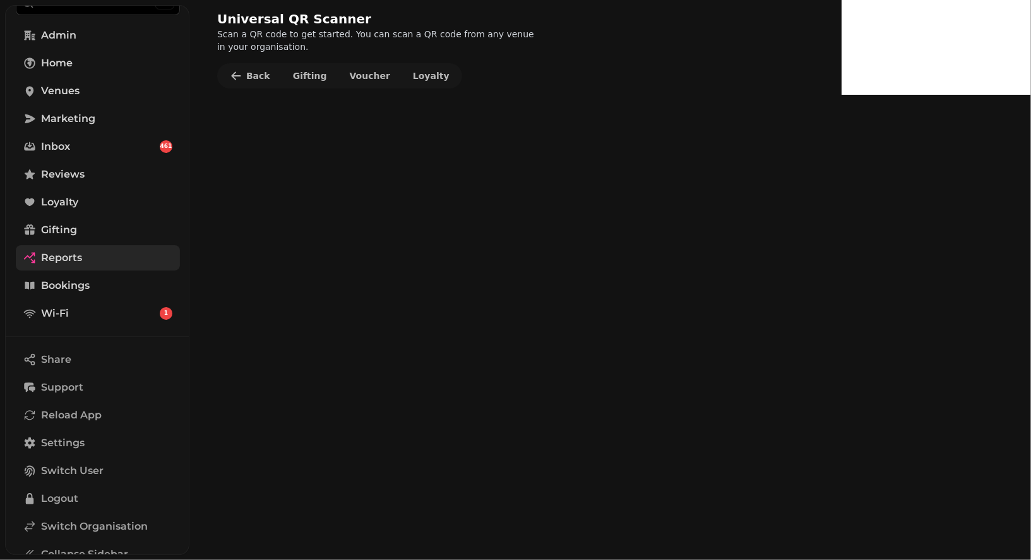
click at [43, 263] on span "Reports" at bounding box center [61, 257] width 41 height 15
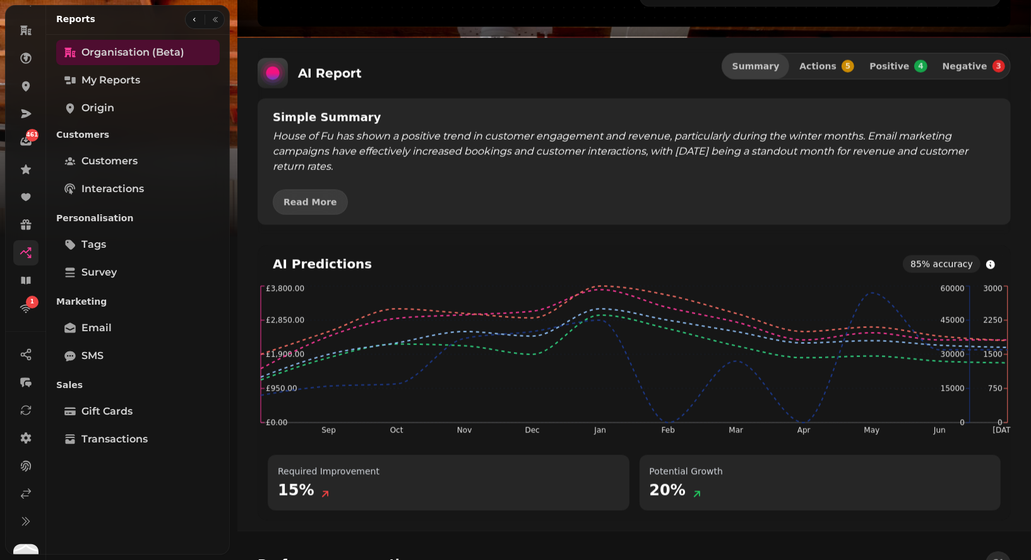
scroll to position [1127, 0]
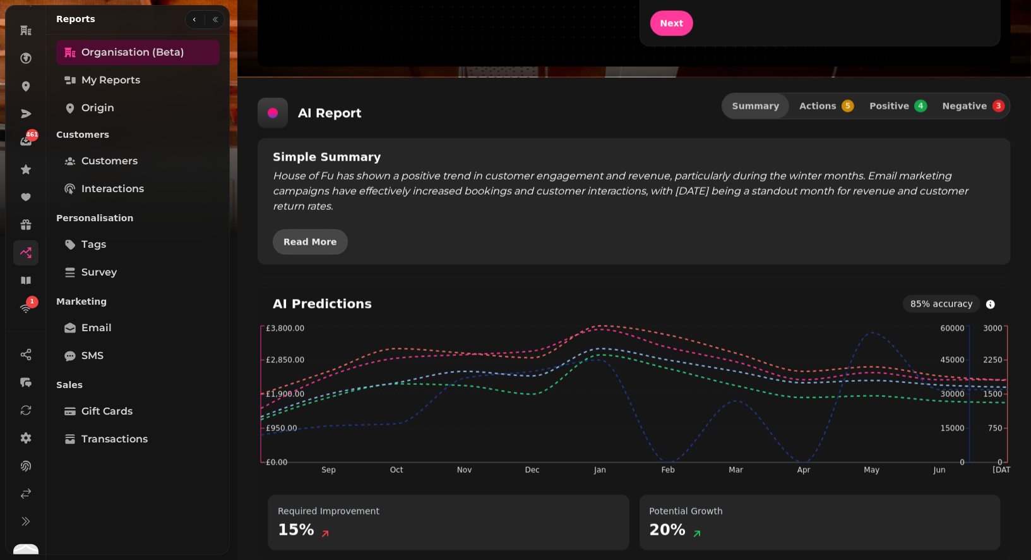
click at [315, 241] on span "Read More" at bounding box center [311, 241] width 54 height 9
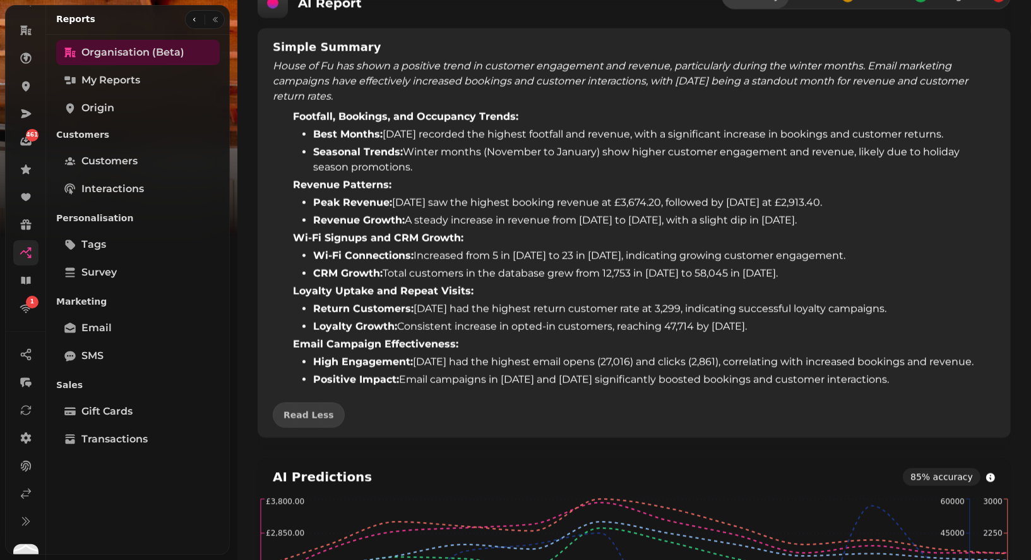
scroll to position [1194, 0]
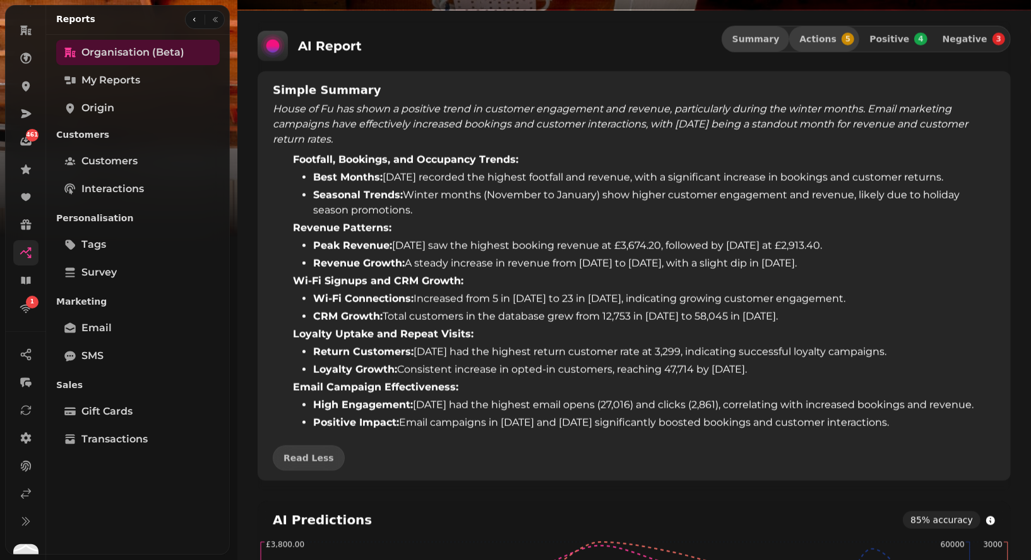
click at [827, 47] on button "Actions 5" at bounding box center [824, 39] width 70 height 25
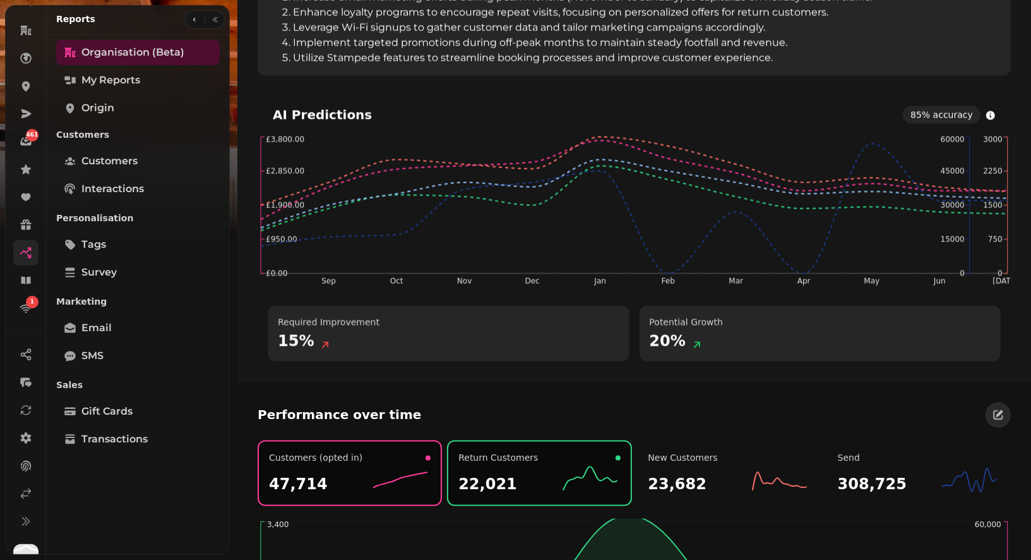
scroll to position [1308, 0]
